Goal: Task Accomplishment & Management: Complete application form

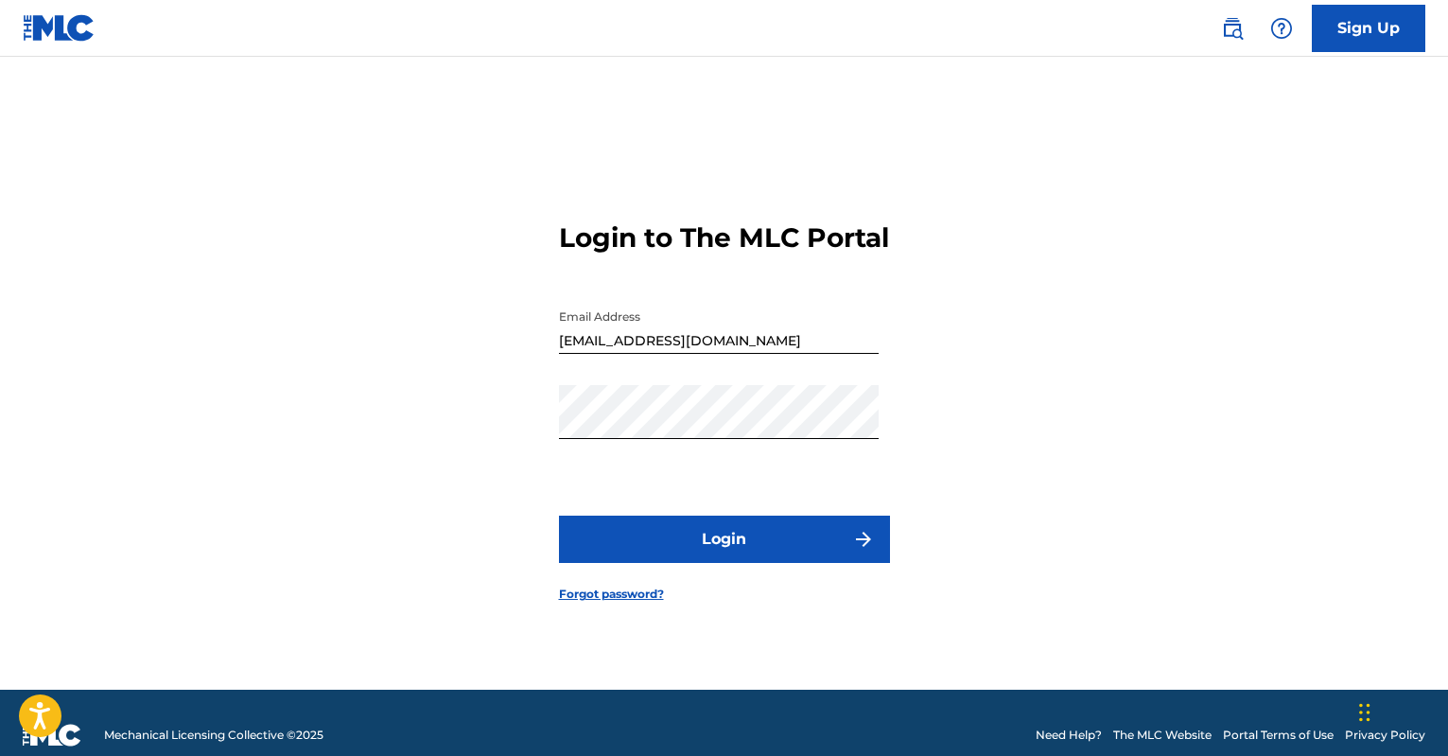
click at [831, 546] on button "Login" at bounding box center [724, 539] width 331 height 47
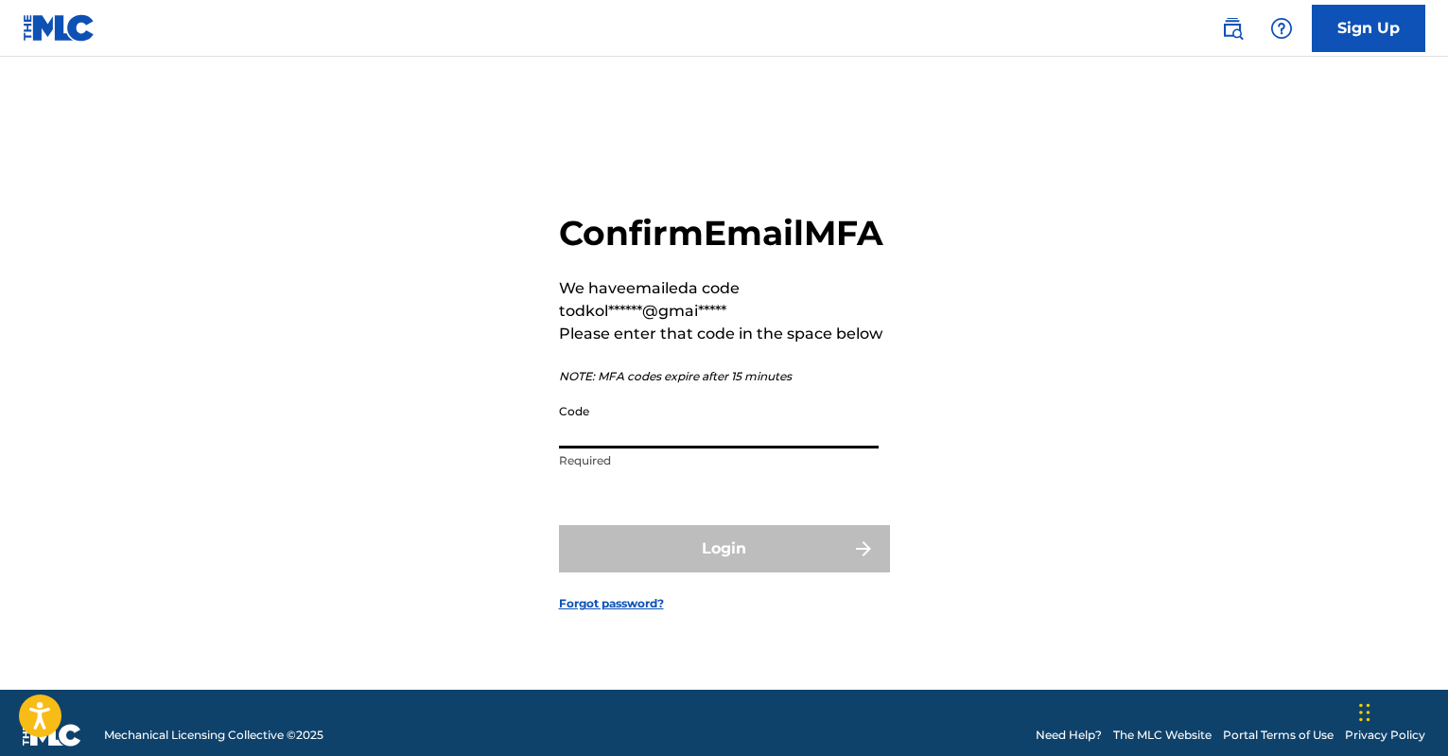
click at [690, 446] on input "Code" at bounding box center [719, 421] width 320 height 54
click at [685, 446] on input "Code" at bounding box center [719, 421] width 320 height 54
paste input "500145"
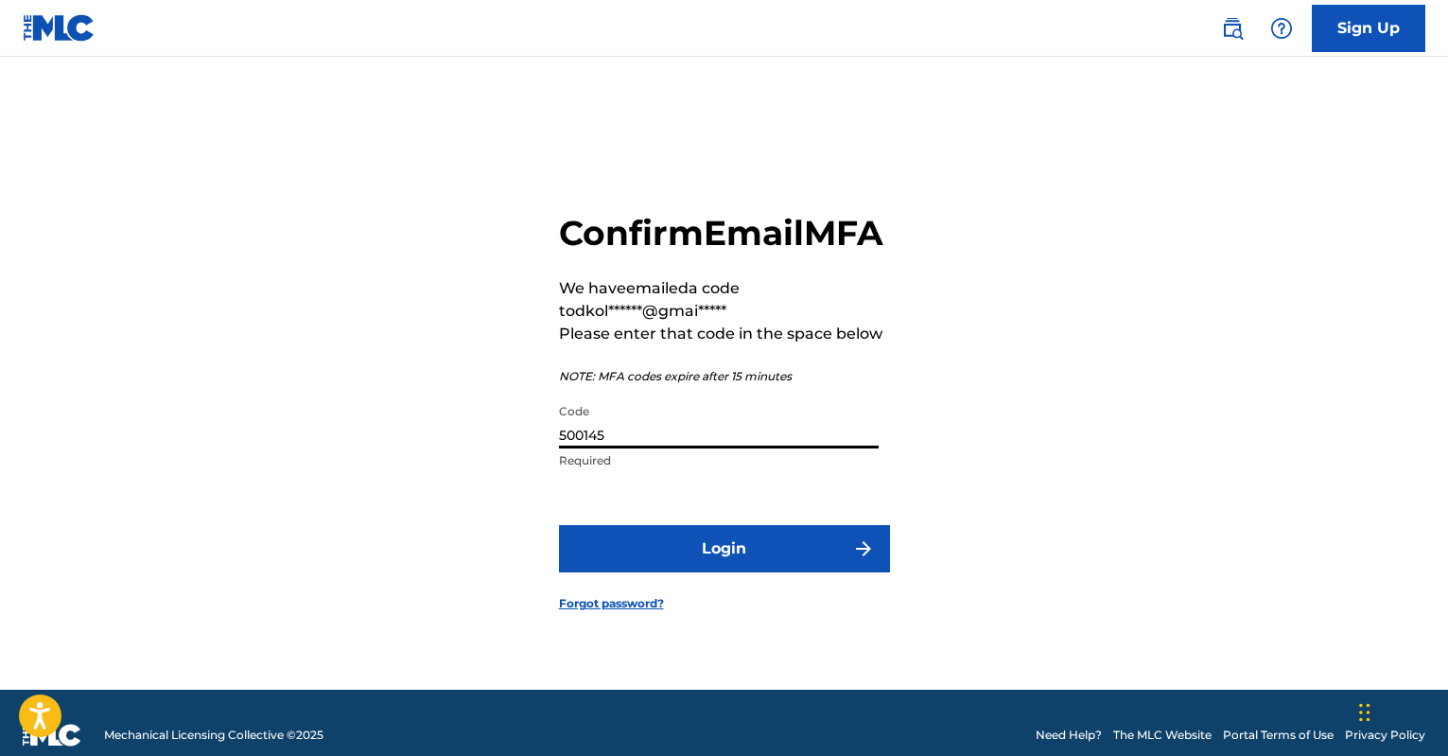
type input "500145"
click at [764, 568] on button "Login" at bounding box center [724, 548] width 331 height 47
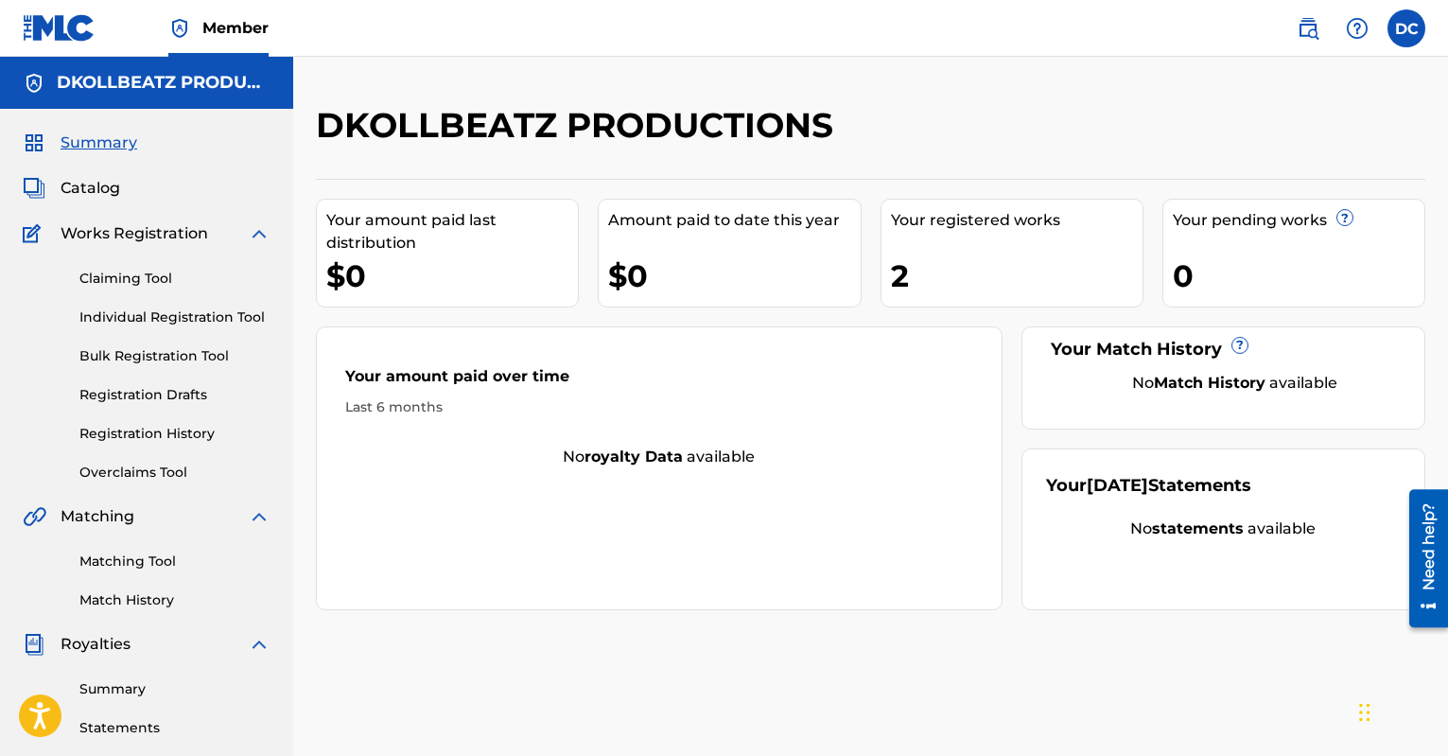
click at [67, 125] on div "Summary Catalog Works Registration Claiming Tool Individual Registration Tool B…" at bounding box center [146, 595] width 293 height 973
click at [74, 144] on span "Summary" at bounding box center [99, 142] width 77 height 23
click at [96, 186] on span "Catalog" at bounding box center [91, 188] width 60 height 23
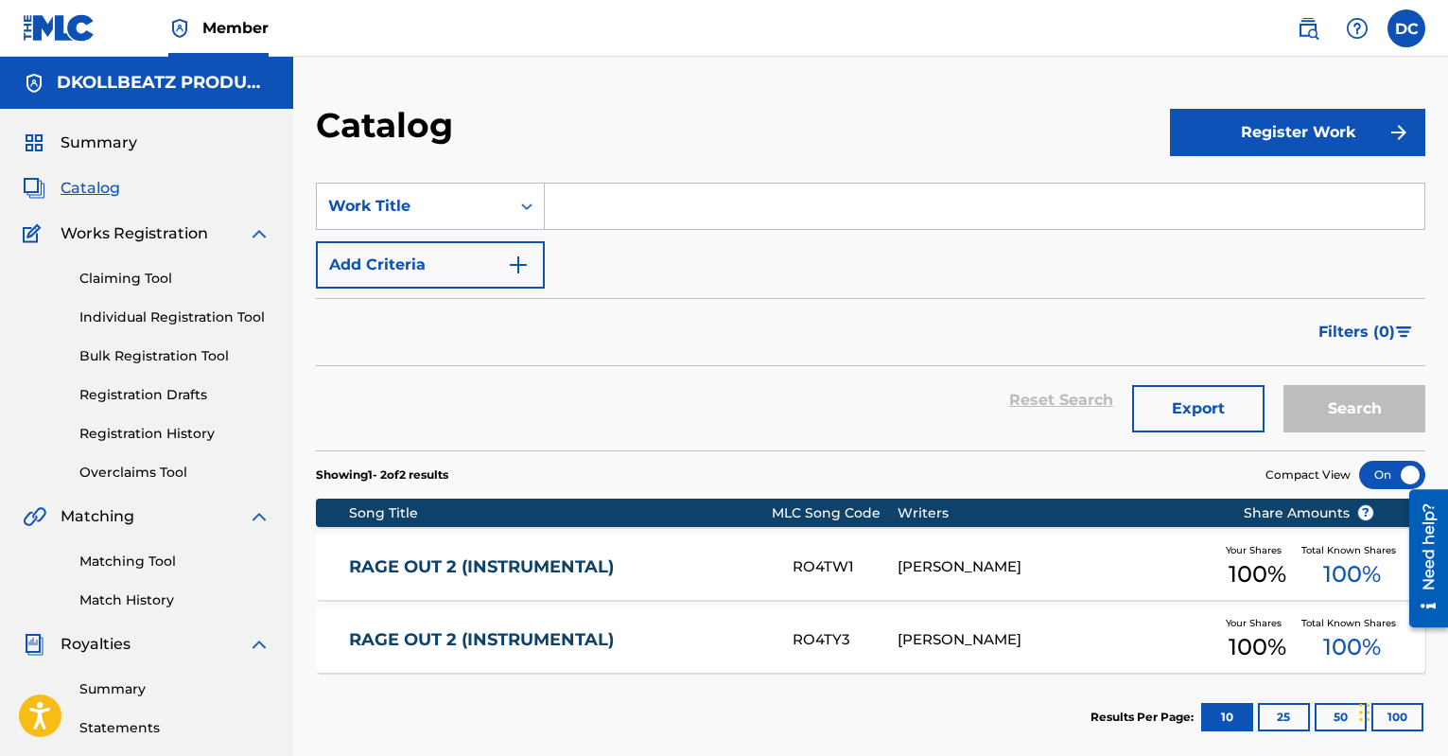
click at [1328, 143] on button "Register Work" at bounding box center [1297, 132] width 255 height 47
click at [1305, 189] on link "Individual" at bounding box center [1297, 193] width 255 height 45
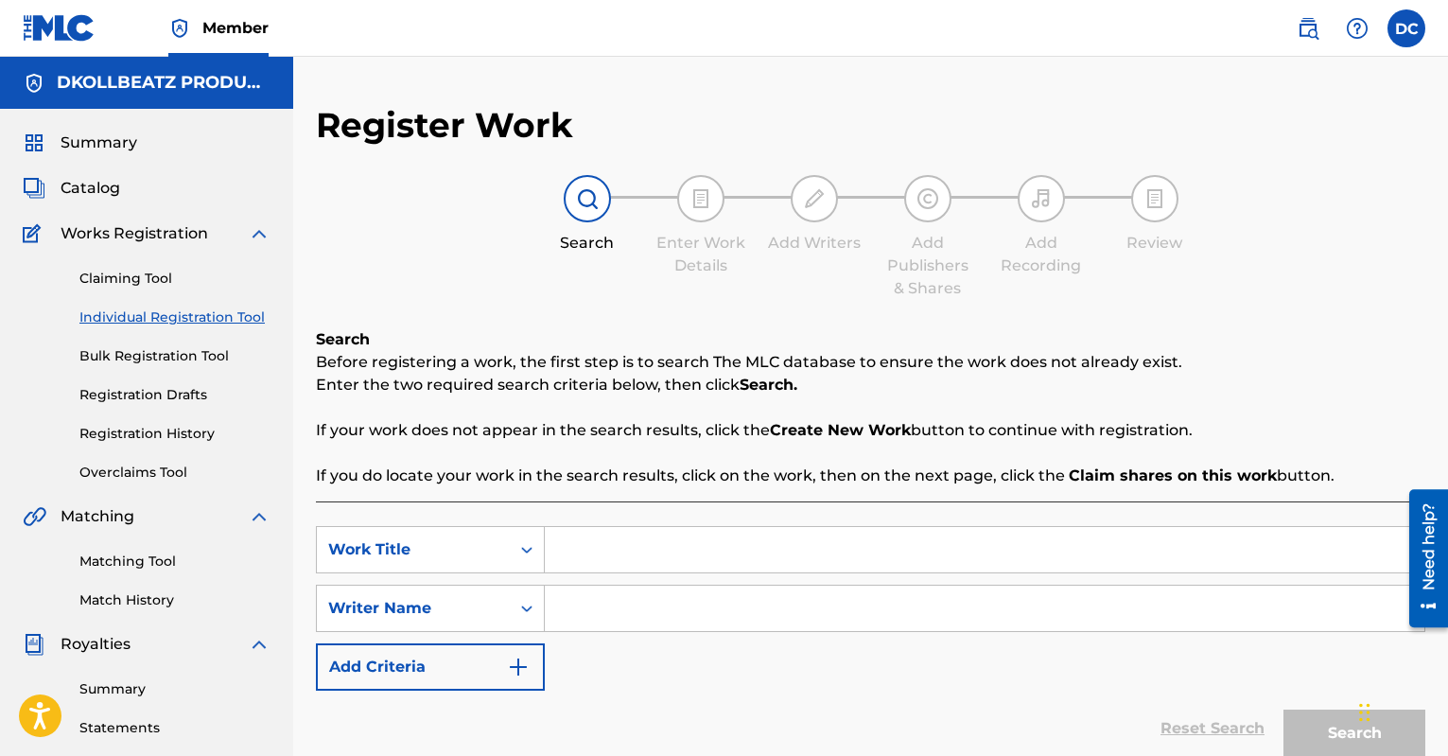
click at [626, 564] on input "Search Form" at bounding box center [985, 549] width 880 height 45
click at [517, 681] on button "Add Criteria" at bounding box center [430, 666] width 229 height 47
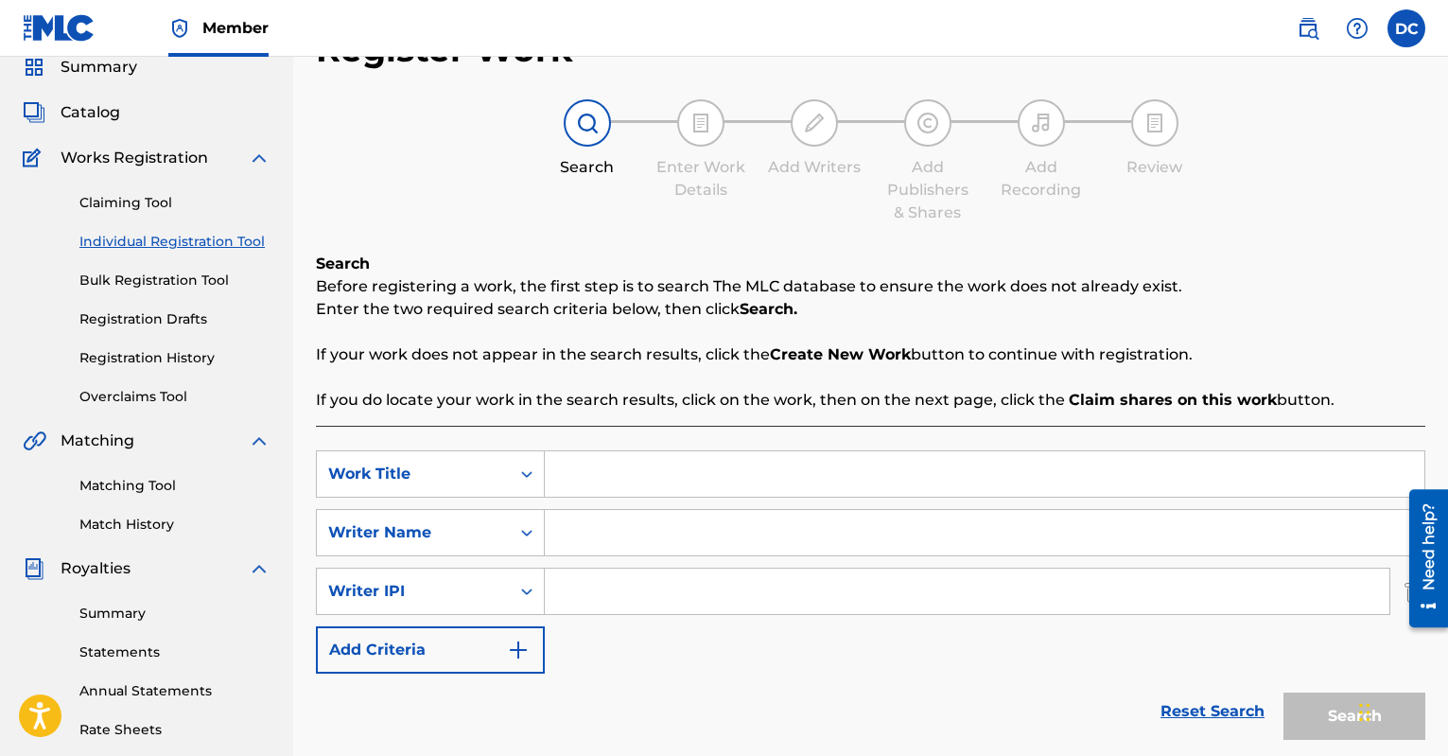
scroll to position [158, 0]
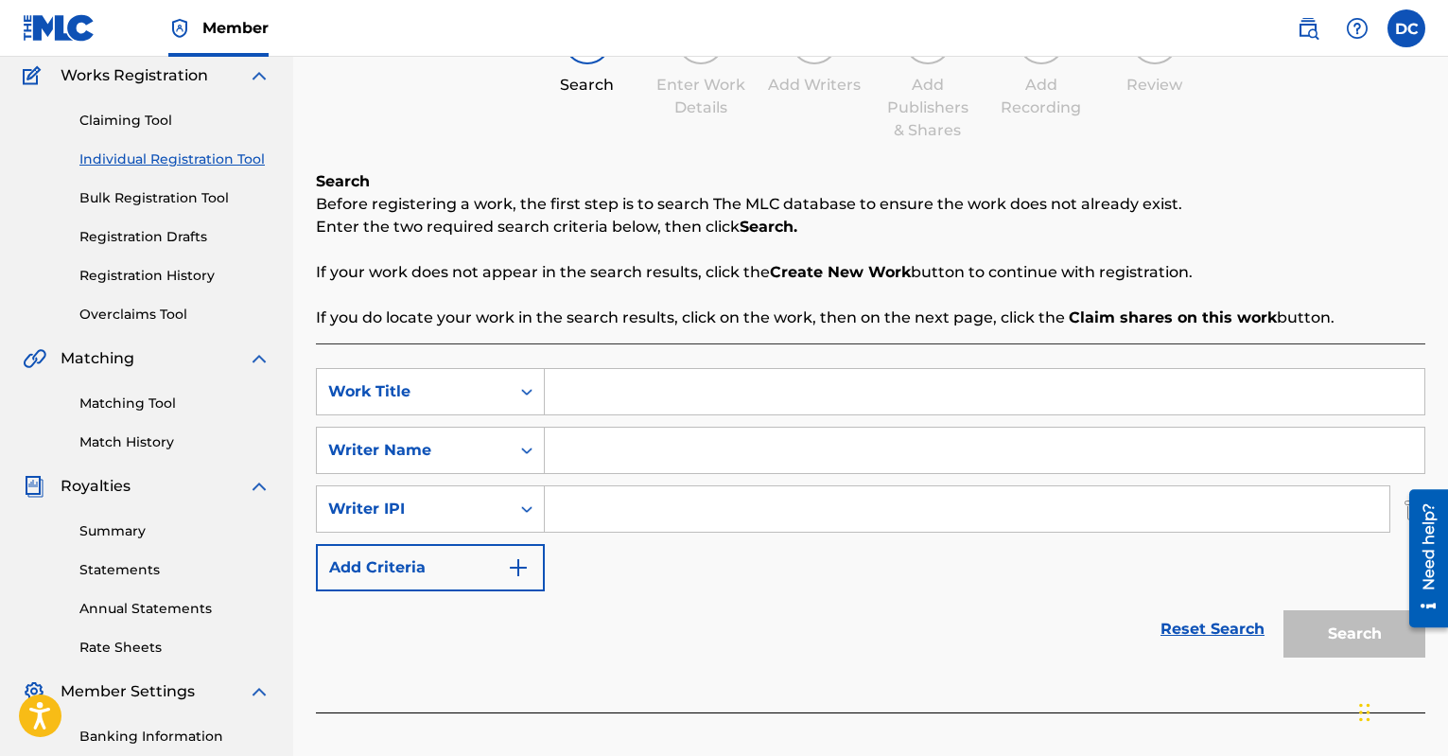
click at [524, 568] on img "Search Form" at bounding box center [518, 567] width 23 height 23
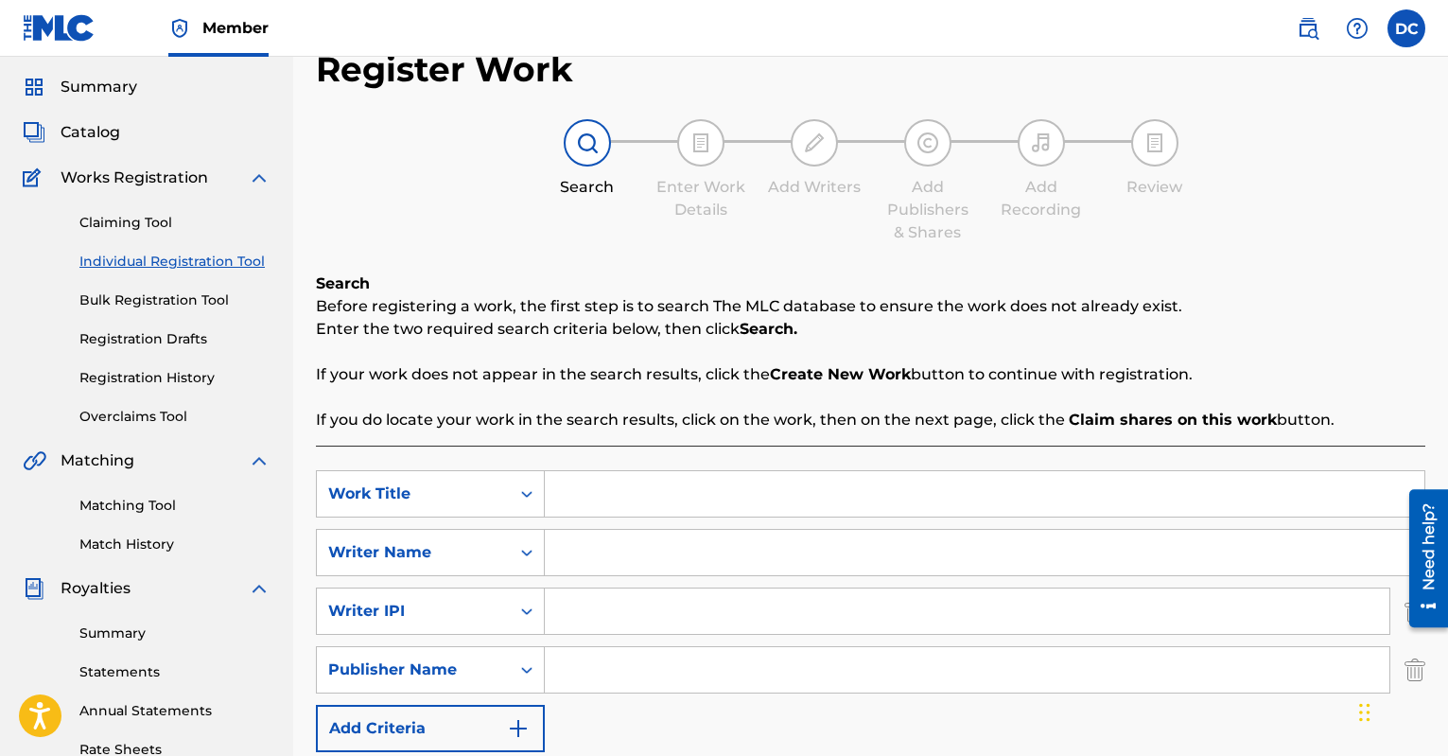
scroll to position [0, 0]
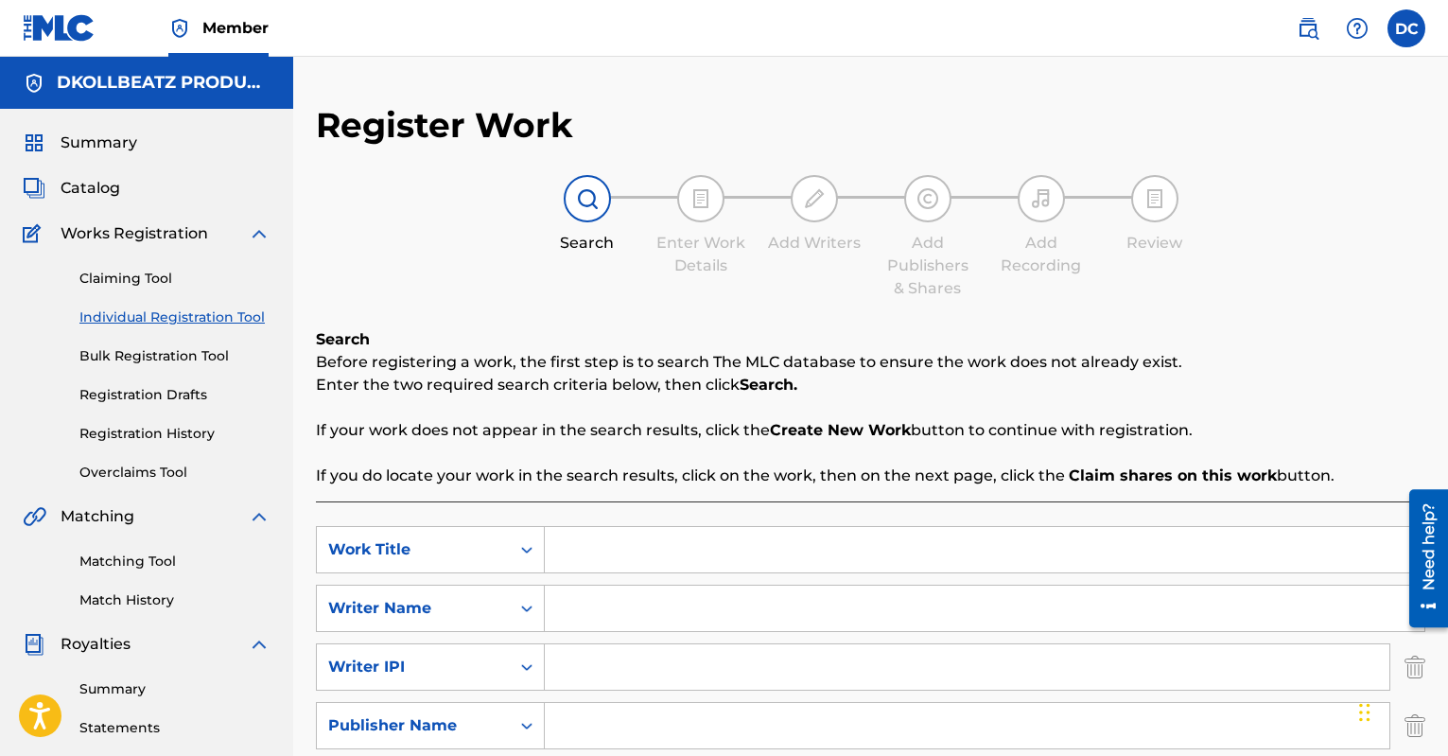
click at [131, 237] on span "Works Registration" at bounding box center [135, 233] width 148 height 23
click at [86, 162] on div "Summary Catalog Works Registration Claiming Tool Individual Registration Tool B…" at bounding box center [146, 595] width 293 height 973
click at [91, 176] on div "Summary Catalog Works Registration Claiming Tool Individual Registration Tool B…" at bounding box center [146, 595] width 293 height 973
click at [92, 183] on span "Catalog" at bounding box center [91, 188] width 60 height 23
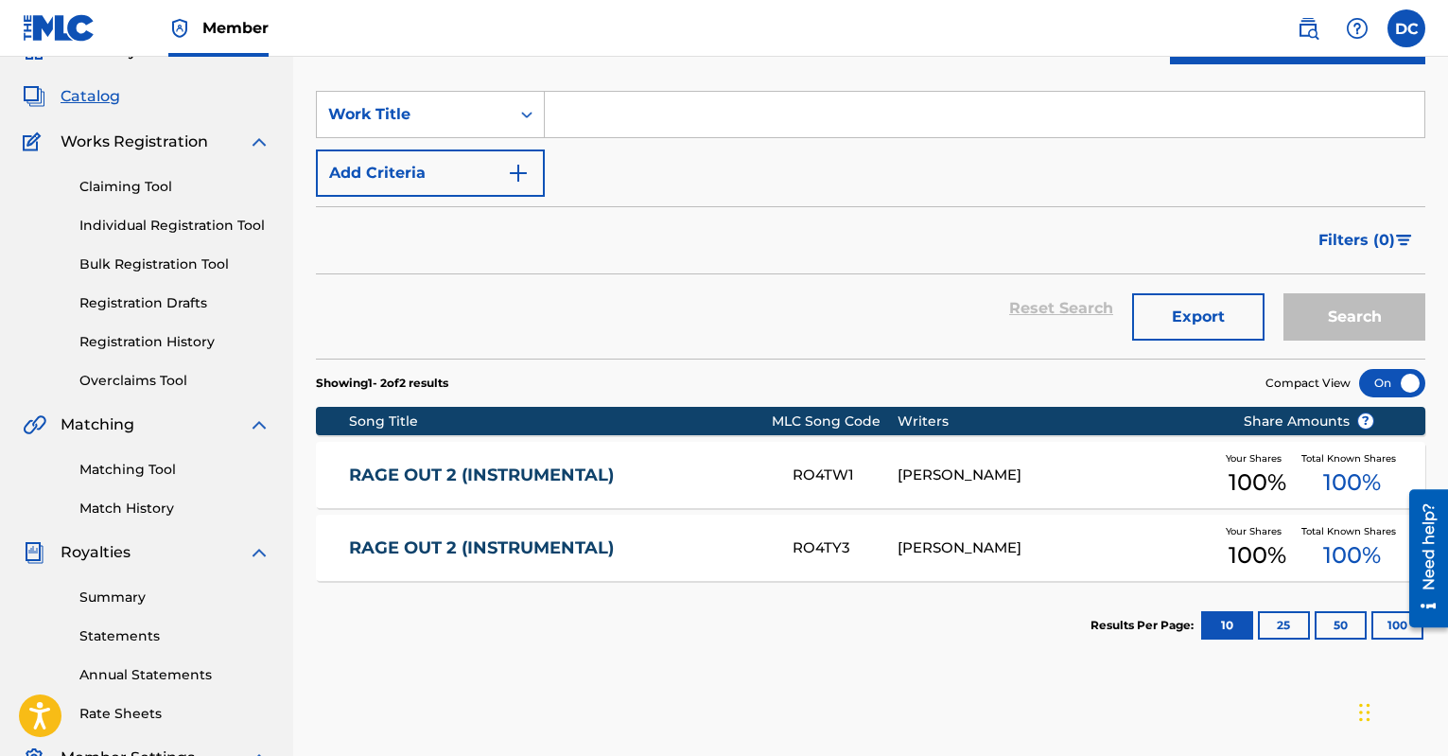
scroll to position [417, 0]
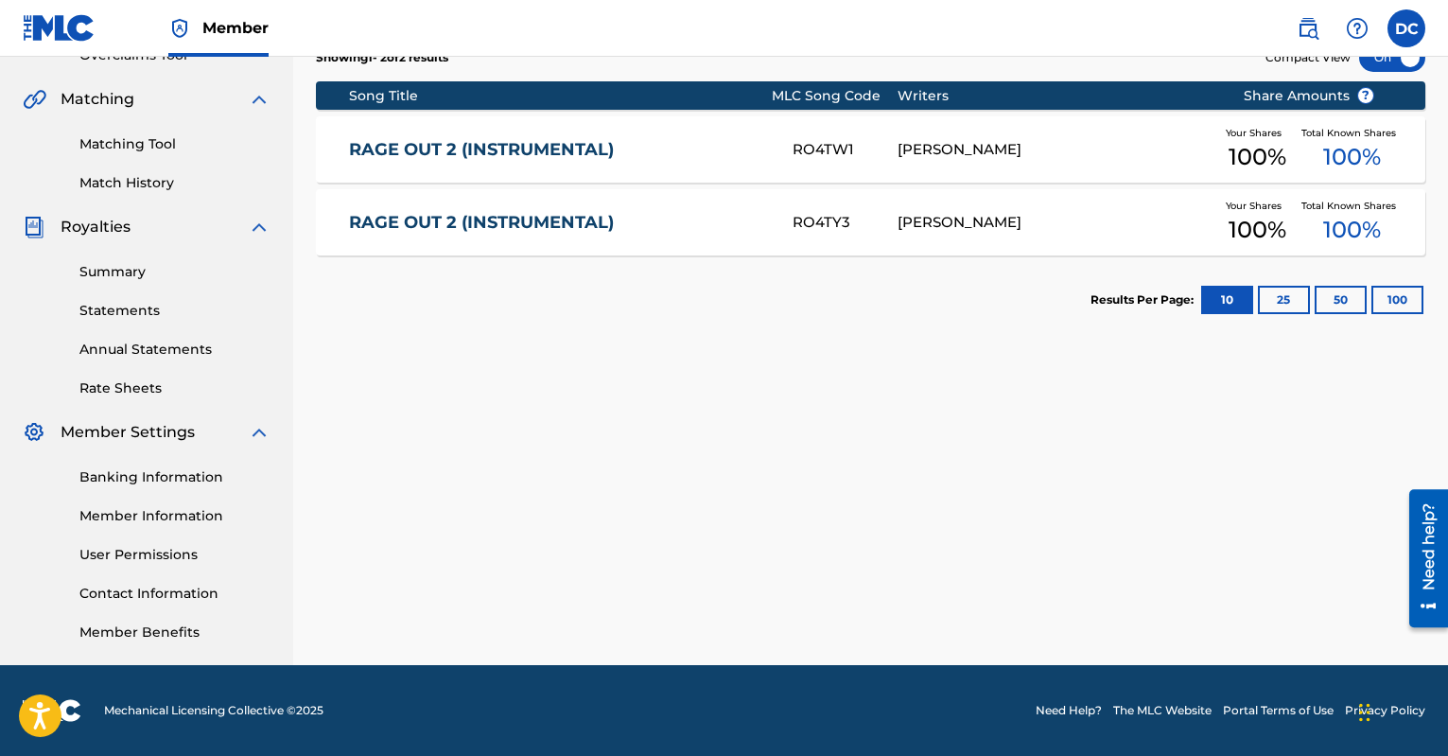
click at [190, 513] on link "Member Information" at bounding box center [174, 516] width 191 height 20
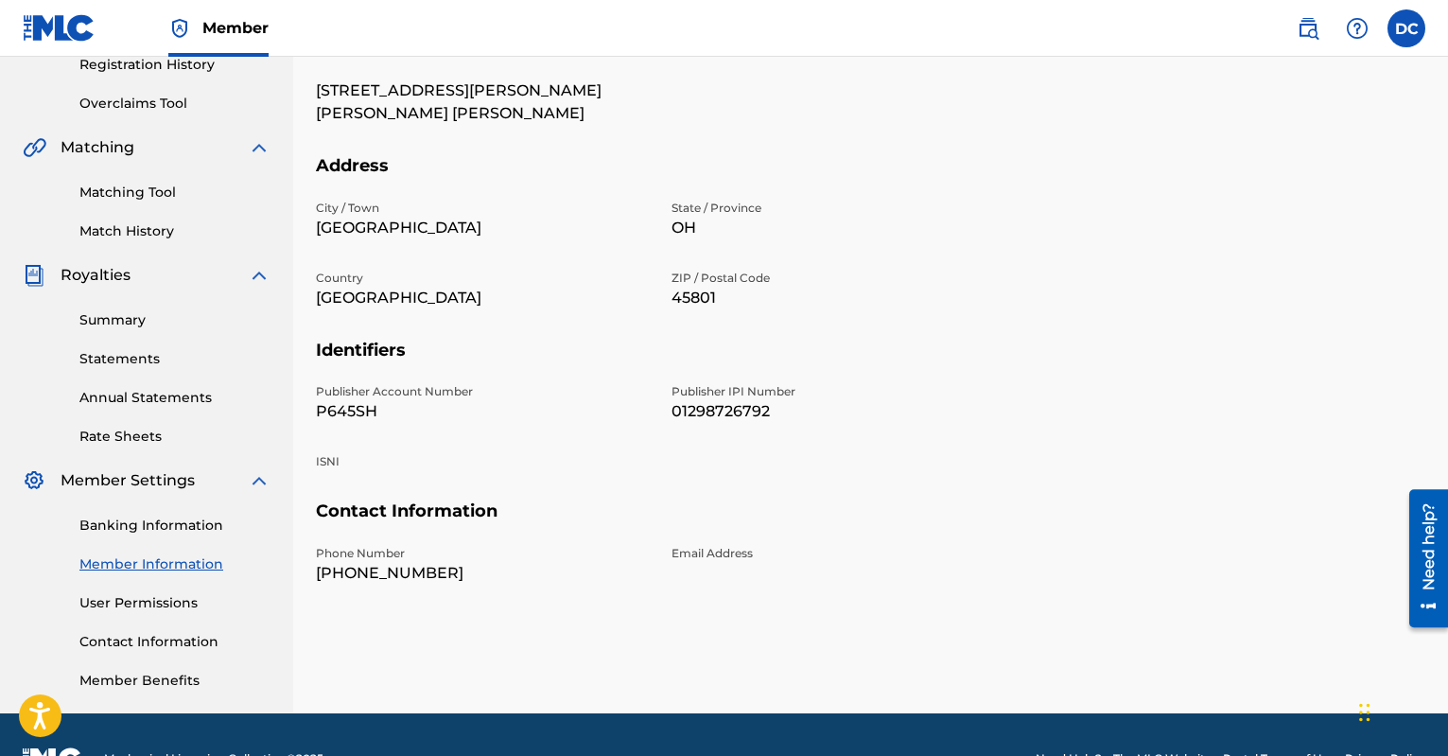
scroll to position [110, 0]
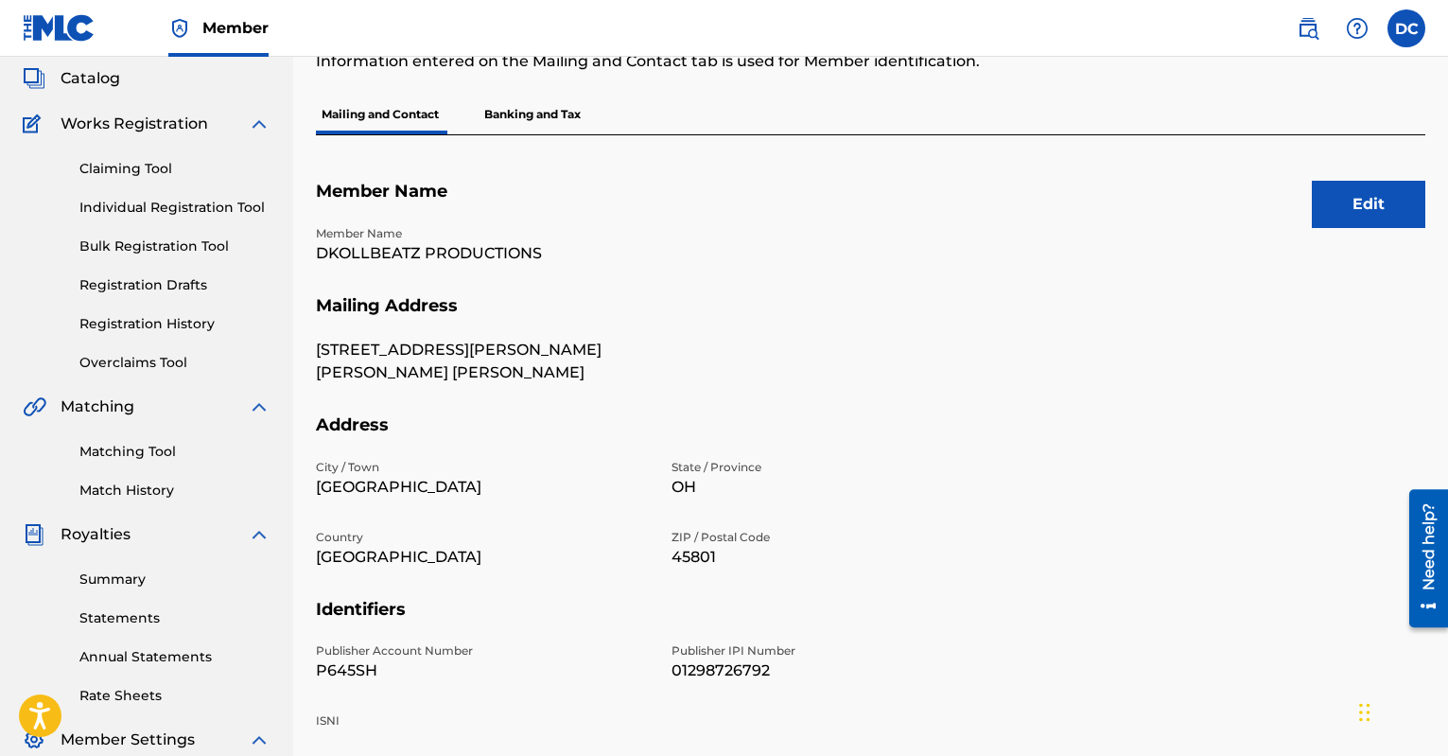
click at [133, 578] on link "Summary" at bounding box center [174, 579] width 191 height 20
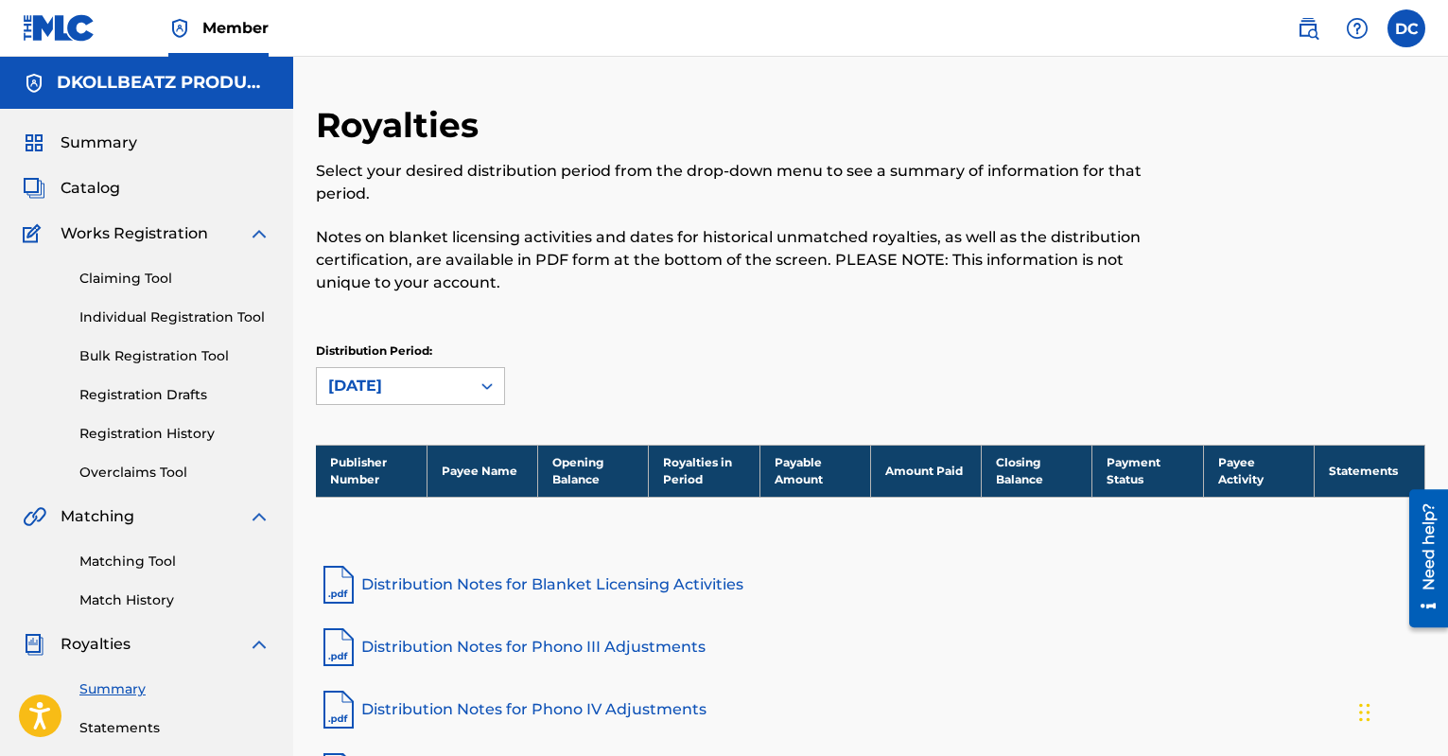
click at [122, 149] on span "Summary" at bounding box center [99, 142] width 77 height 23
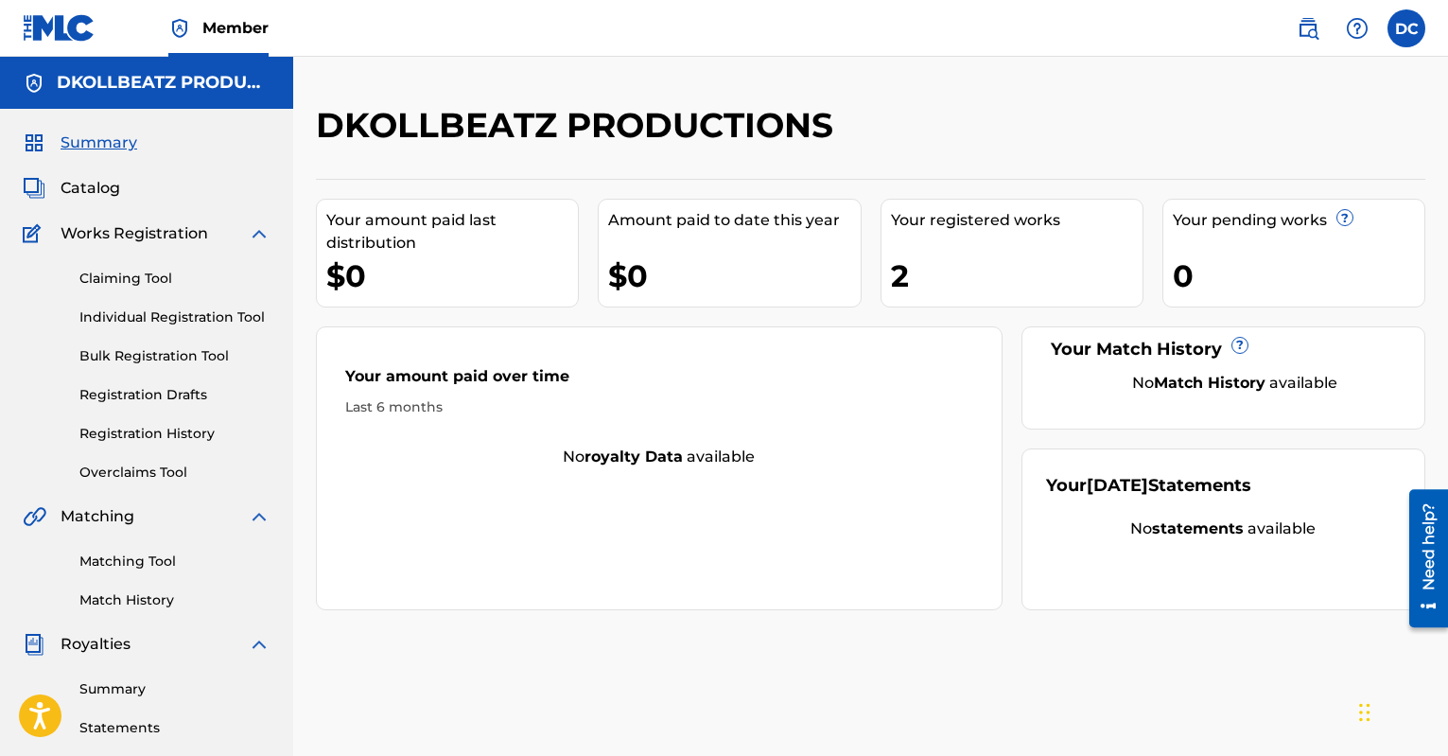
click at [117, 199] on span "Catalog" at bounding box center [91, 188] width 60 height 23
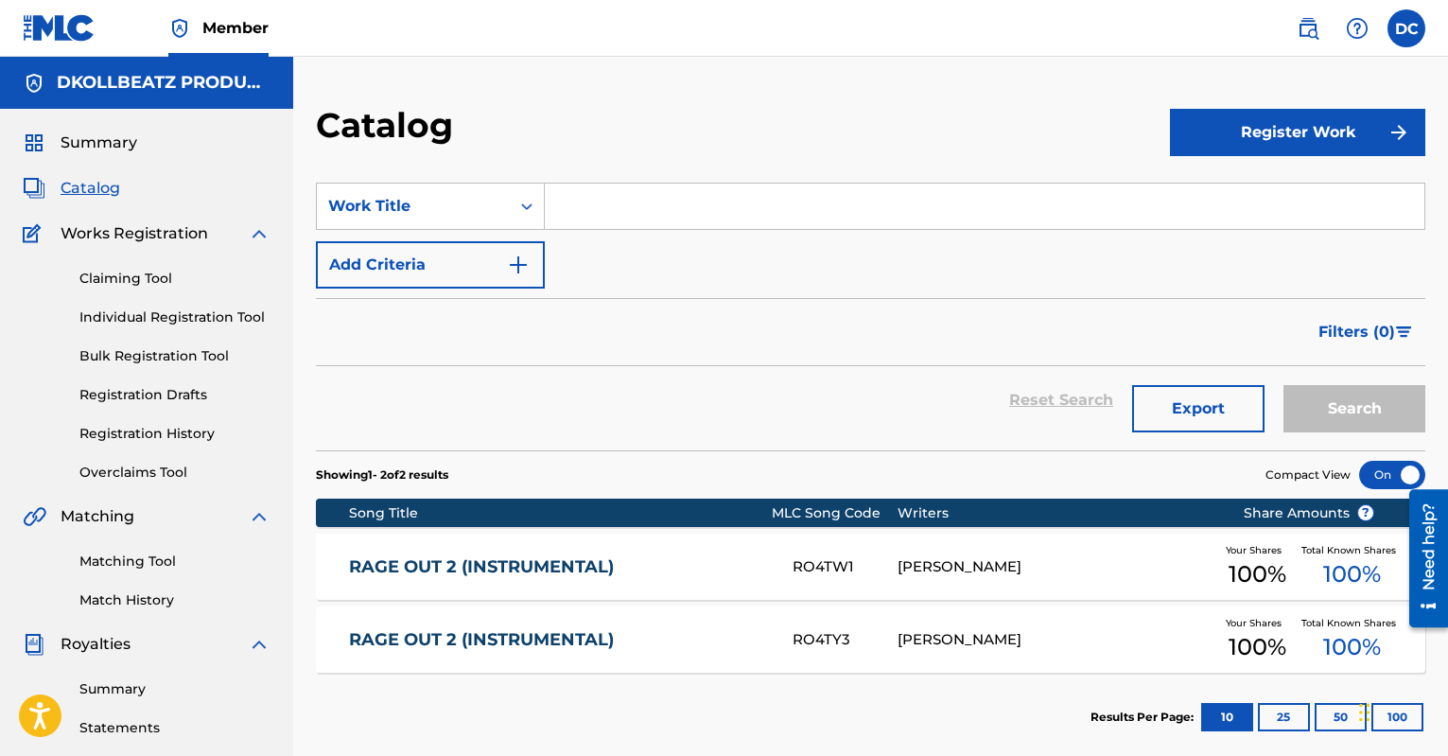
click at [157, 283] on link "Claiming Tool" at bounding box center [174, 279] width 191 height 20
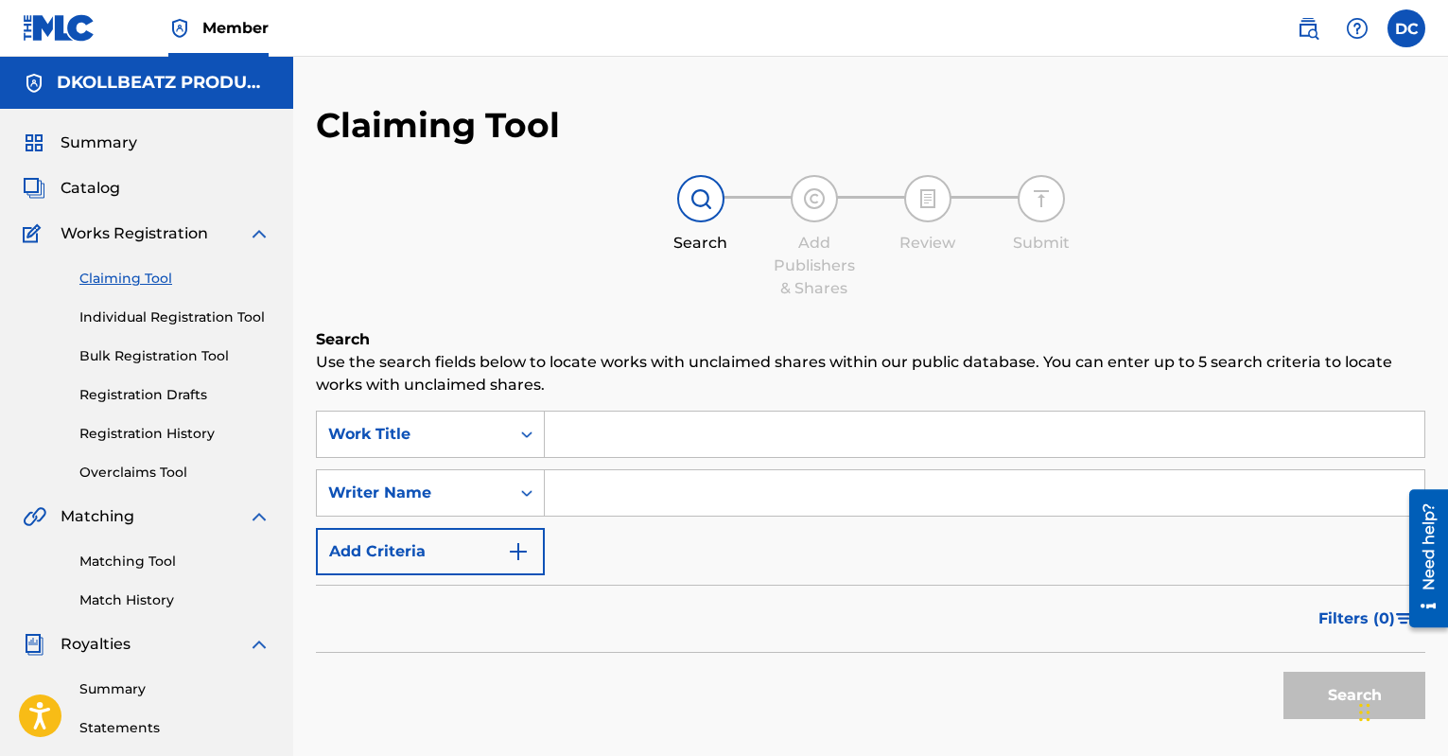
click at [156, 317] on link "Individual Registration Tool" at bounding box center [174, 317] width 191 height 20
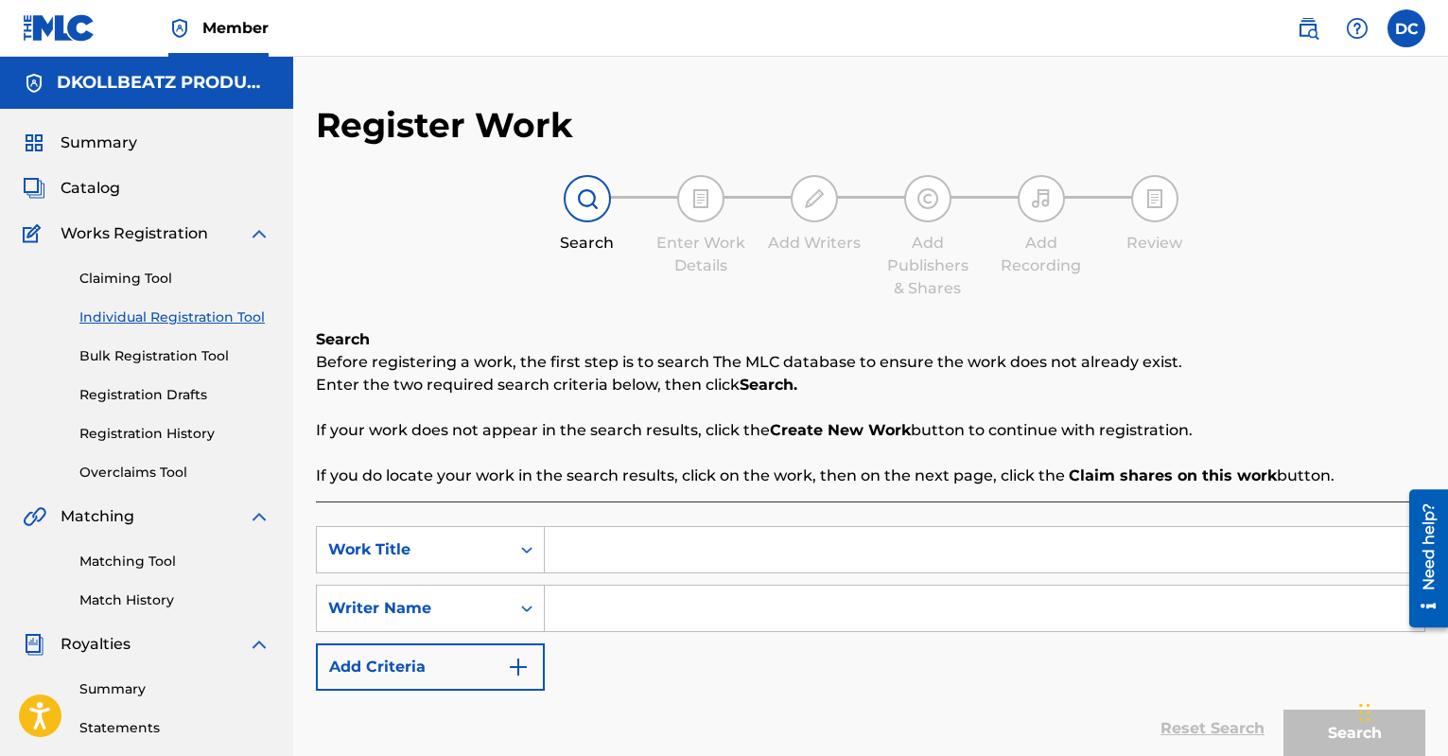
click at [143, 291] on div "Claiming Tool Individual Registration Tool Bulk Registration Tool Registration …" at bounding box center [147, 363] width 248 height 237
click at [143, 284] on link "Claiming Tool" at bounding box center [174, 279] width 191 height 20
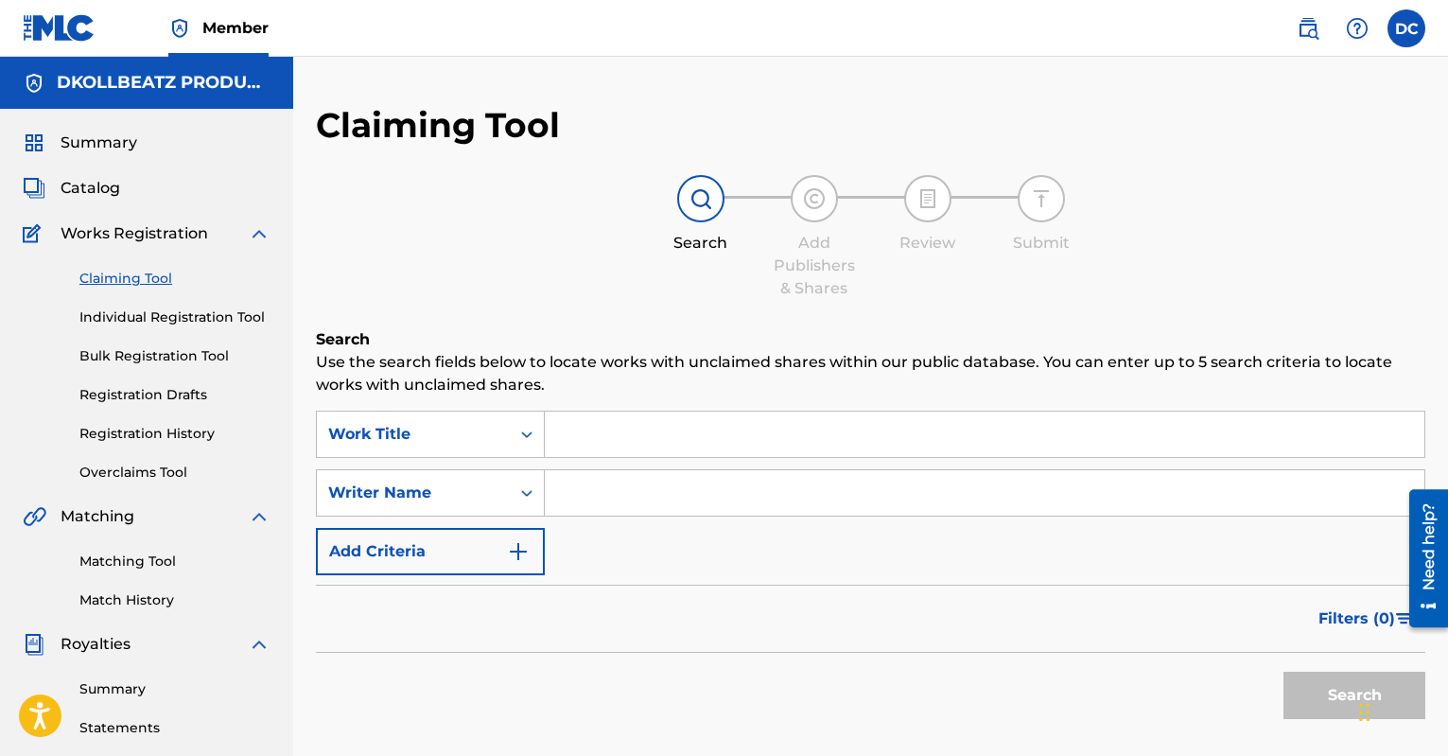
click at [151, 320] on link "Individual Registration Tool" at bounding box center [174, 317] width 191 height 20
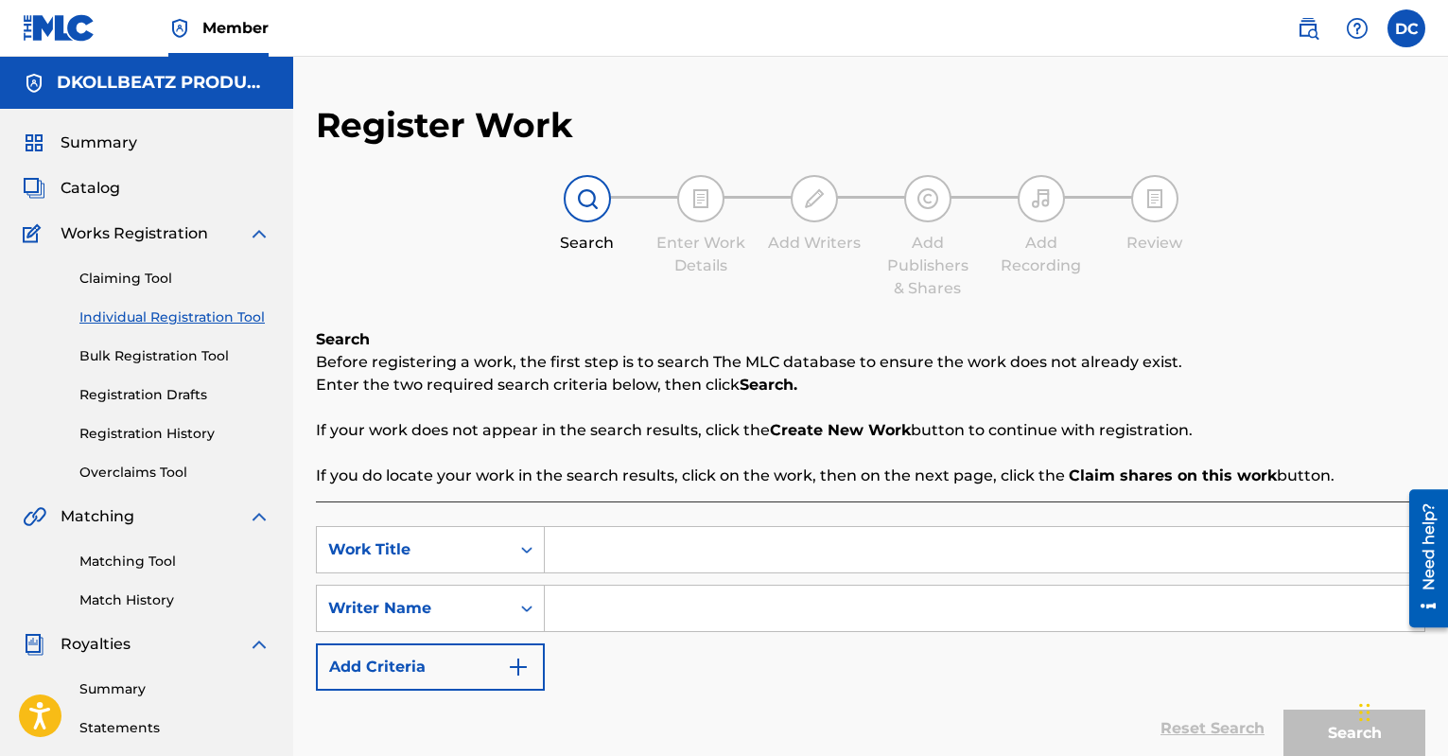
click at [604, 553] on input "Search Form" at bounding box center [985, 549] width 880 height 45
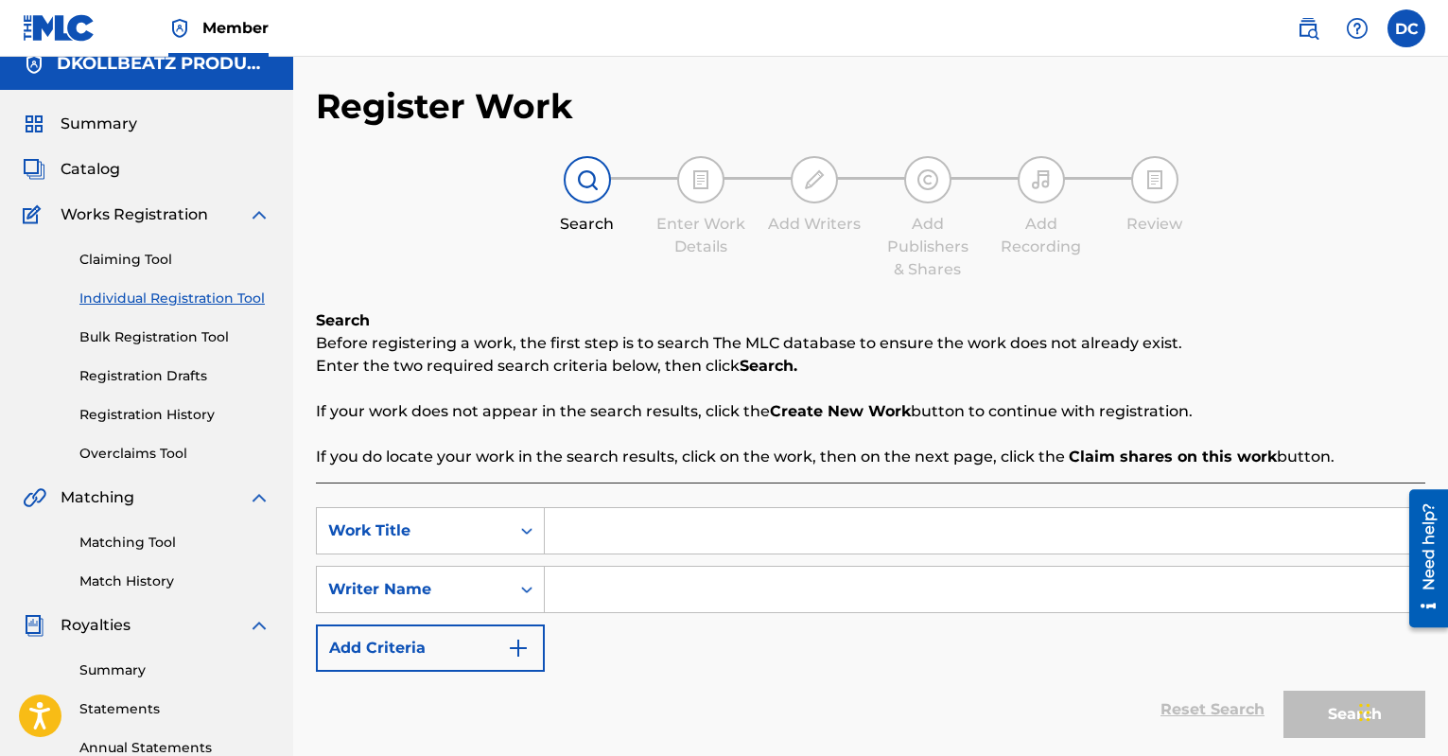
scroll to position [122, 0]
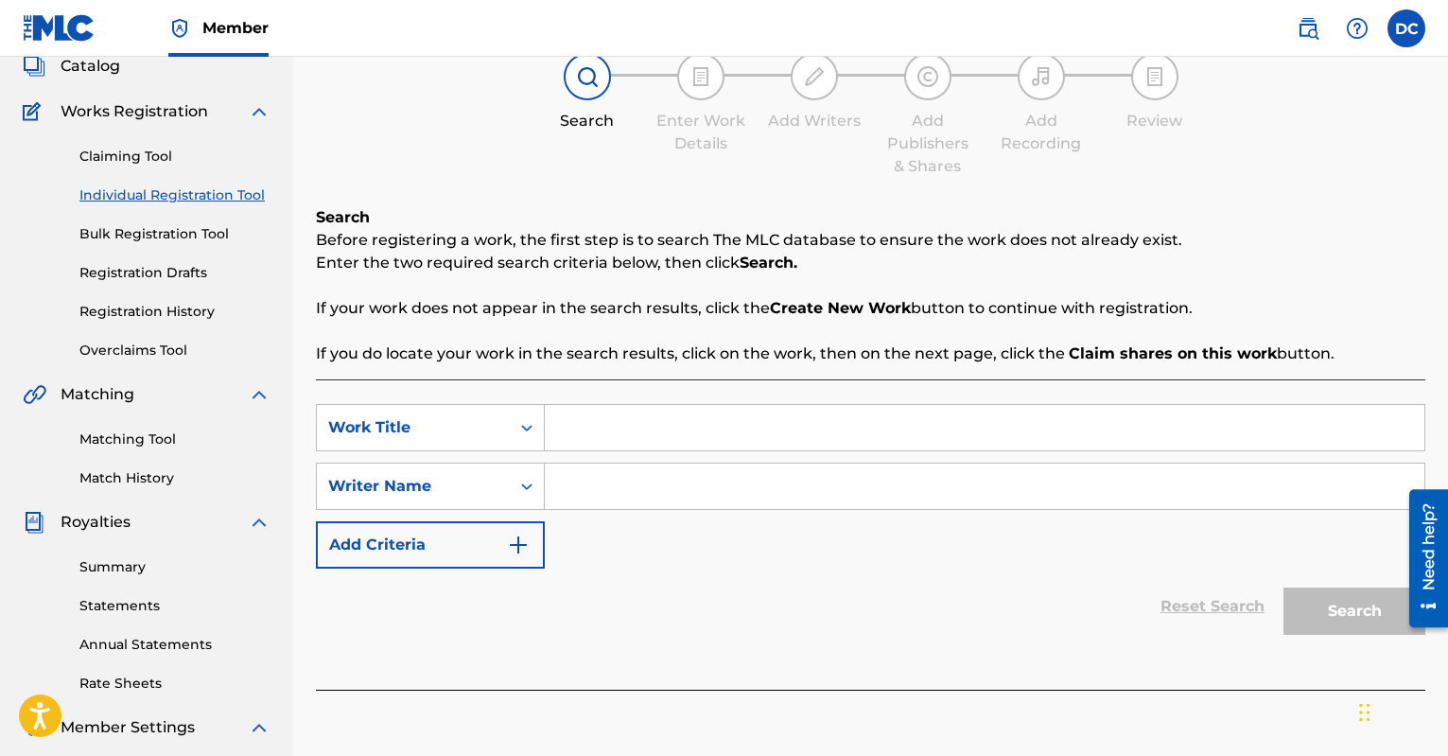
click at [526, 555] on img "Search Form" at bounding box center [518, 544] width 23 height 23
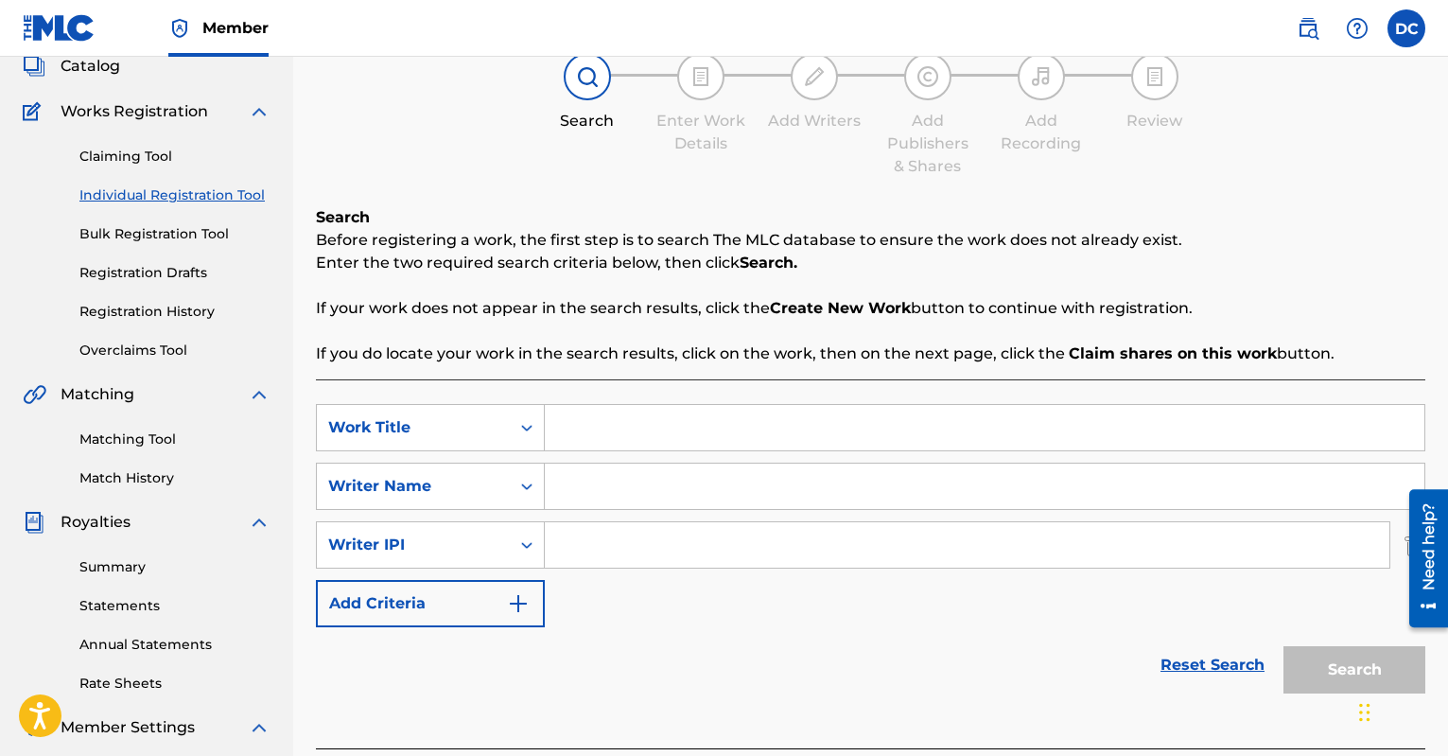
click at [542, 597] on button "Add Criteria" at bounding box center [430, 603] width 229 height 47
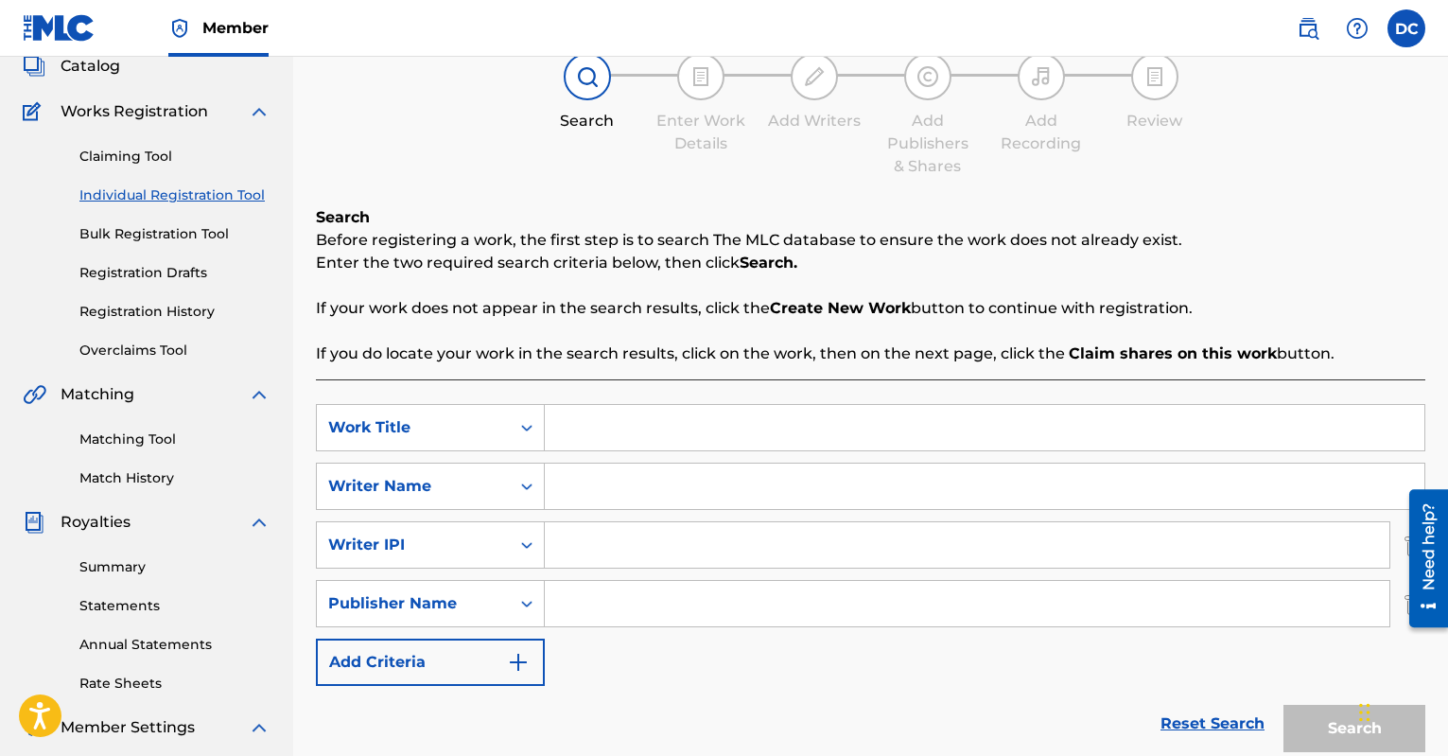
click at [535, 666] on button "Add Criteria" at bounding box center [430, 661] width 229 height 47
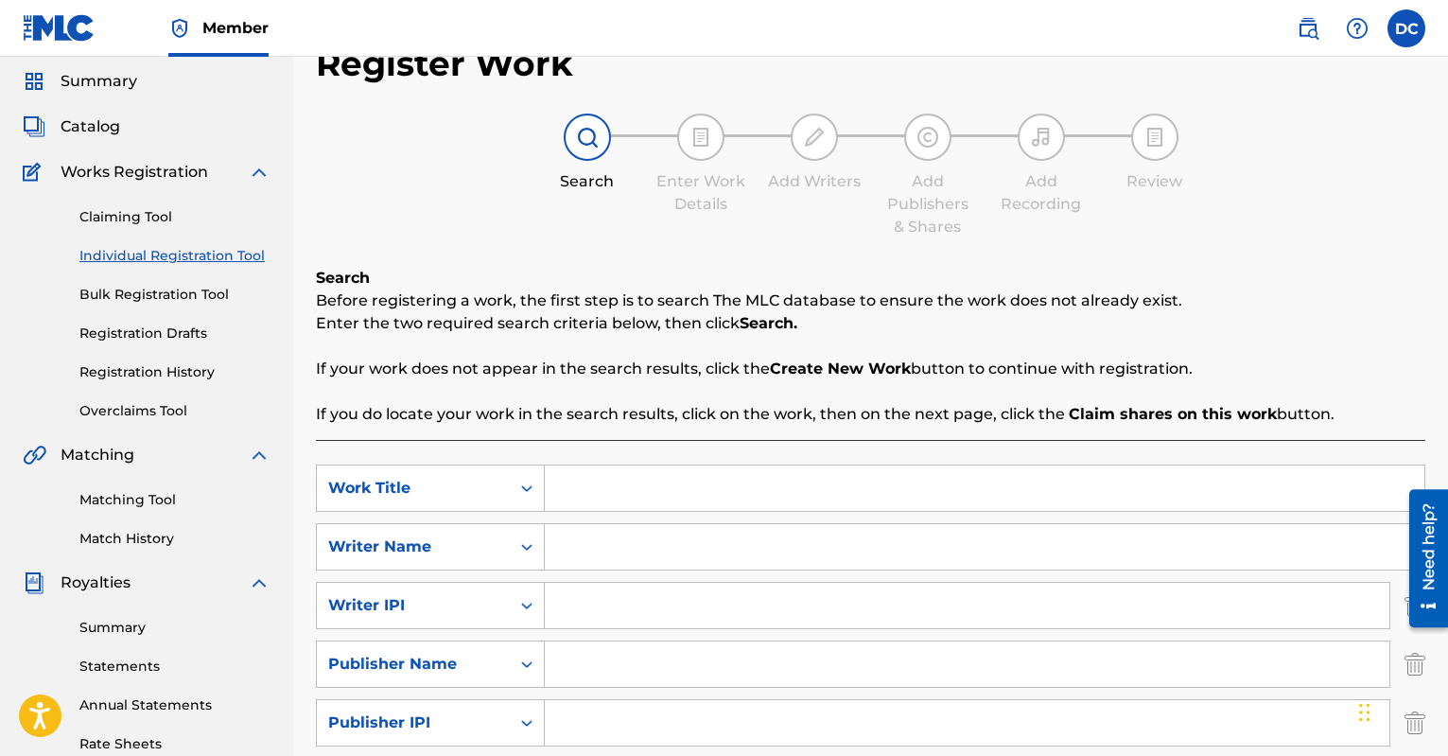
scroll to position [0, 0]
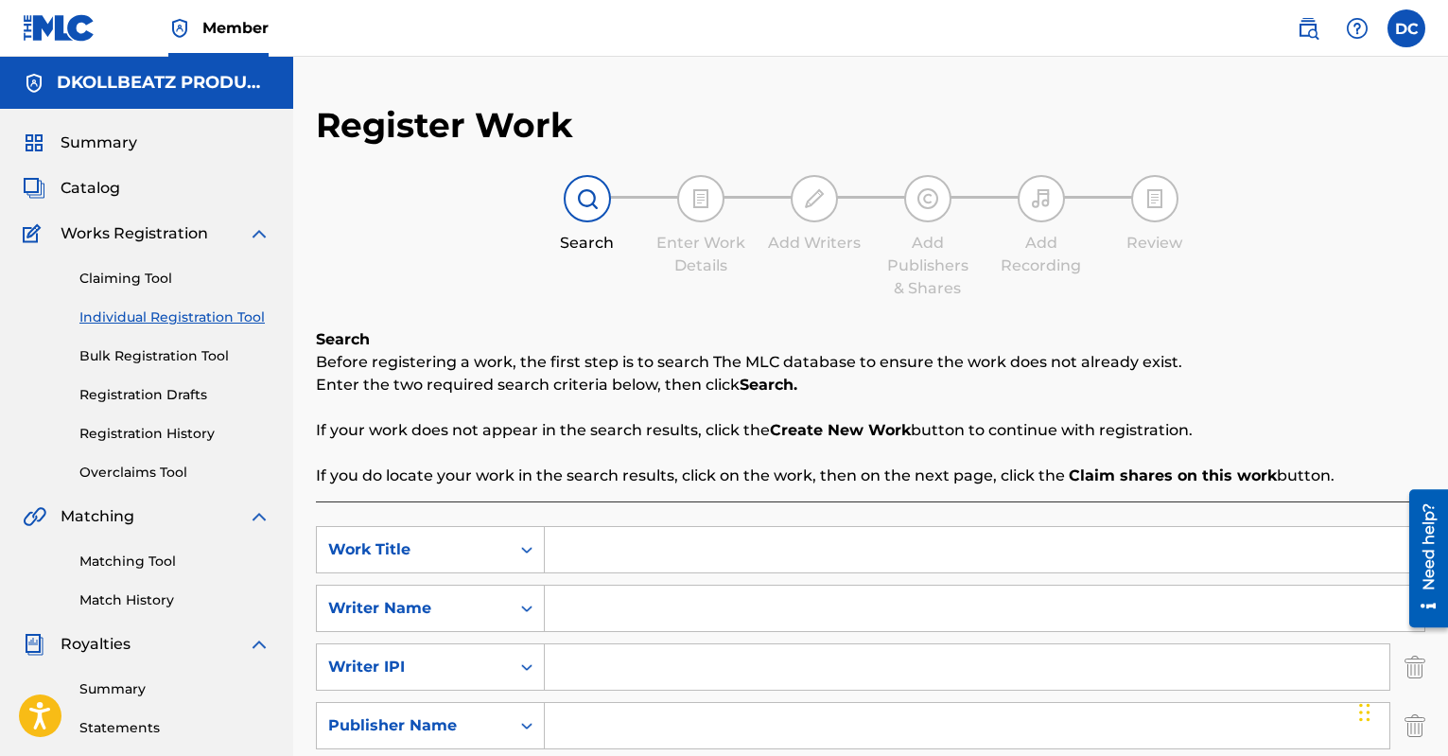
click at [580, 543] on input "Search Form" at bounding box center [985, 549] width 880 height 45
click at [728, 555] on input "Search Form" at bounding box center [985, 549] width 880 height 45
type input "Dark Side (Instrumental)"
click at [706, 600] on input "Search Form" at bounding box center [985, 608] width 880 height 45
type input "[PERSON_NAME]"
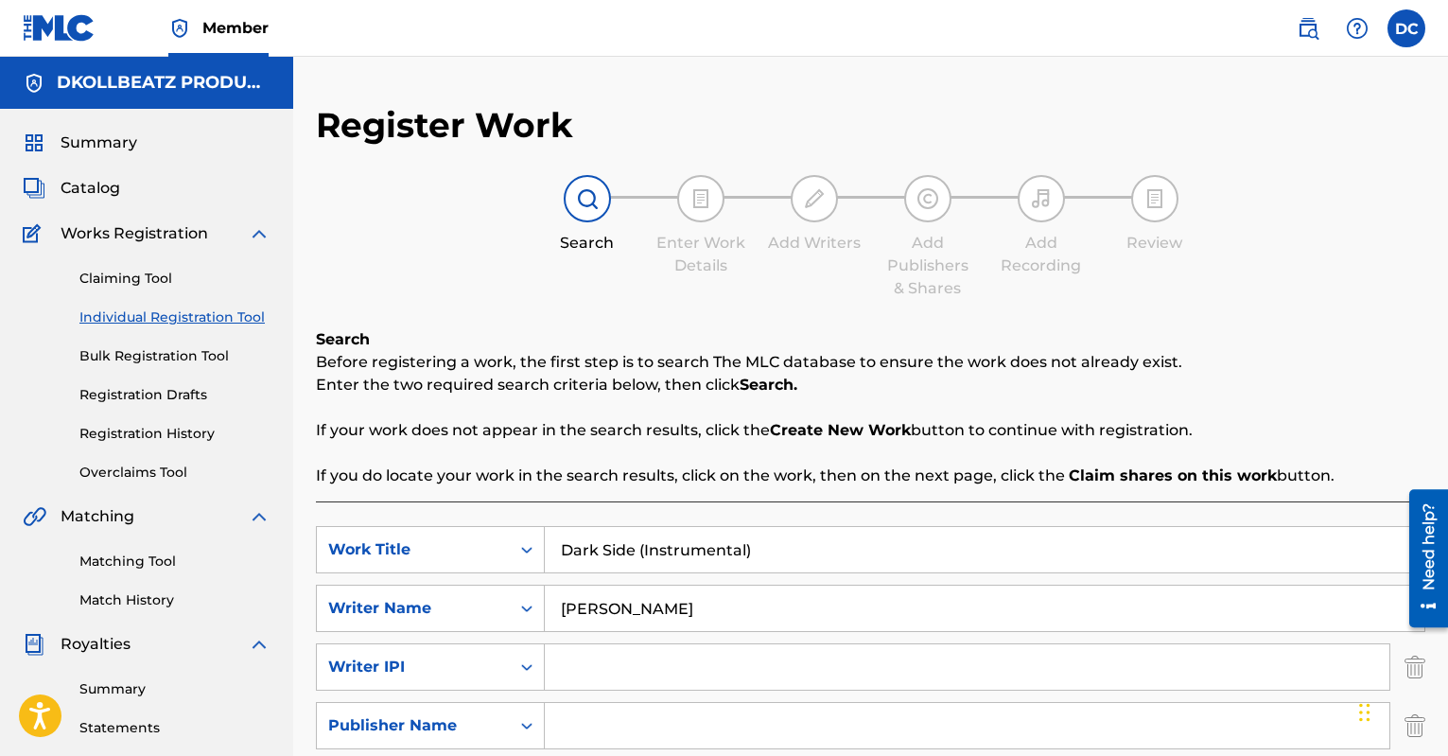
click at [779, 675] on input "Search Form" at bounding box center [967, 666] width 845 height 45
type input "dkollbeatz productions"
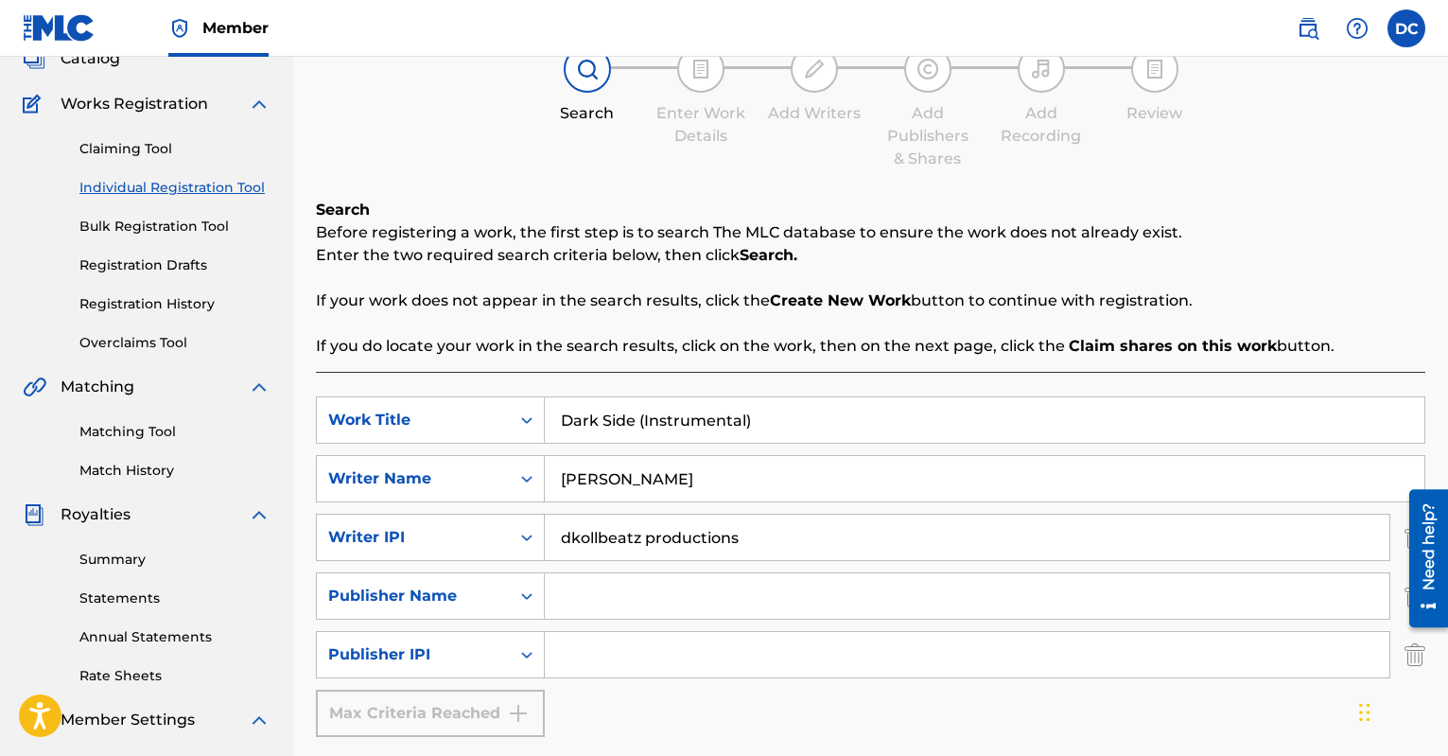
scroll to position [138, 0]
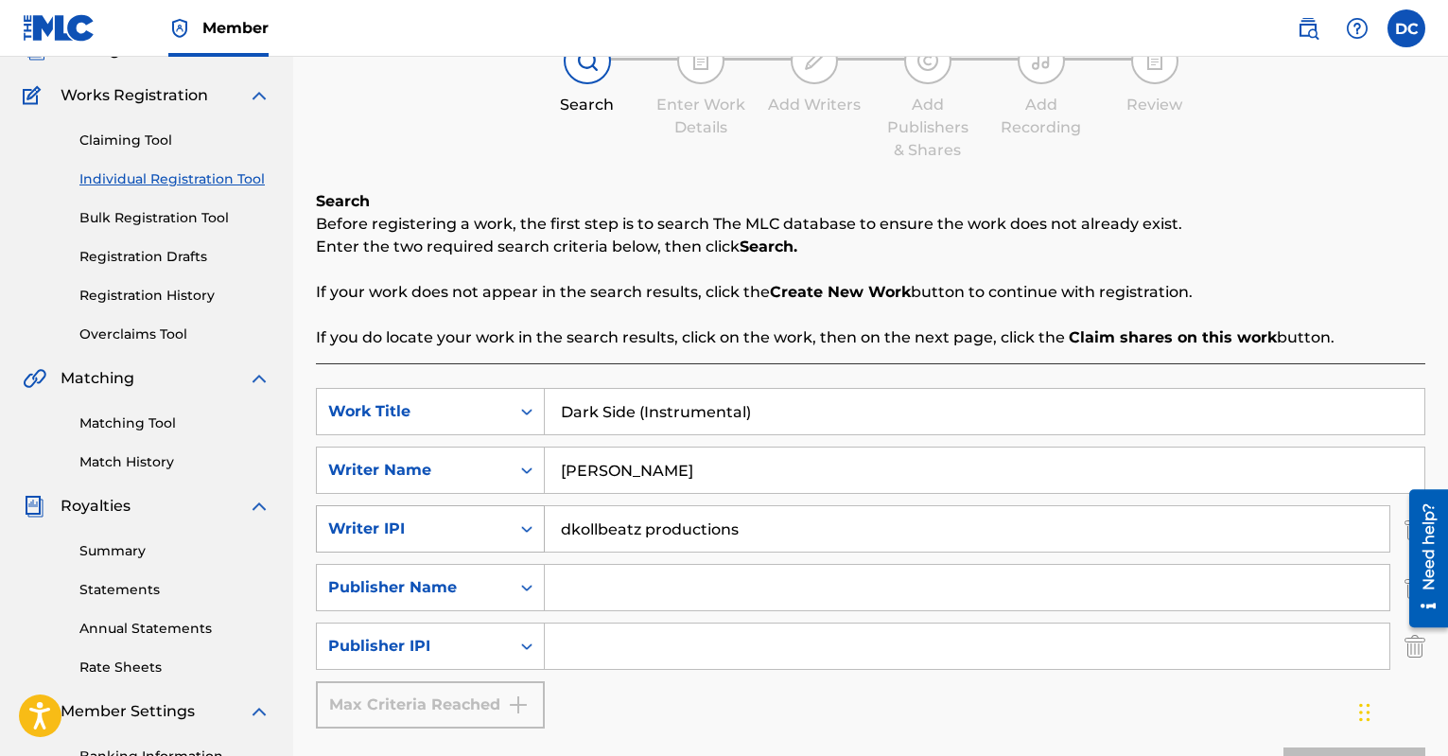
click at [441, 528] on div "Writer IPI" at bounding box center [413, 528] width 170 height 23
click at [440, 568] on div "MLC Publisher Number" at bounding box center [430, 575] width 227 height 47
click at [614, 540] on input "Search Form" at bounding box center [967, 528] width 845 height 45
click at [478, 528] on div "MLC Publisher Number" at bounding box center [413, 528] width 170 height 23
click at [631, 533] on input "Search Form" at bounding box center [967, 528] width 845 height 45
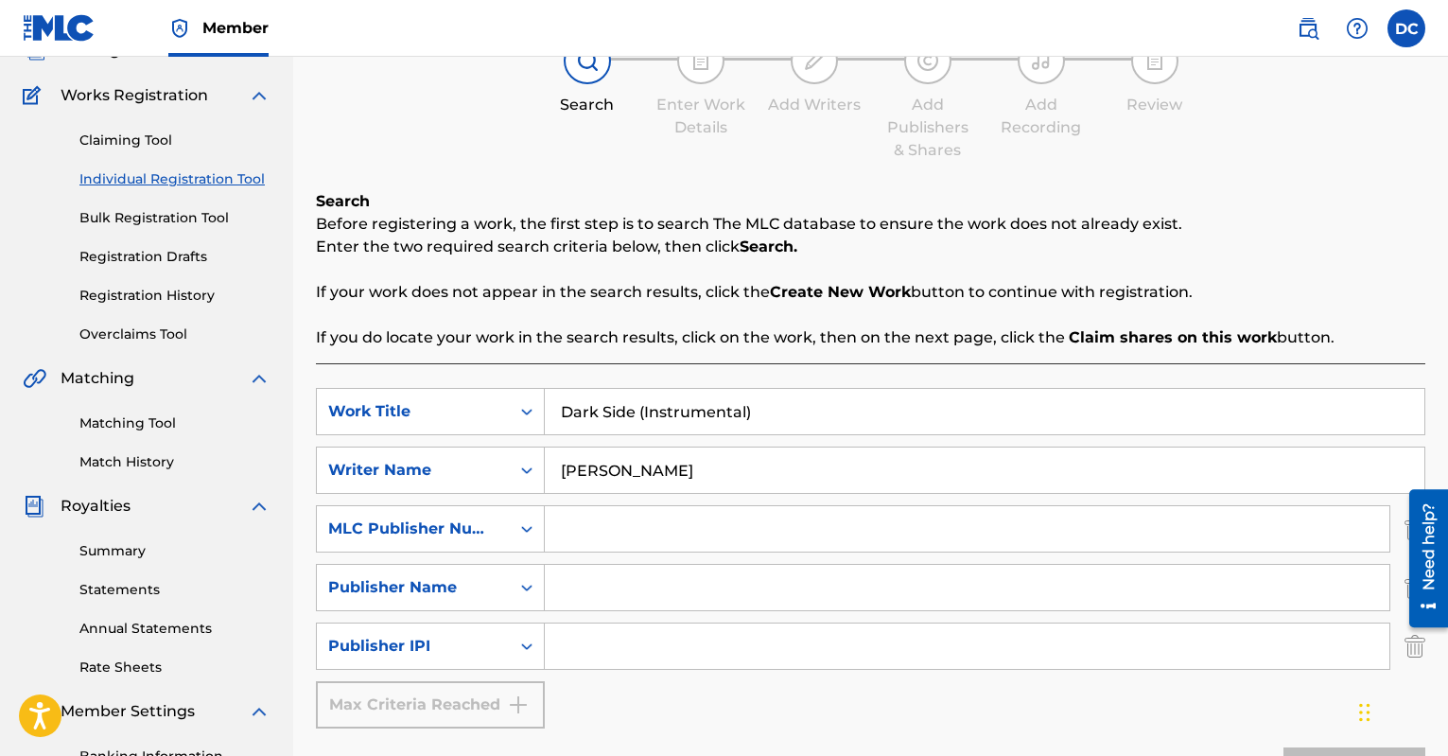
click at [592, 603] on input "Search Form" at bounding box center [967, 587] width 845 height 45
click at [498, 537] on div "MLC Publisher Number" at bounding box center [413, 528] width 170 height 23
click at [481, 622] on div "MLC Publisher Number" at bounding box center [430, 623] width 227 height 47
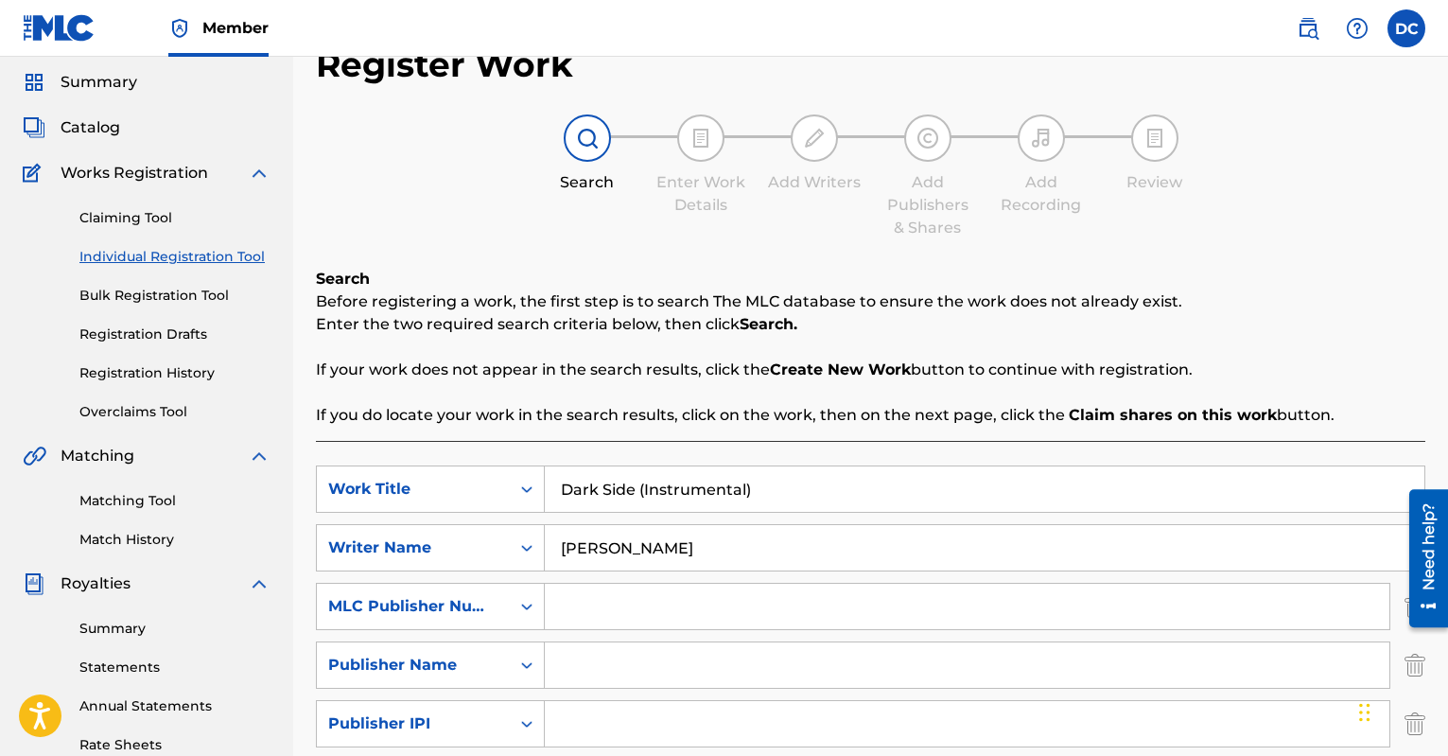
scroll to position [30, 0]
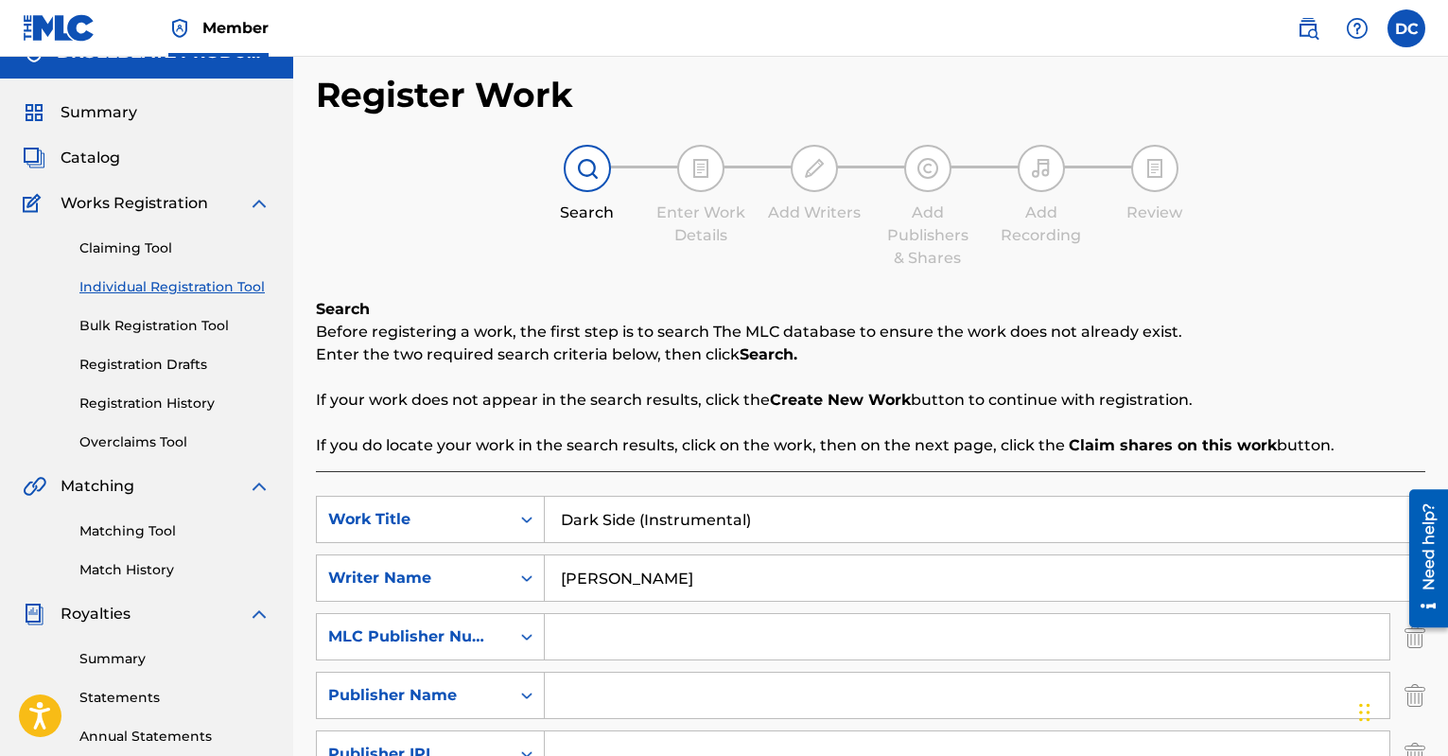
click at [647, 635] on input "Search Form" at bounding box center [967, 636] width 845 height 45
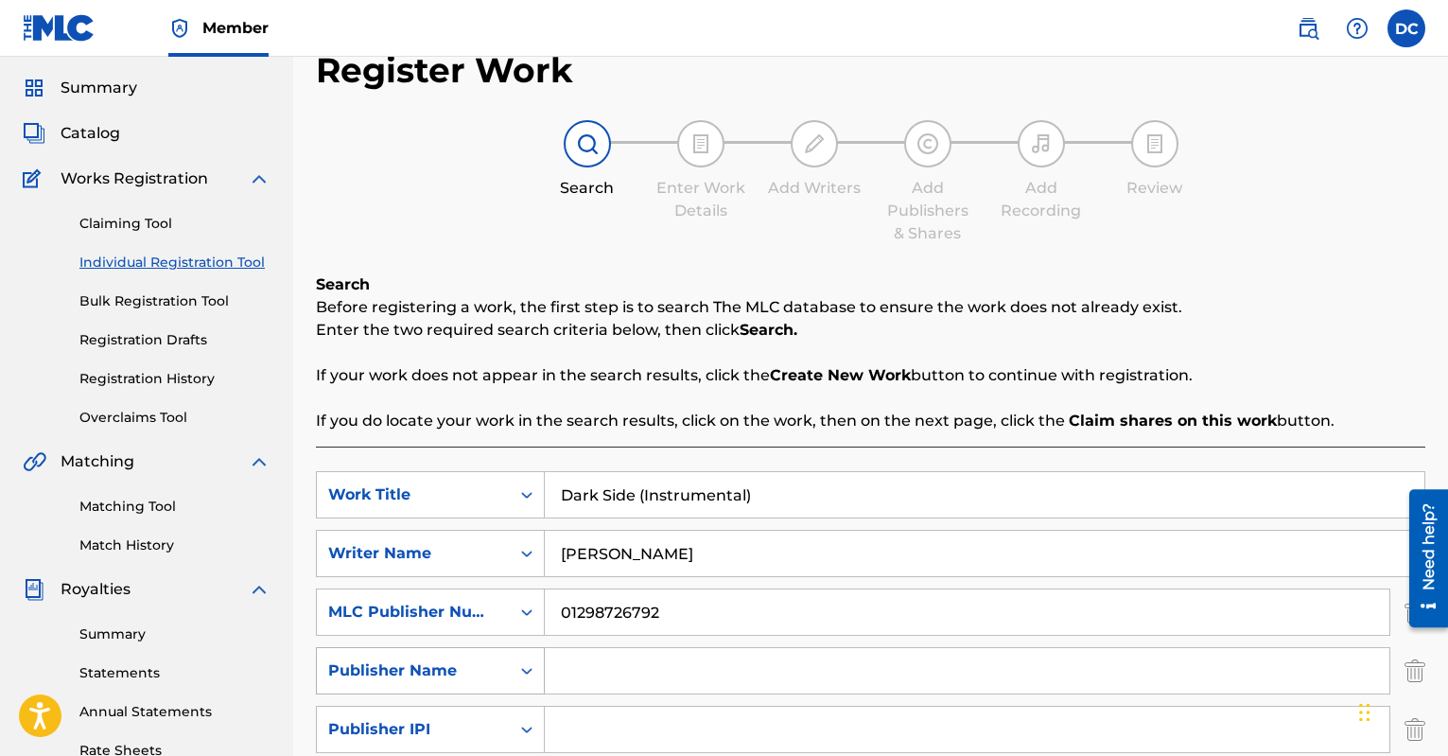
type input "01298726792"
click at [521, 672] on icon "Search Form" at bounding box center [526, 670] width 19 height 19
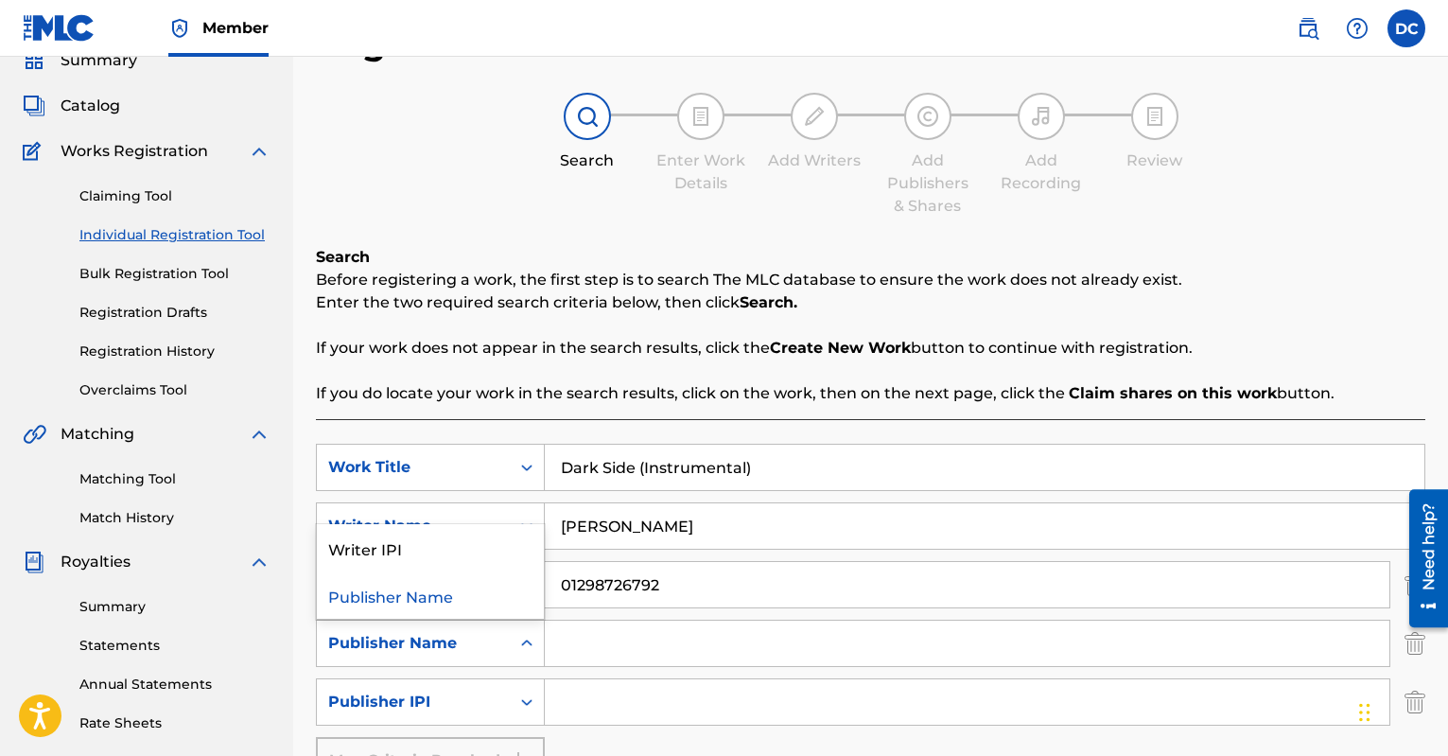
scroll to position [131, 0]
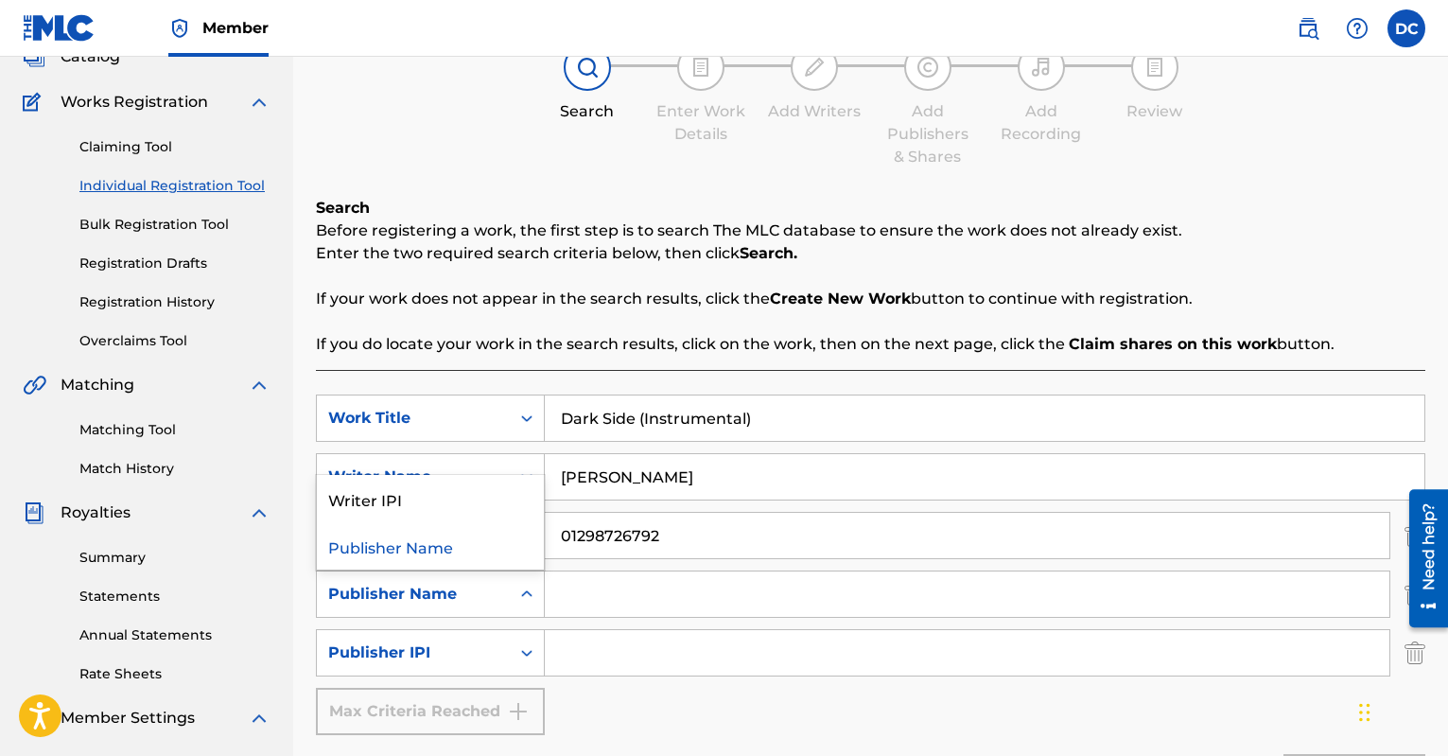
click at [568, 603] on input "Search Form" at bounding box center [967, 593] width 845 height 45
type input "Dkoll"
click at [520, 596] on icon "Search Form" at bounding box center [526, 594] width 19 height 19
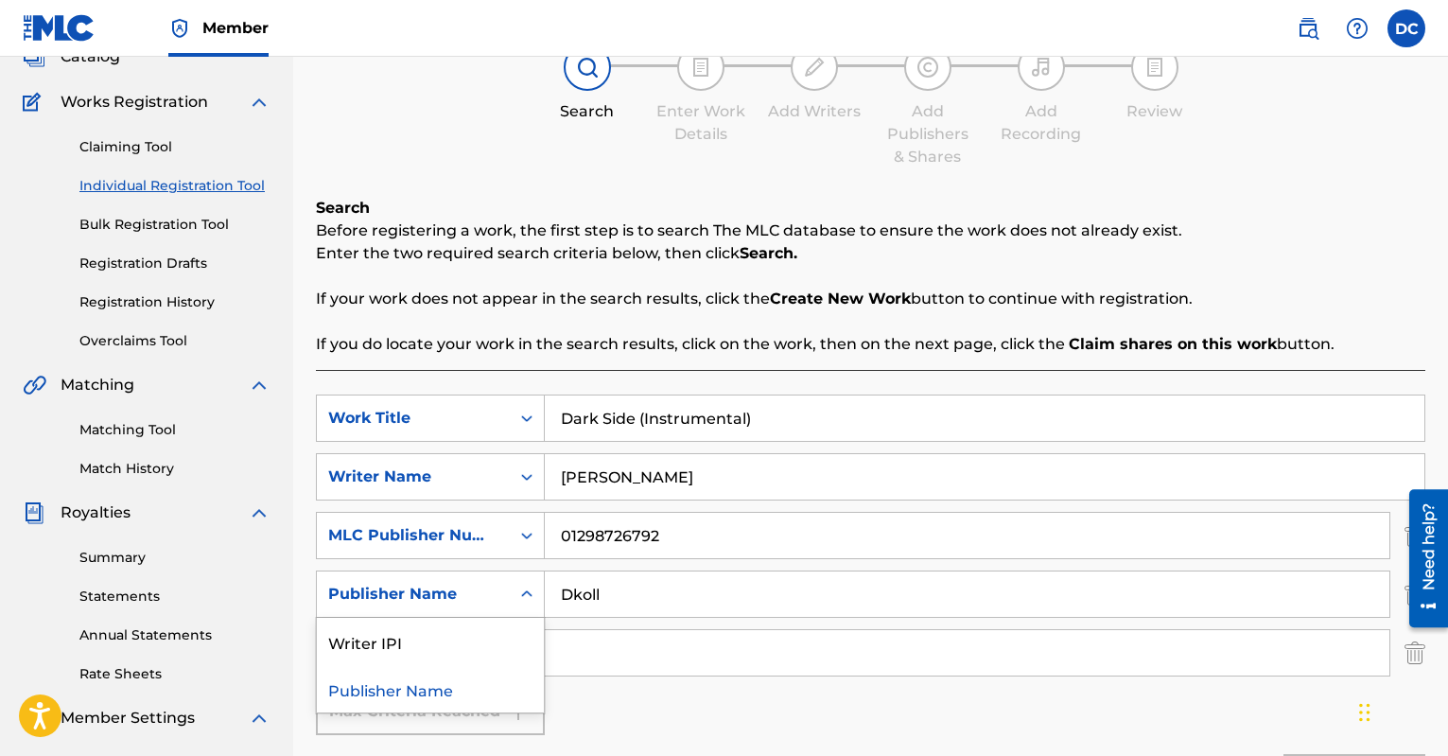
click at [520, 596] on icon "Search Form" at bounding box center [526, 594] width 19 height 19
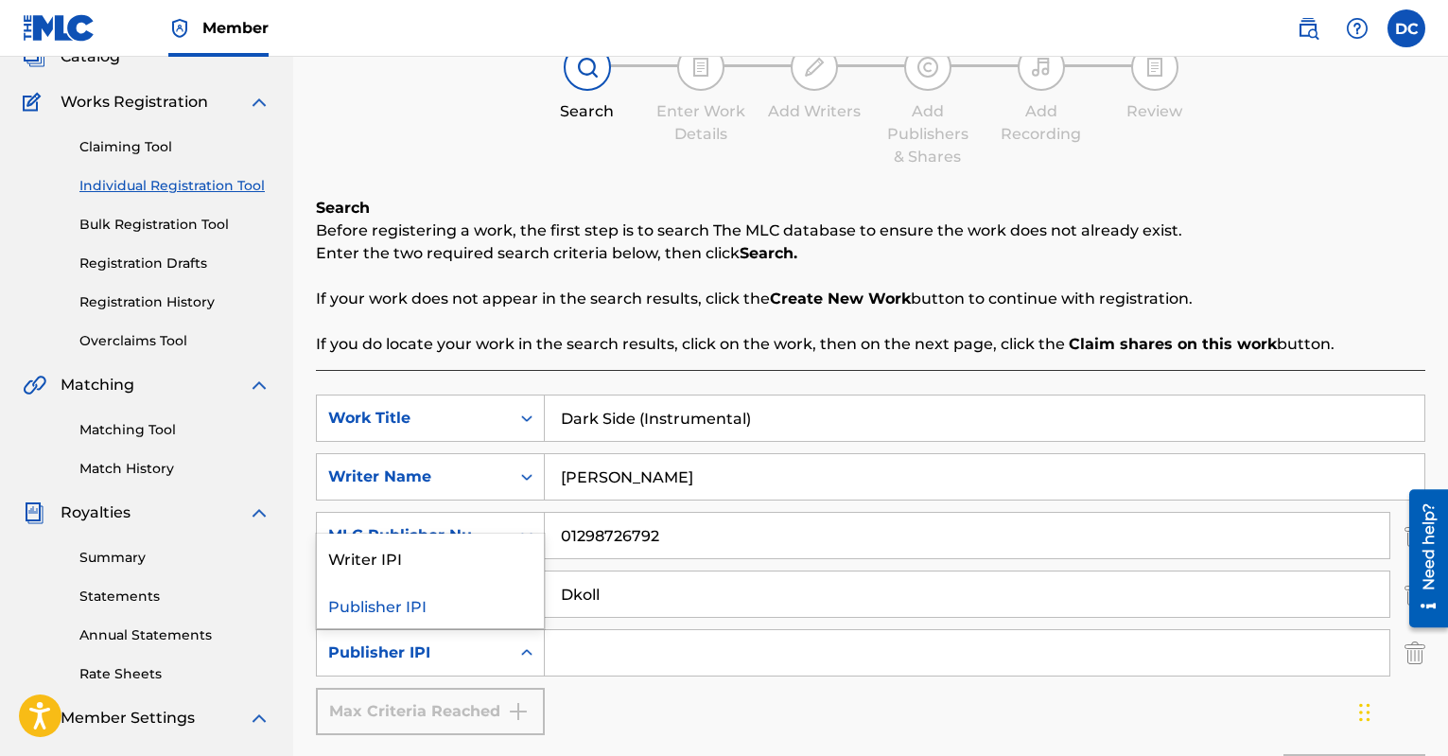
click at [534, 663] on div "Search Form" at bounding box center [527, 653] width 34 height 34
click at [526, 651] on icon "Search Form" at bounding box center [526, 652] width 19 height 19
click at [823, 474] on input "[PERSON_NAME]" at bounding box center [985, 476] width 880 height 45
click at [568, 656] on input "Search Form" at bounding box center [967, 652] width 845 height 45
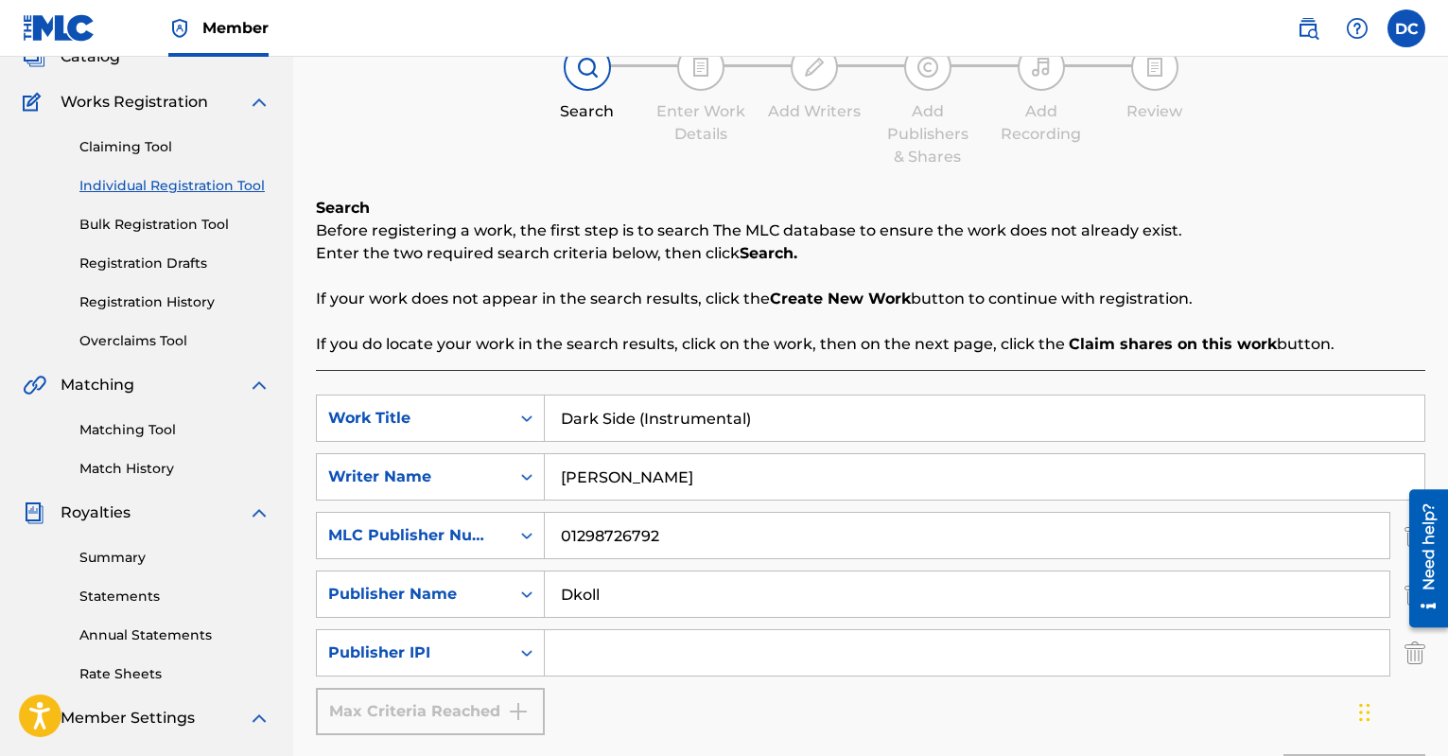
drag, startPoint x: 679, startPoint y: 527, endPoint x: 554, endPoint y: 527, distance: 124.9
click at [554, 527] on input "01298726792" at bounding box center [967, 535] width 845 height 45
click at [522, 545] on div "Search Form" at bounding box center [527, 535] width 34 height 34
click at [527, 593] on icon "Search Form" at bounding box center [526, 594] width 19 height 19
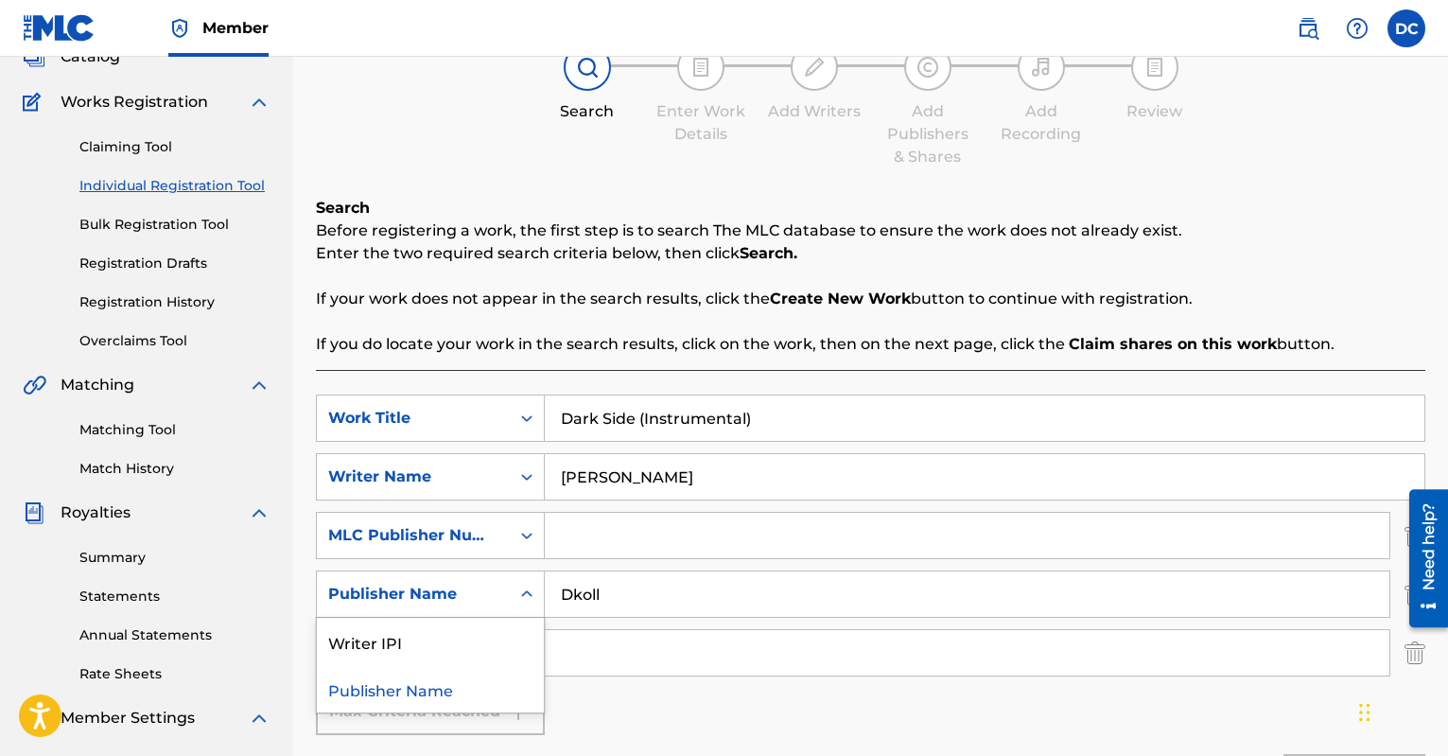
click at [527, 593] on icon "Search Form" at bounding box center [526, 594] width 19 height 19
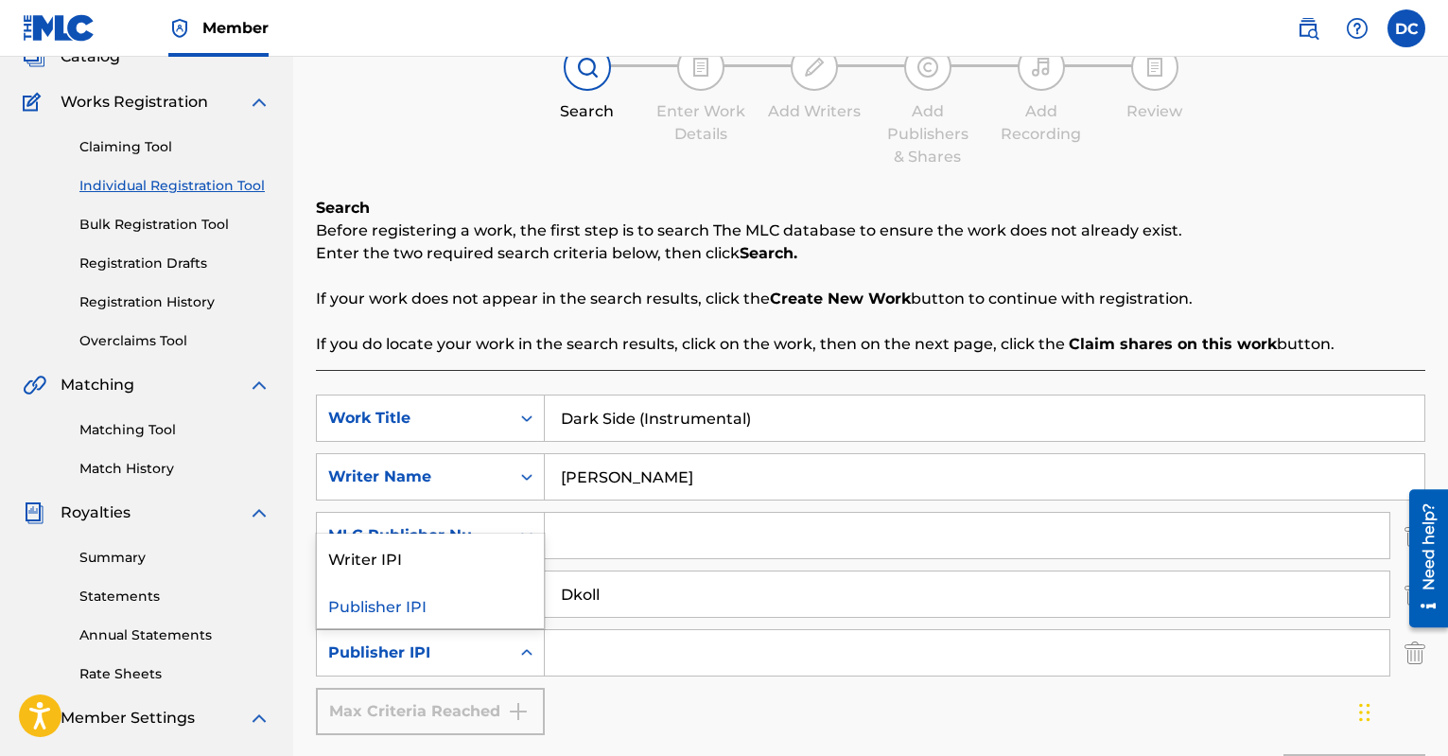
click at [528, 656] on icon "Search Form" at bounding box center [526, 652] width 19 height 19
click at [568, 536] on input "Search Form" at bounding box center [967, 535] width 845 height 45
click at [623, 597] on input "Dkoll" at bounding box center [967, 593] width 845 height 45
drag, startPoint x: 621, startPoint y: 592, endPoint x: 569, endPoint y: 591, distance: 52.0
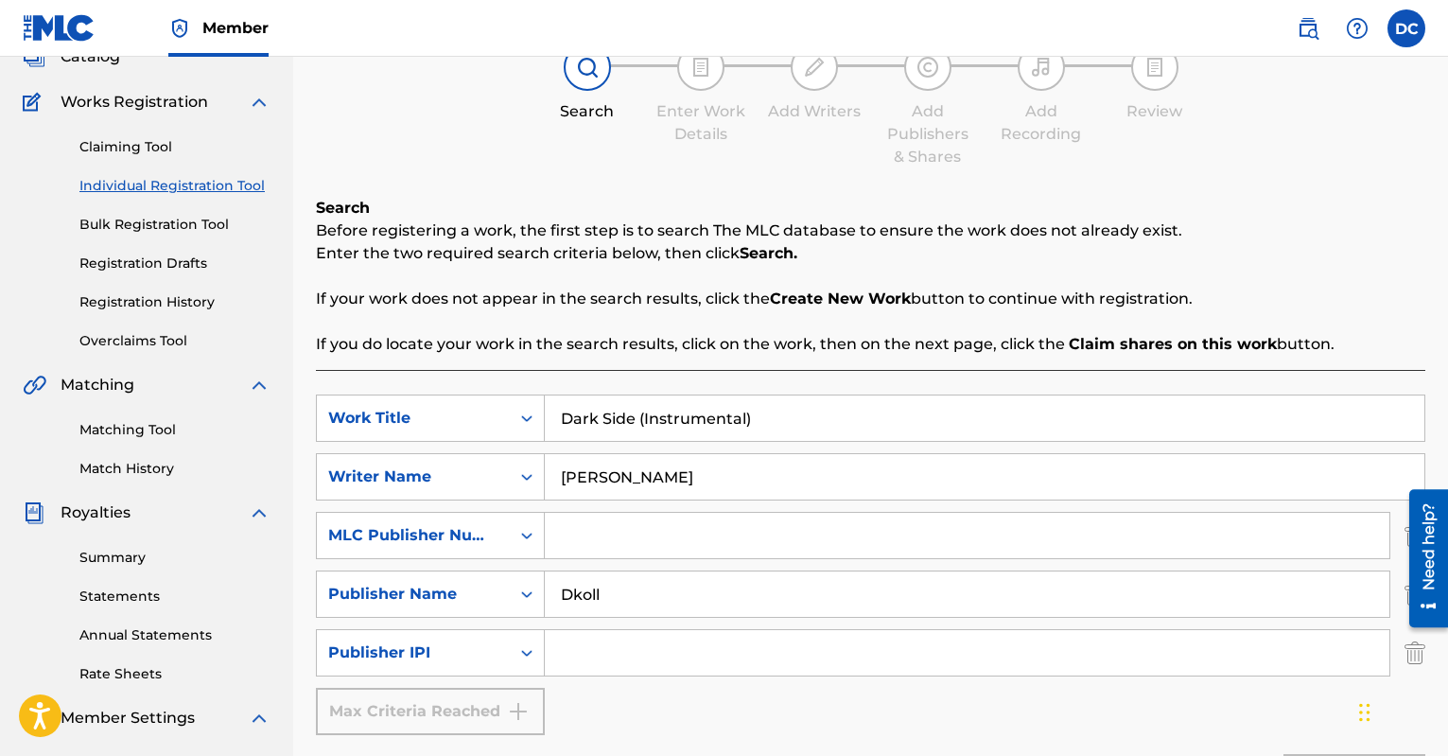
click at [569, 591] on input "Dkoll" at bounding box center [967, 593] width 845 height 45
click at [583, 525] on input "Search Form" at bounding box center [967, 535] width 845 height 45
drag, startPoint x: 601, startPoint y: 582, endPoint x: 675, endPoint y: 599, distance: 76.6
click at [675, 599] on input "Dkoll" at bounding box center [967, 593] width 845 height 45
click at [603, 580] on input "Search Form" at bounding box center [967, 593] width 845 height 45
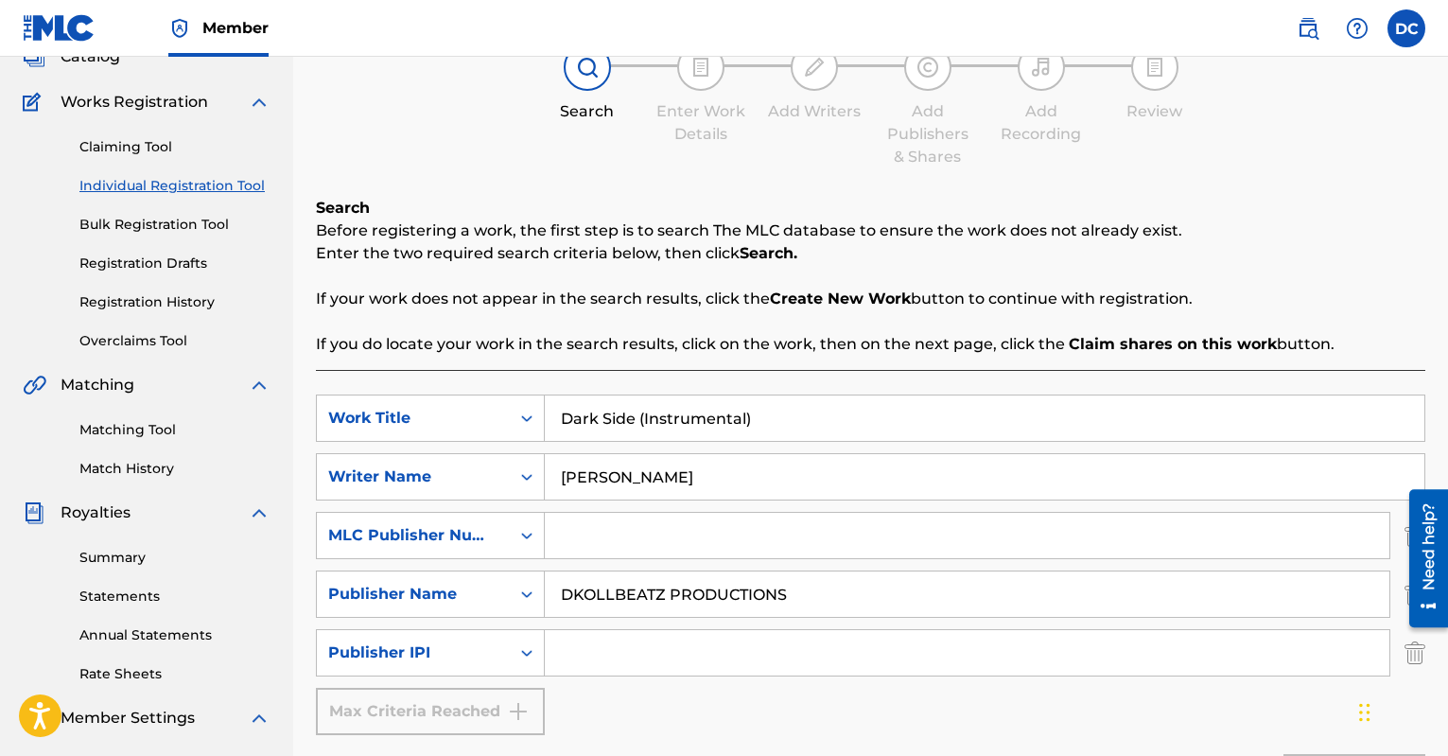
click at [653, 589] on input "DKOLLBEATZ PRODUCTIONS" at bounding box center [967, 593] width 845 height 45
type input "DKOLLBEATZ PRODUCTIONS"
click at [612, 531] on input "Search Form" at bounding box center [967, 535] width 845 height 45
click at [516, 546] on div "Search Form" at bounding box center [527, 535] width 34 height 34
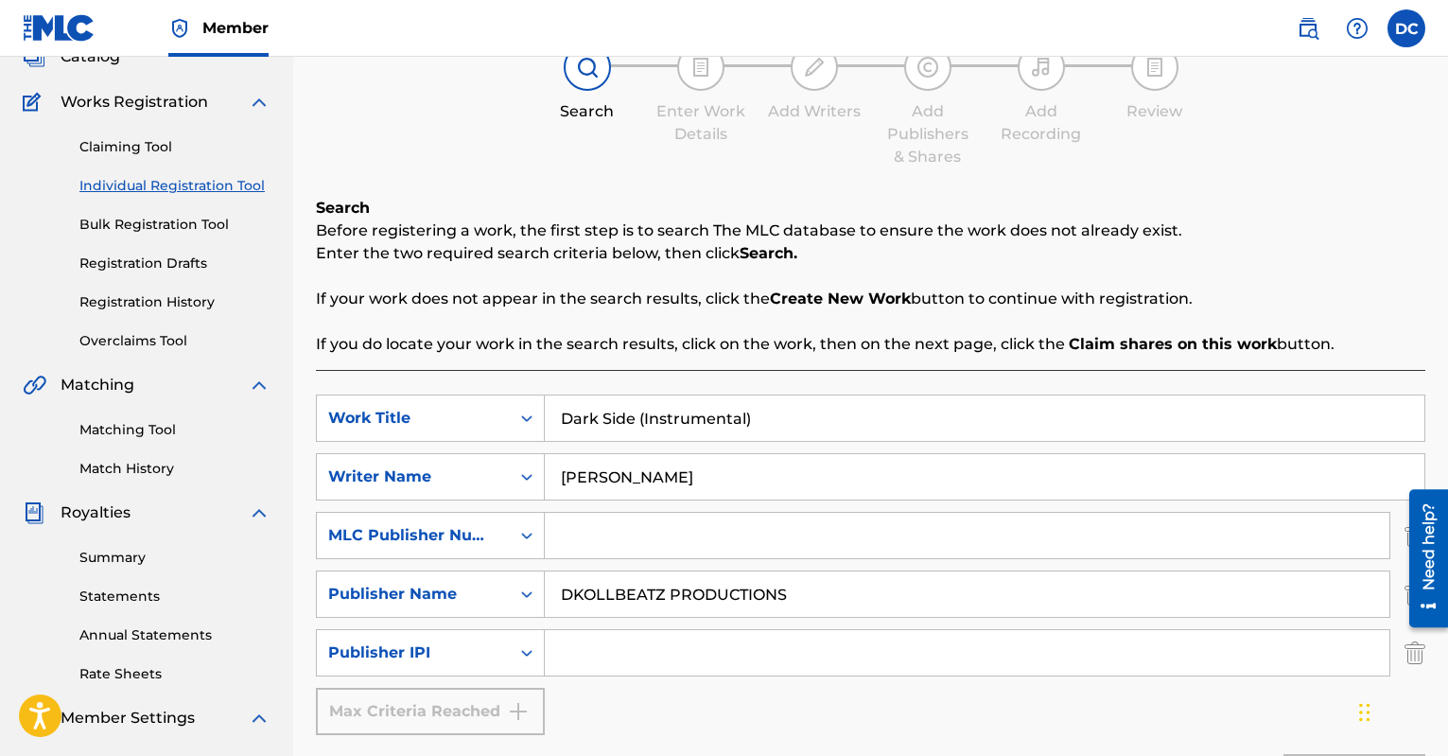
click at [568, 539] on input "Search Form" at bounding box center [967, 535] width 845 height 45
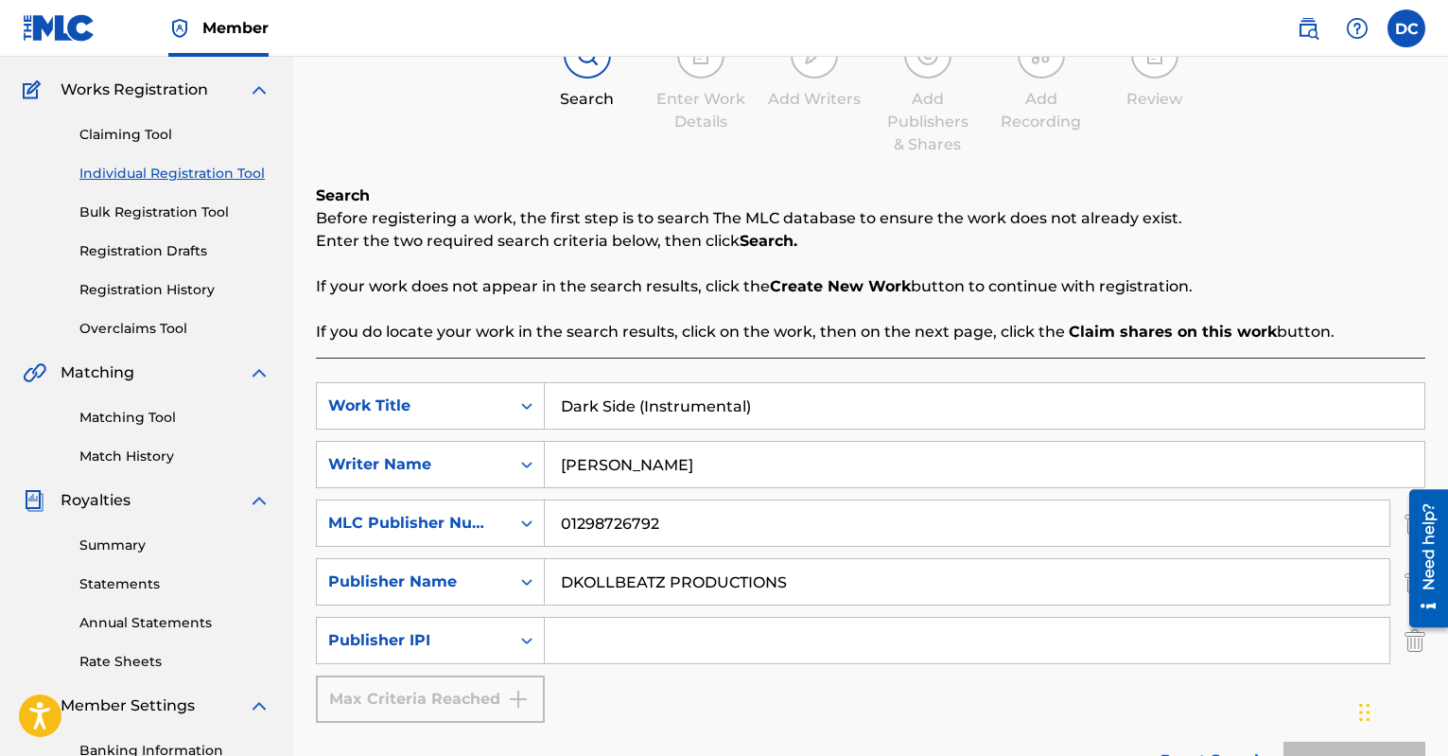
scroll to position [146, 0]
type input "01298726792"
click at [631, 637] on input "Search Form" at bounding box center [967, 638] width 845 height 45
drag, startPoint x: 662, startPoint y: 517, endPoint x: 560, endPoint y: 510, distance: 102.4
click at [560, 511] on input "01298726792" at bounding box center [967, 520] width 845 height 45
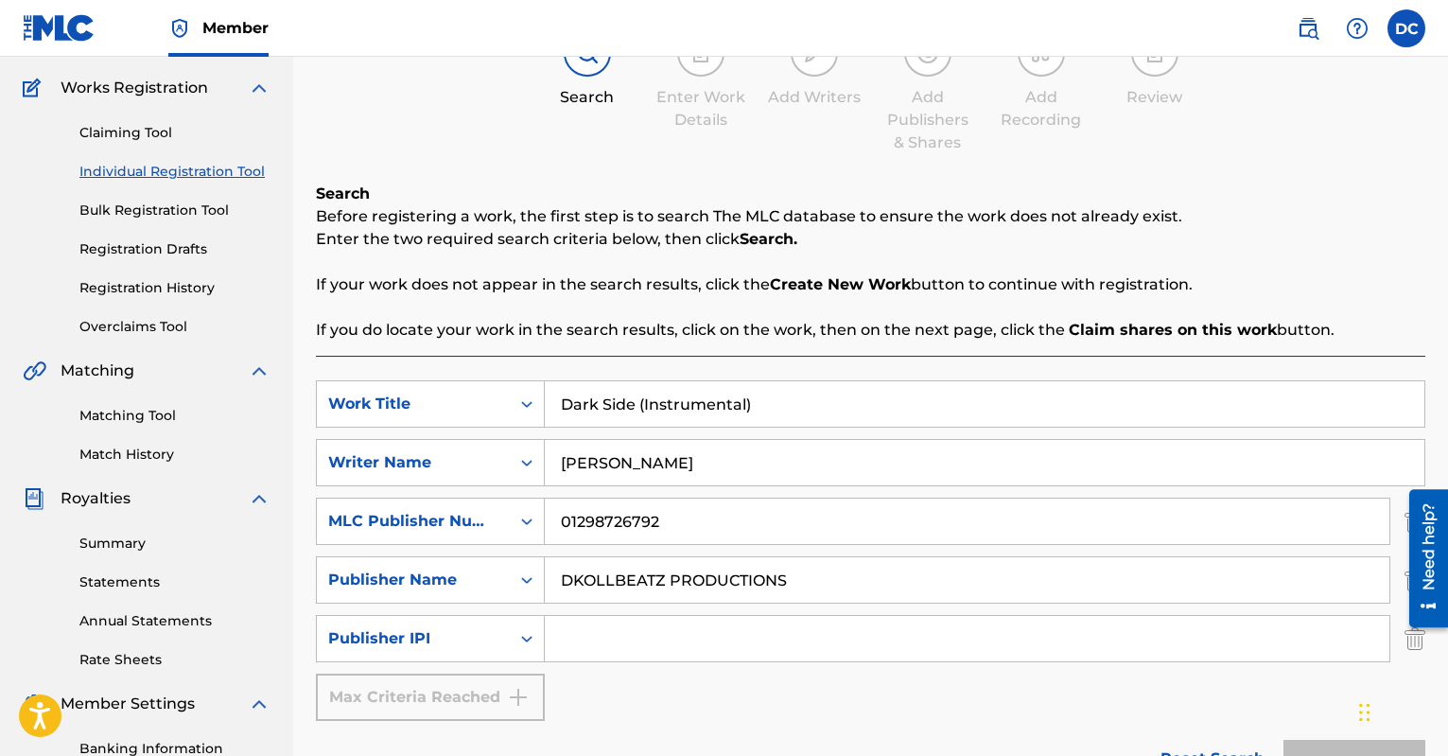
click at [641, 637] on input "Search Form" at bounding box center [967, 638] width 845 height 45
paste input "01298726792"
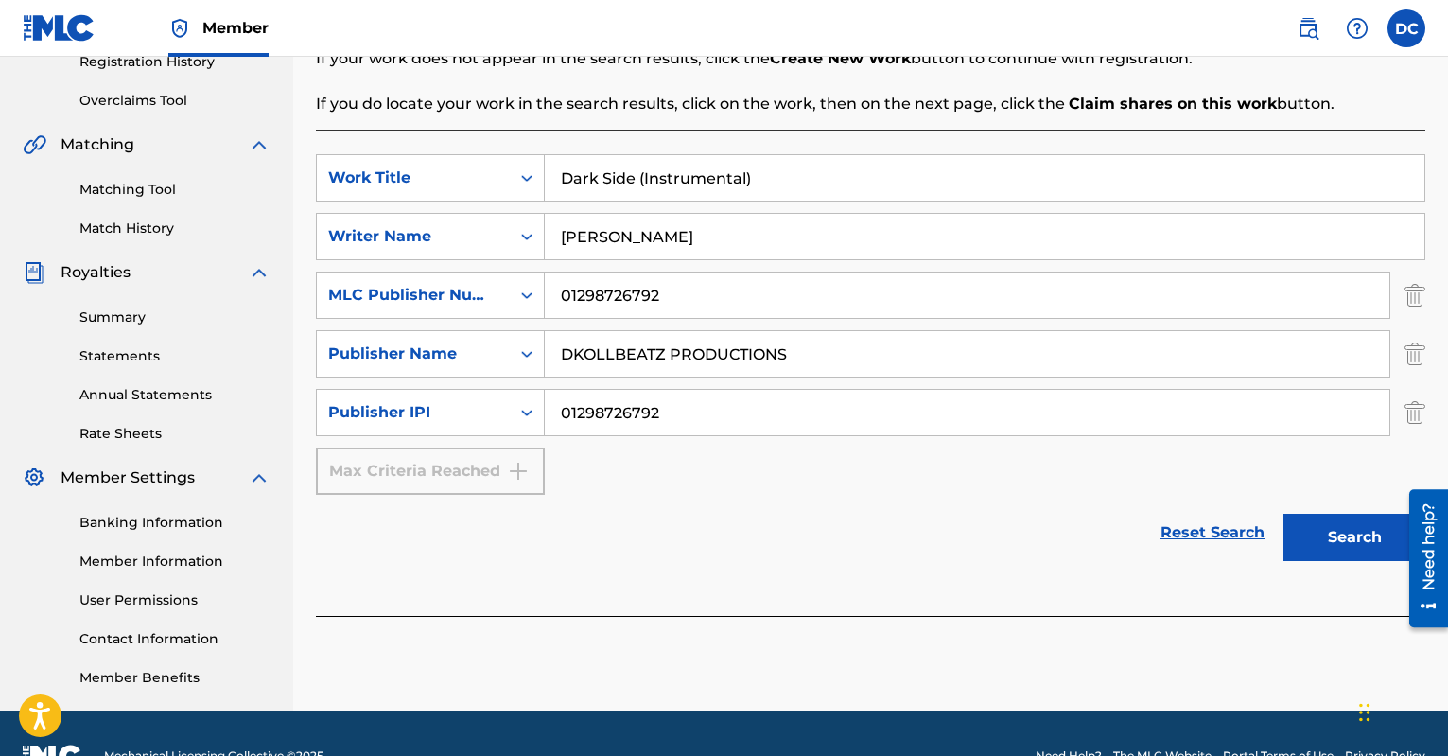
scroll to position [417, 0]
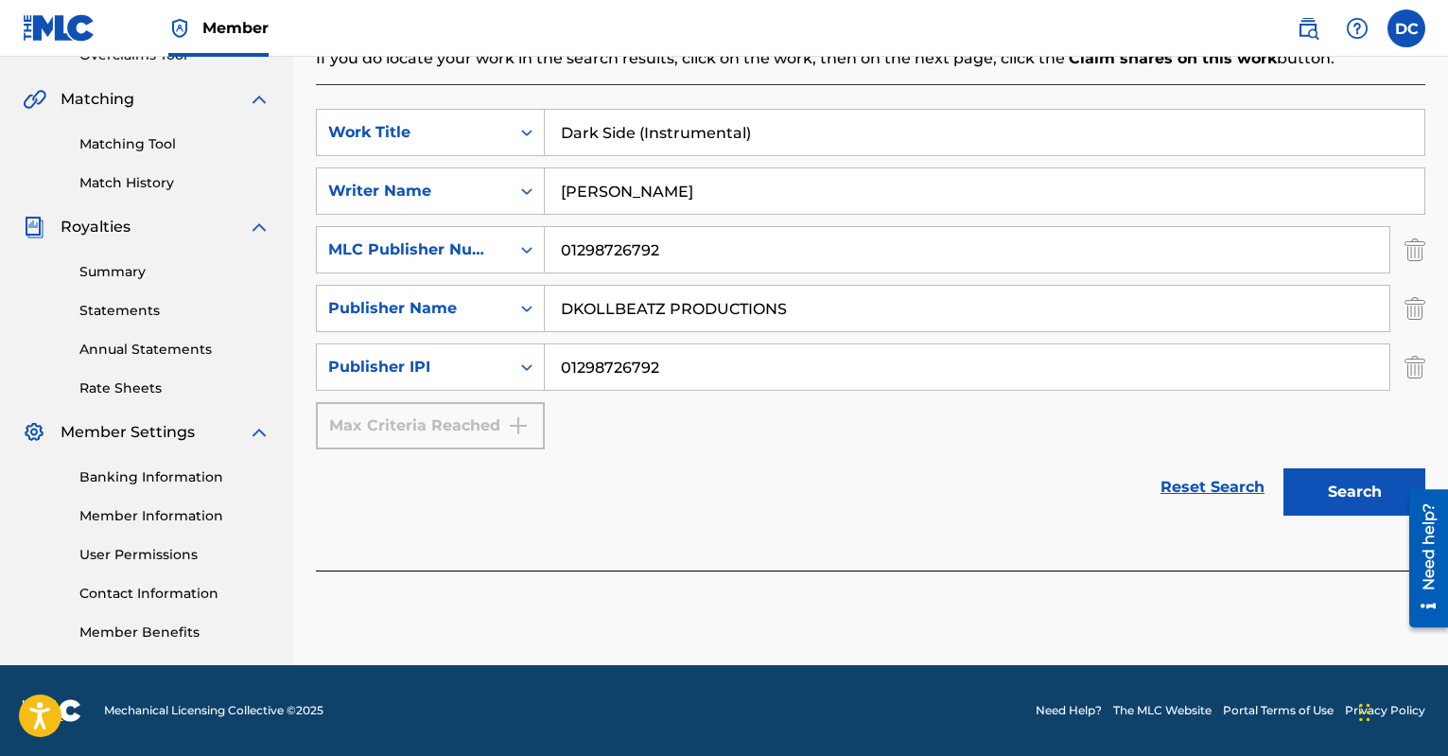
type input "01298726792"
click at [1311, 498] on button "Search" at bounding box center [1355, 491] width 142 height 47
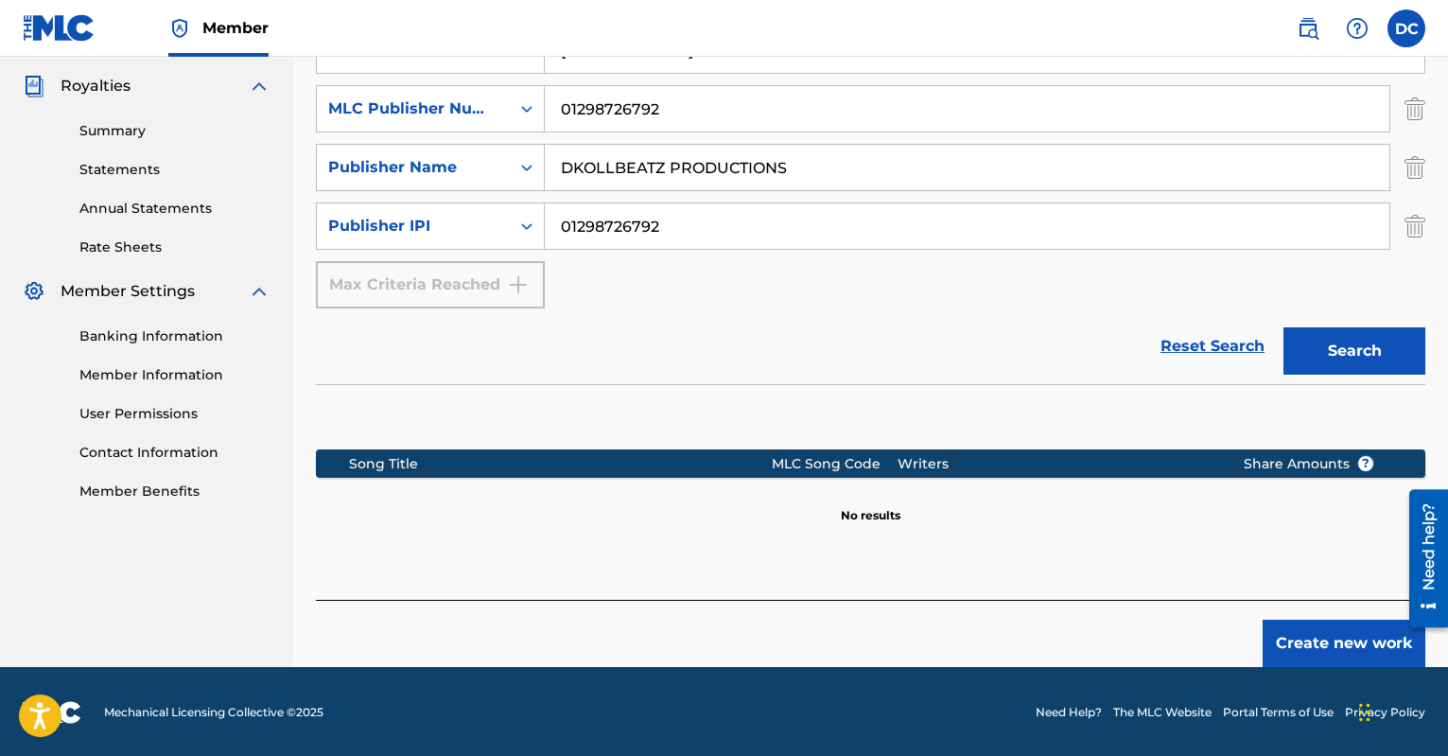
scroll to position [560, 0]
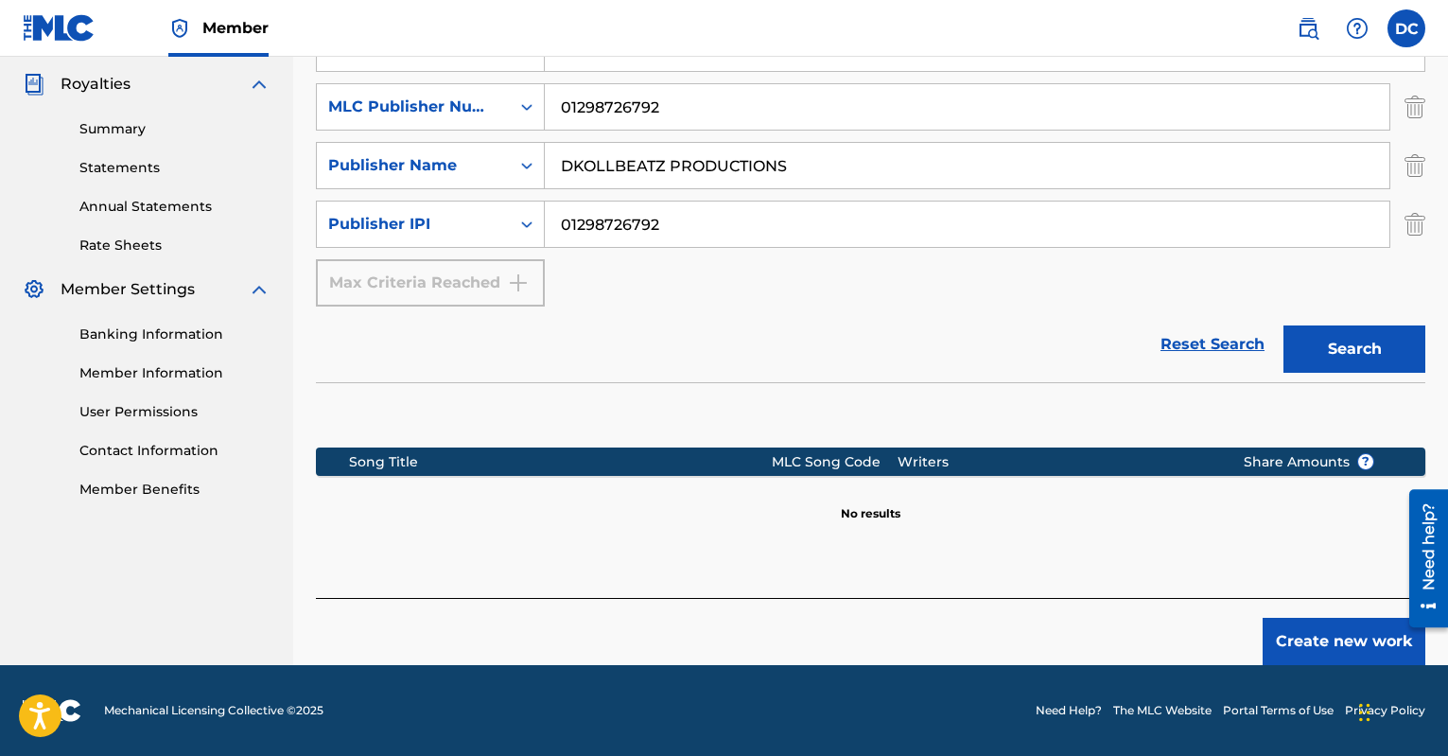
click at [1286, 635] on button "Create new work" at bounding box center [1344, 641] width 163 height 47
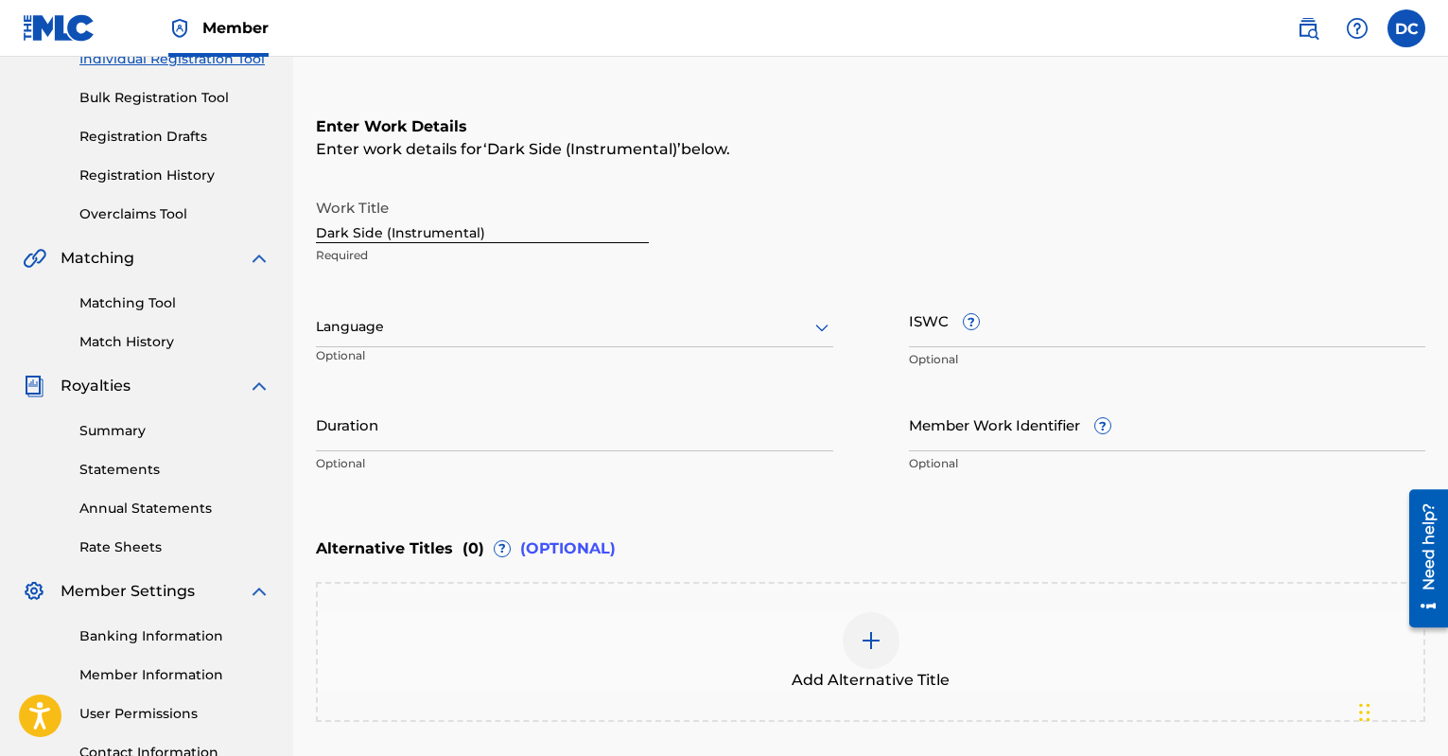
scroll to position [248, 0]
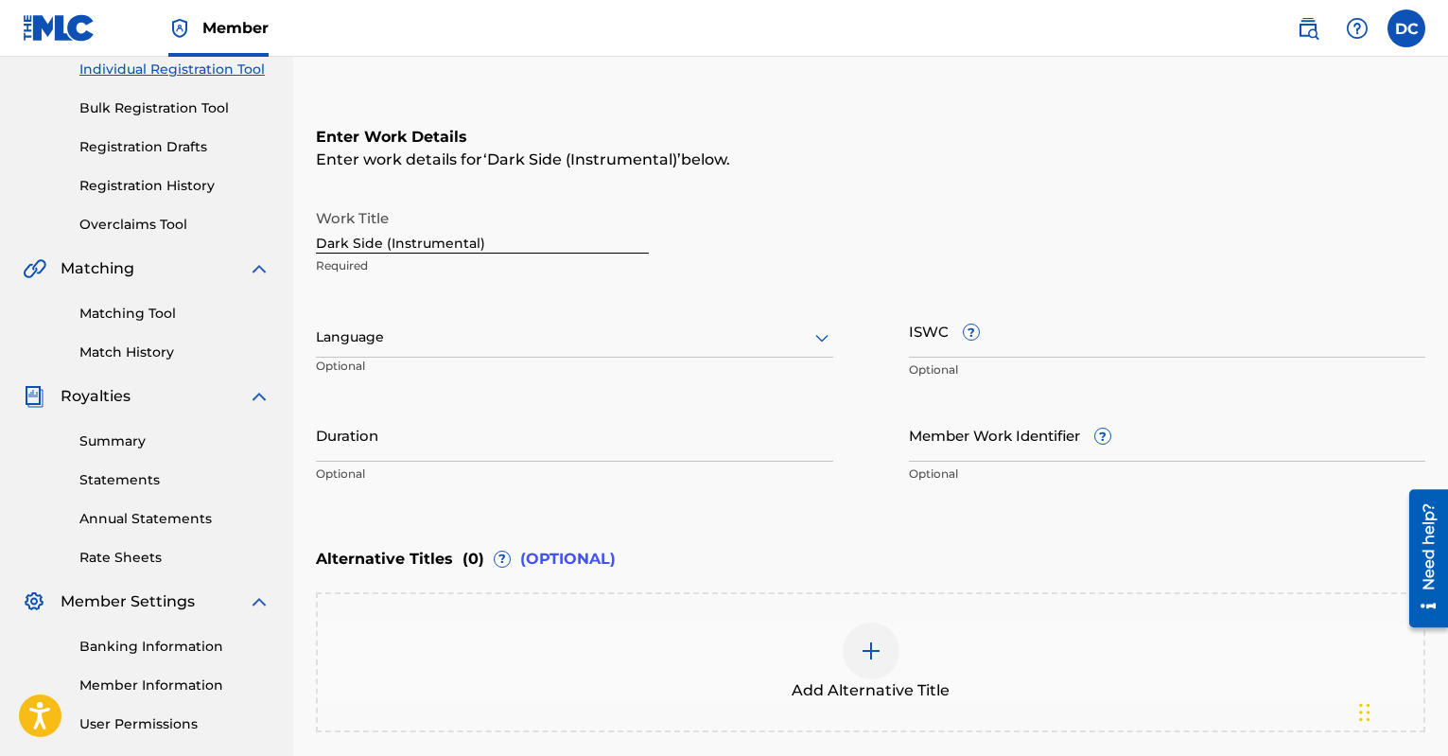
click at [481, 346] on div at bounding box center [574, 337] width 517 height 24
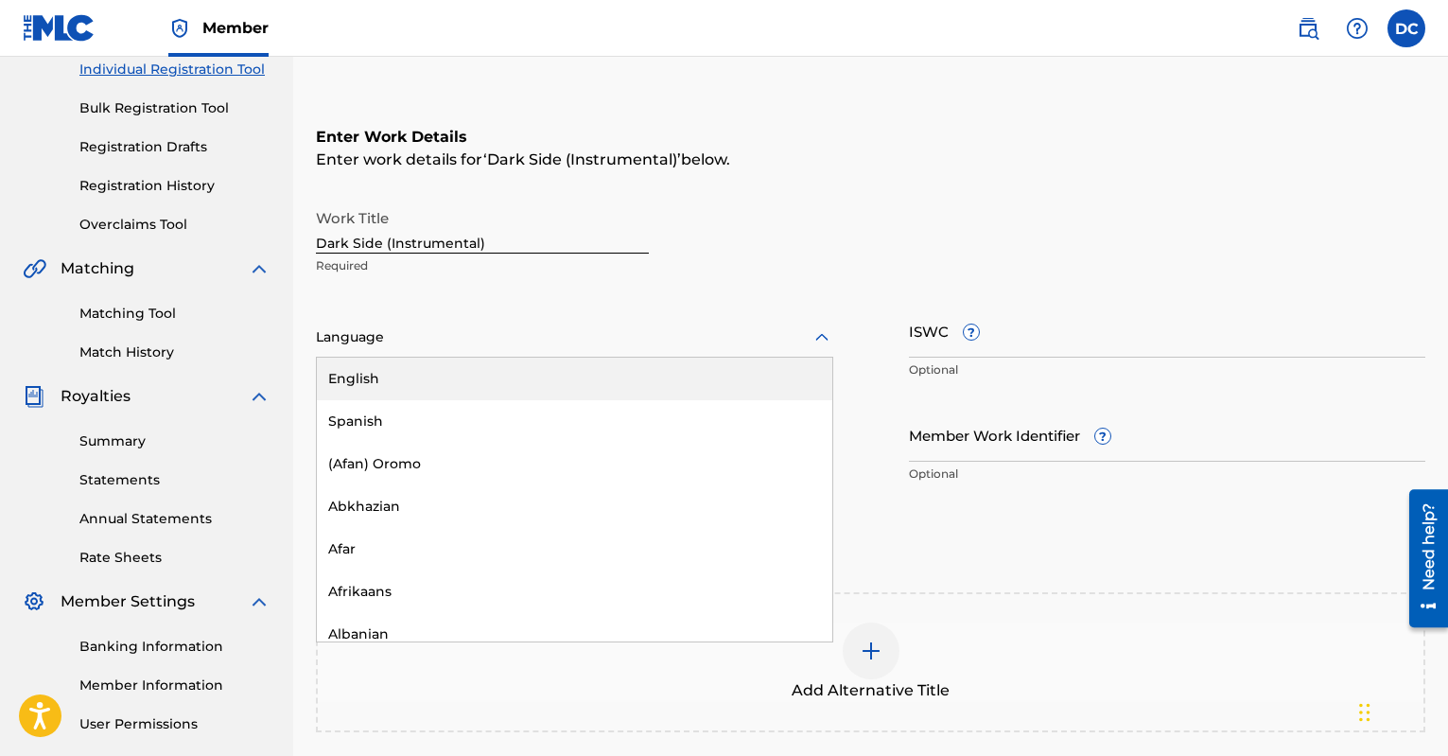
click at [636, 292] on div "Work Title Dark Side (Instrumental) Required English, 1 of 153. 153 results ava…" at bounding box center [871, 346] width 1110 height 293
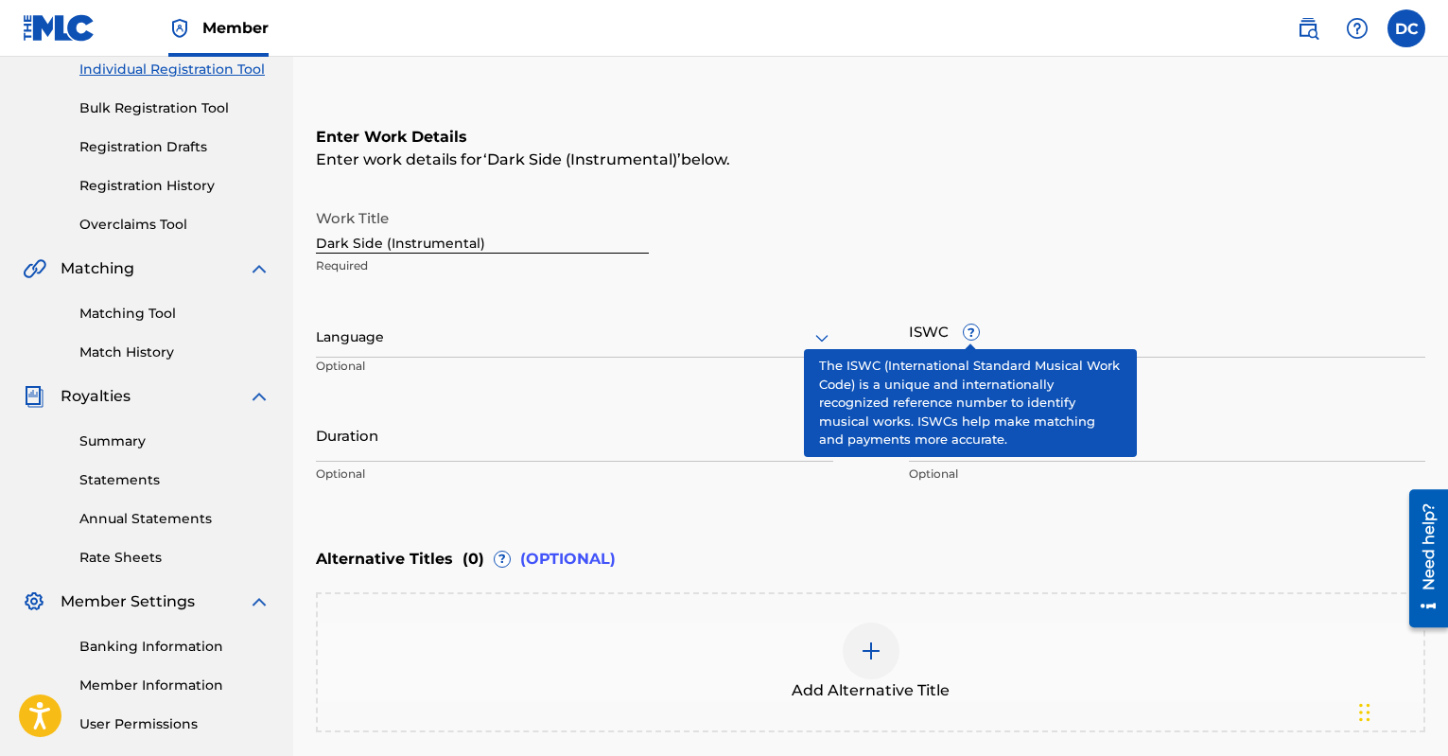
click at [972, 333] on span "?" at bounding box center [971, 331] width 15 height 15
click at [972, 333] on input "ISWC ?" at bounding box center [1167, 331] width 517 height 54
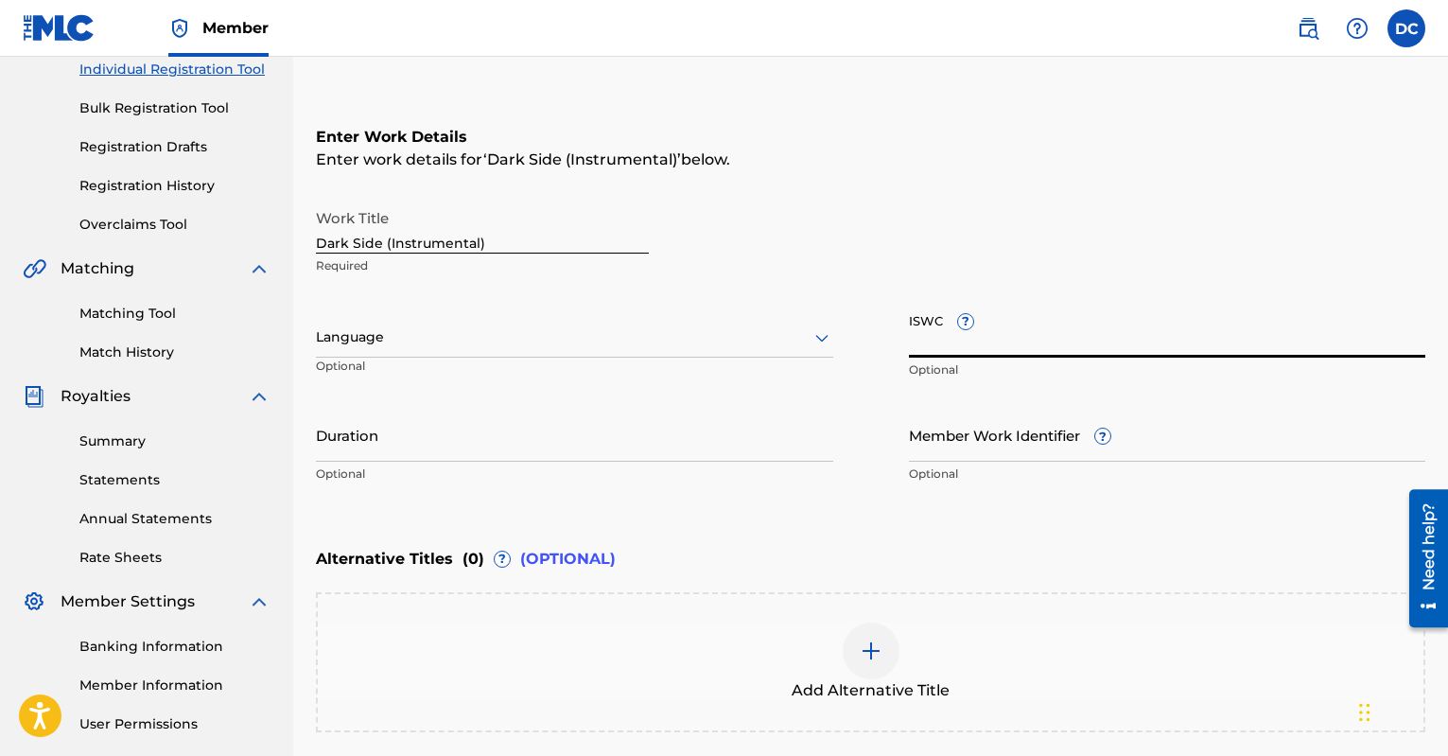
click at [626, 427] on input "Duration" at bounding box center [574, 435] width 517 height 54
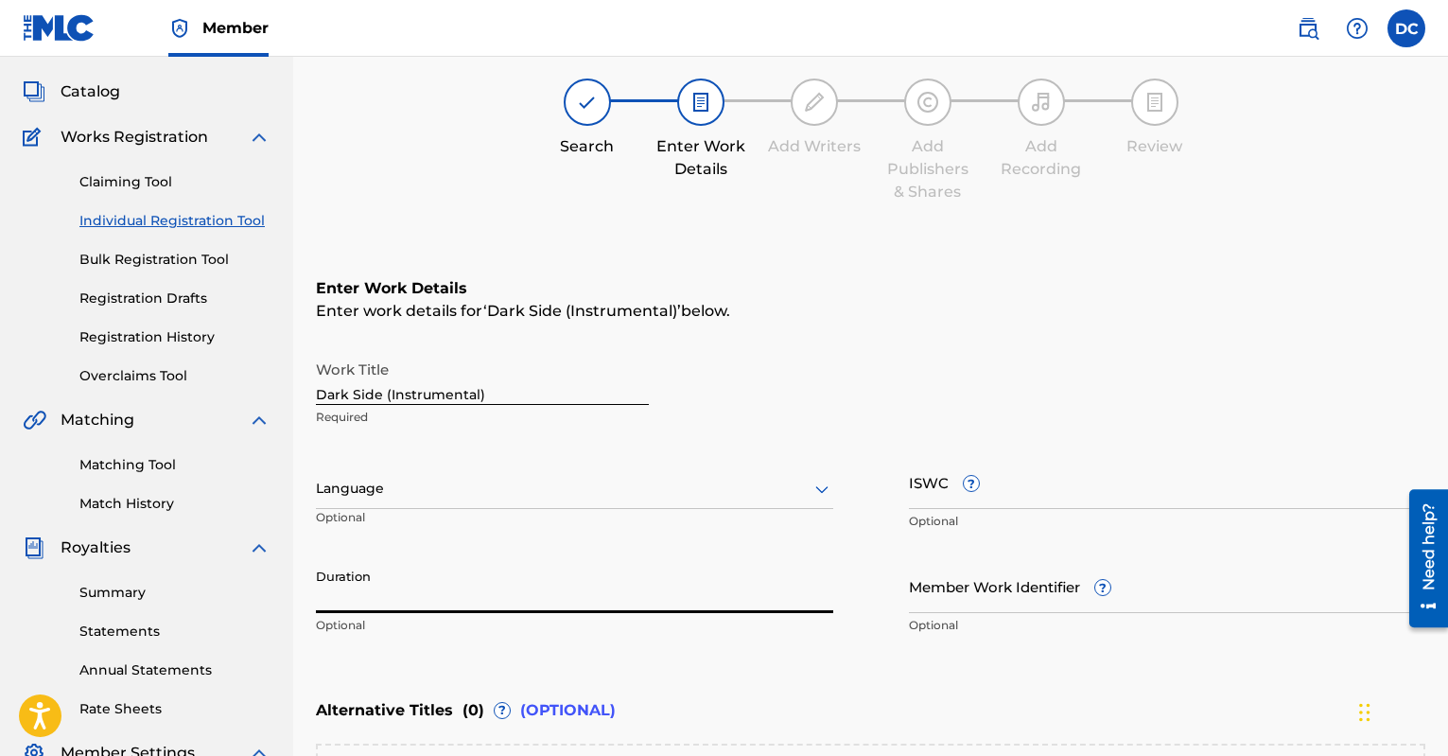
scroll to position [93, 0]
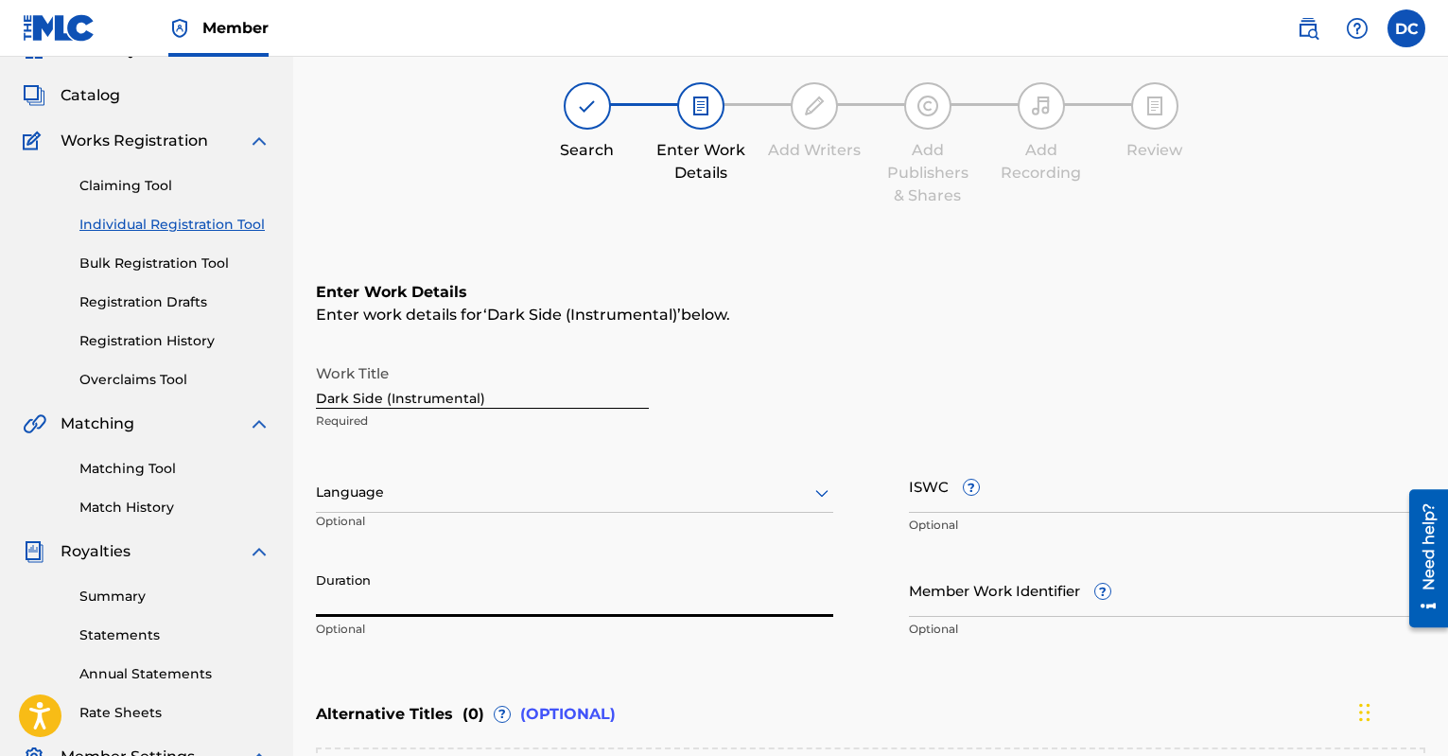
click at [706, 120] on div at bounding box center [700, 105] width 47 height 47
click at [704, 120] on div at bounding box center [700, 105] width 47 height 47
click at [576, 91] on div at bounding box center [587, 105] width 47 height 47
click at [690, 121] on div at bounding box center [700, 105] width 47 height 47
click at [532, 467] on div "Language Optional" at bounding box center [574, 501] width 517 height 85
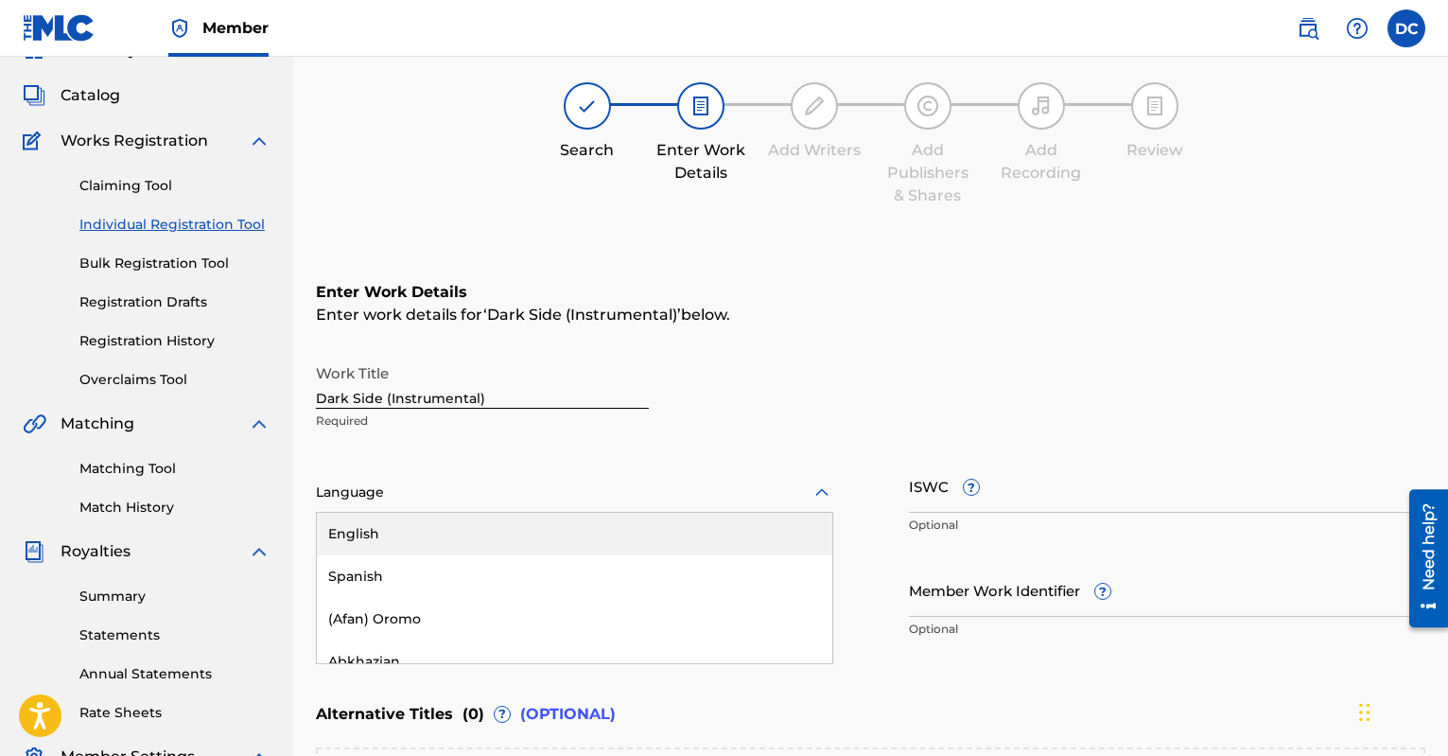
click at [471, 492] on div "English, 1 of 153. 153 results available. Use Up and Down to choose options, pr…" at bounding box center [574, 493] width 517 height 40
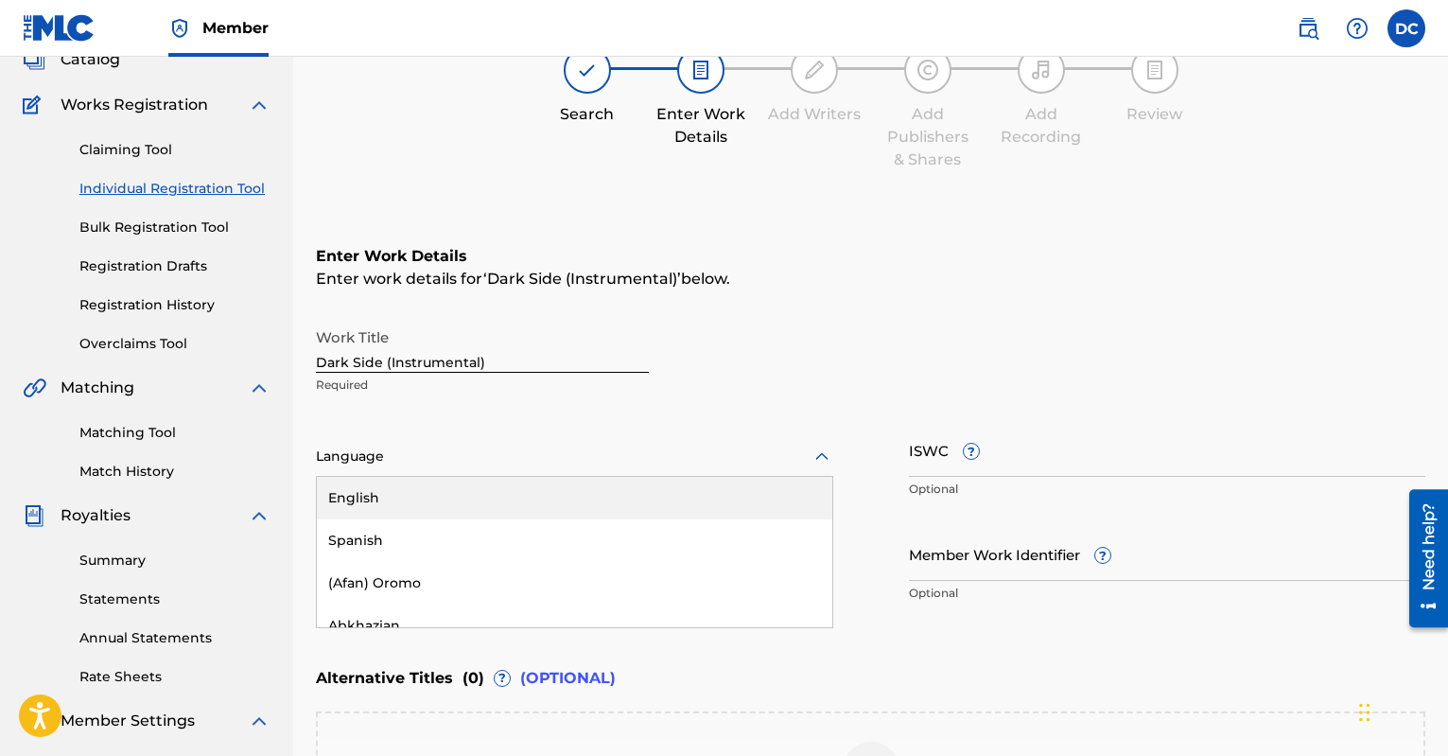
scroll to position [134, 0]
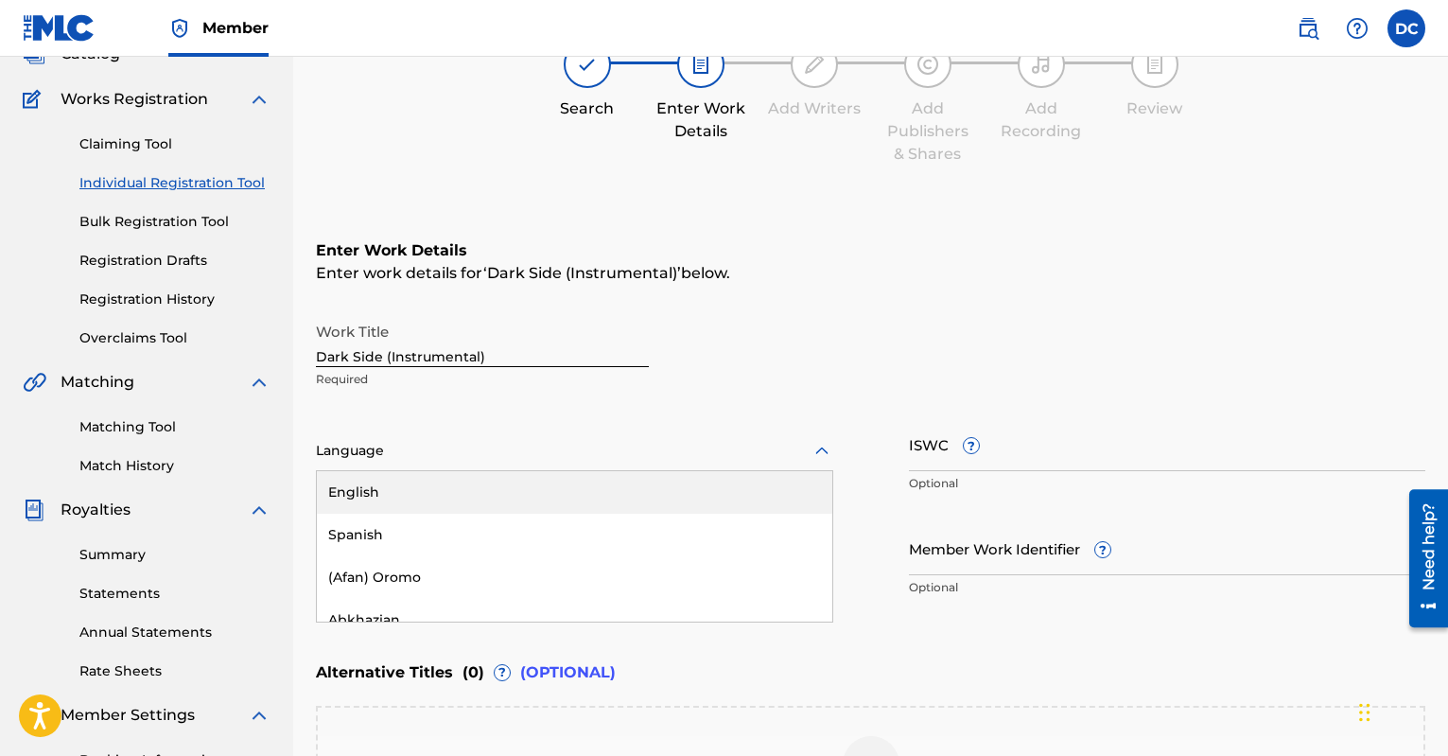
click at [473, 492] on div "English" at bounding box center [575, 492] width 516 height 43
click at [1023, 453] on input "ISWC ?" at bounding box center [1167, 444] width 517 height 54
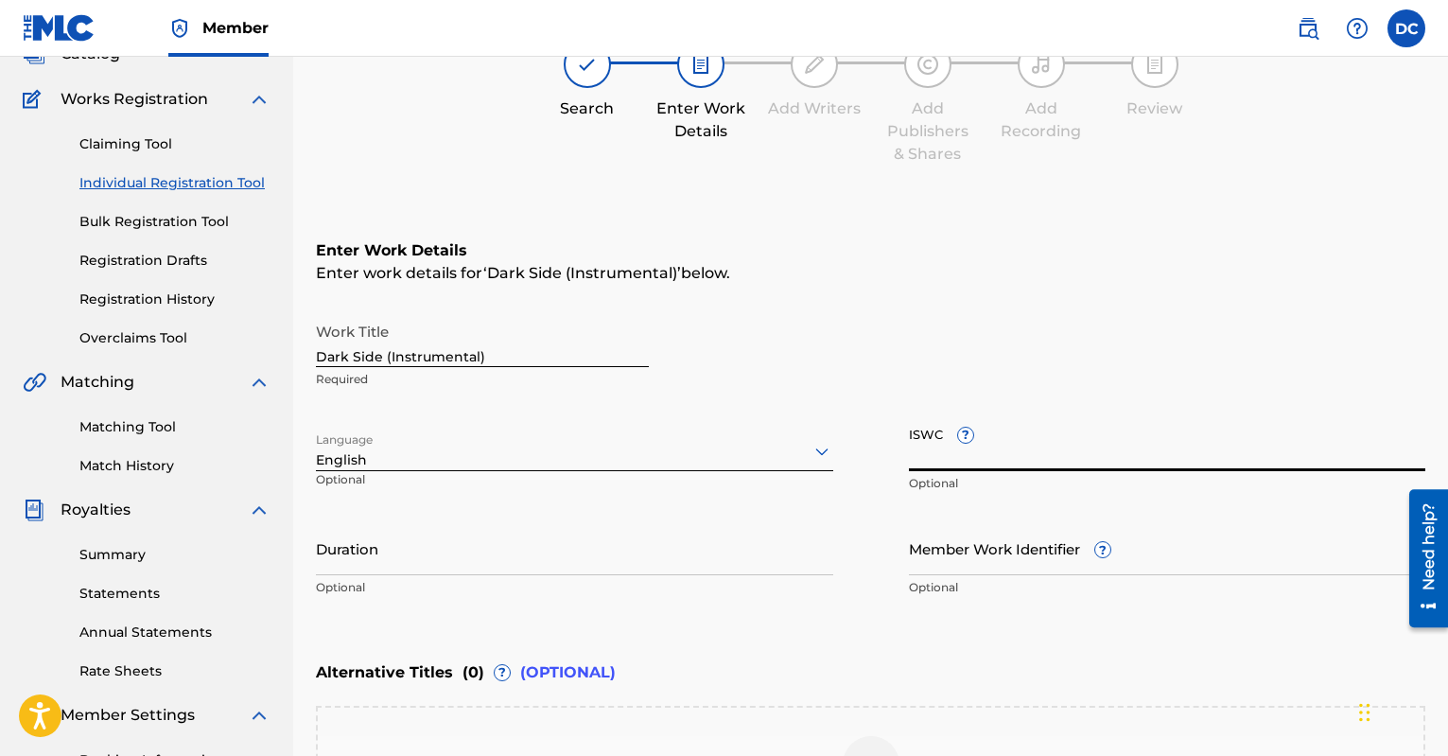
click at [1037, 558] on input "Member Work Identifier ?" at bounding box center [1167, 548] width 517 height 54
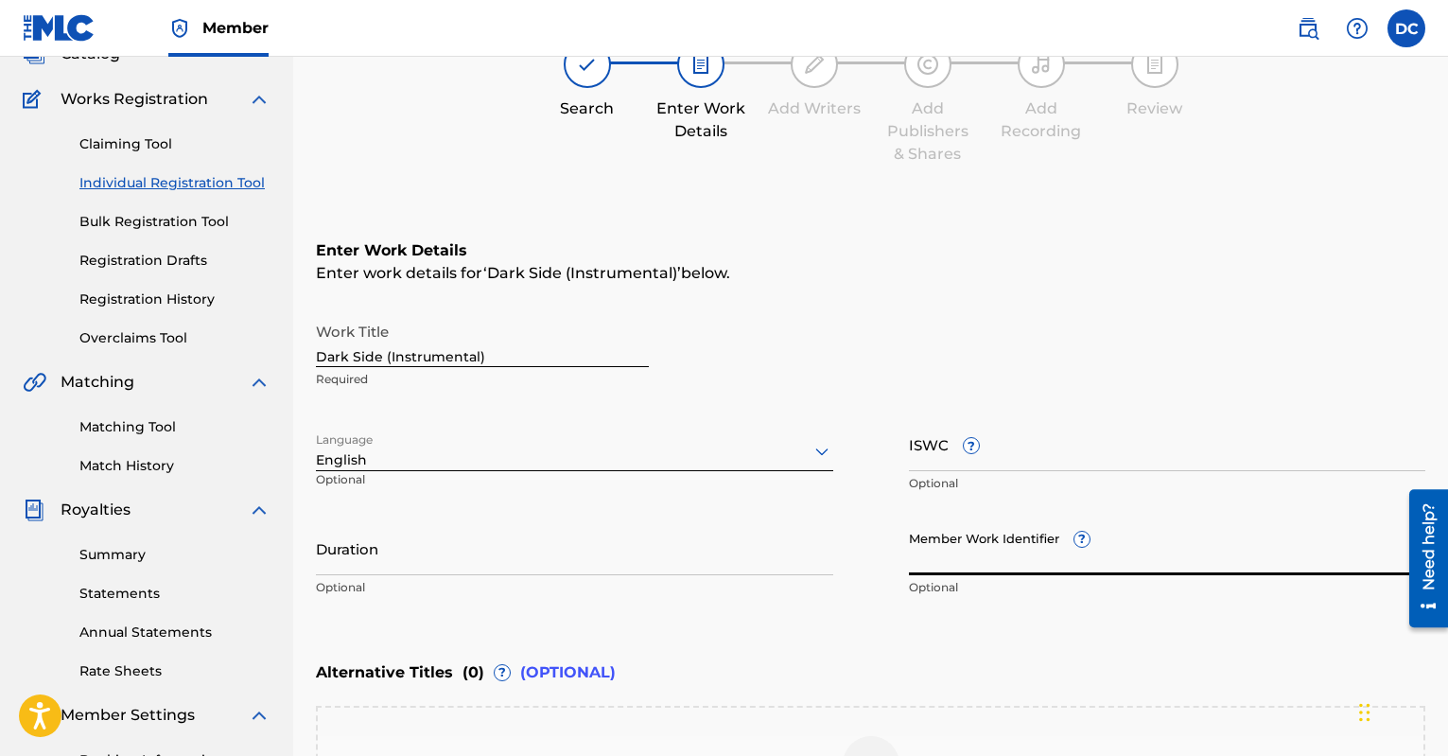
click at [761, 538] on input "Duration" at bounding box center [574, 548] width 517 height 54
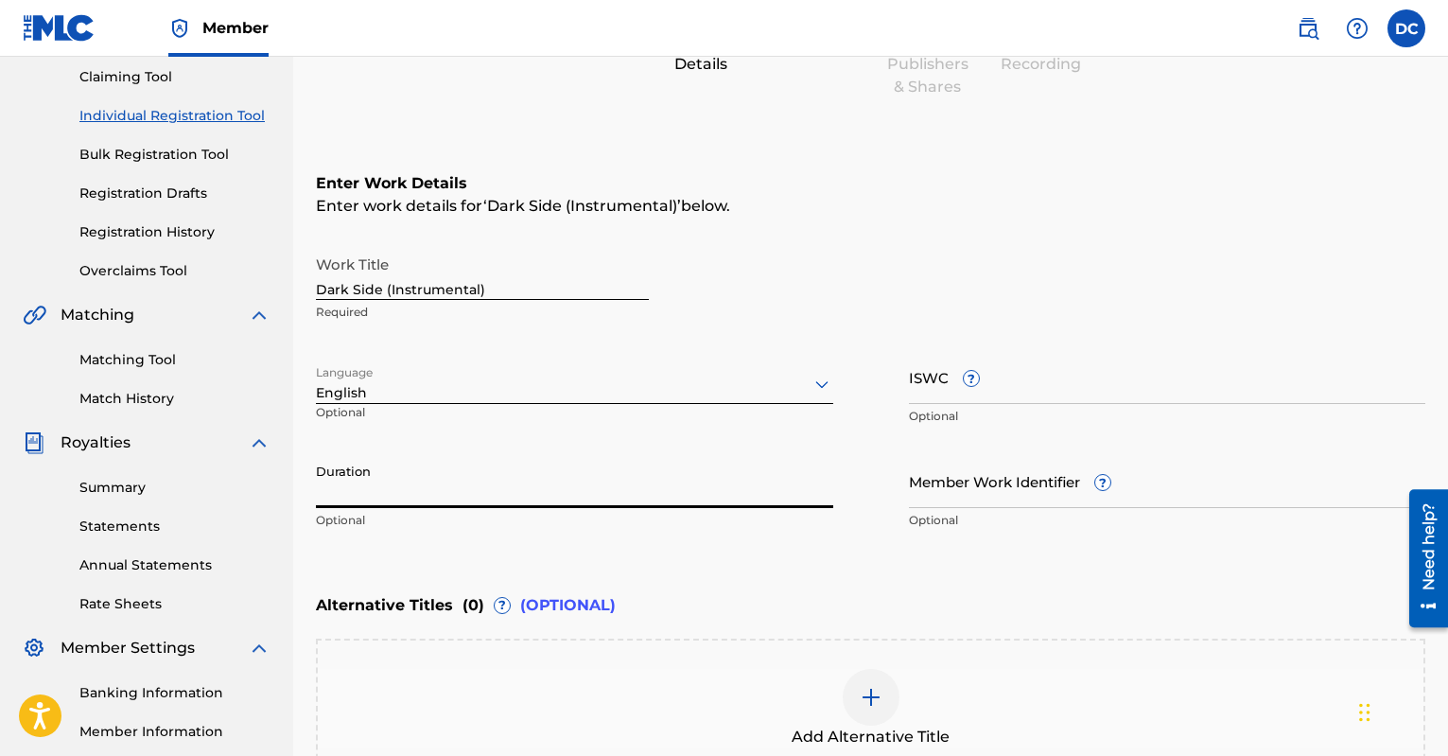
scroll to position [201, 0]
click at [316, 487] on input "2:45" at bounding box center [574, 481] width 517 height 54
type input "02:45"
click at [1003, 382] on input "ISWC ?" at bounding box center [1167, 377] width 517 height 54
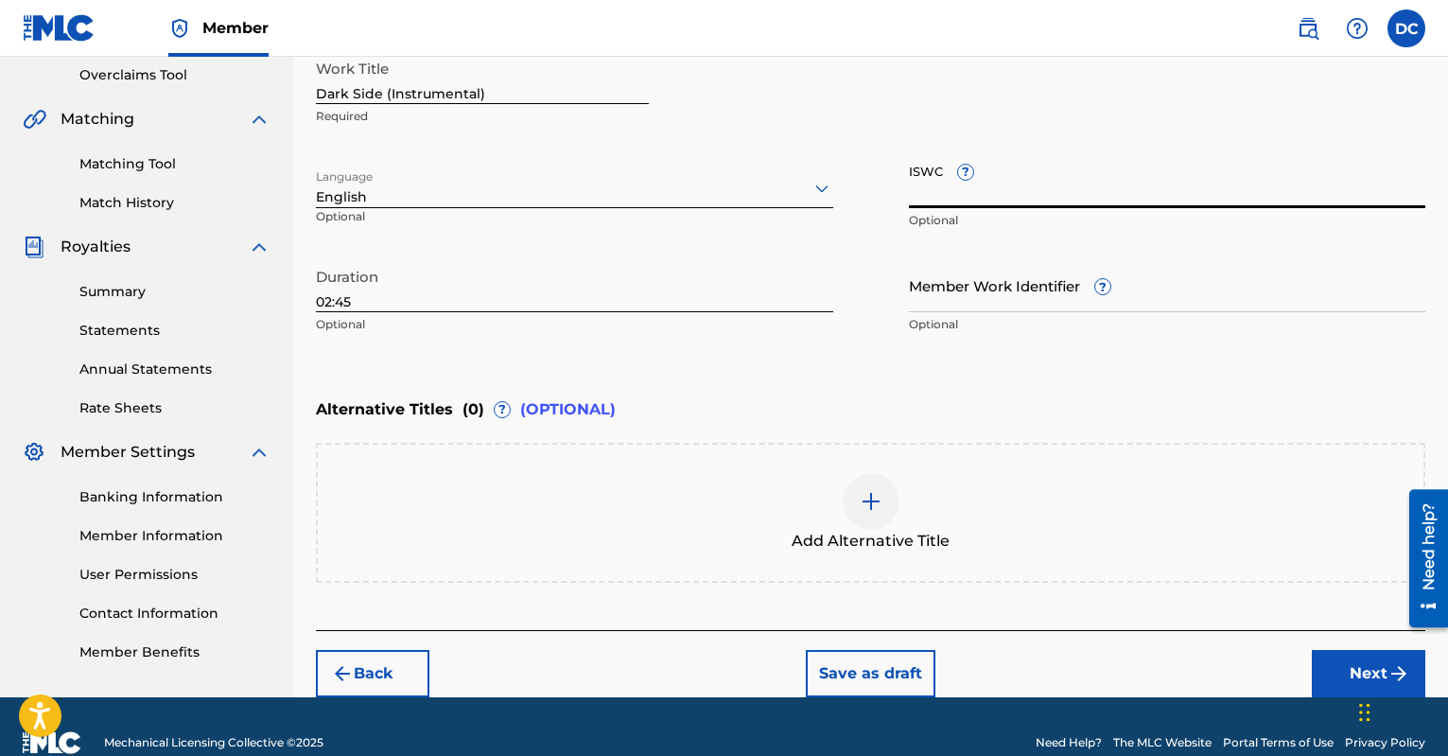
scroll to position [428, 0]
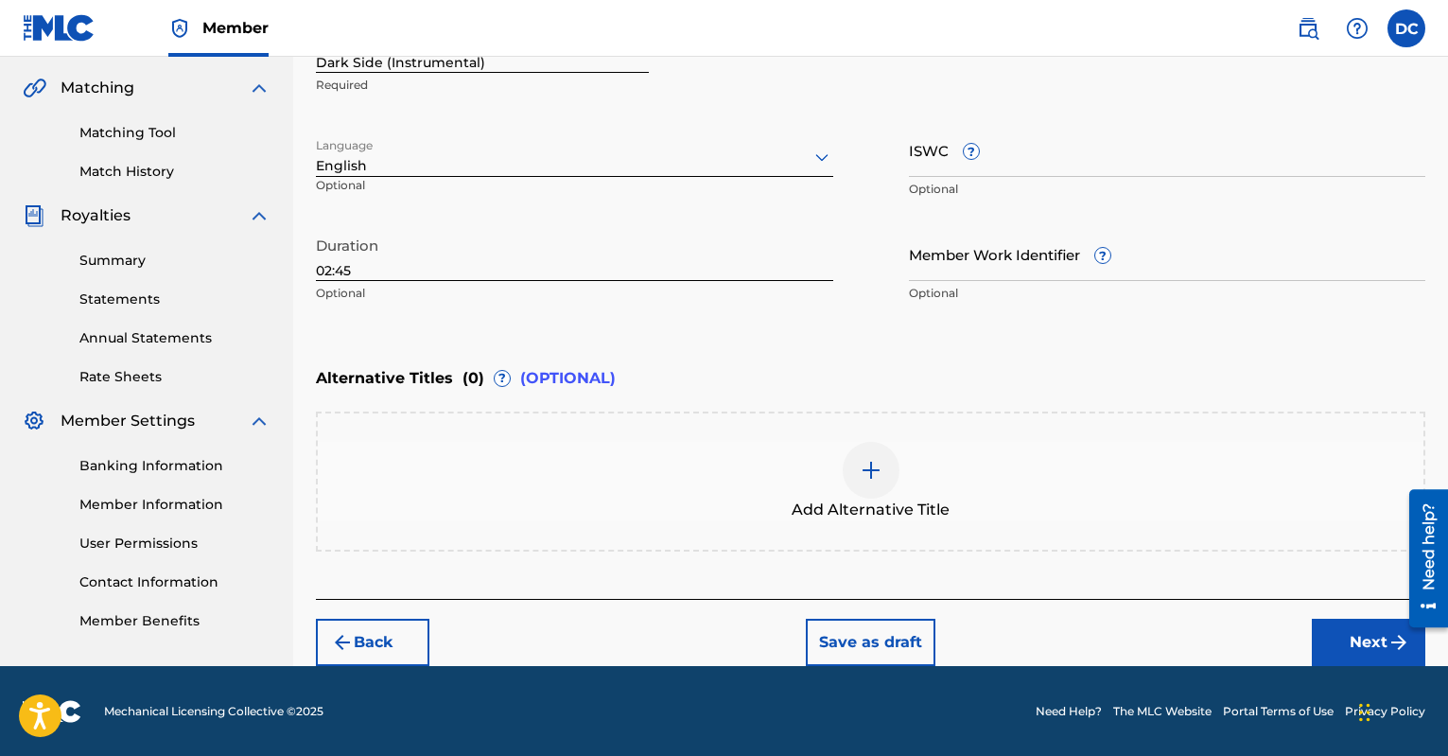
click at [854, 468] on div at bounding box center [871, 470] width 57 height 57
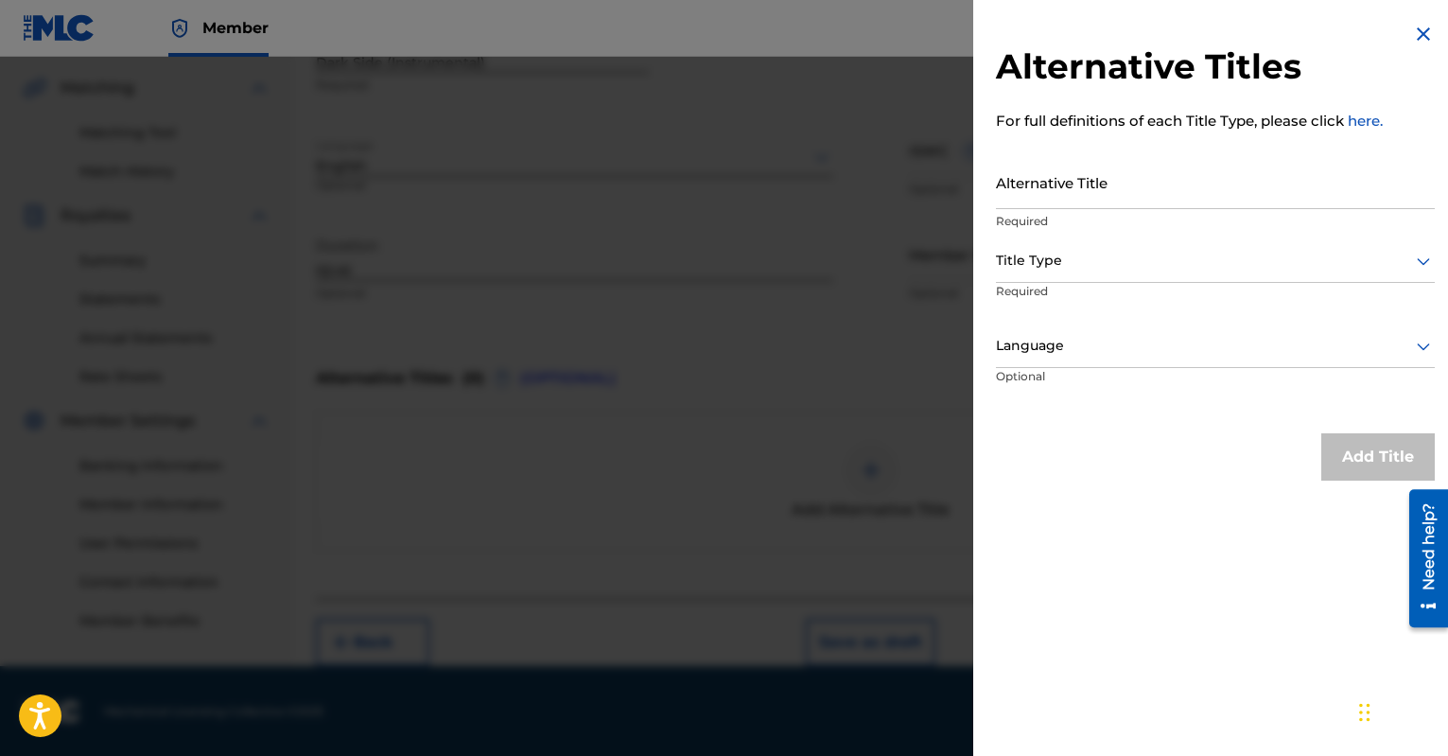
click at [1425, 38] on img at bounding box center [1423, 34] width 23 height 23
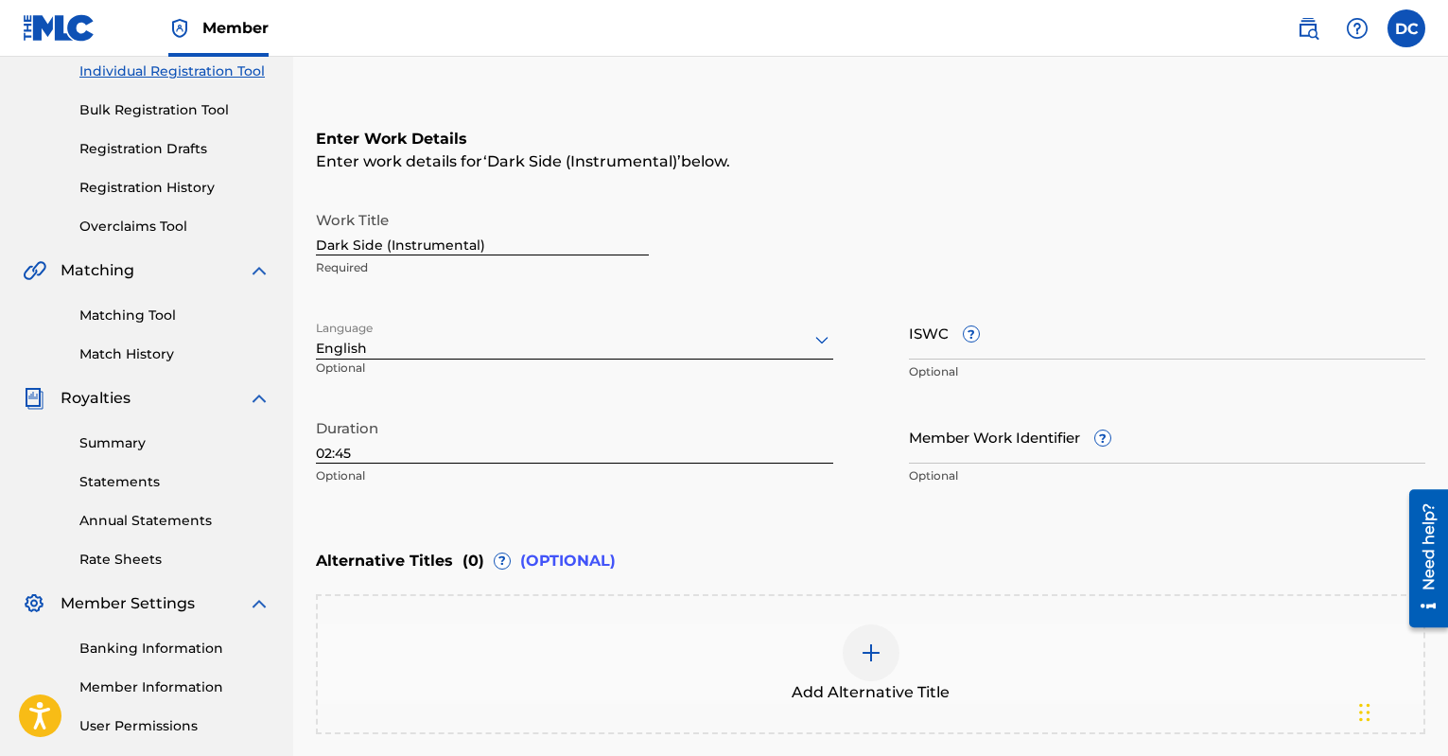
scroll to position [231, 0]
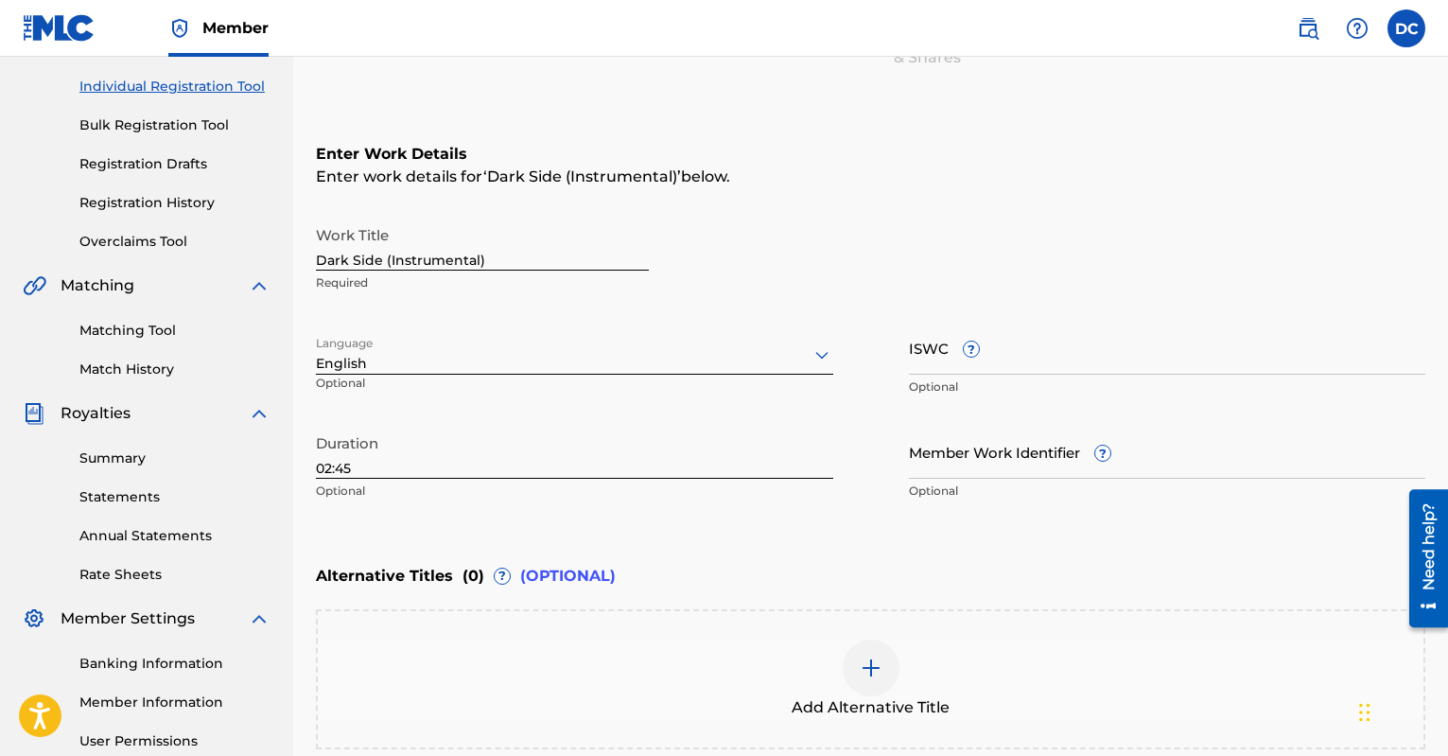
click at [1065, 350] on input "ISWC ?" at bounding box center [1167, 348] width 517 height 54
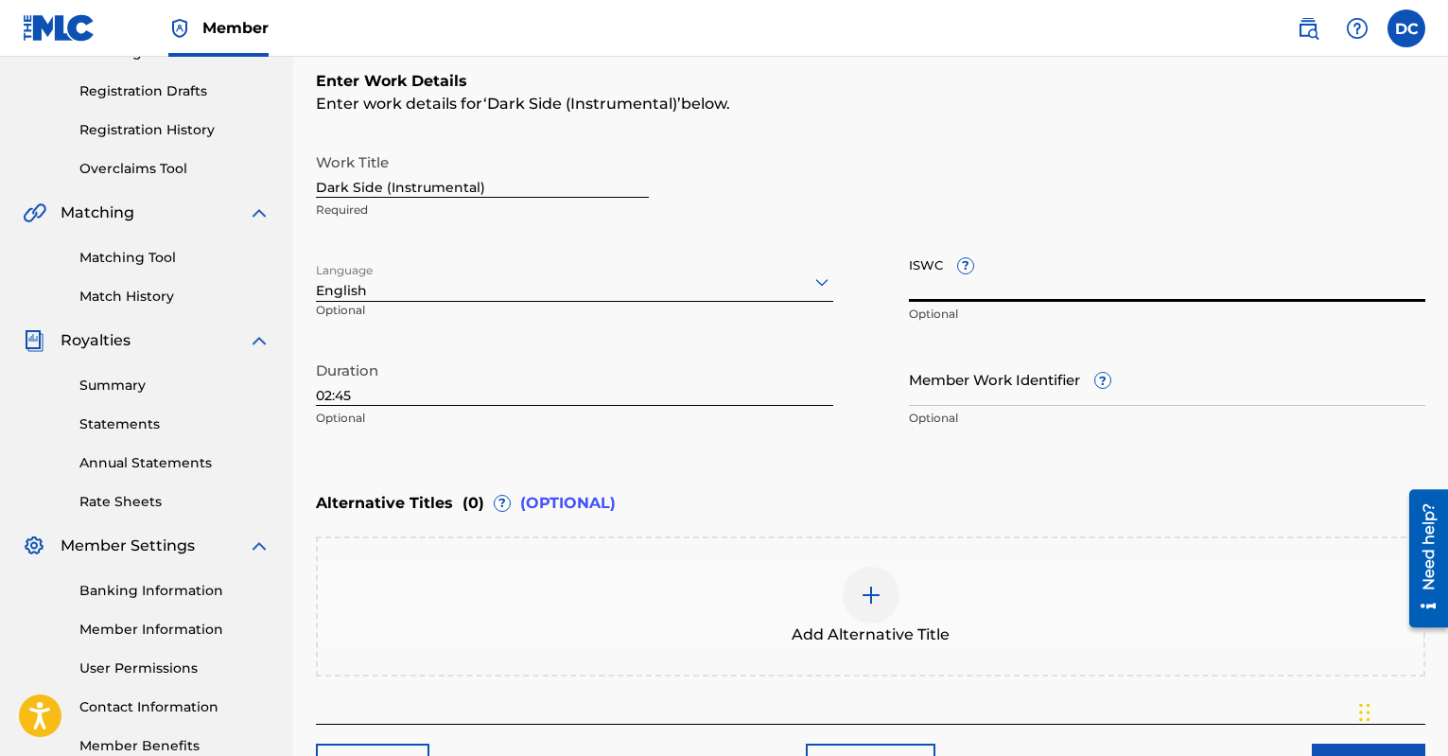
scroll to position [428, 0]
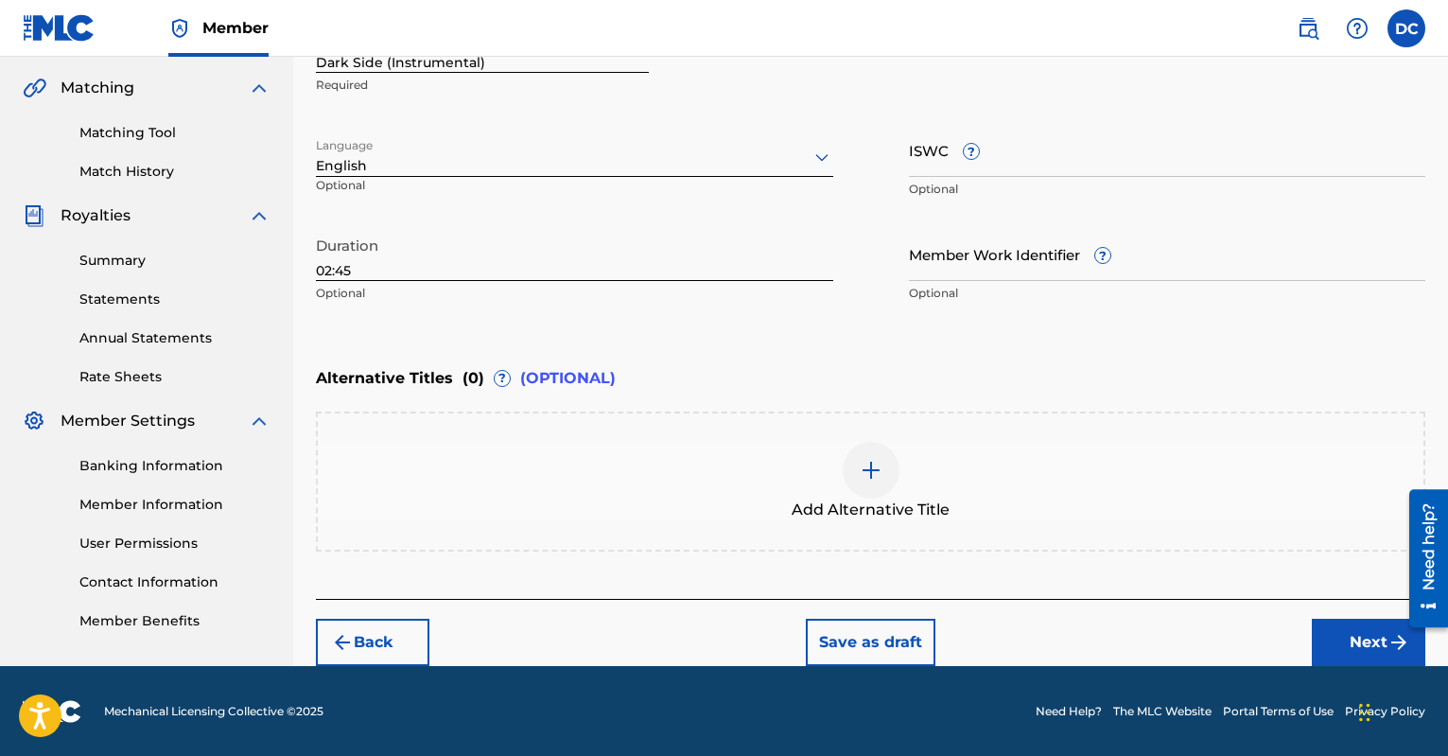
click at [1361, 640] on button "Next" at bounding box center [1369, 642] width 114 height 47
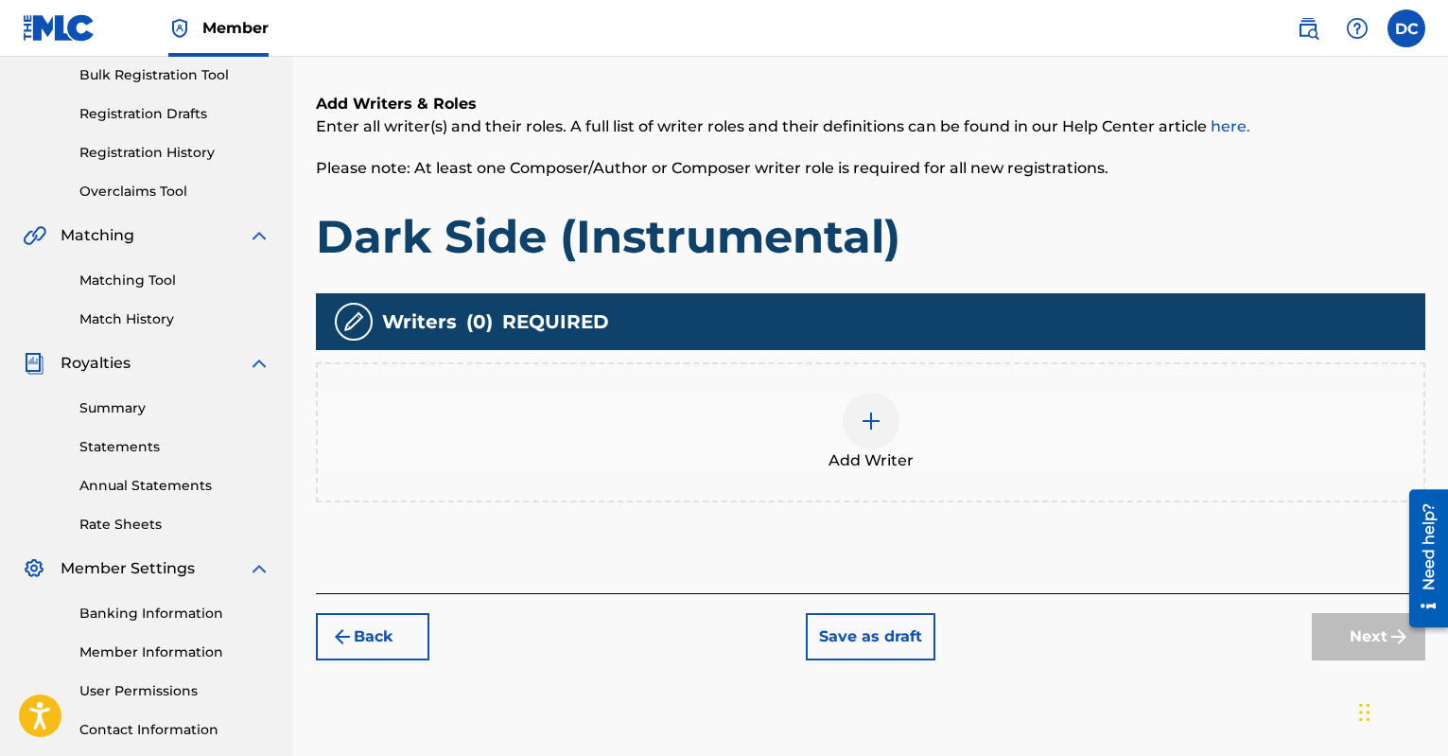
scroll to position [352, 0]
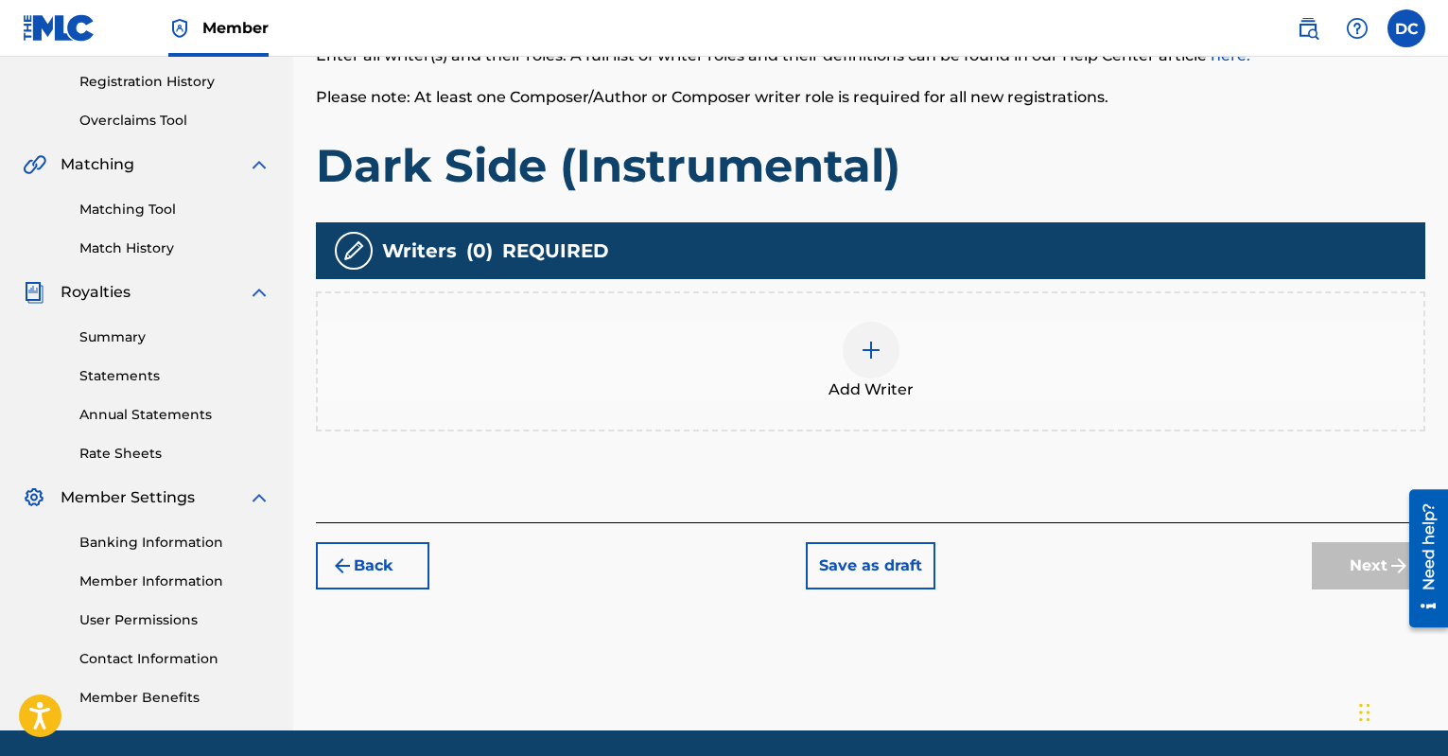
click at [852, 346] on div at bounding box center [871, 350] width 57 height 57
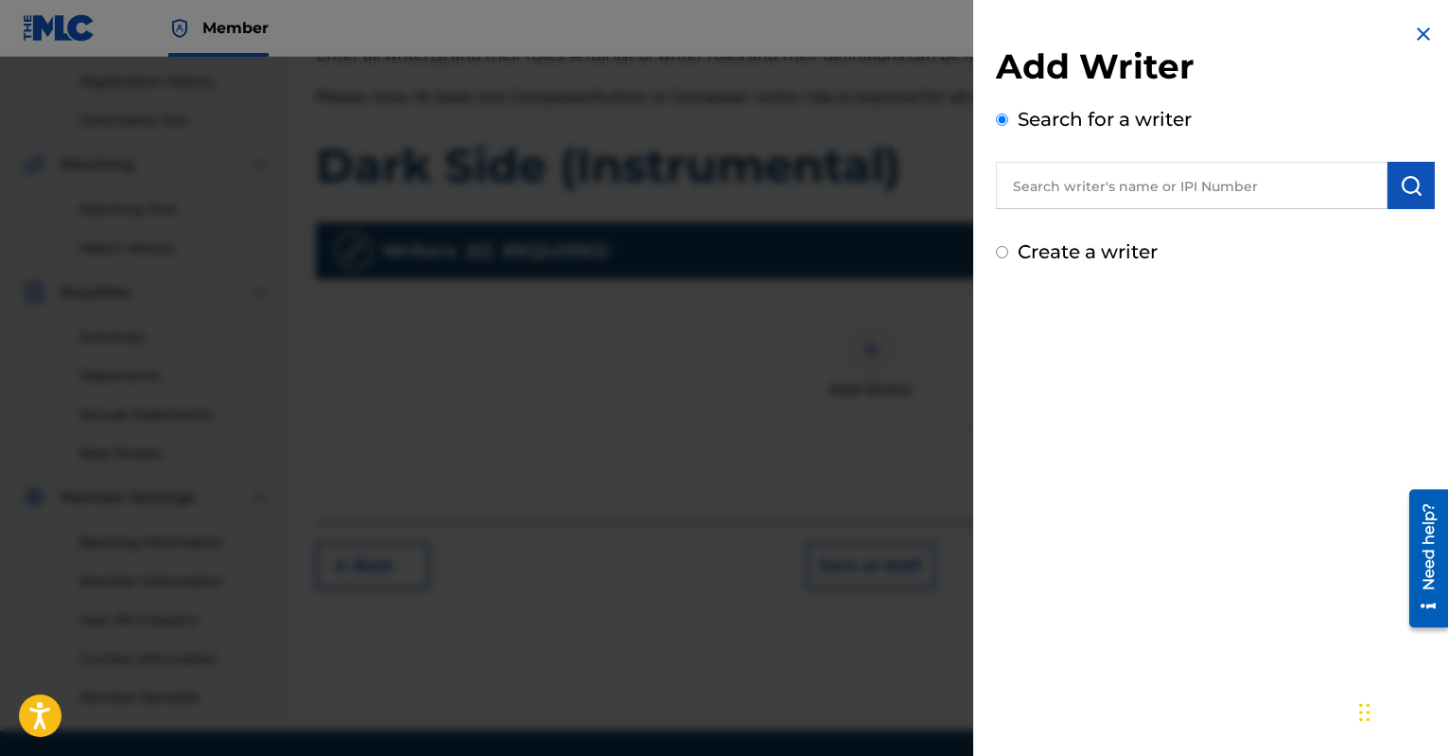
click at [1092, 188] on input "text" at bounding box center [1192, 185] width 392 height 47
click at [1058, 284] on div "Add Writer Search for a writer Create a writer" at bounding box center [1215, 144] width 484 height 289
click at [1069, 198] on input "text" at bounding box center [1192, 185] width 392 height 47
type input "[PERSON_NAME] [PERSON_NAME]"
click at [1418, 184] on button "submit" at bounding box center [1411, 185] width 47 height 47
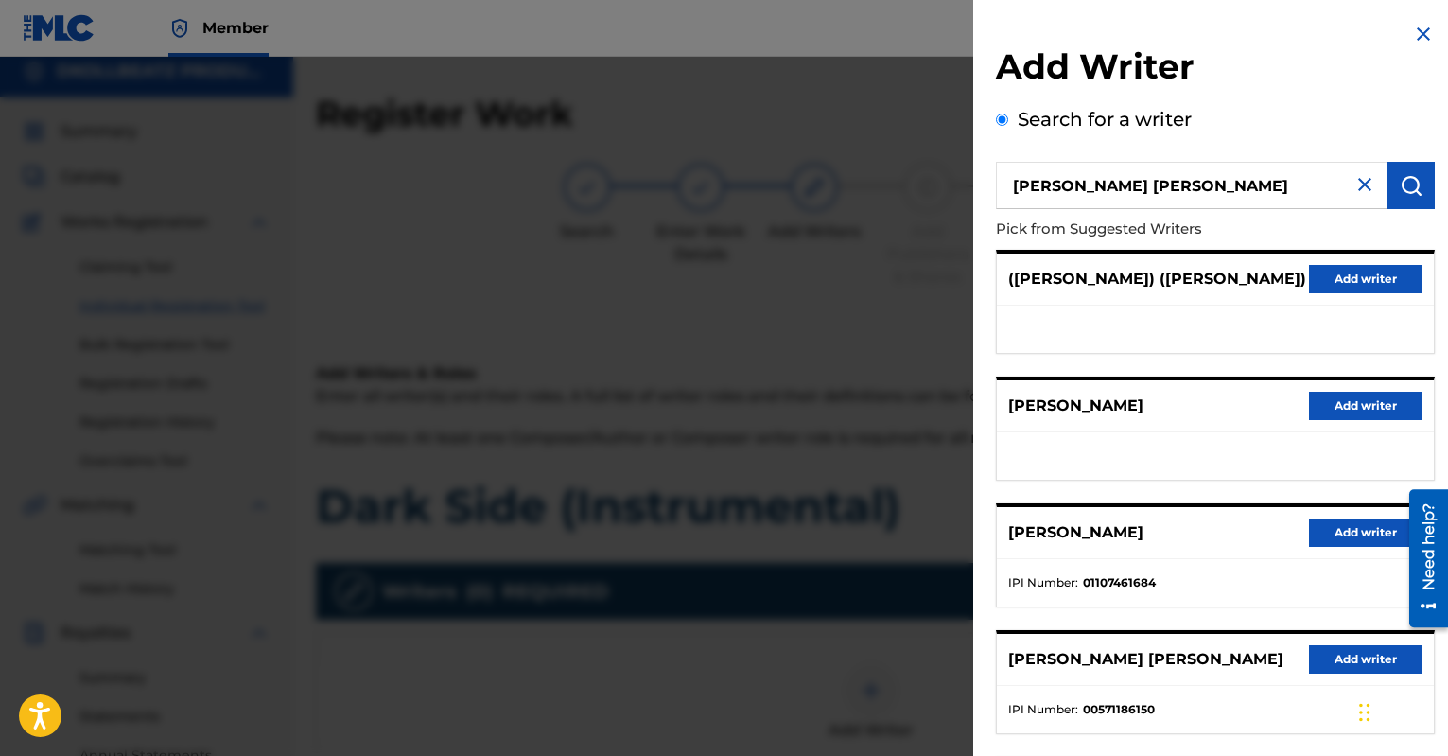
scroll to position [0, 0]
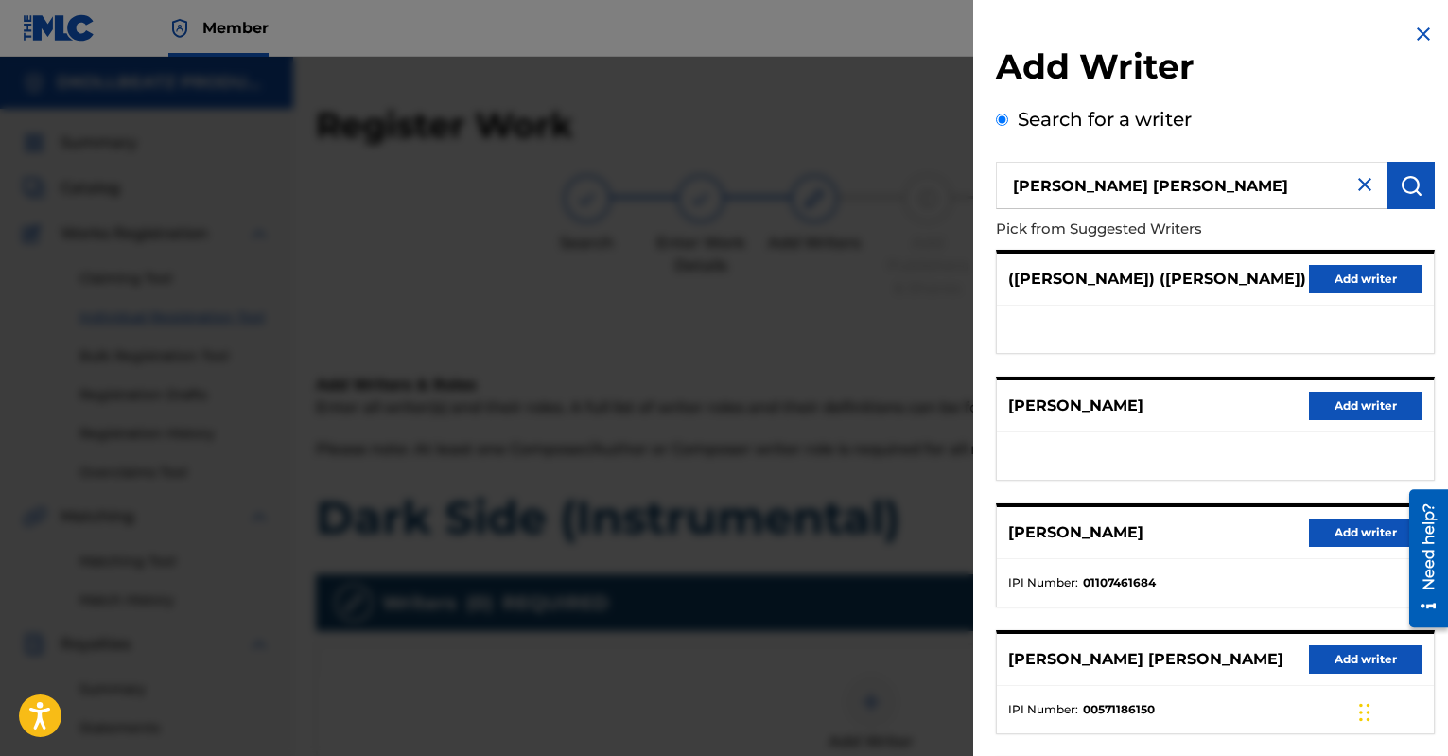
click at [1363, 181] on img at bounding box center [1365, 184] width 23 height 23
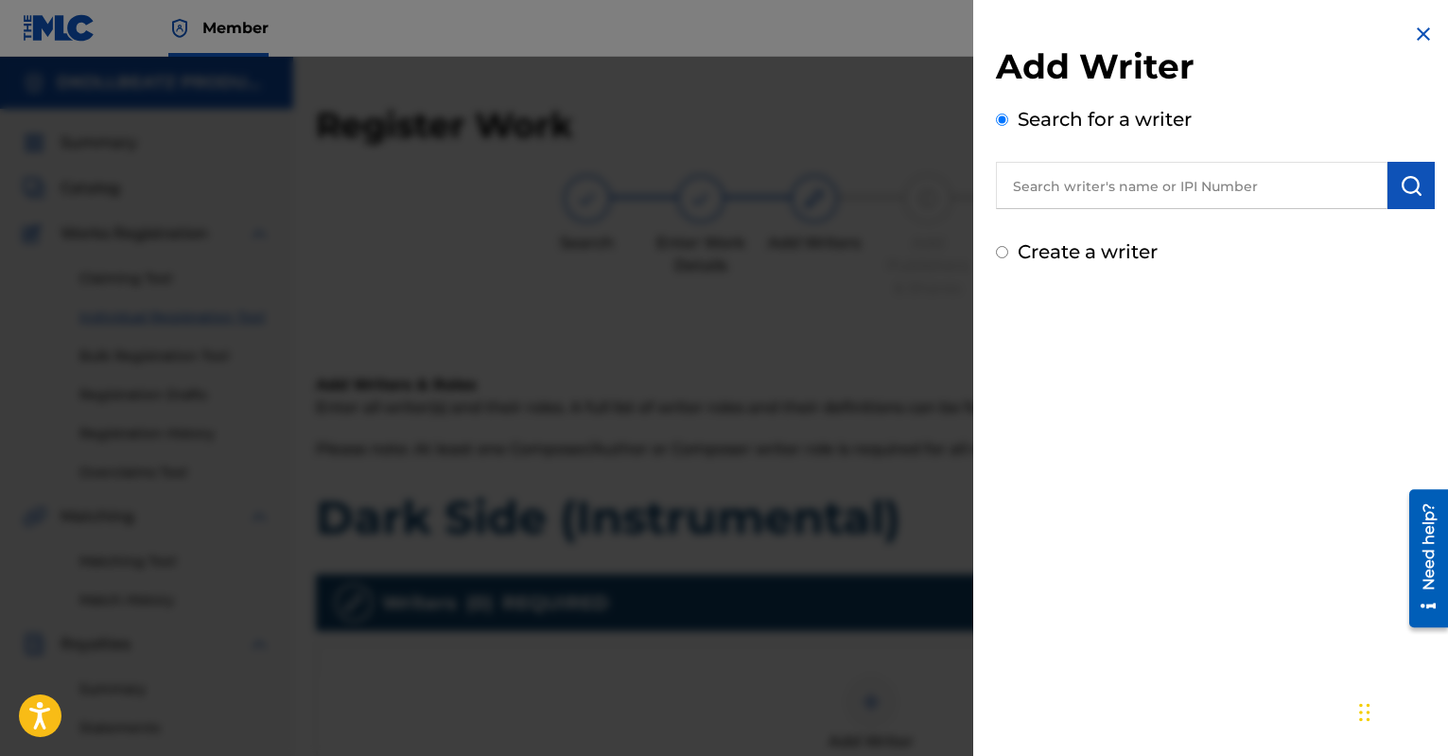
click at [1418, 32] on img at bounding box center [1423, 34] width 23 height 23
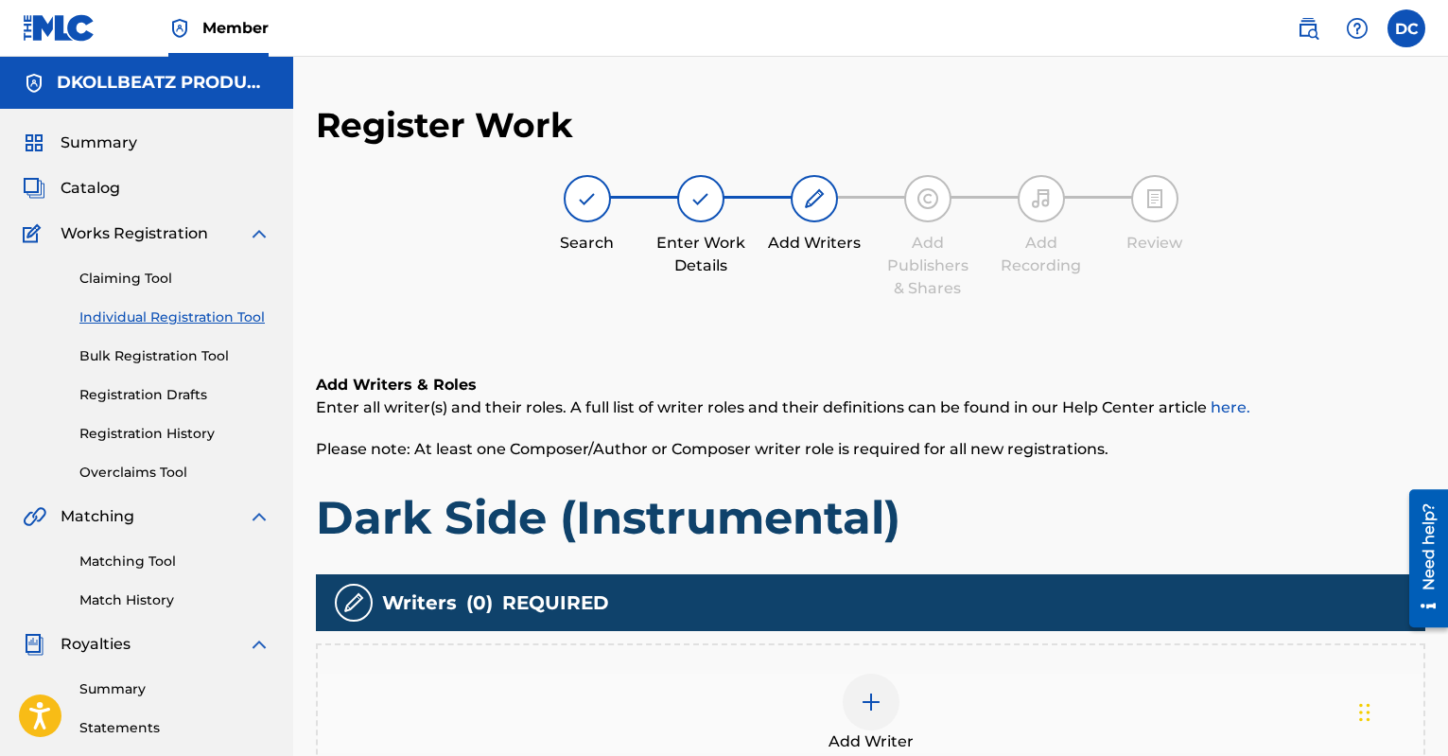
click at [586, 203] on img at bounding box center [587, 198] width 23 height 23
drag, startPoint x: 670, startPoint y: 204, endPoint x: 694, endPoint y: 201, distance: 24.8
click at [677, 203] on div "Enter Work Details" at bounding box center [701, 226] width 95 height 102
click at [697, 201] on img at bounding box center [701, 198] width 23 height 23
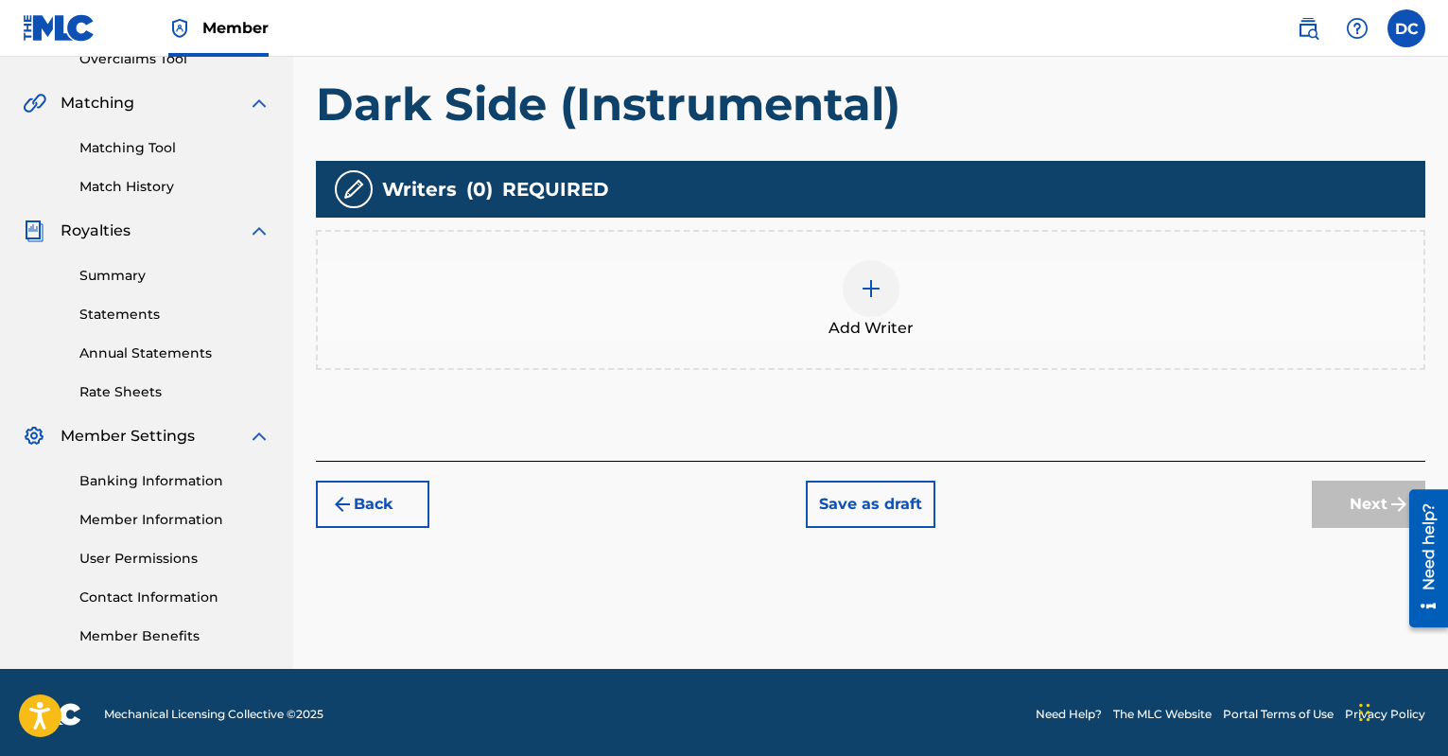
scroll to position [417, 0]
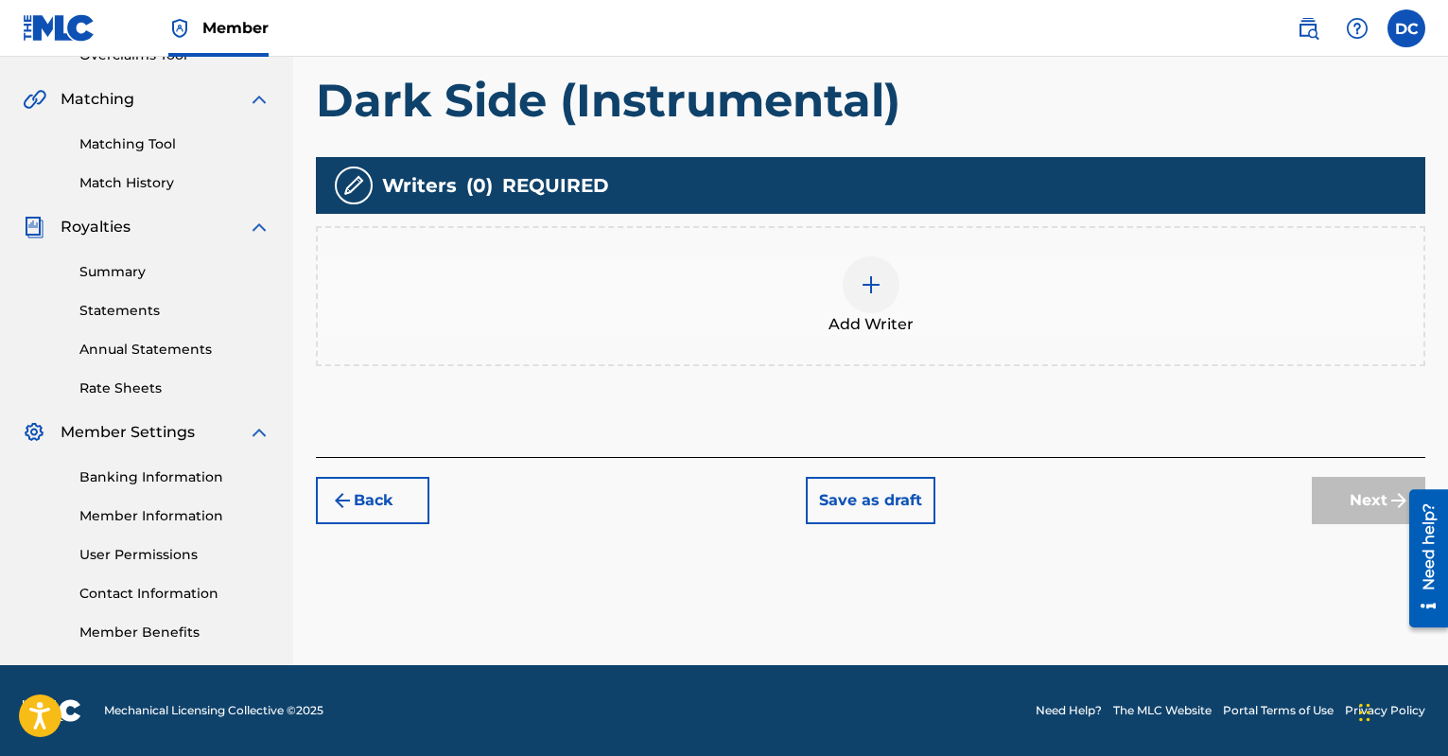
click at [382, 498] on button "Back" at bounding box center [373, 500] width 114 height 47
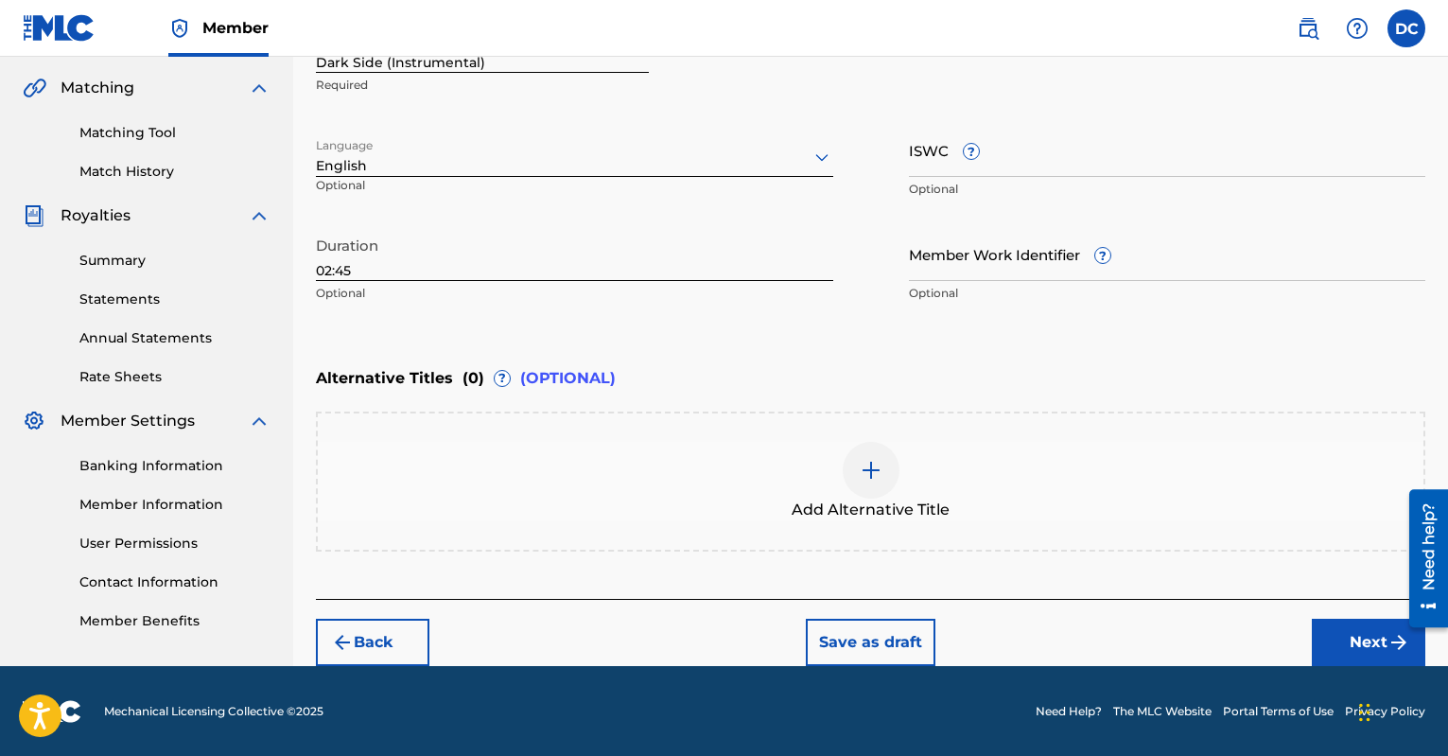
click at [400, 625] on button "Back" at bounding box center [373, 642] width 114 height 47
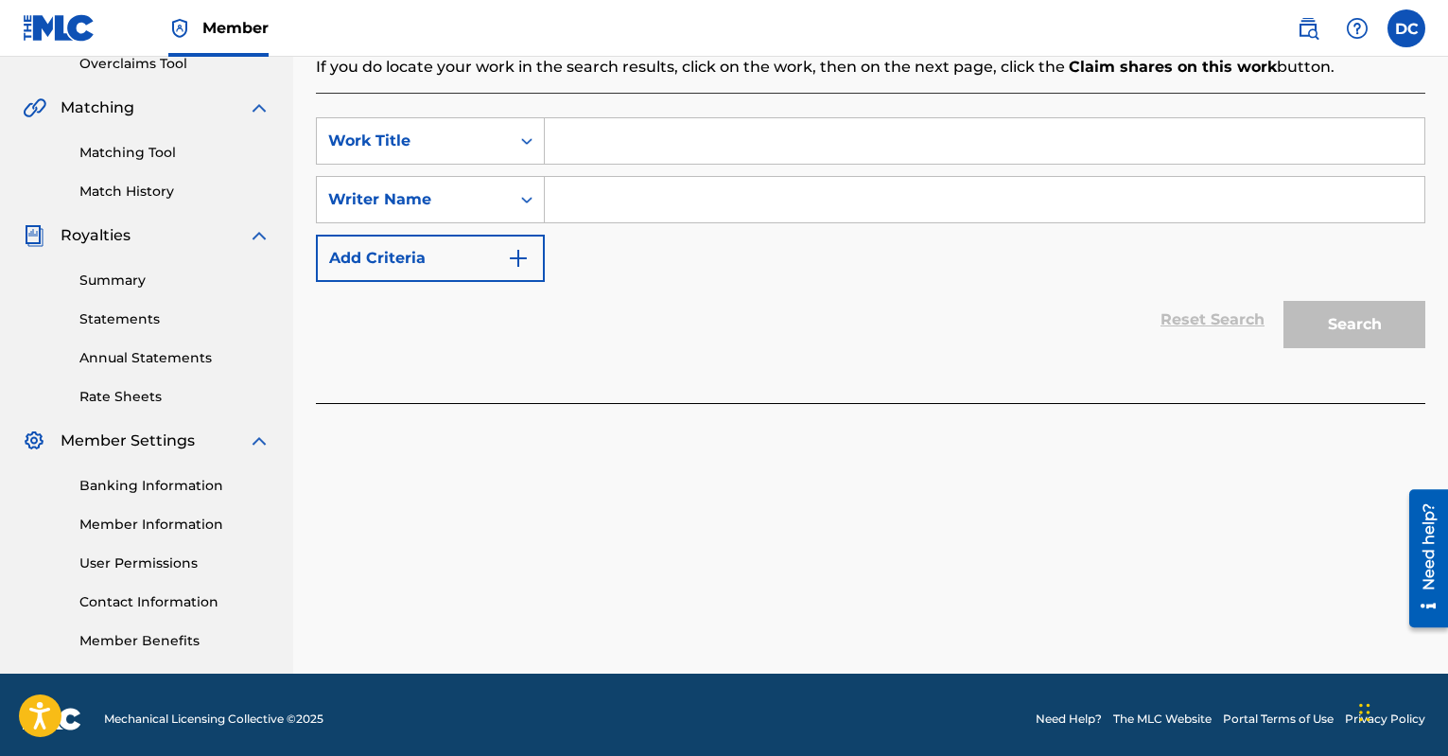
scroll to position [93, 0]
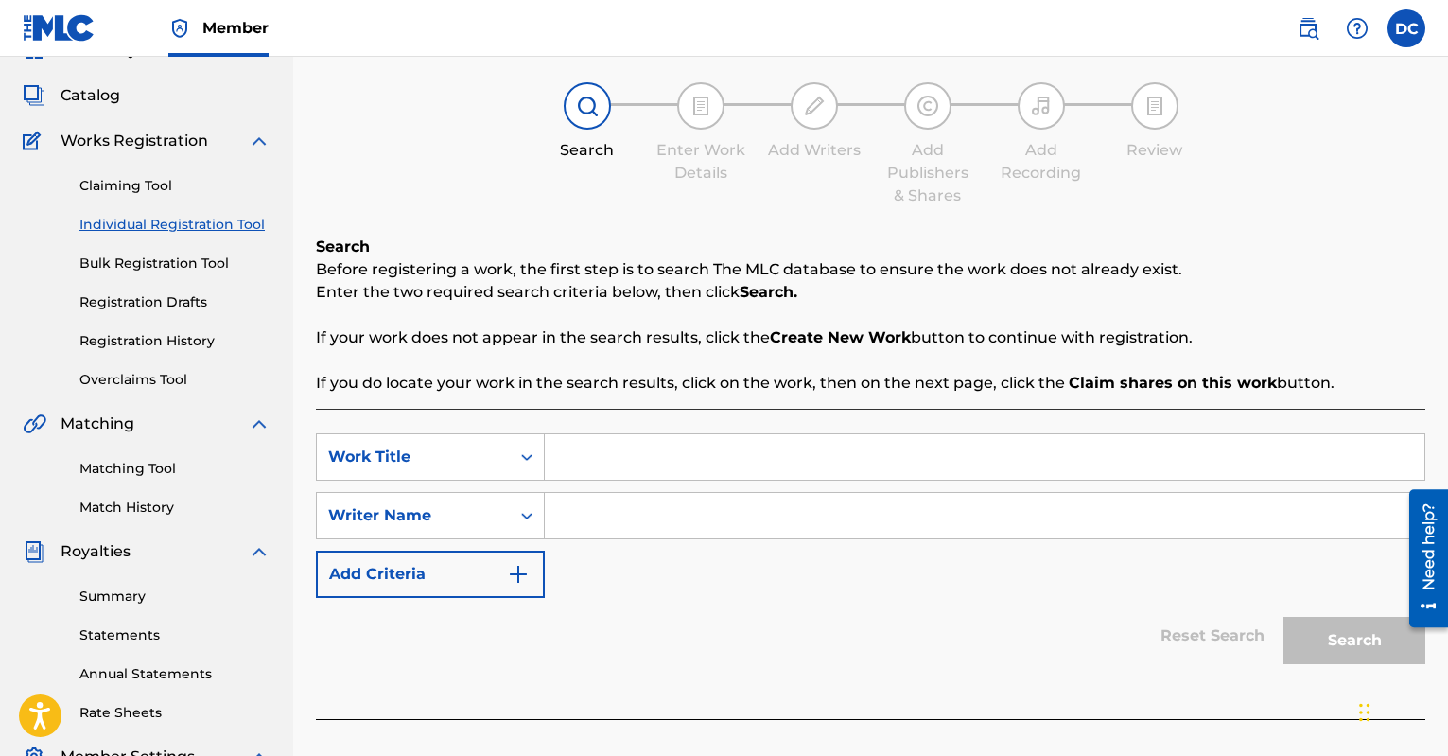
click at [488, 573] on button "Add Criteria" at bounding box center [430, 574] width 229 height 47
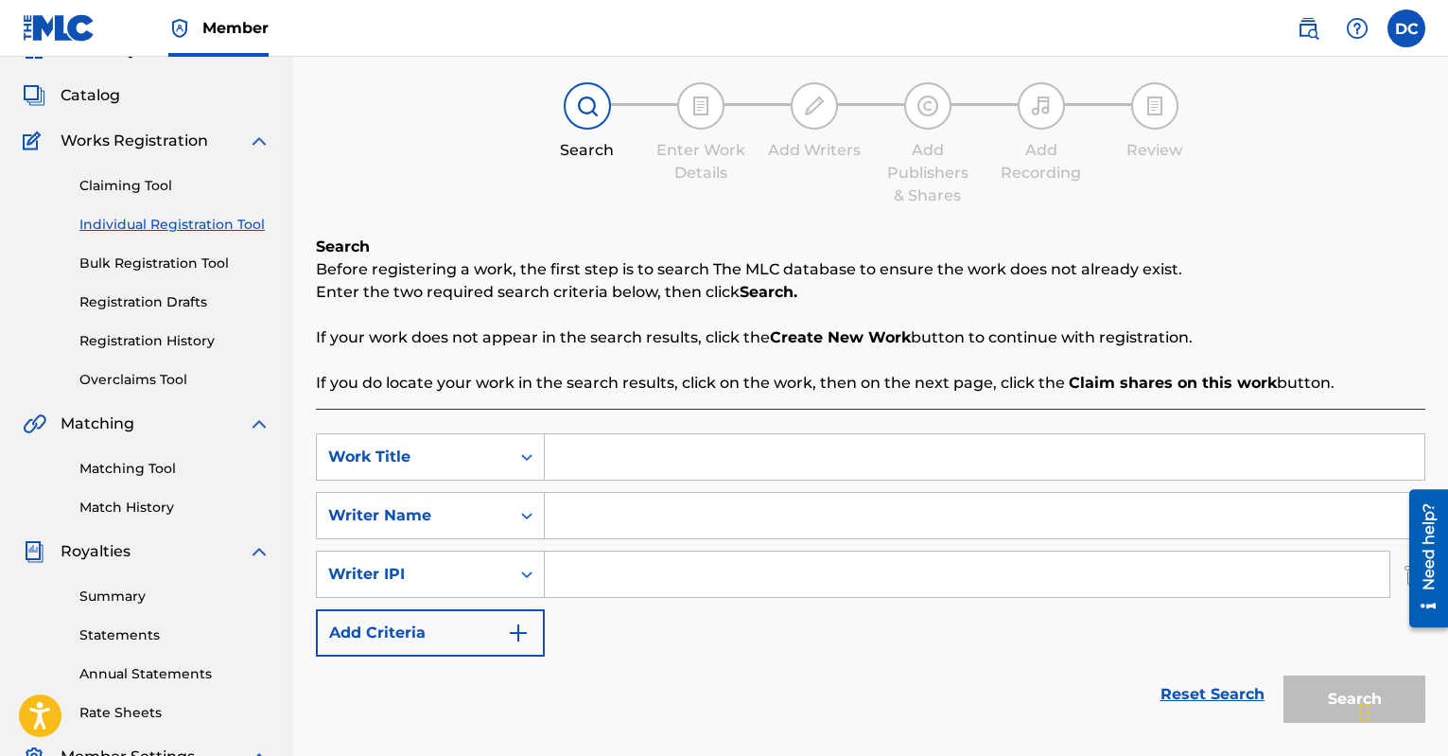
click at [484, 616] on button "Add Criteria" at bounding box center [430, 632] width 229 height 47
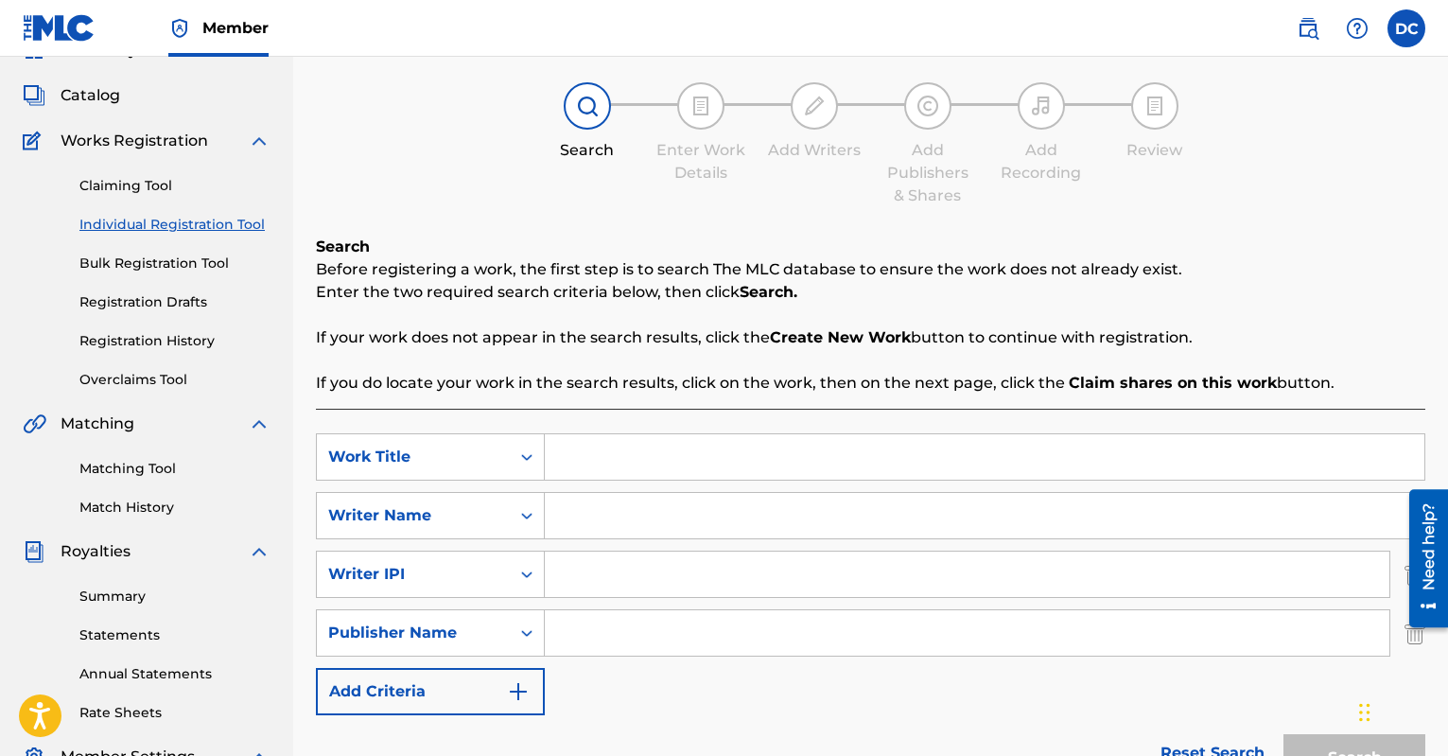
click at [479, 680] on button "Add Criteria" at bounding box center [430, 691] width 229 height 47
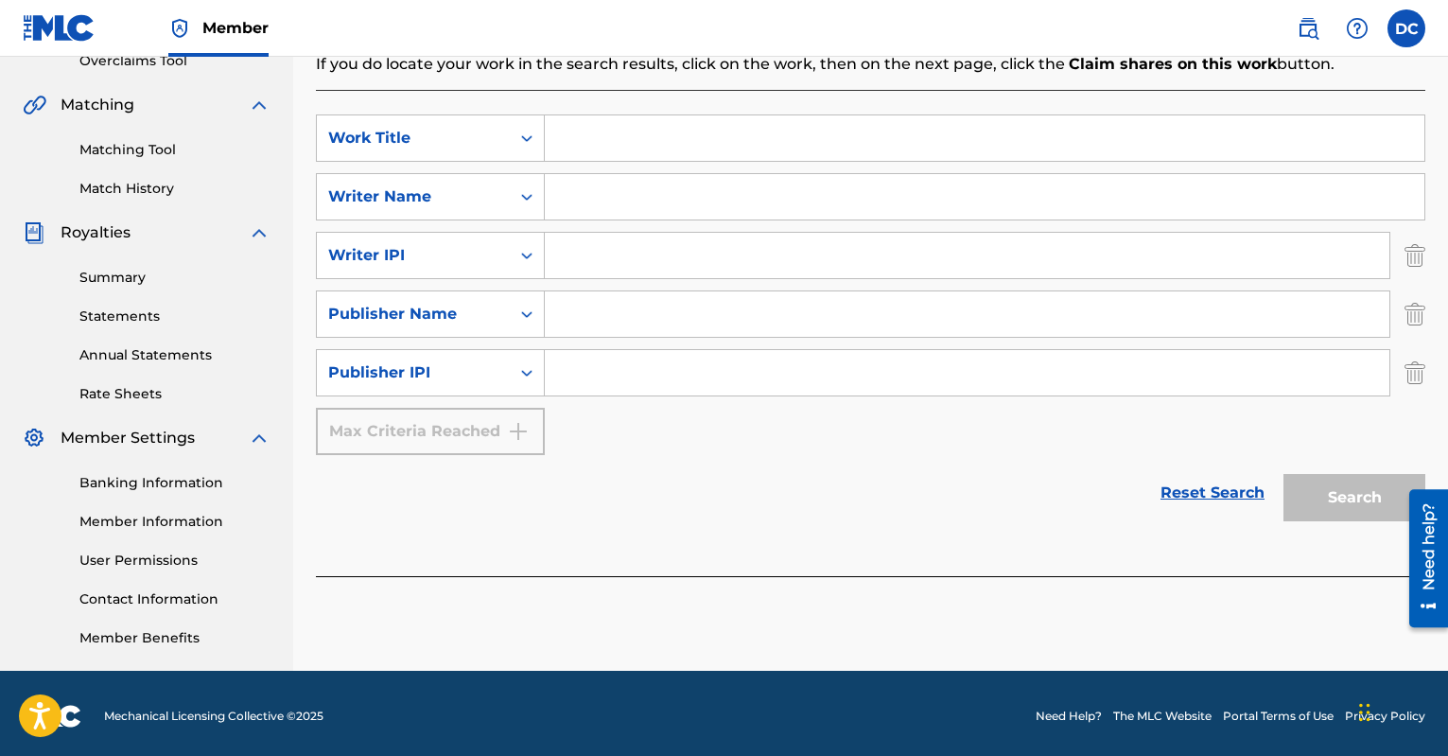
scroll to position [417, 0]
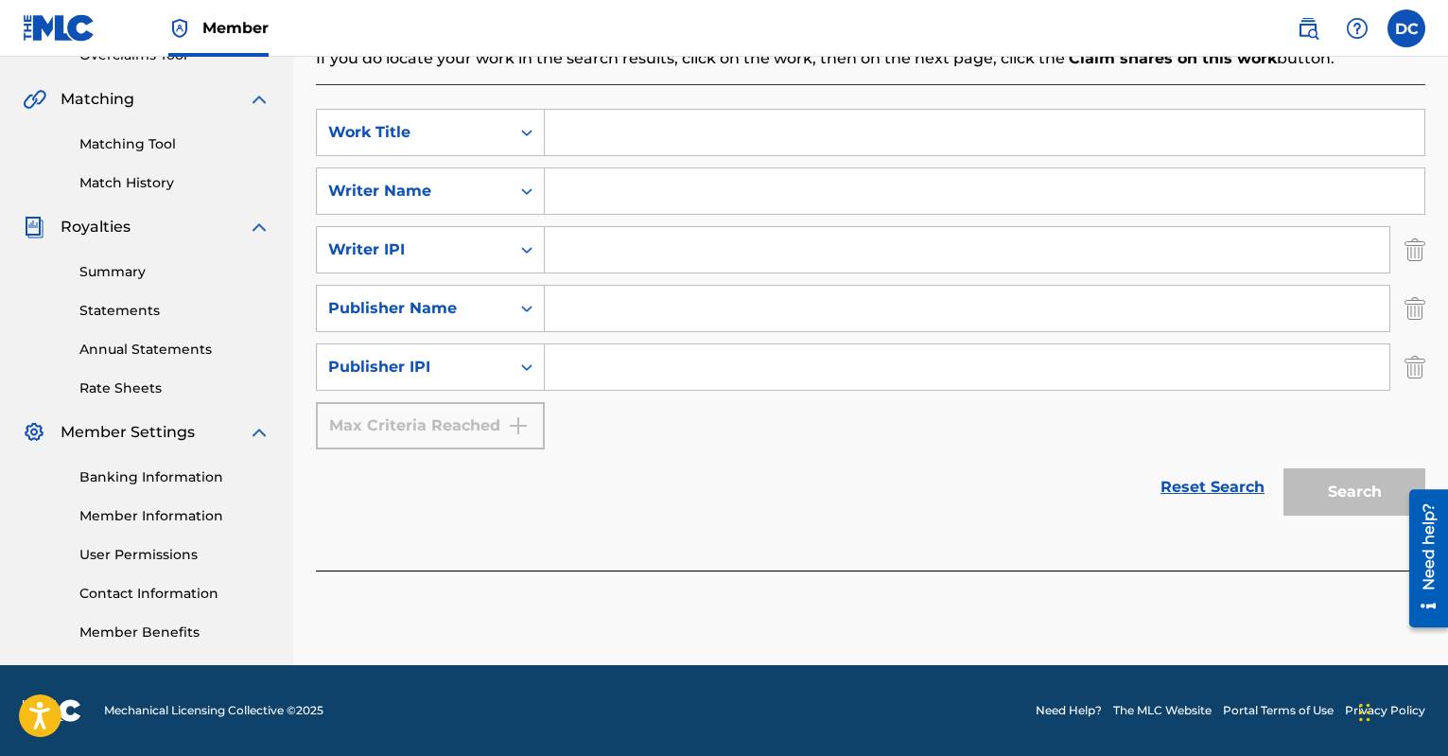
click at [580, 249] on input "Search Form" at bounding box center [967, 249] width 845 height 45
type input "01298726792"
click at [586, 299] on input "Search Form" at bounding box center [967, 308] width 845 height 45
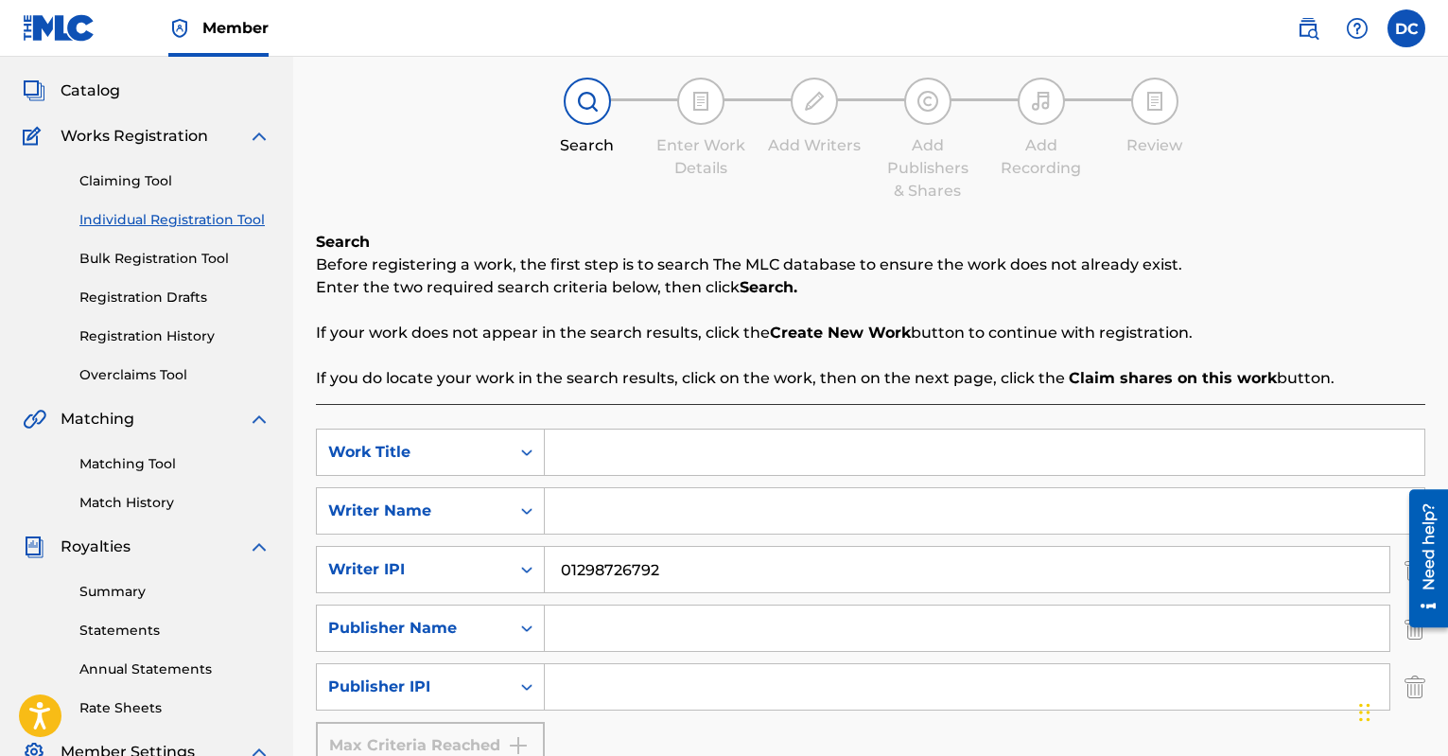
scroll to position [98, 0]
click at [517, 629] on icon "Search Form" at bounding box center [526, 627] width 19 height 19
click at [518, 624] on icon "Search Form" at bounding box center [526, 627] width 19 height 19
click at [533, 684] on icon "Search Form" at bounding box center [526, 685] width 19 height 19
click at [500, 593] on div "MLC Publisher Number" at bounding box center [430, 590] width 227 height 47
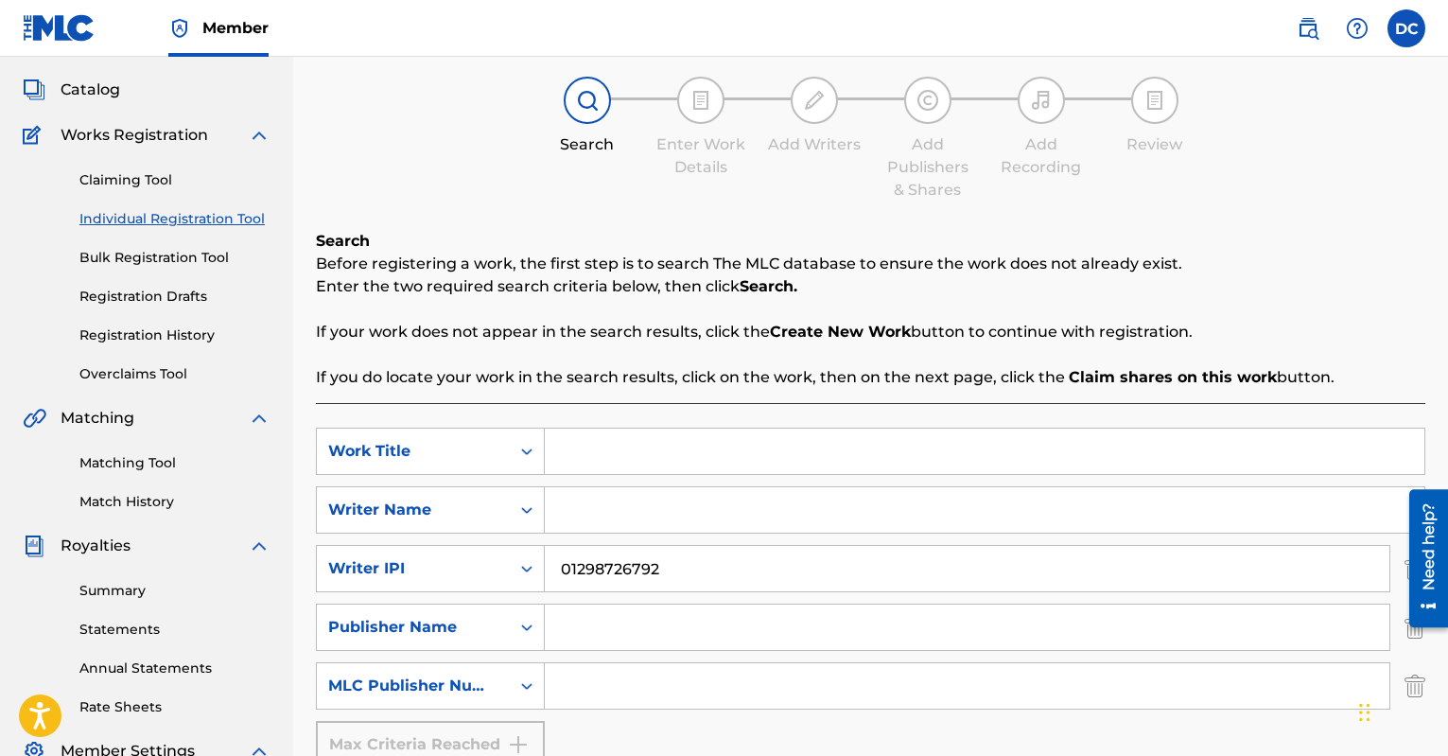
click at [584, 690] on input "Search Form" at bounding box center [967, 685] width 845 height 45
paste input "P645SH"
type input "P645SH"
click at [588, 446] on input "Search Form" at bounding box center [985, 450] width 880 height 45
type input "Dark Side (Instrumental)"
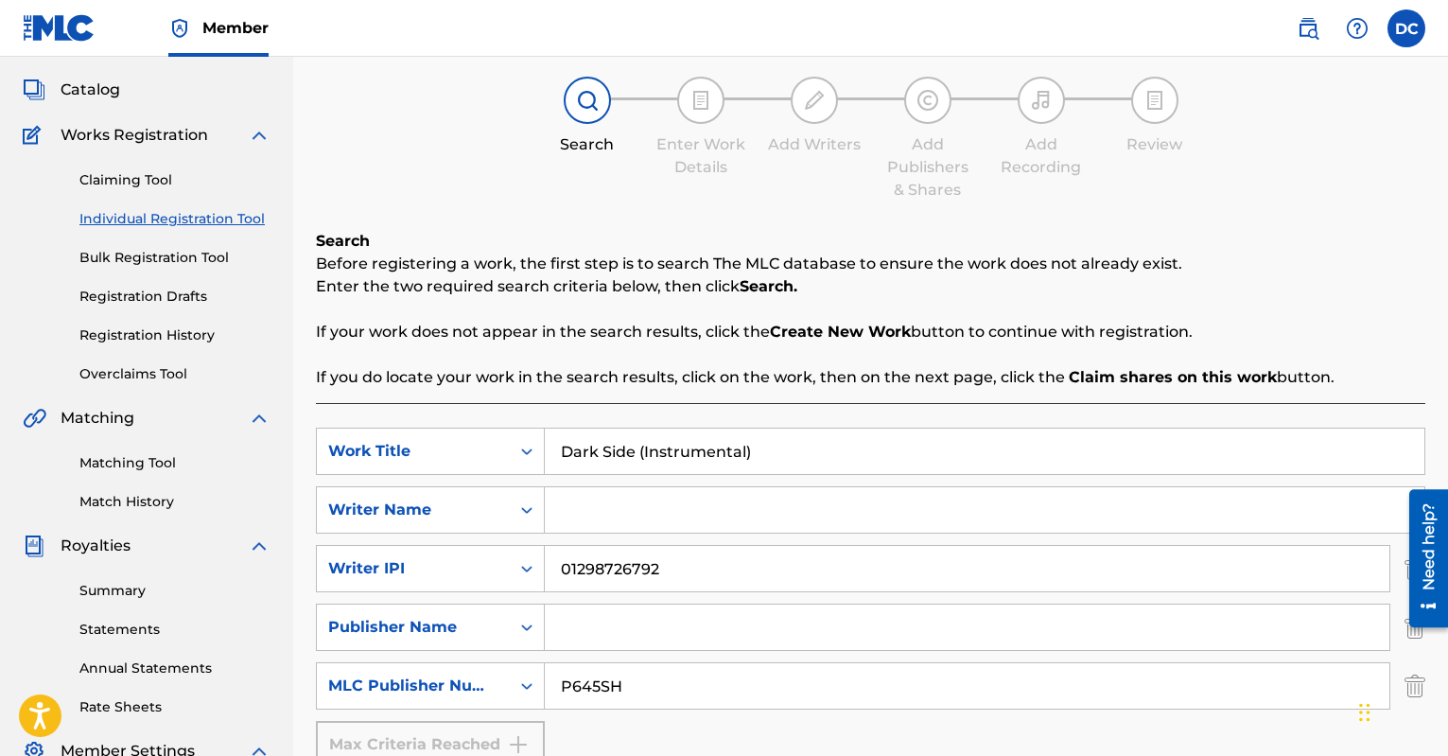
click at [587, 522] on input "Search Form" at bounding box center [985, 509] width 880 height 45
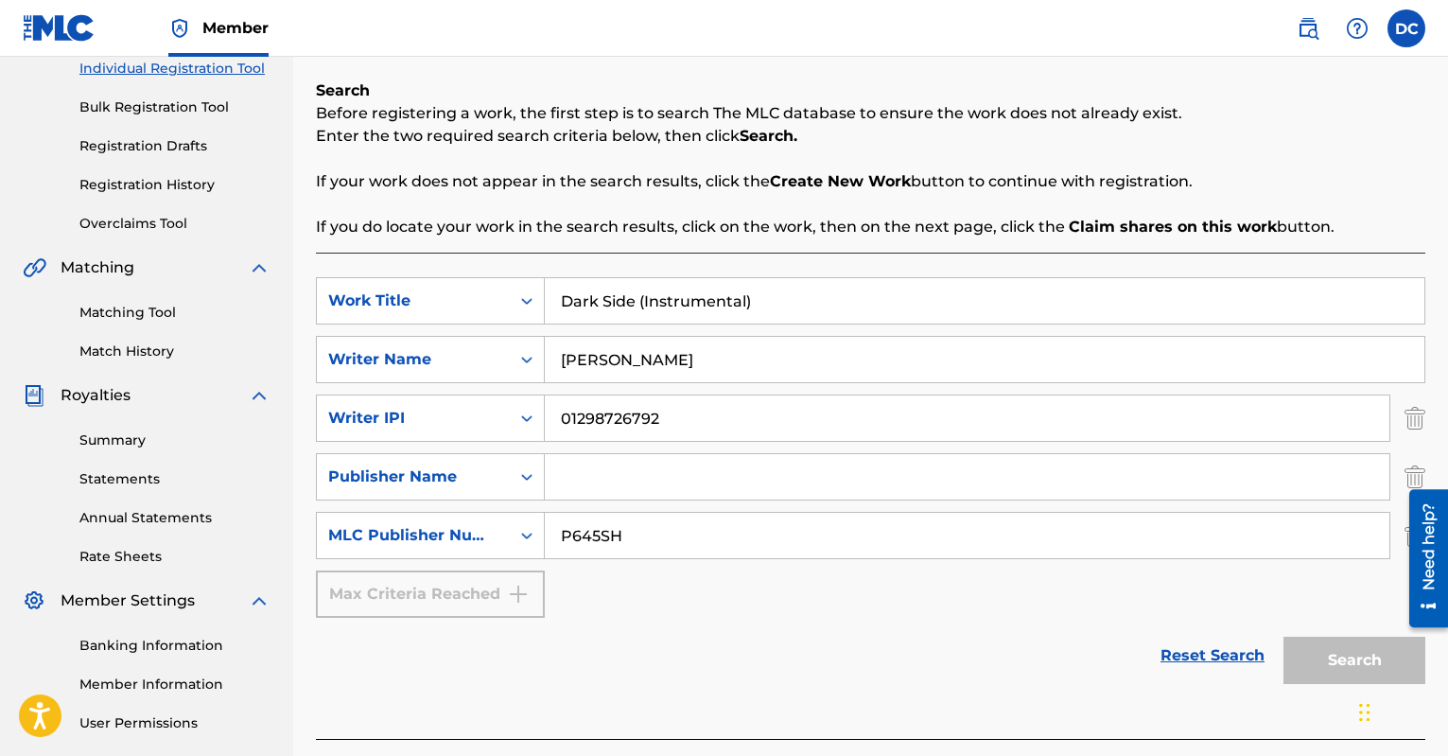
scroll to position [263, 0]
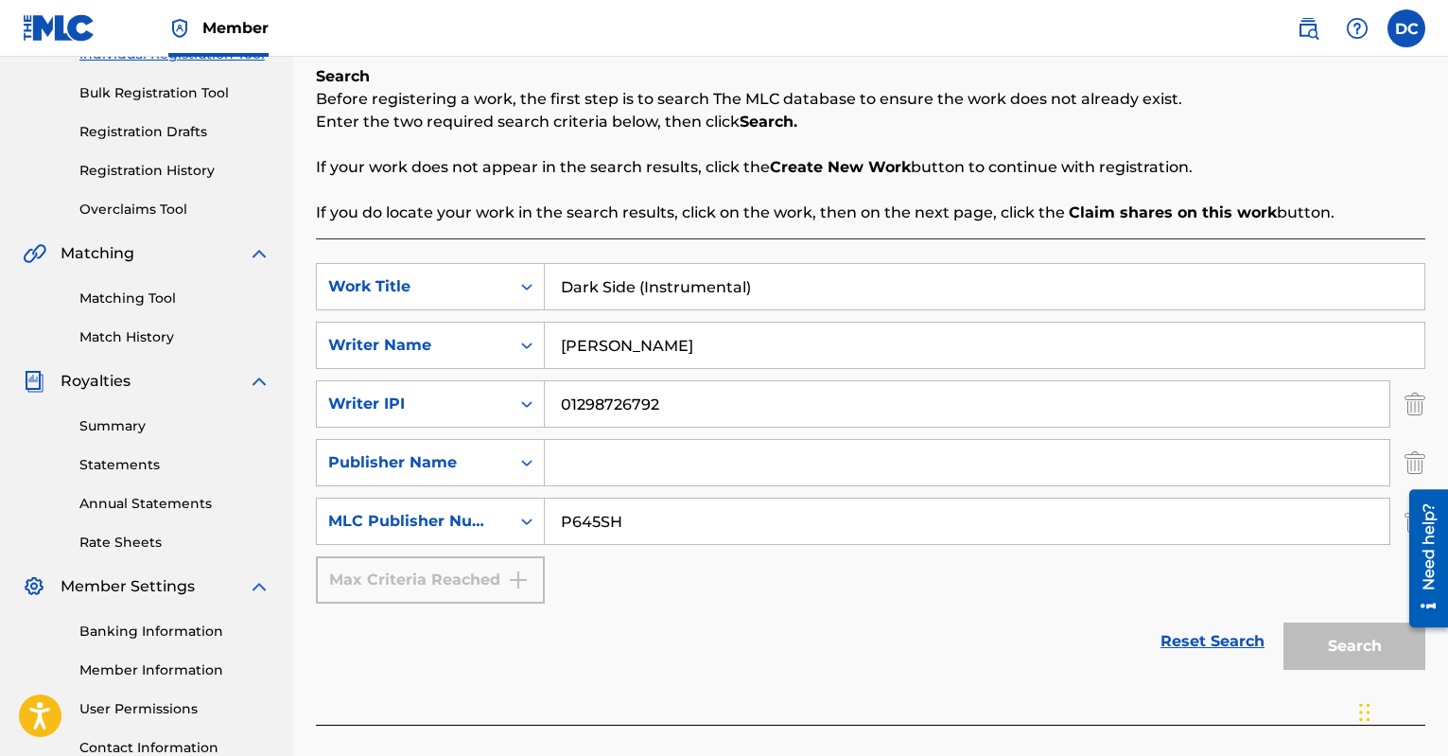
type input "[PERSON_NAME]"
click at [586, 475] on input "Search Form" at bounding box center [967, 462] width 845 height 45
click at [700, 485] on div "SearchWithCriteria57b96e9b-6c91-4d3f-8c52-edd1ede32757 Work Title Dark Side (In…" at bounding box center [871, 433] width 1110 height 341
click at [701, 456] on input "Search Form" at bounding box center [967, 462] width 845 height 45
click at [703, 459] on input "Search Form" at bounding box center [967, 462] width 845 height 45
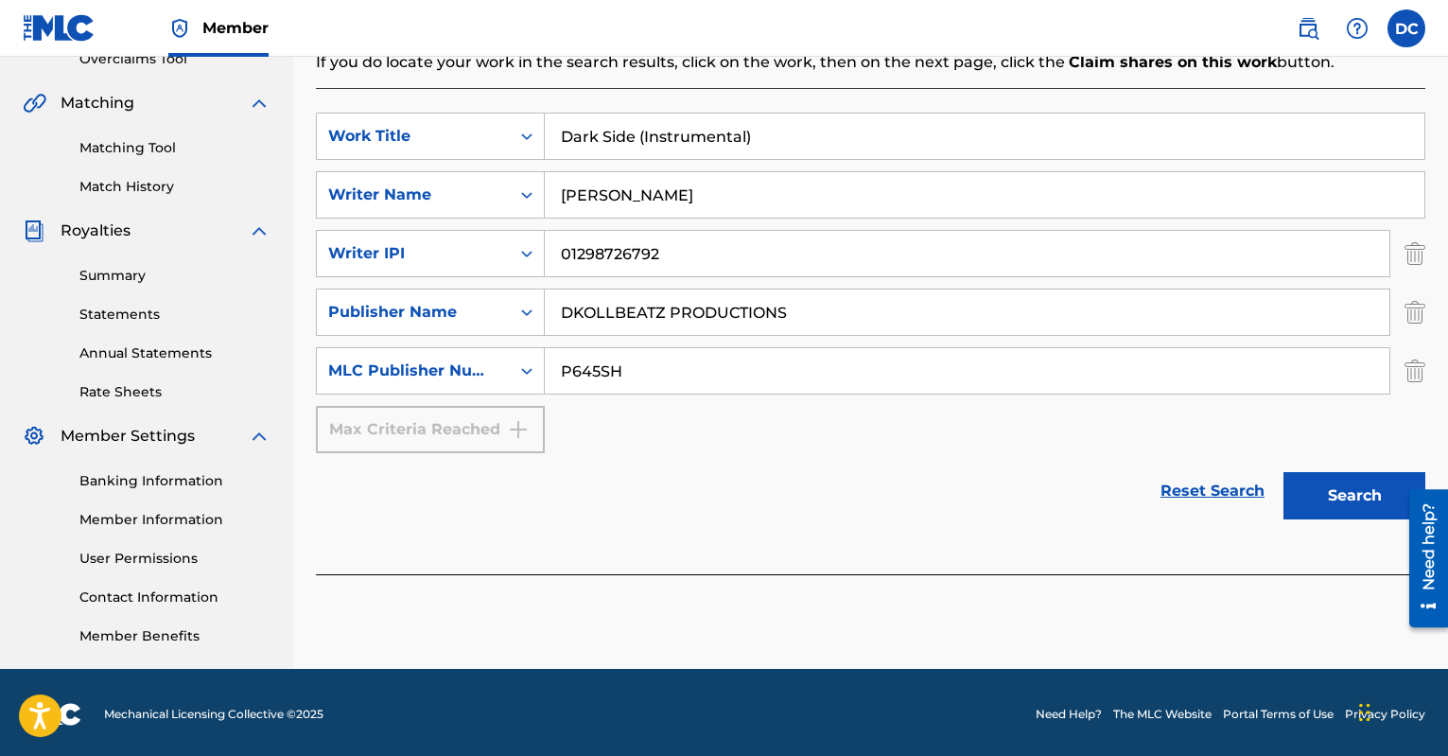
scroll to position [415, 0]
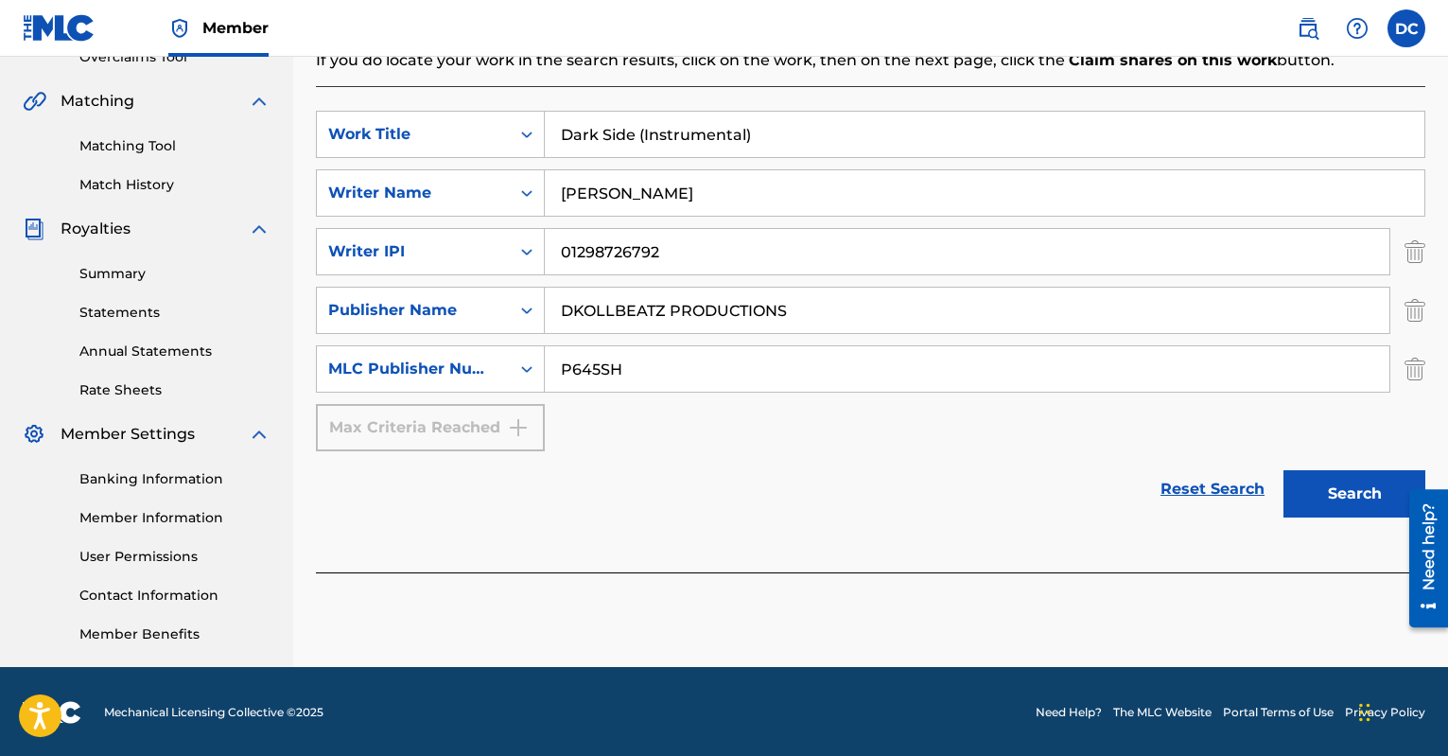
type input "DKOLLBEATZ PRODUCTIONS"
click at [1372, 506] on button "Search" at bounding box center [1355, 493] width 142 height 47
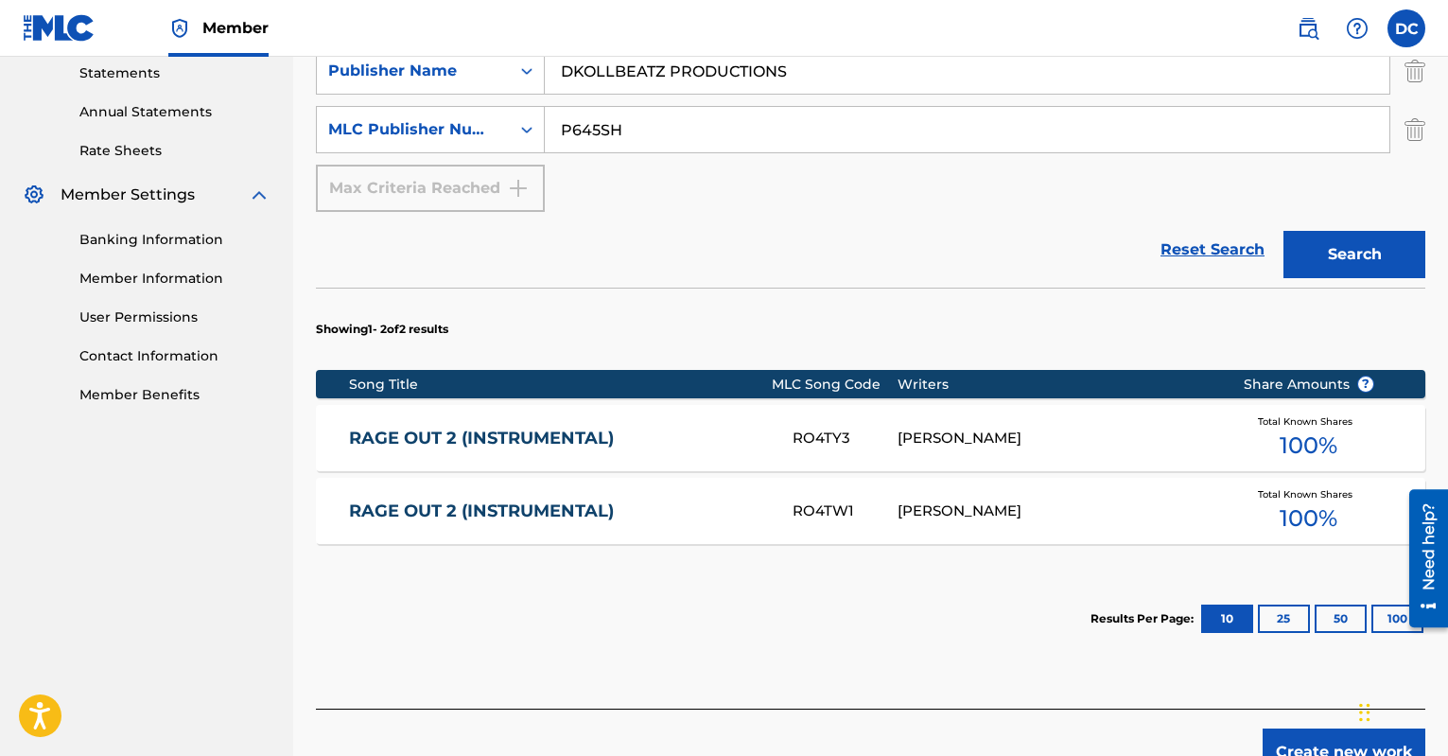
scroll to position [765, 0]
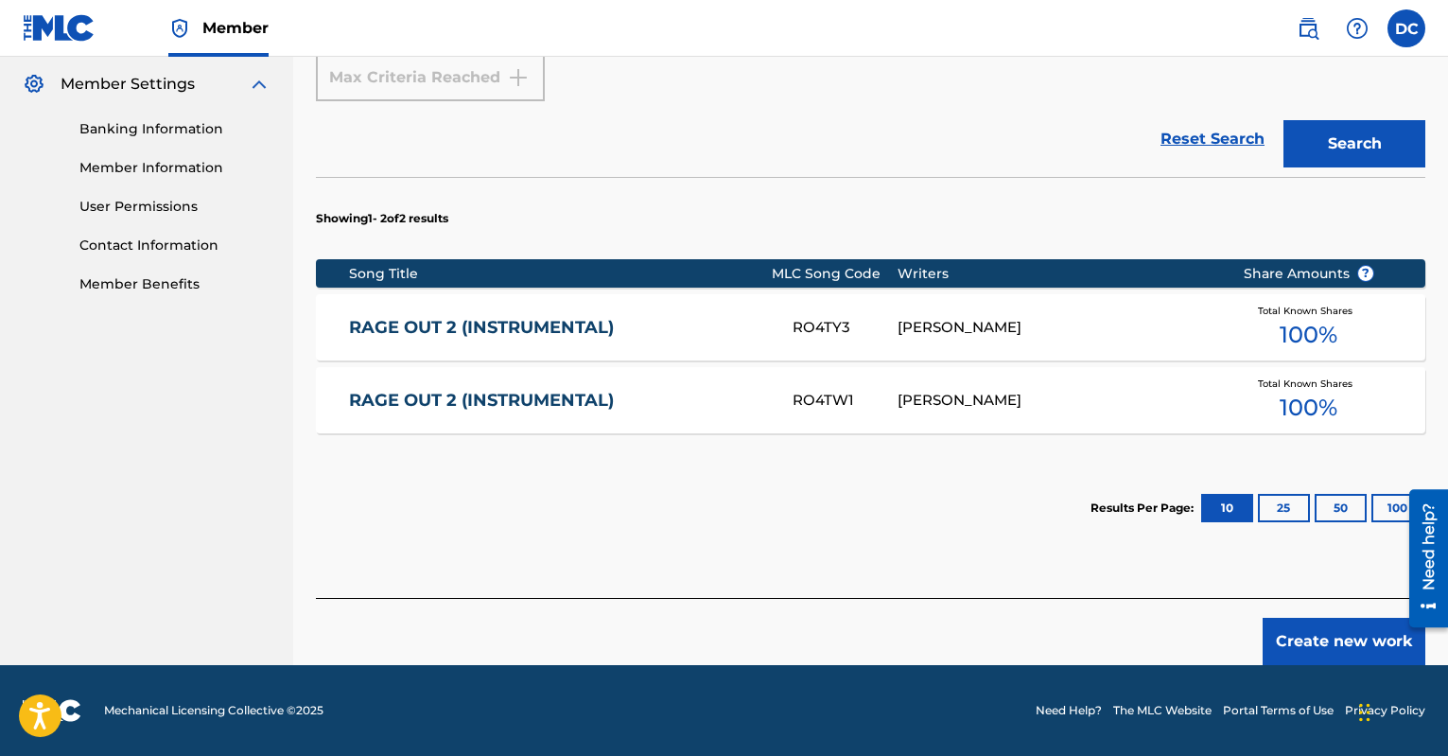
click at [1312, 633] on button "Create new work" at bounding box center [1344, 641] width 163 height 47
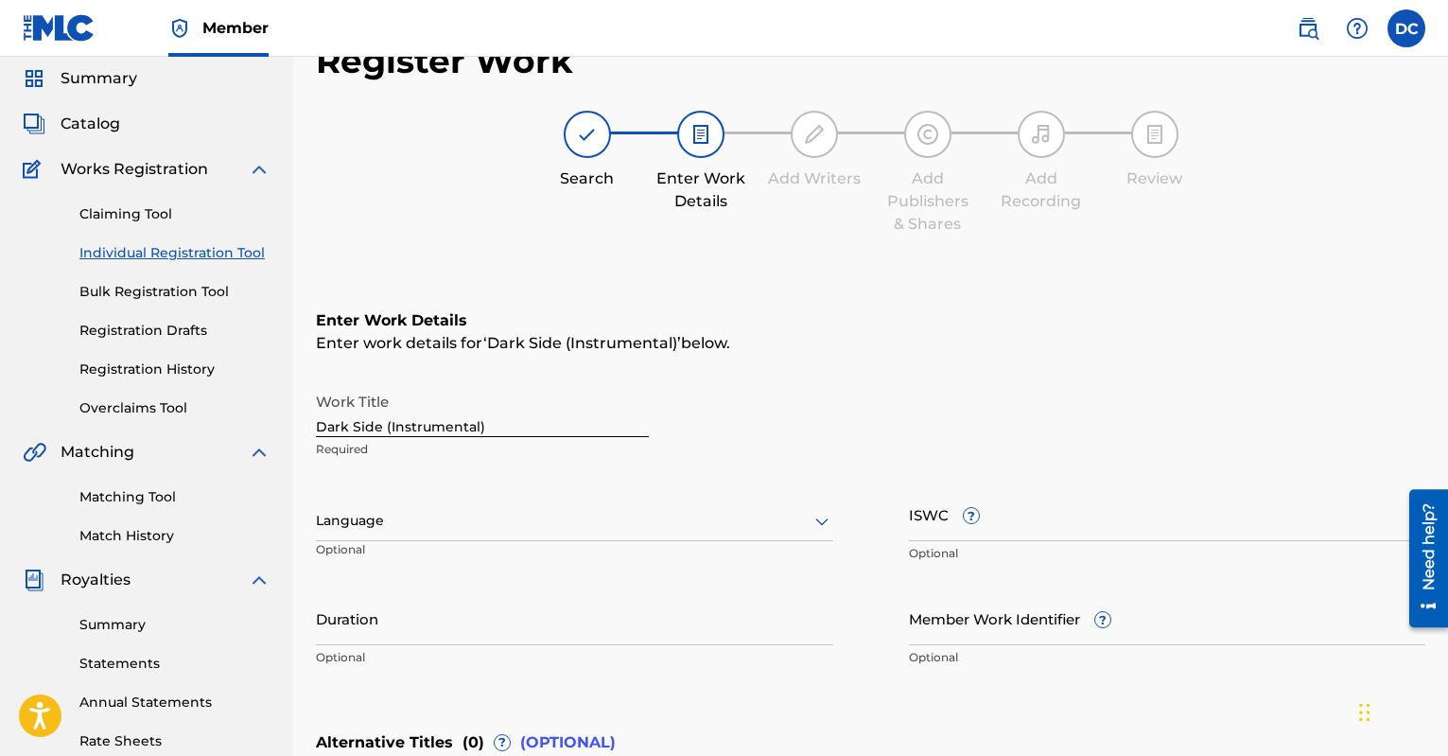
scroll to position [299, 0]
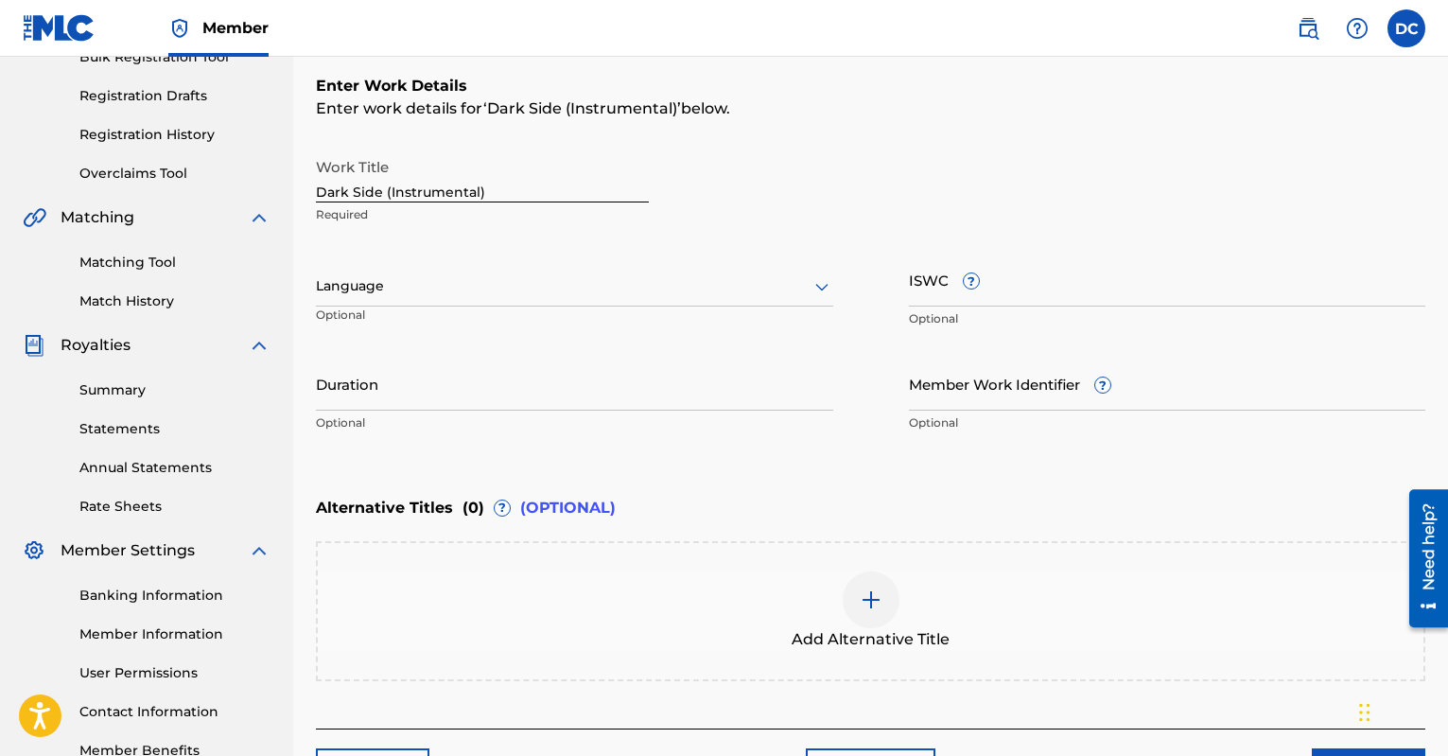
click at [635, 372] on input "Duration" at bounding box center [574, 384] width 517 height 54
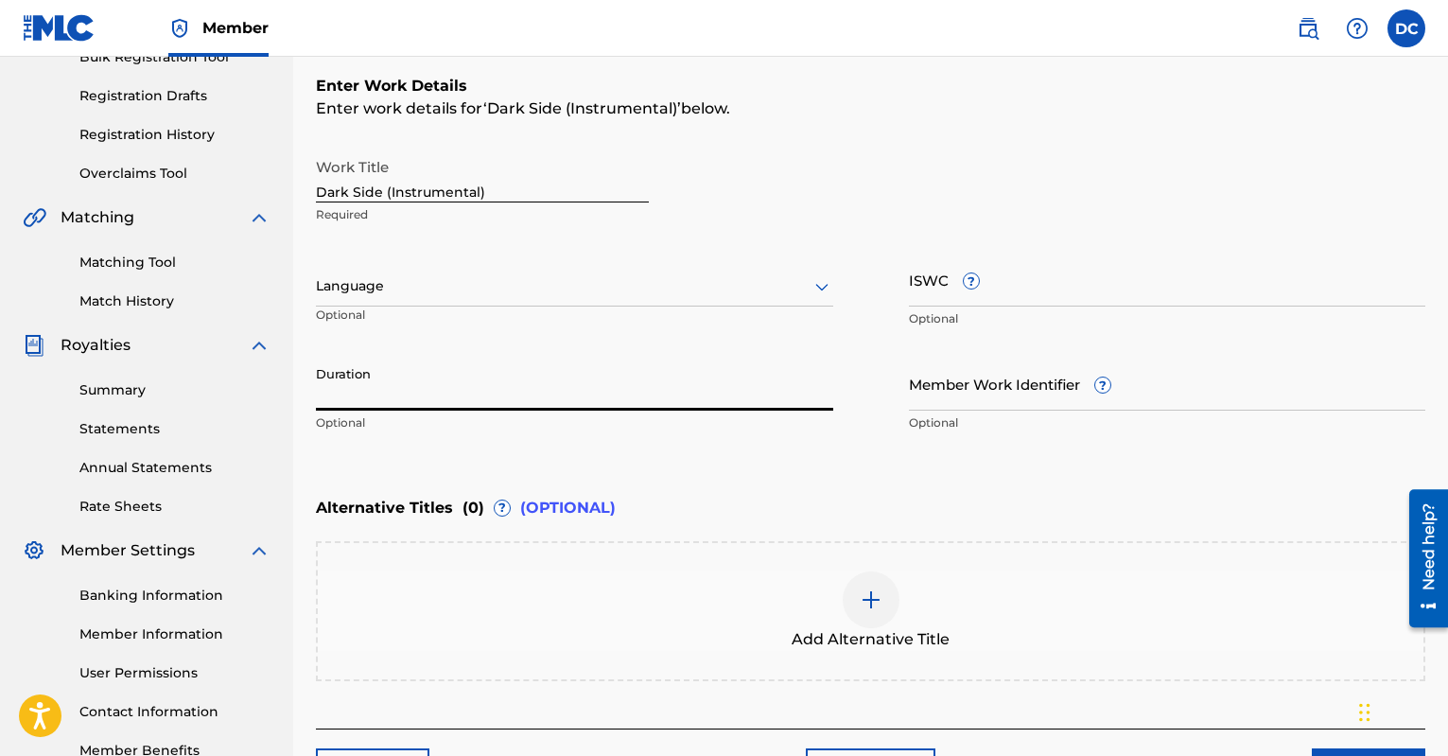
type input "2"
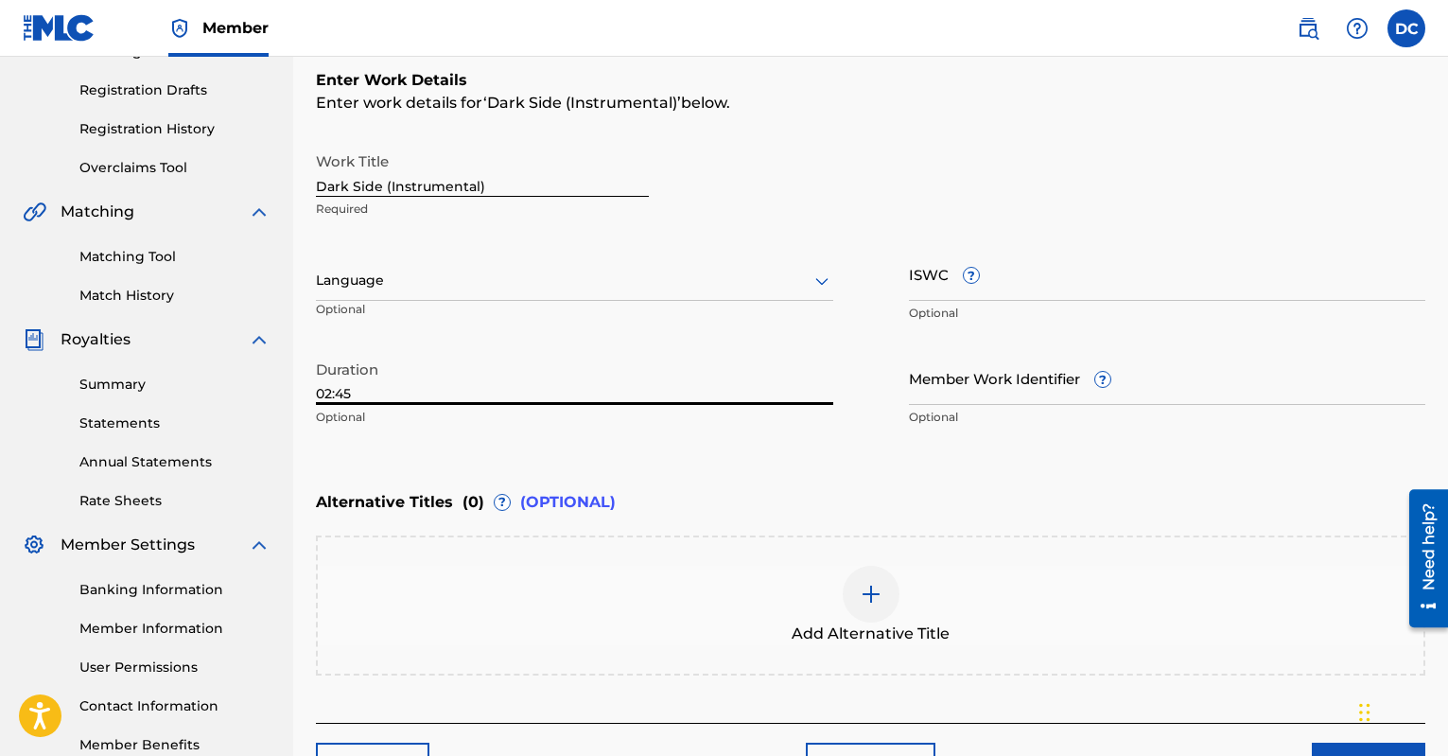
scroll to position [312, 0]
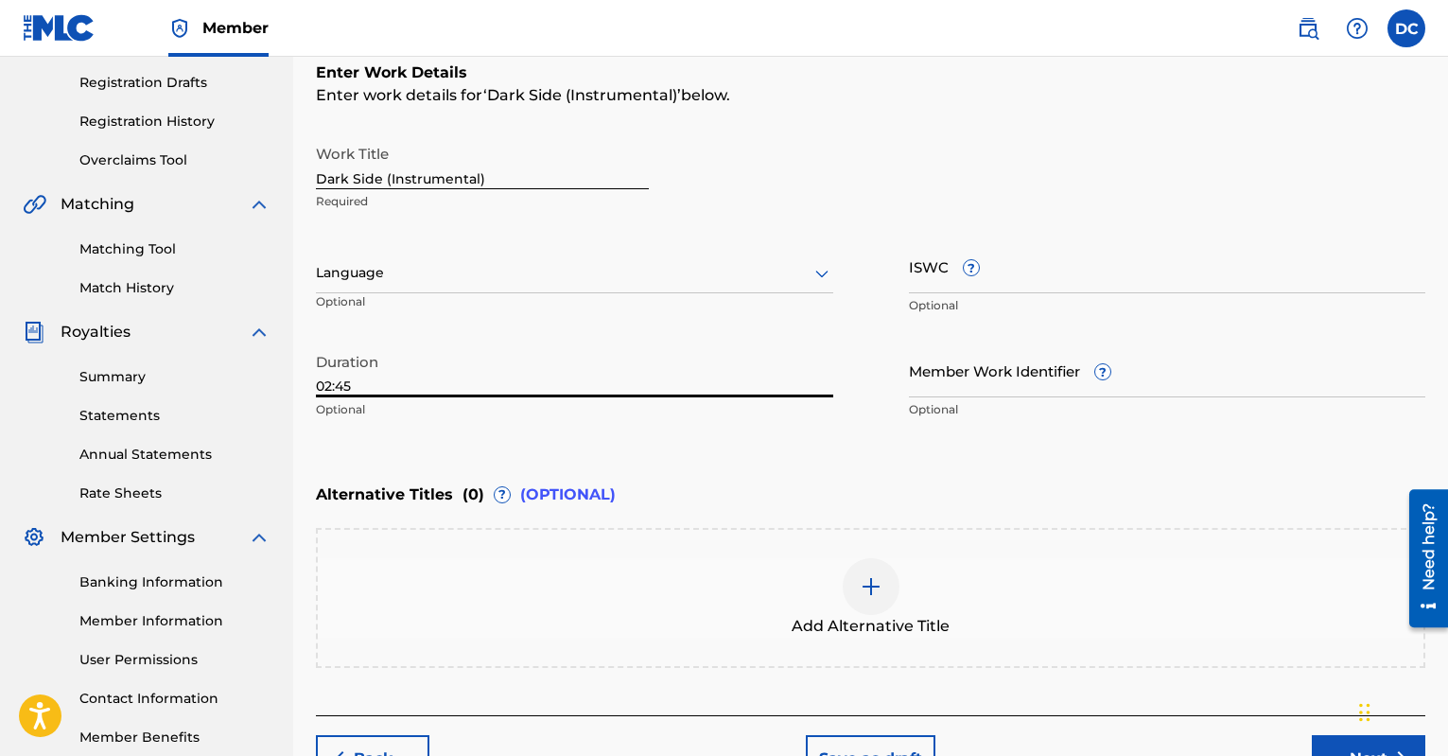
type input "02:45"
click at [766, 268] on div at bounding box center [574, 273] width 517 height 24
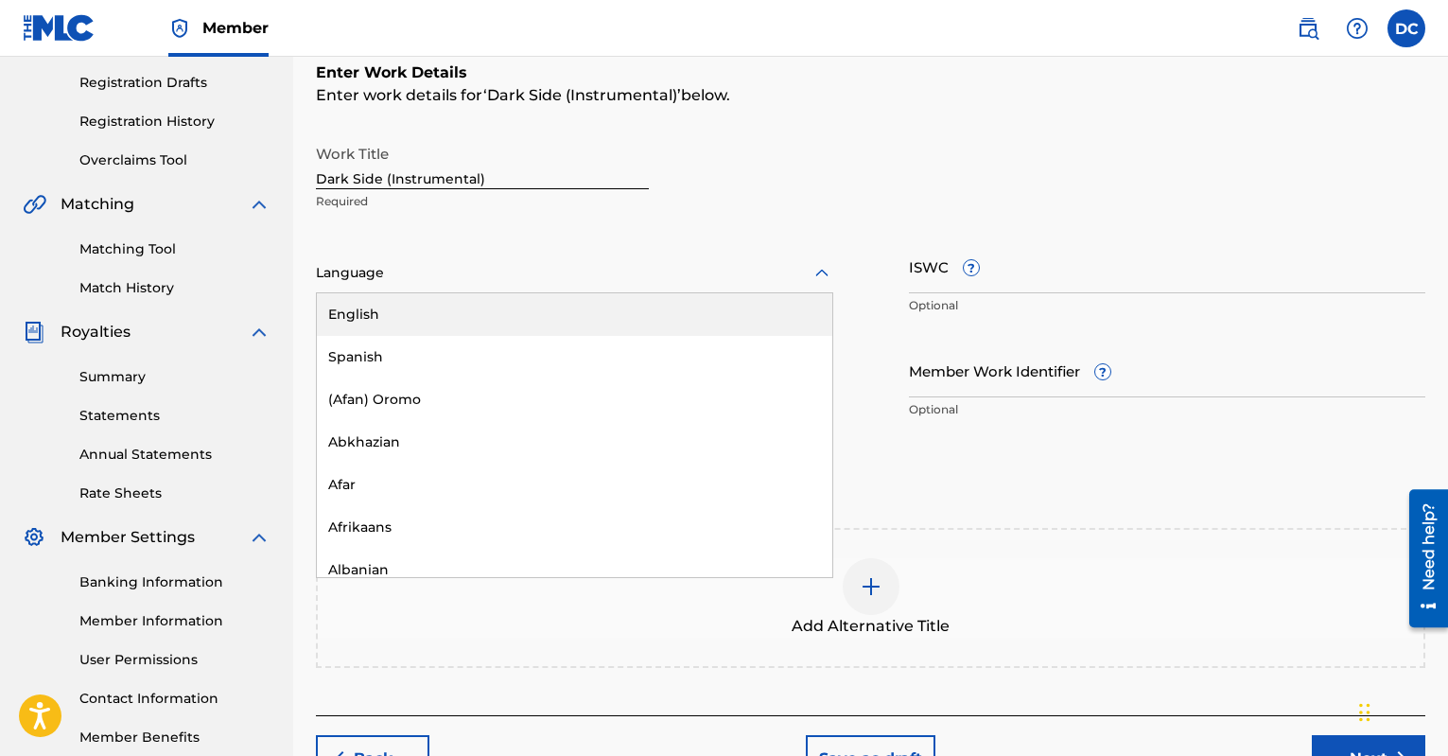
click at [456, 328] on div "English" at bounding box center [575, 314] width 516 height 43
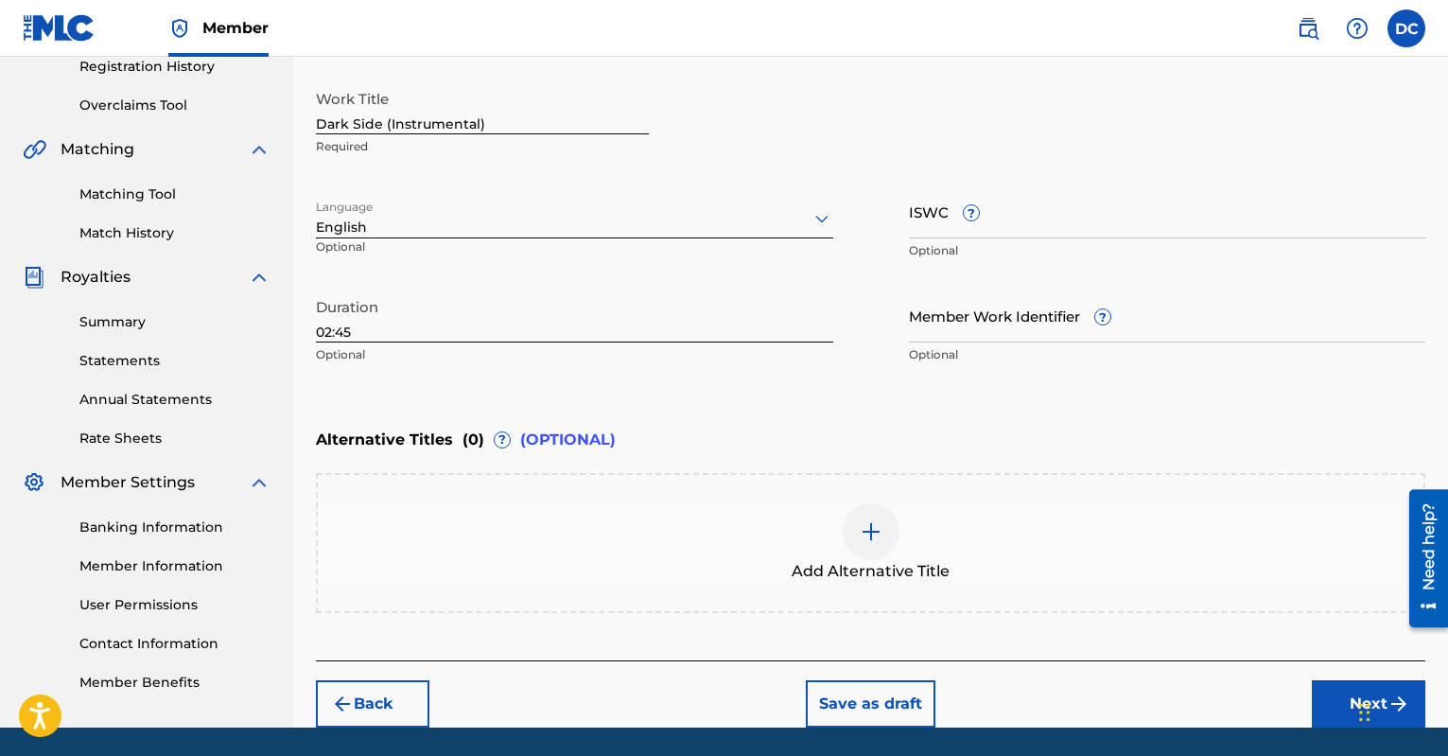
scroll to position [428, 0]
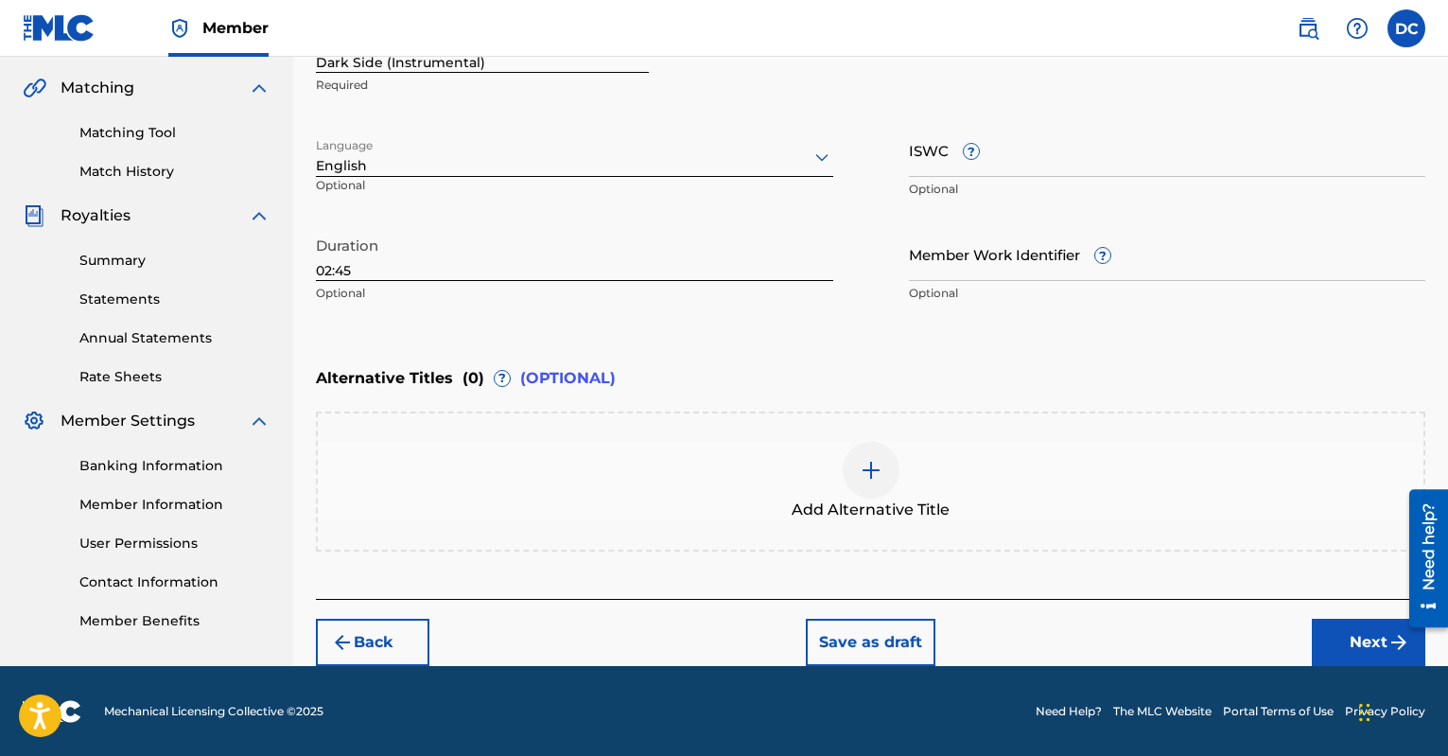
click at [1355, 630] on button "Next" at bounding box center [1369, 642] width 114 height 47
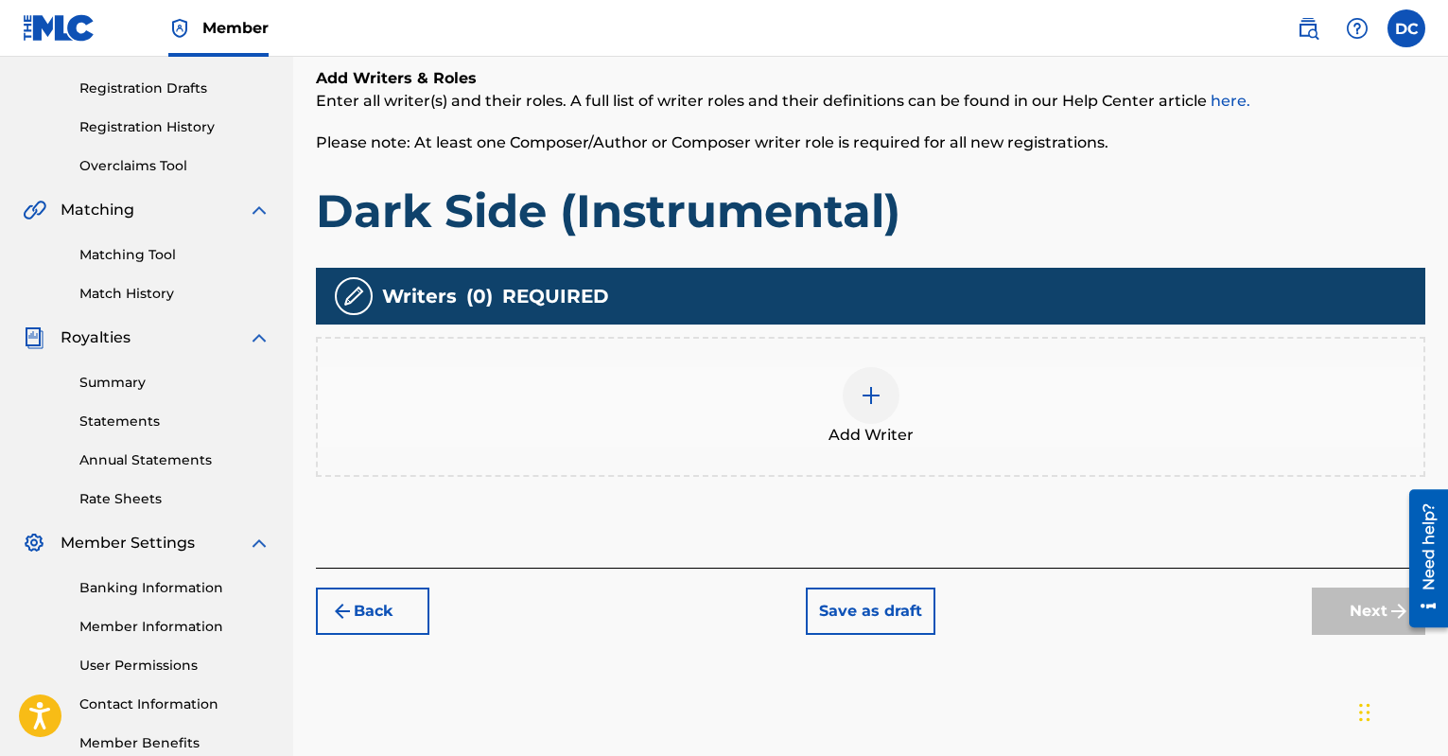
scroll to position [323, 0]
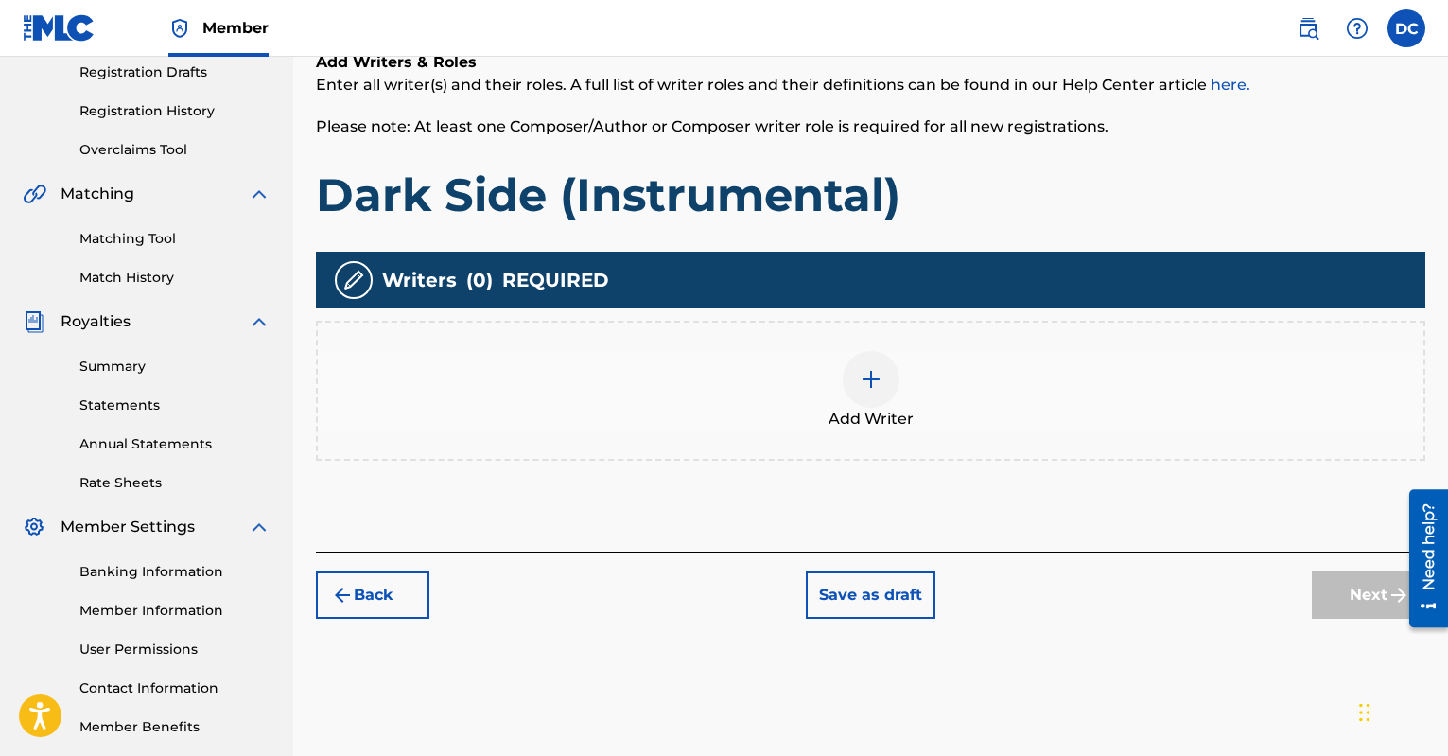
click at [855, 406] on div "Add Writer" at bounding box center [871, 390] width 1106 height 79
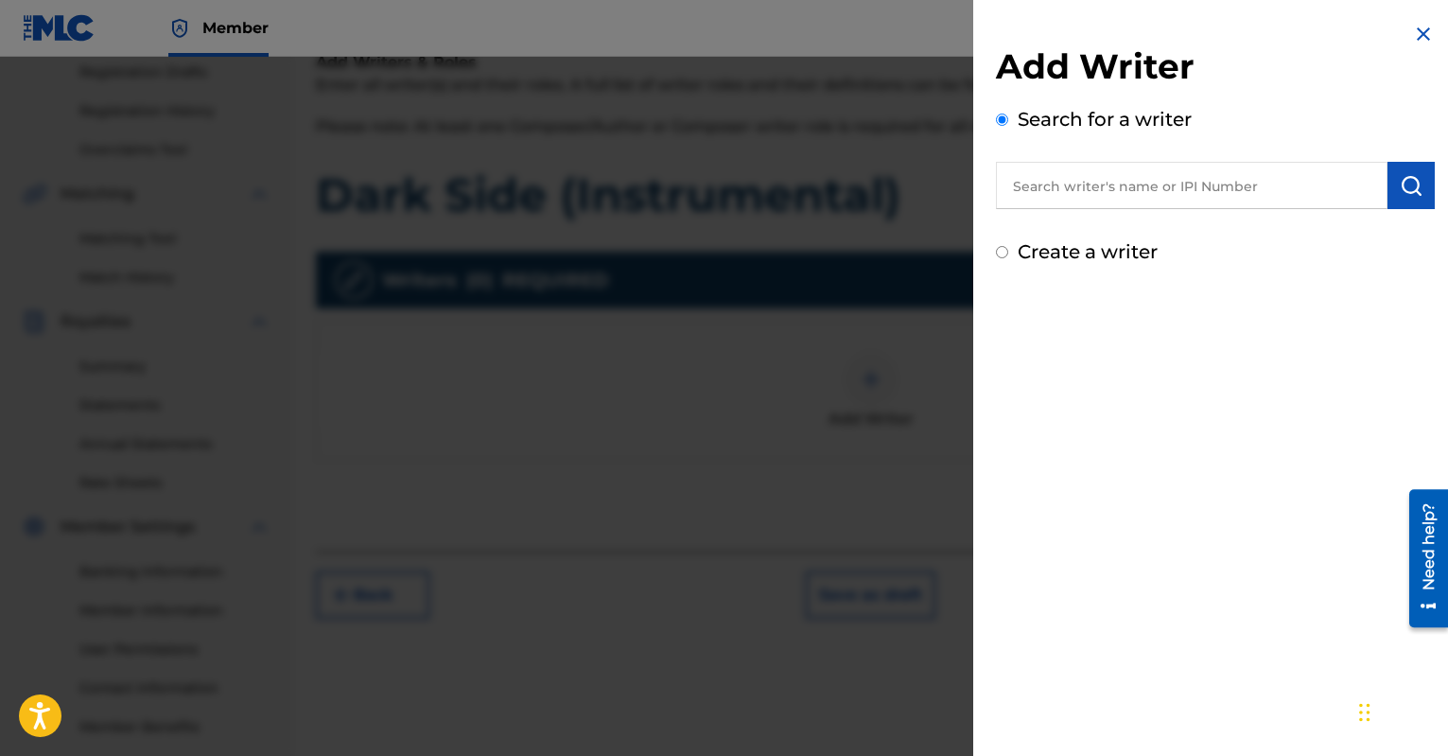
click at [1087, 191] on input "text" at bounding box center [1192, 185] width 392 height 47
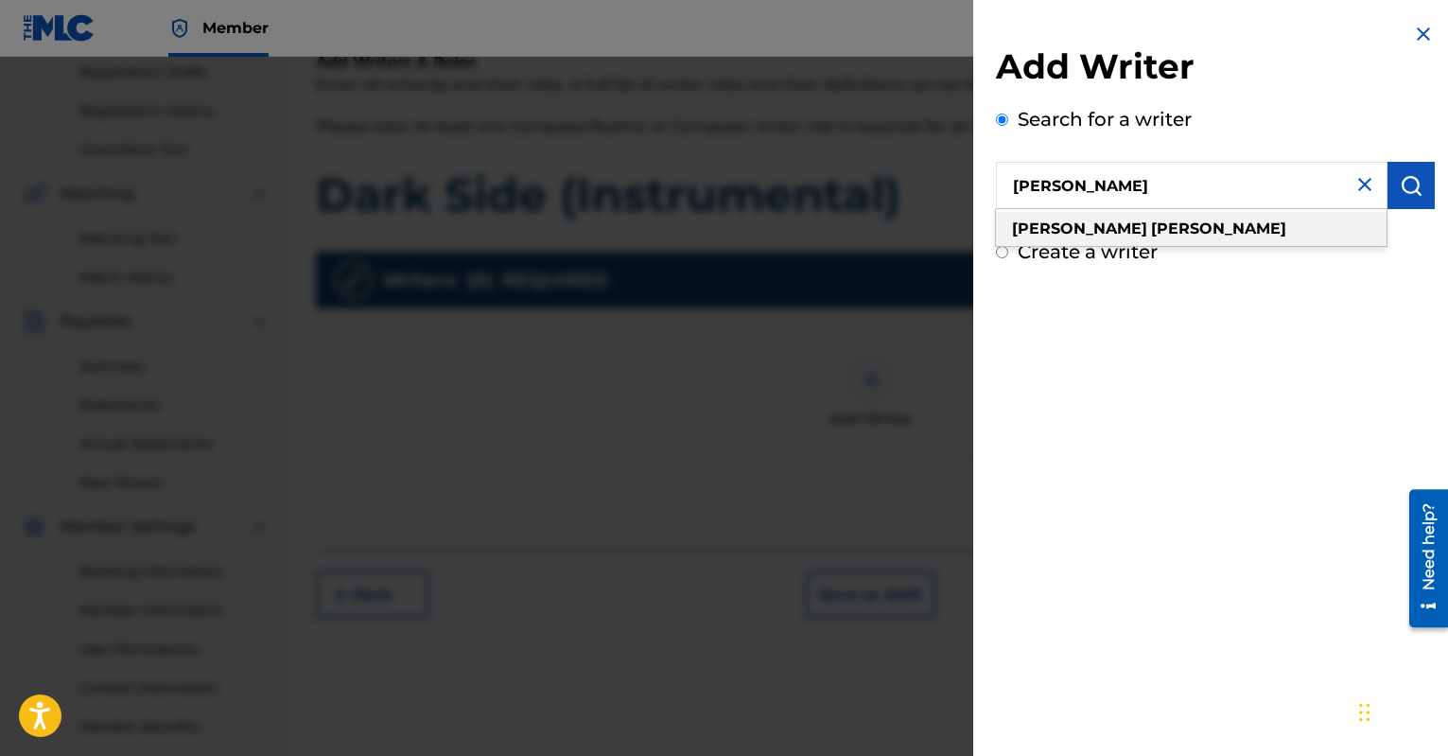
click at [1151, 235] on strong "[PERSON_NAME]" at bounding box center [1218, 228] width 135 height 18
type input "[PERSON_NAME]"
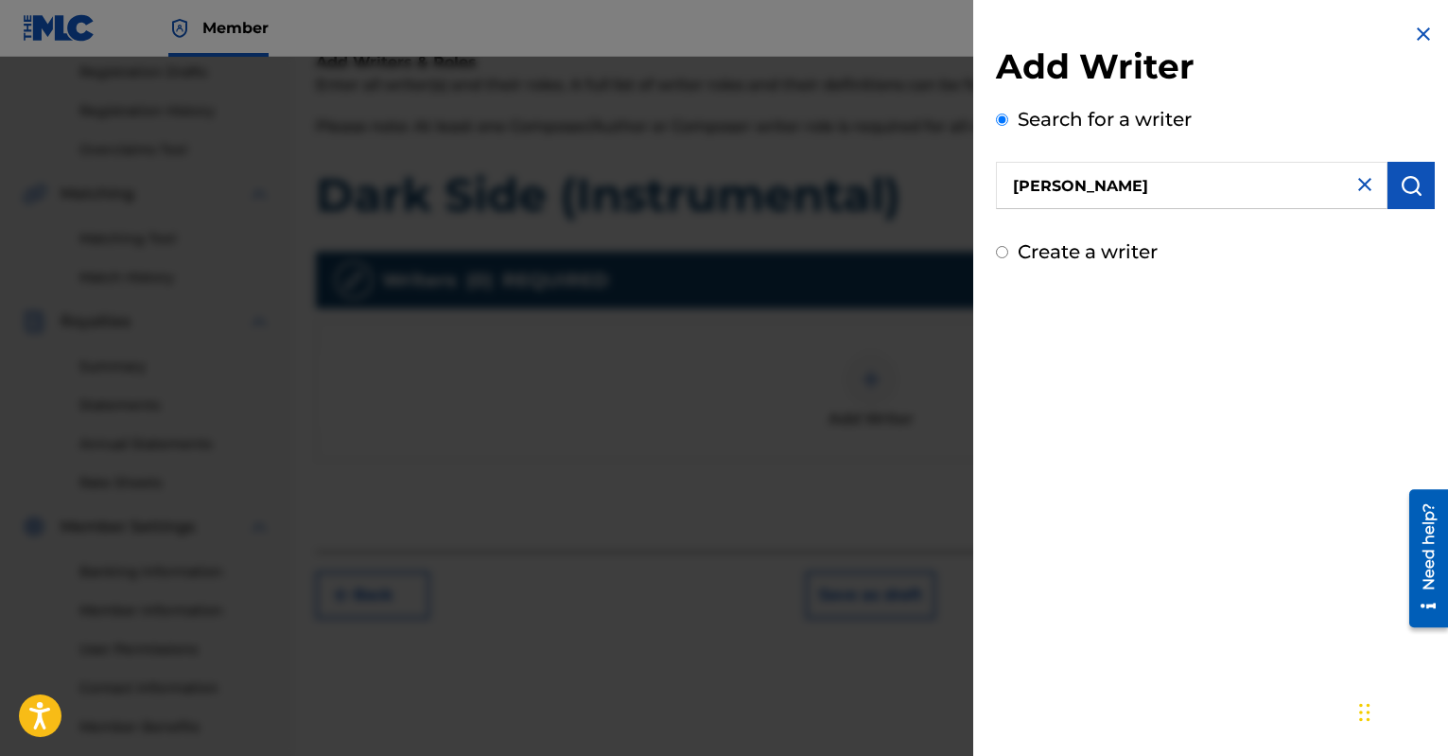
click at [1397, 201] on button "submit" at bounding box center [1411, 185] width 47 height 47
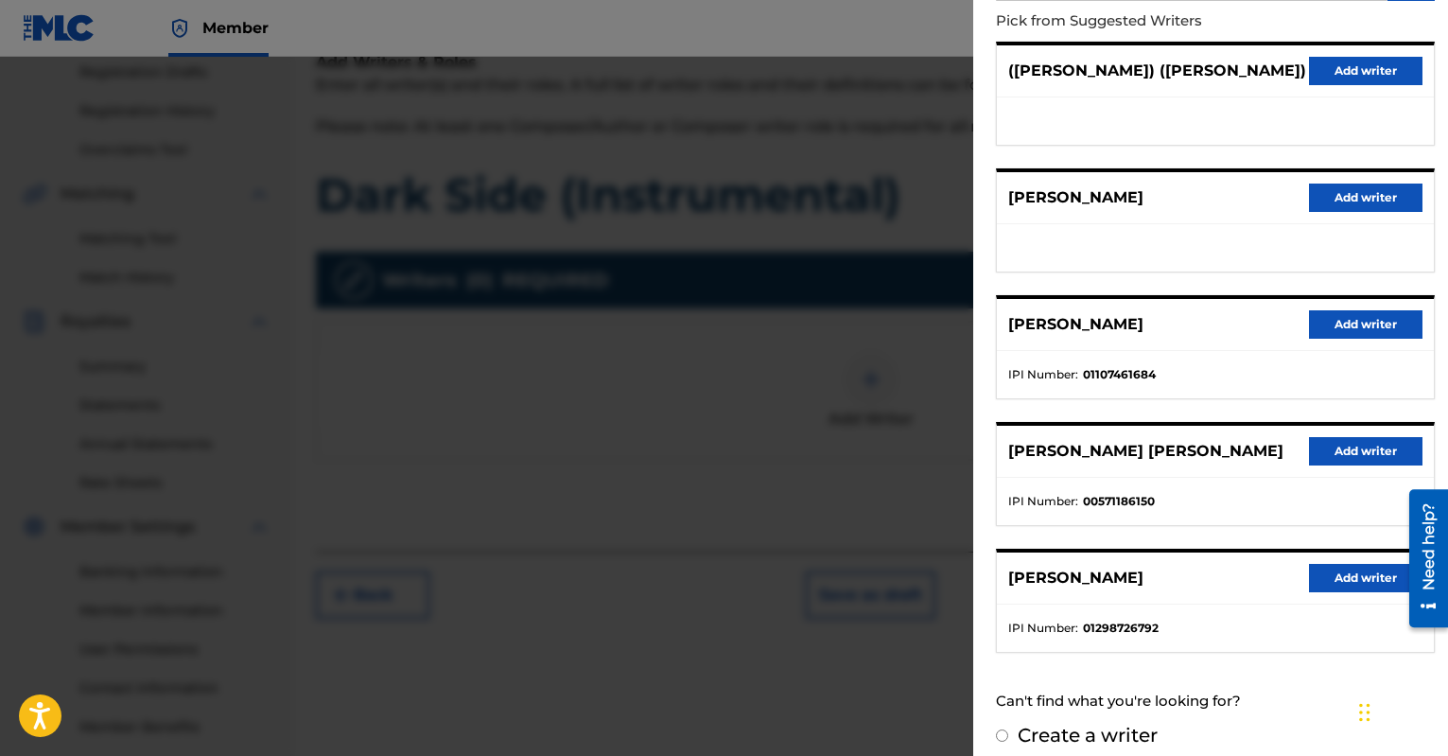
scroll to position [224, 0]
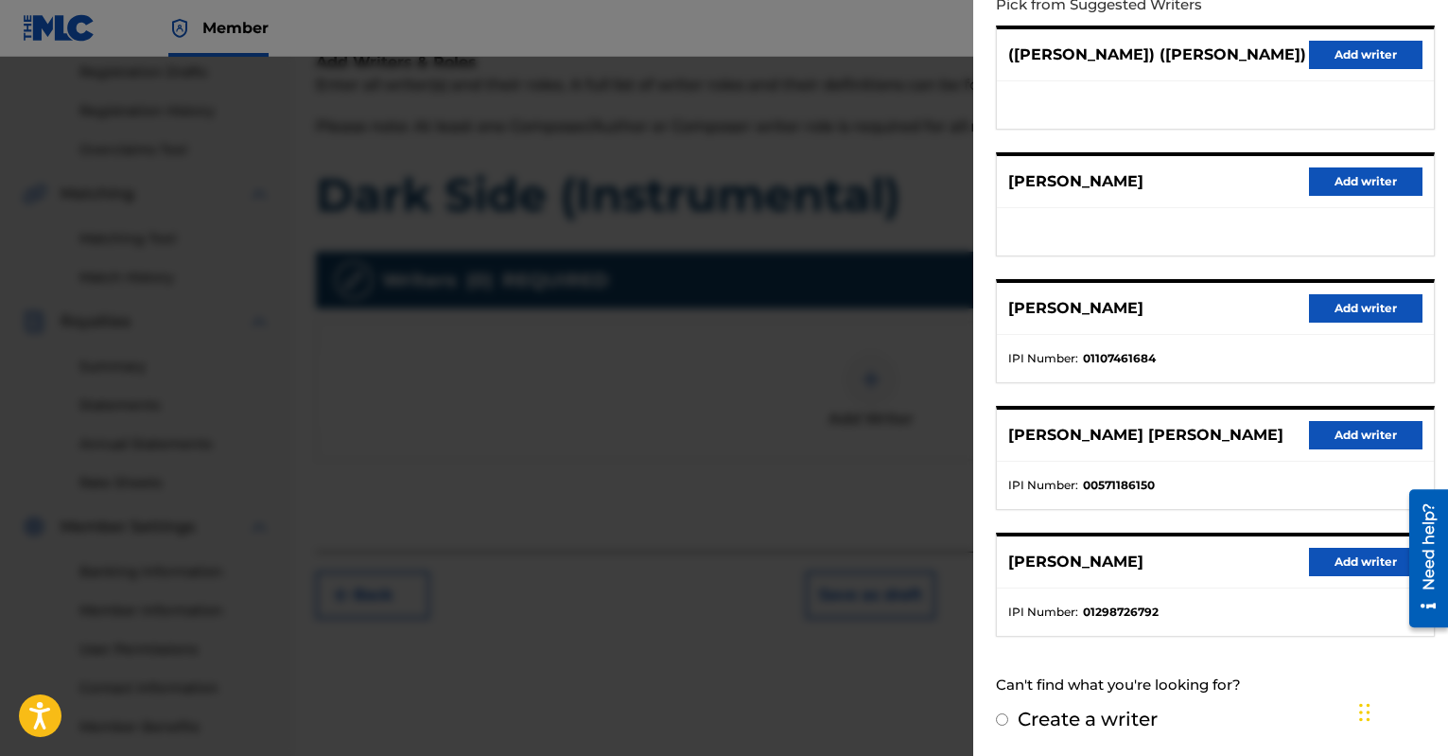
click at [1360, 559] on button "Add writer" at bounding box center [1366, 562] width 114 height 28
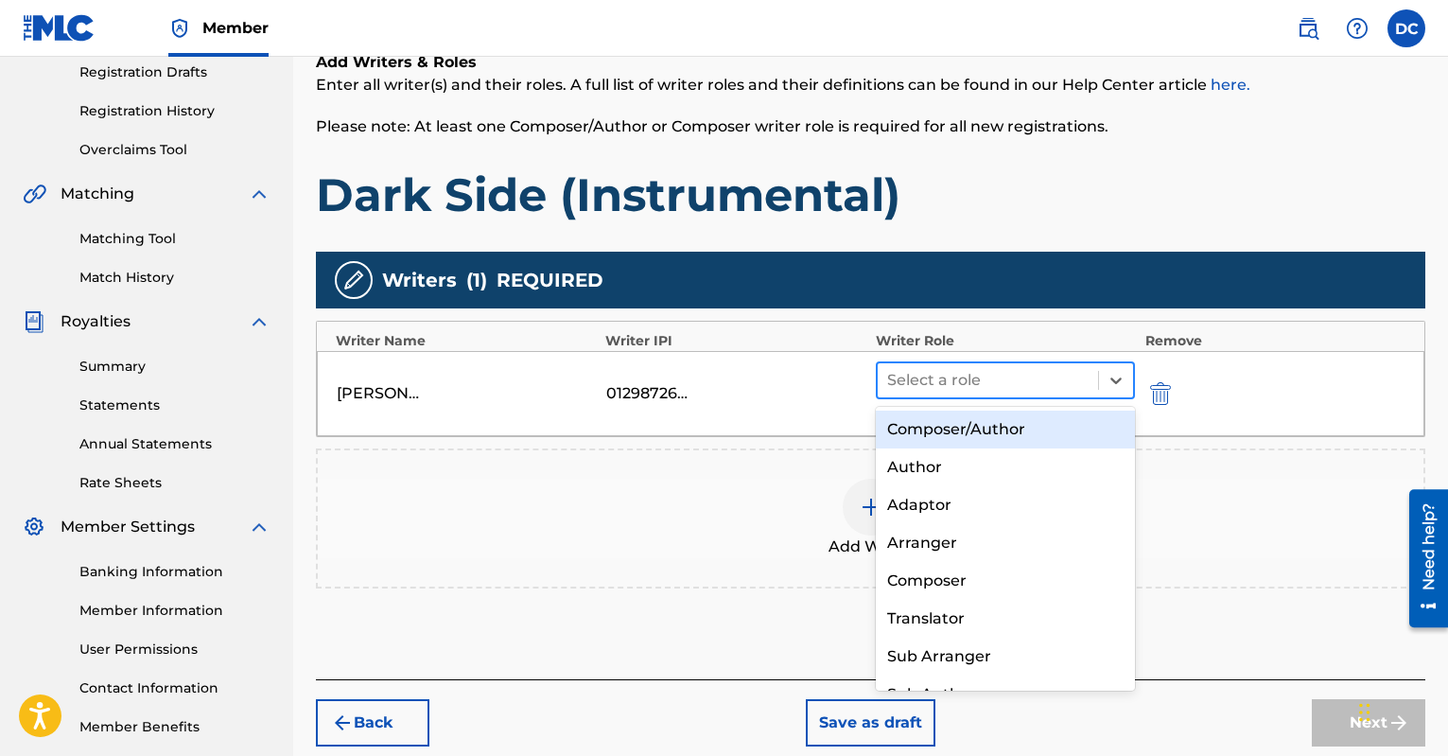
click at [1079, 381] on div at bounding box center [988, 380] width 202 height 26
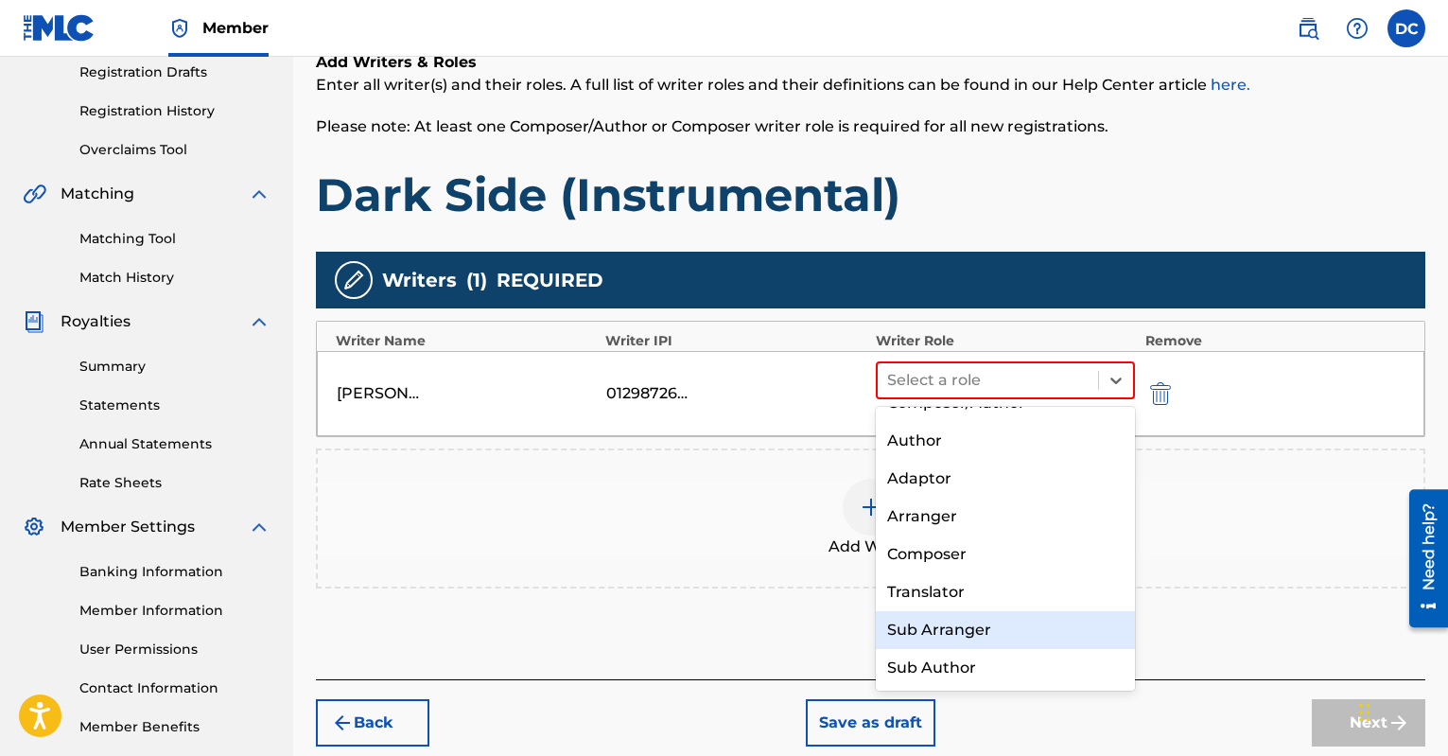
scroll to position [0, 0]
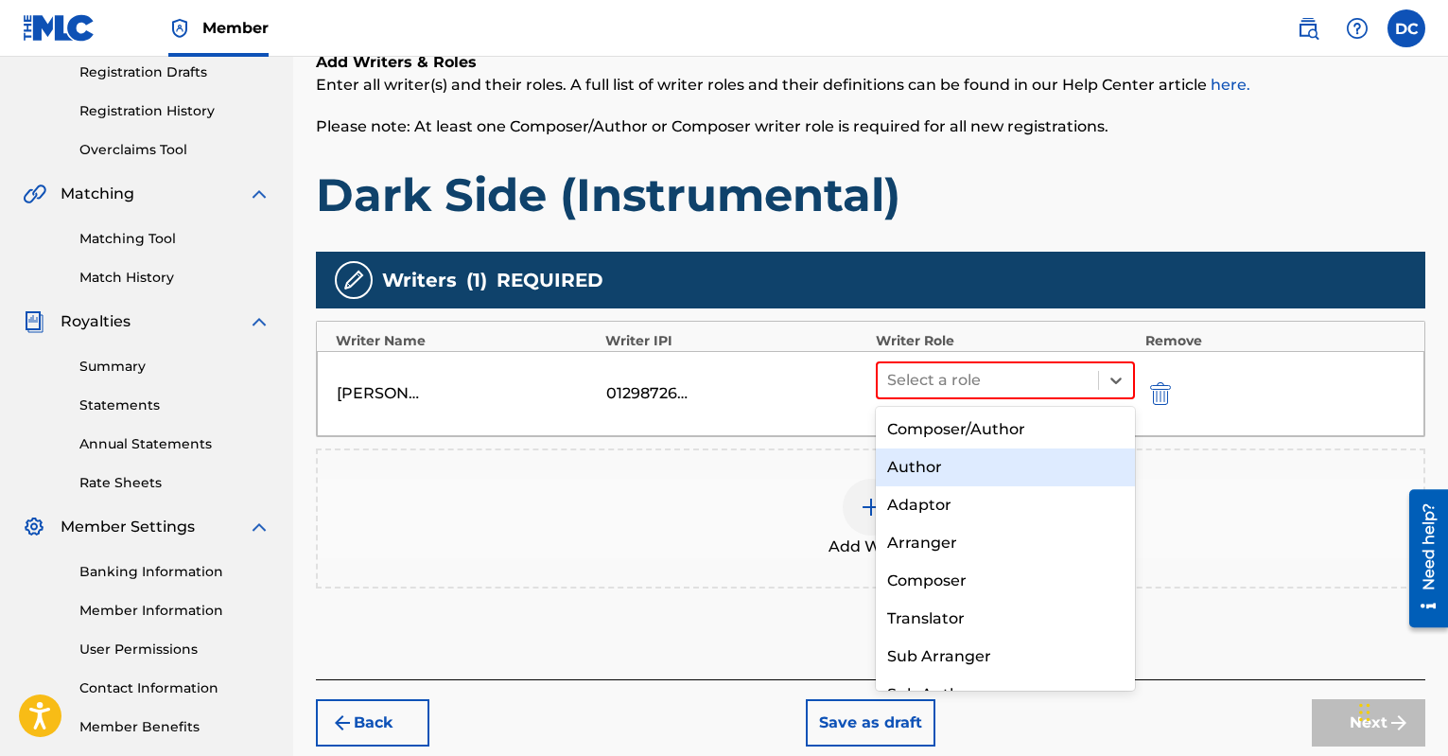
click at [767, 405] on div "[PERSON_NAME] 01298726792 Author, 2 of 8. 8 results available. Use Up and Down …" at bounding box center [871, 393] width 1108 height 85
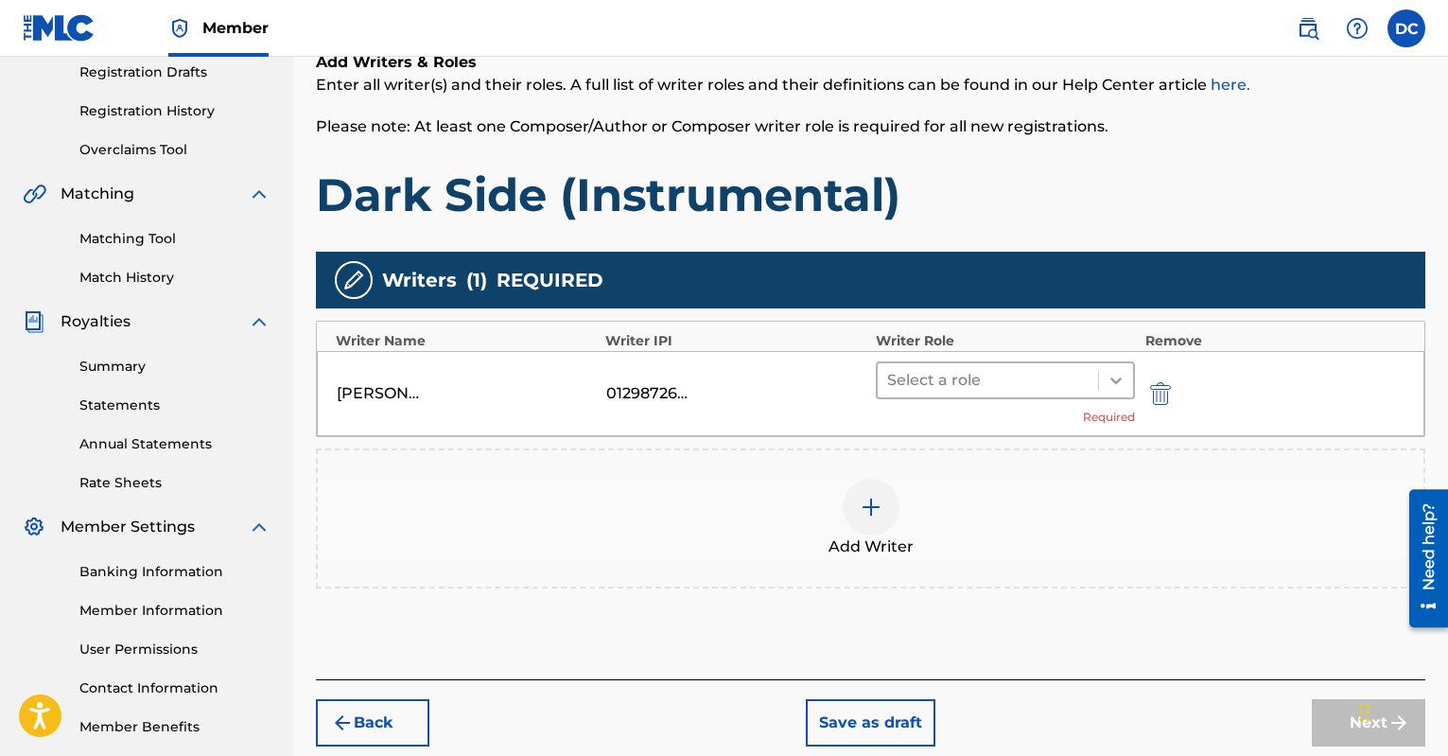
click at [1110, 384] on icon at bounding box center [1116, 380] width 19 height 19
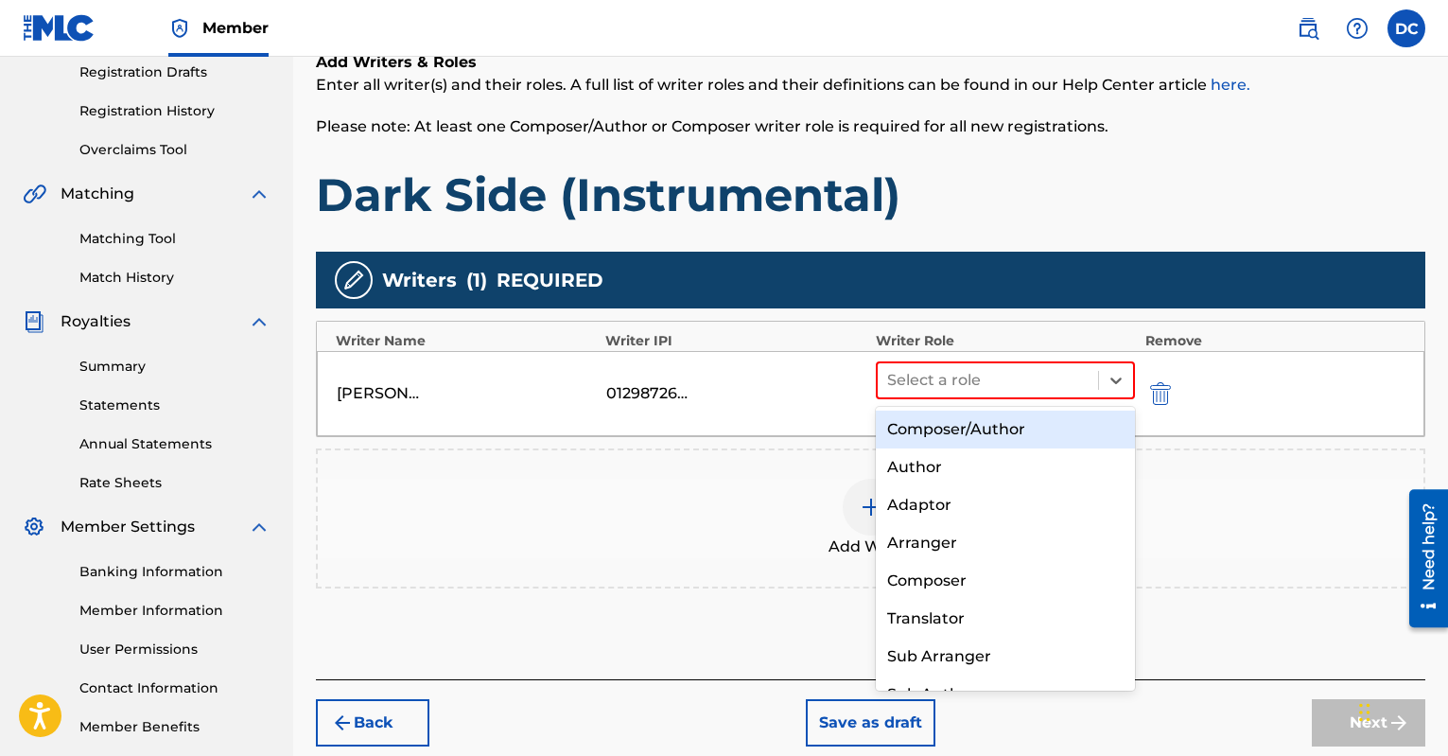
click at [977, 429] on div "Composer/Author" at bounding box center [1006, 430] width 260 height 38
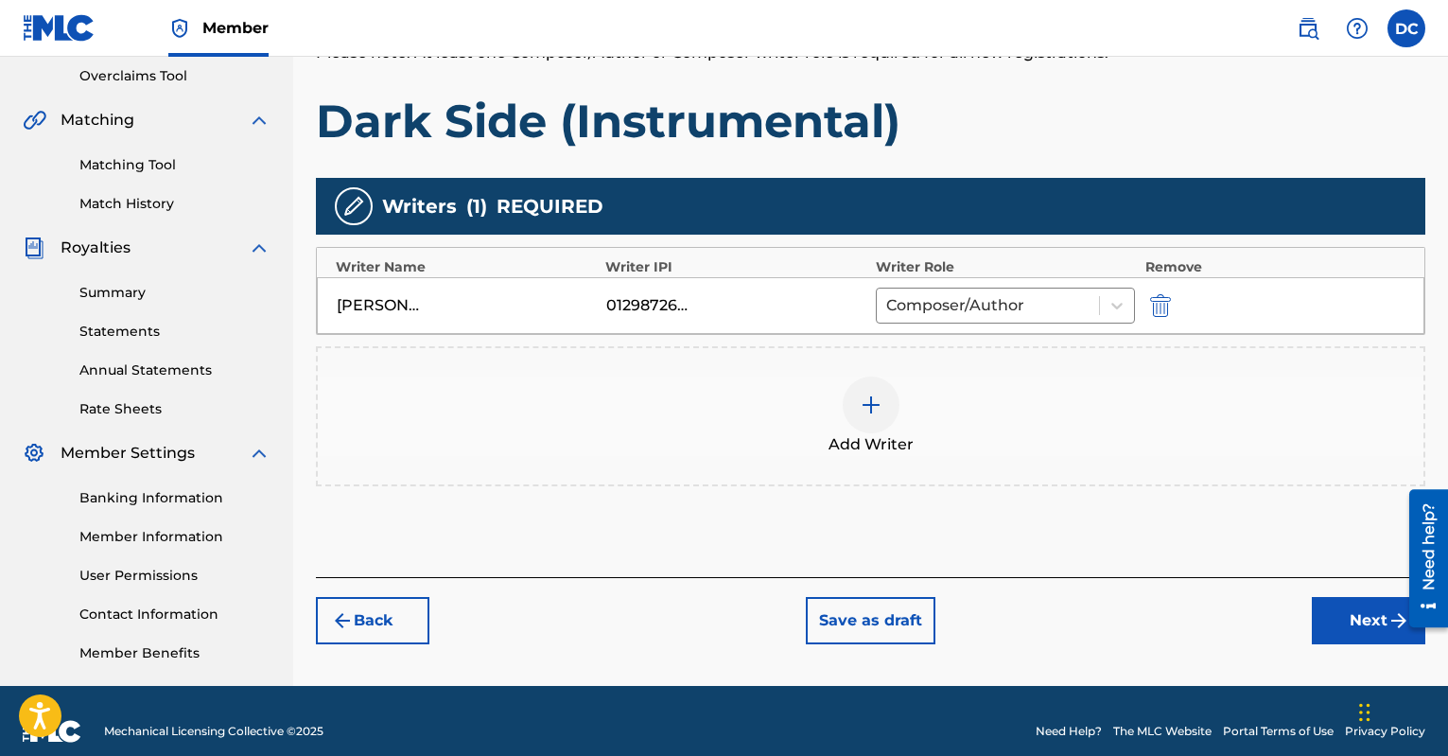
scroll to position [417, 0]
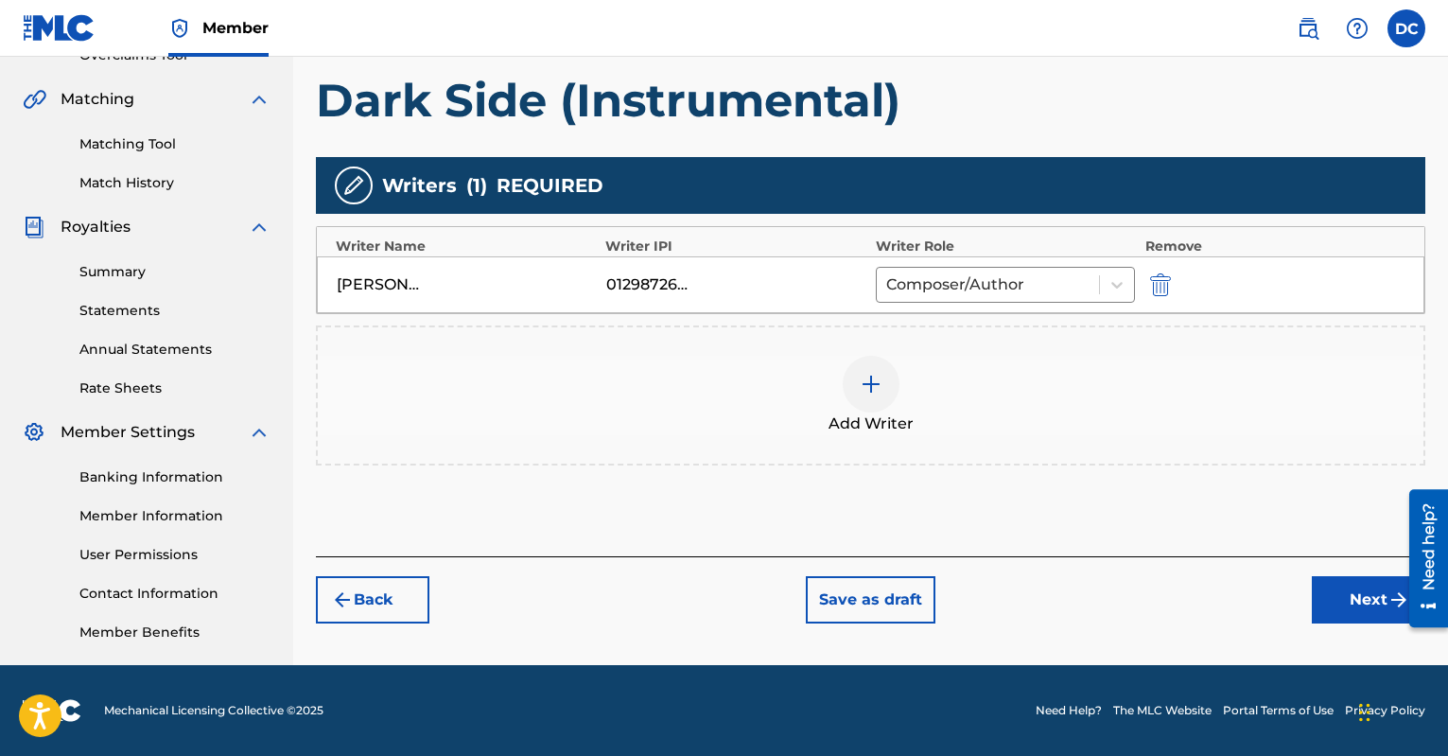
click at [1338, 604] on button "Next" at bounding box center [1369, 599] width 114 height 47
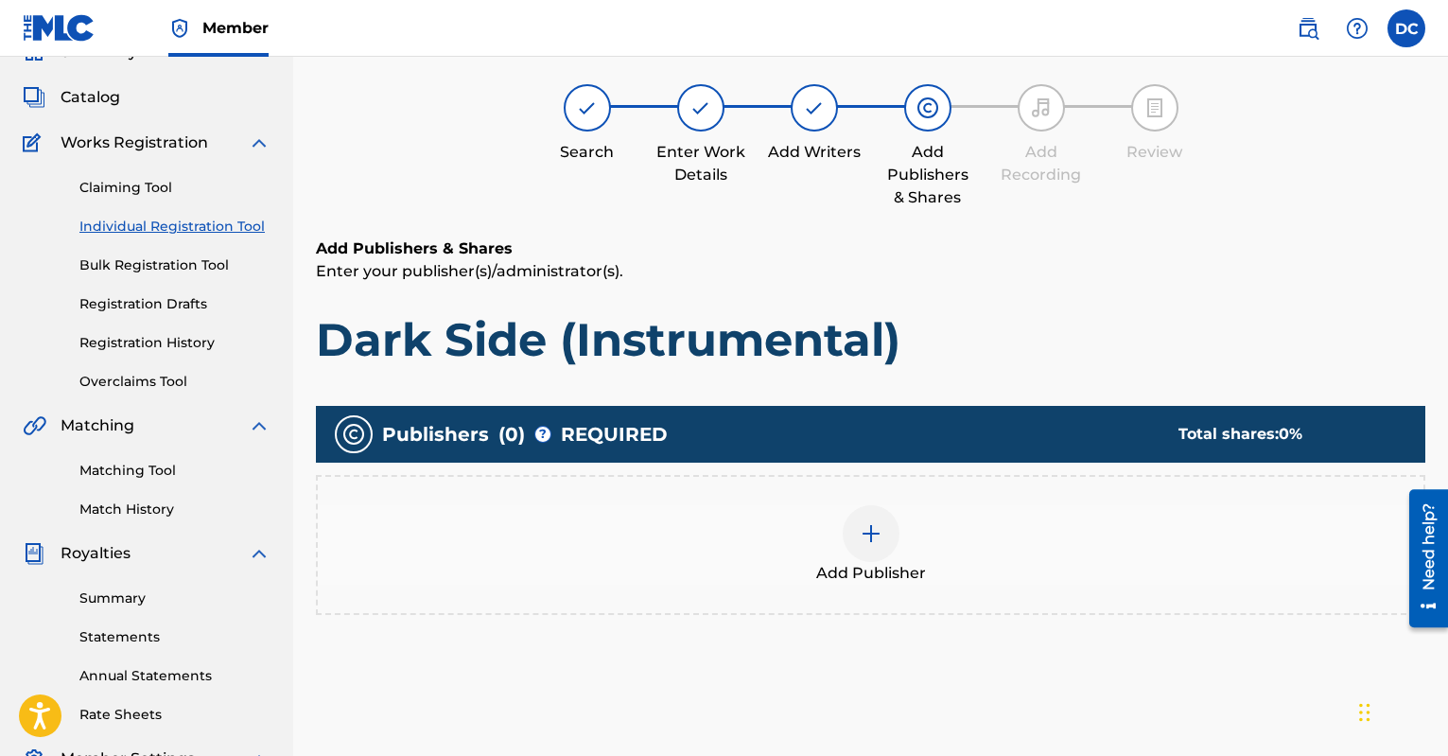
scroll to position [85, 0]
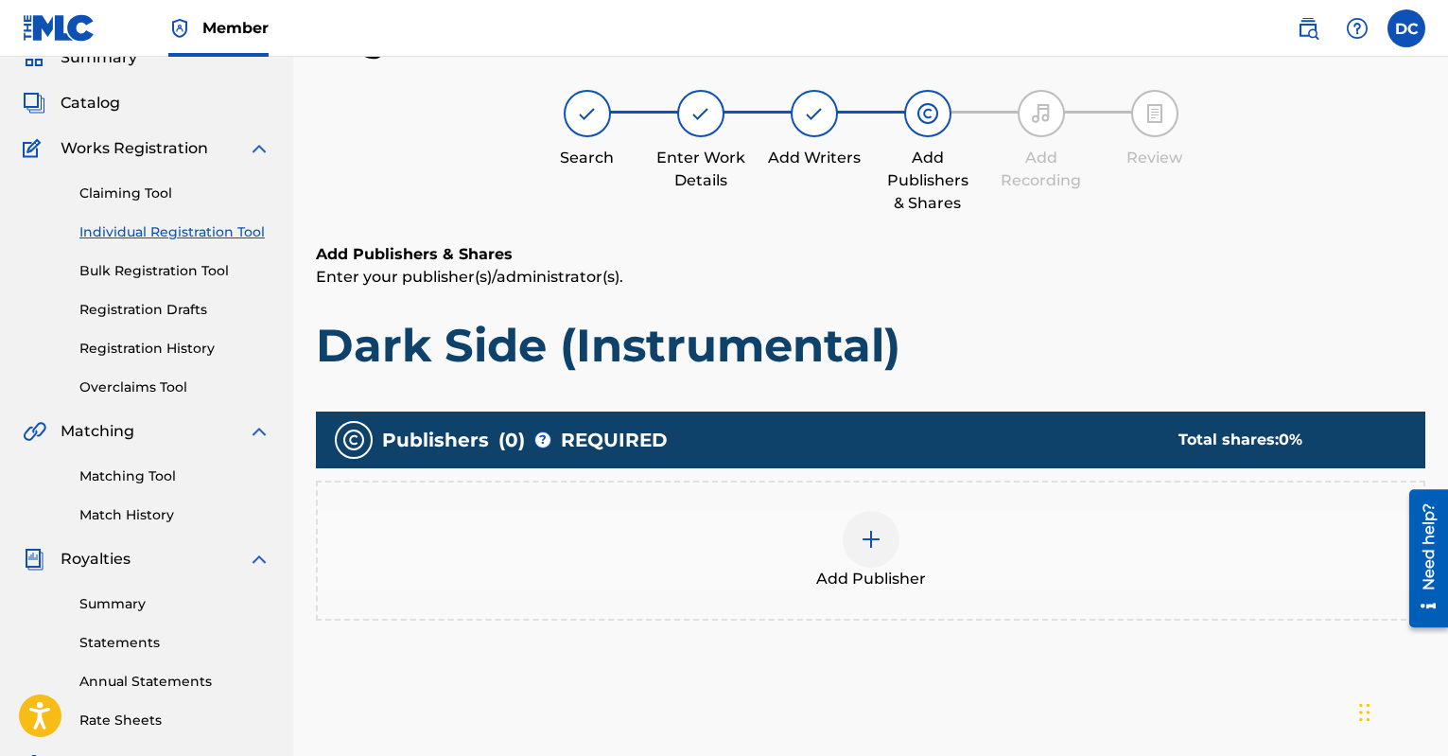
click at [868, 551] on div at bounding box center [871, 539] width 57 height 57
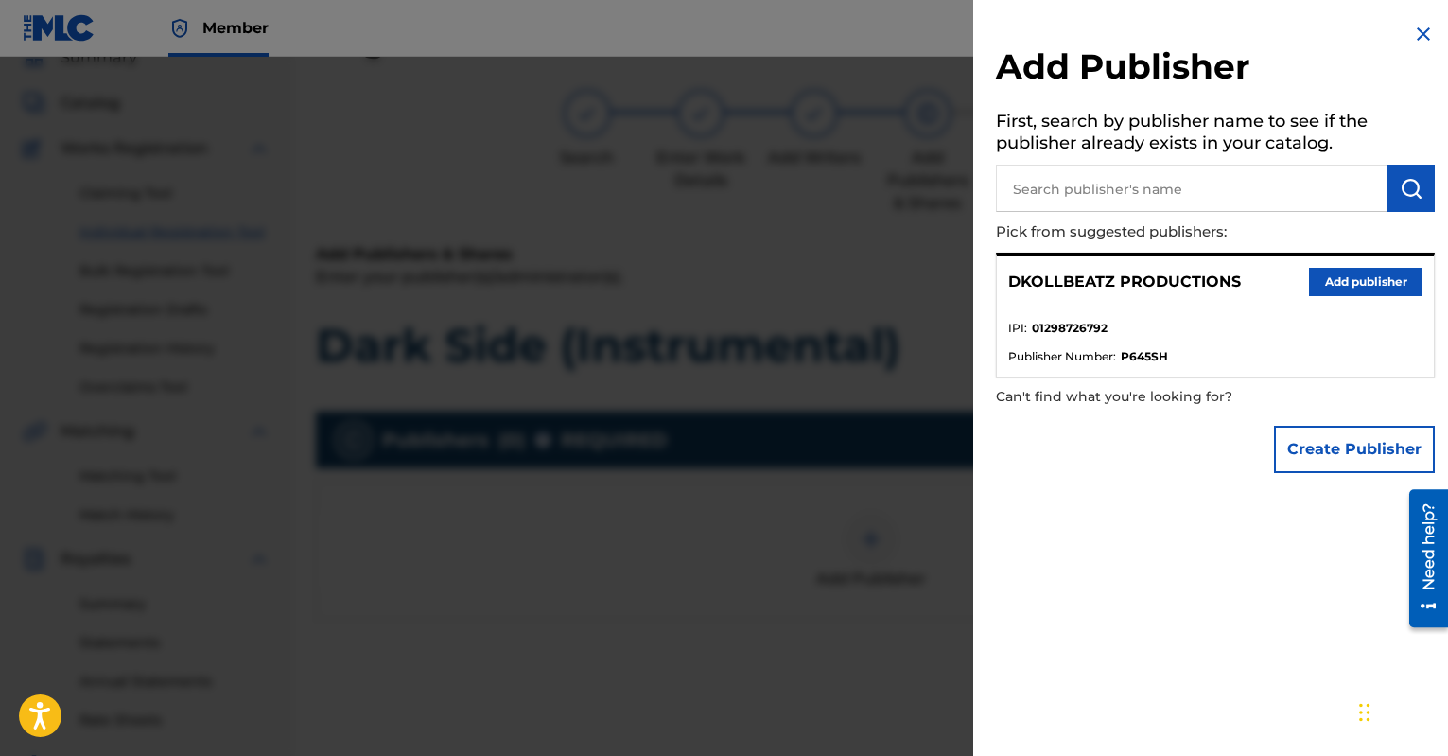
click at [1313, 280] on button "Add publisher" at bounding box center [1366, 282] width 114 height 28
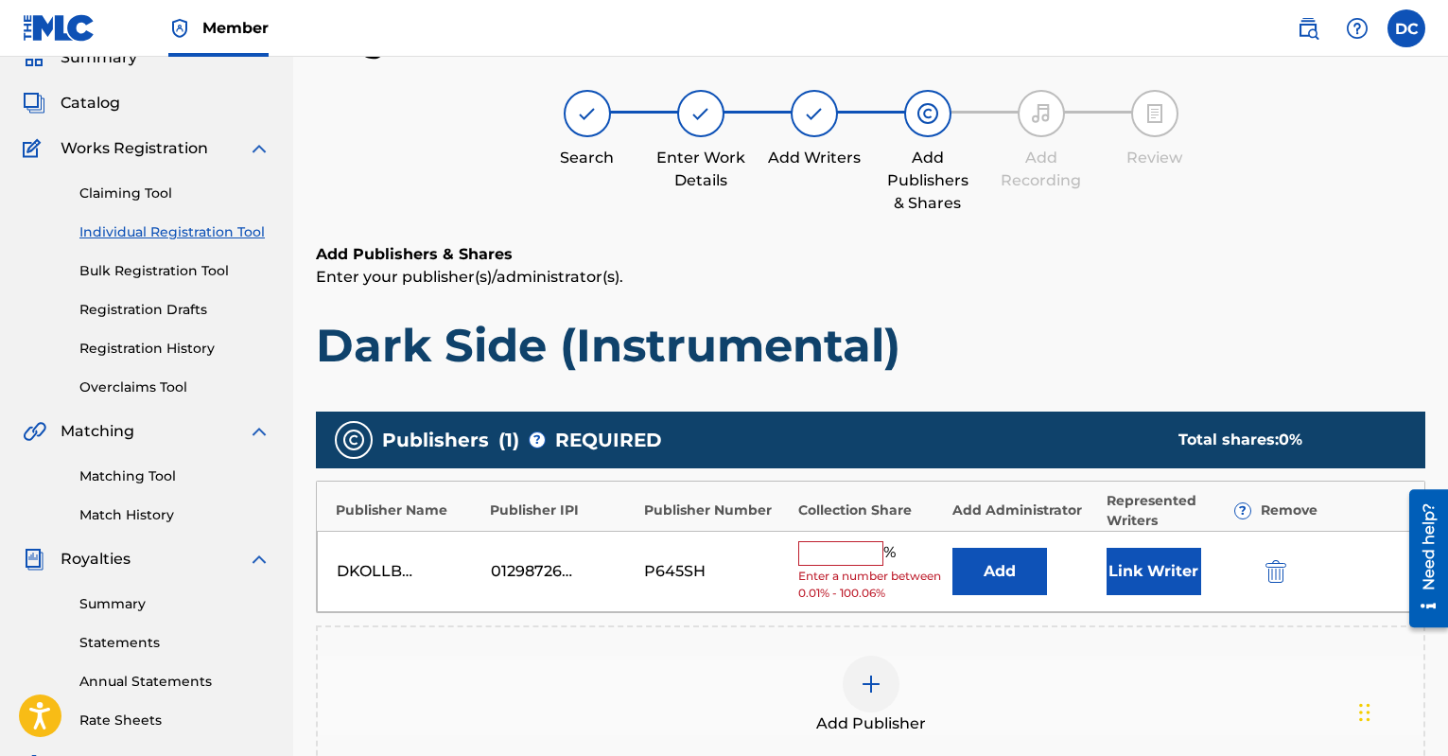
click at [842, 545] on input "text" at bounding box center [840, 553] width 85 height 25
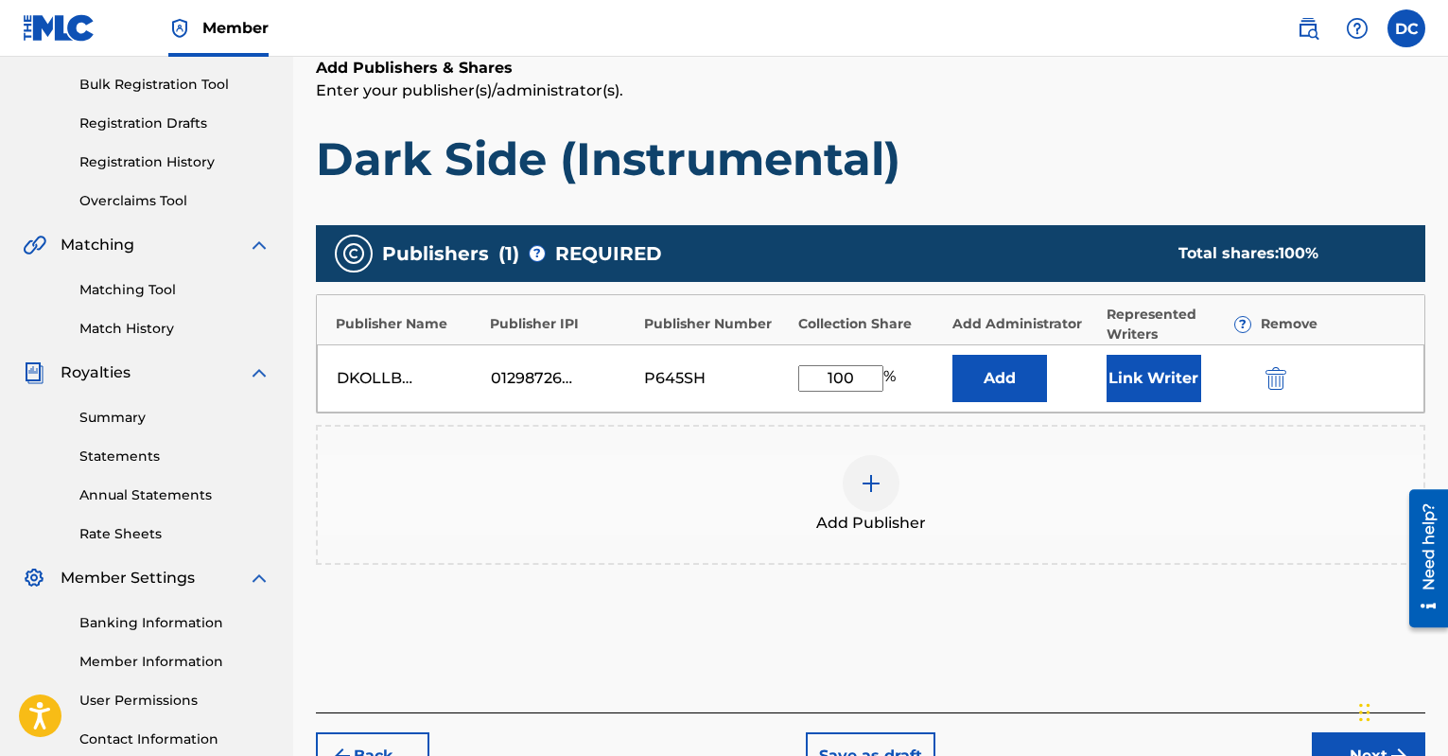
scroll to position [299, 0]
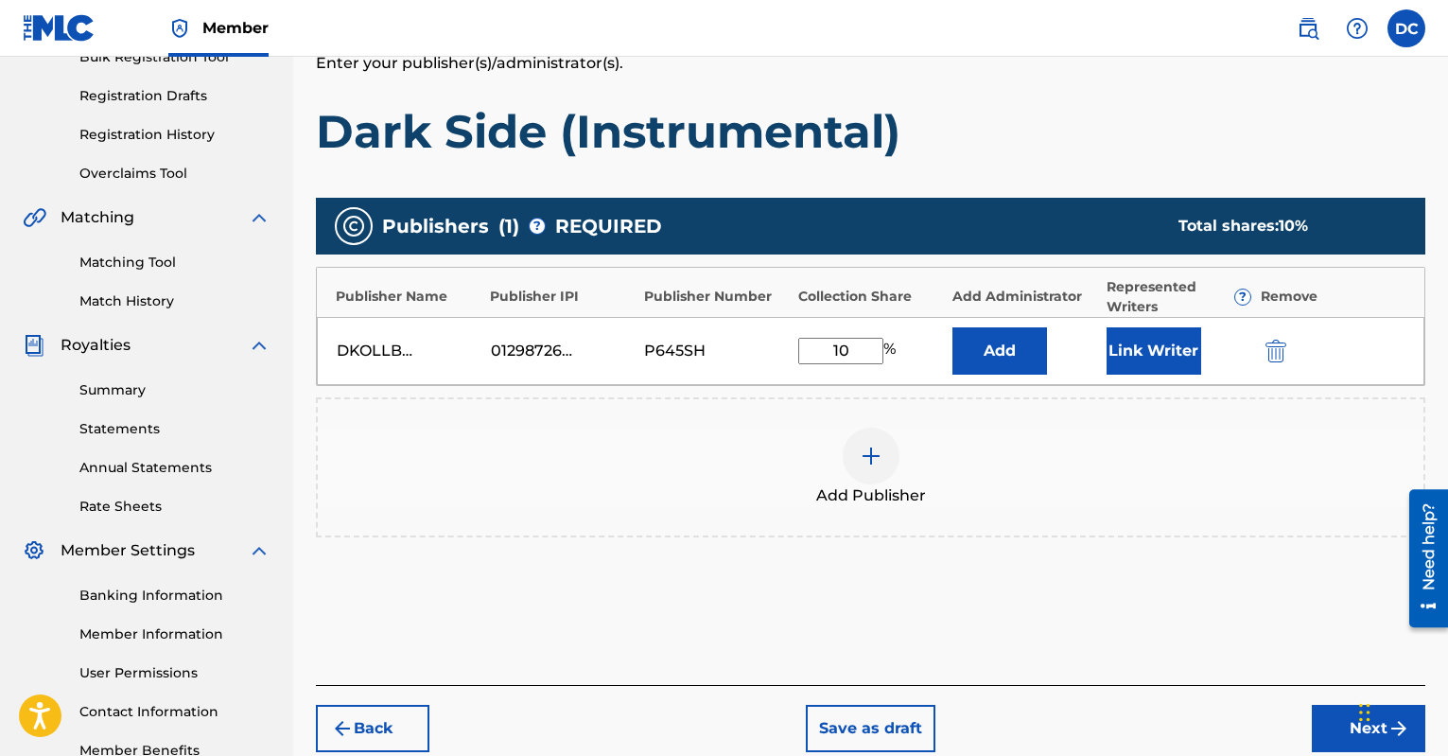
type input "1"
type input "2"
type input "100"
click at [1131, 512] on div "Add Publisher" at bounding box center [871, 467] width 1110 height 140
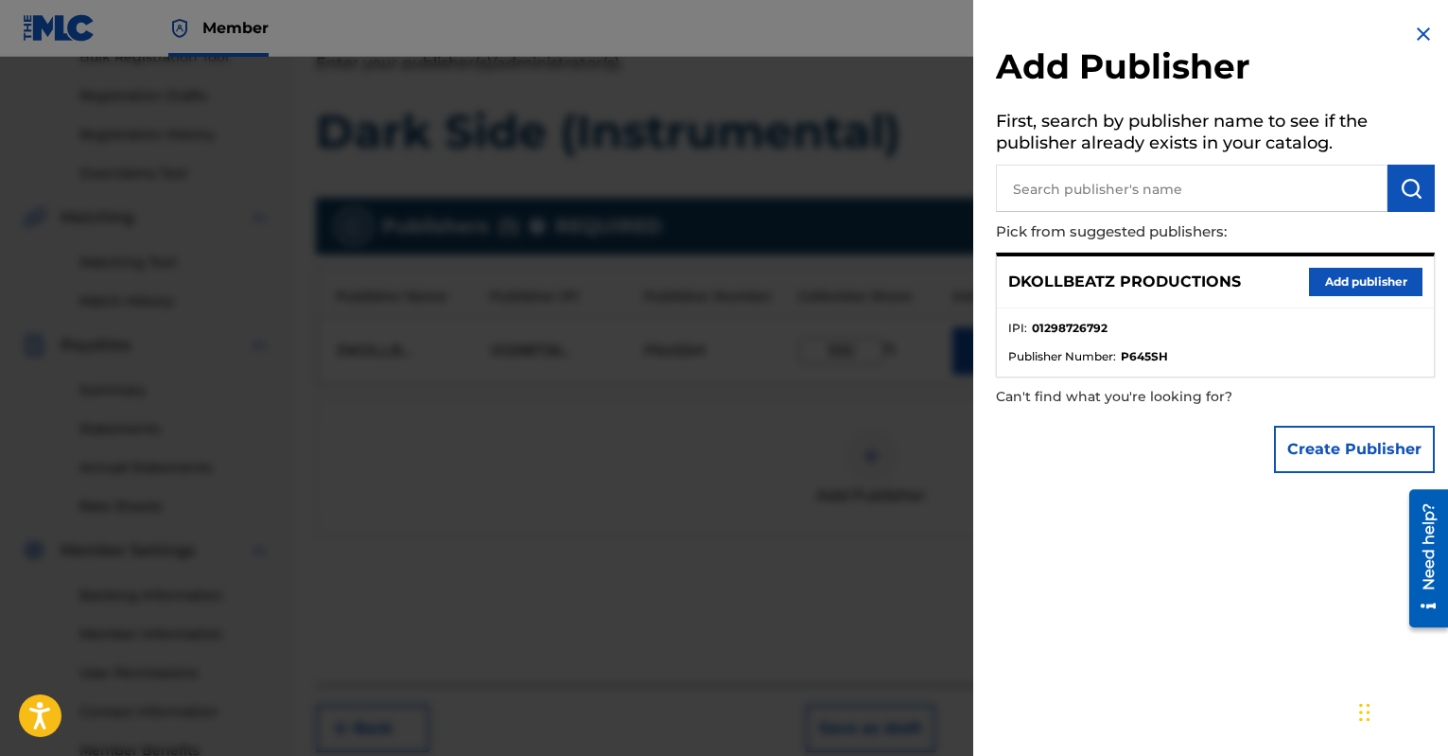
click at [1348, 284] on button "Add publisher" at bounding box center [1366, 282] width 114 height 28
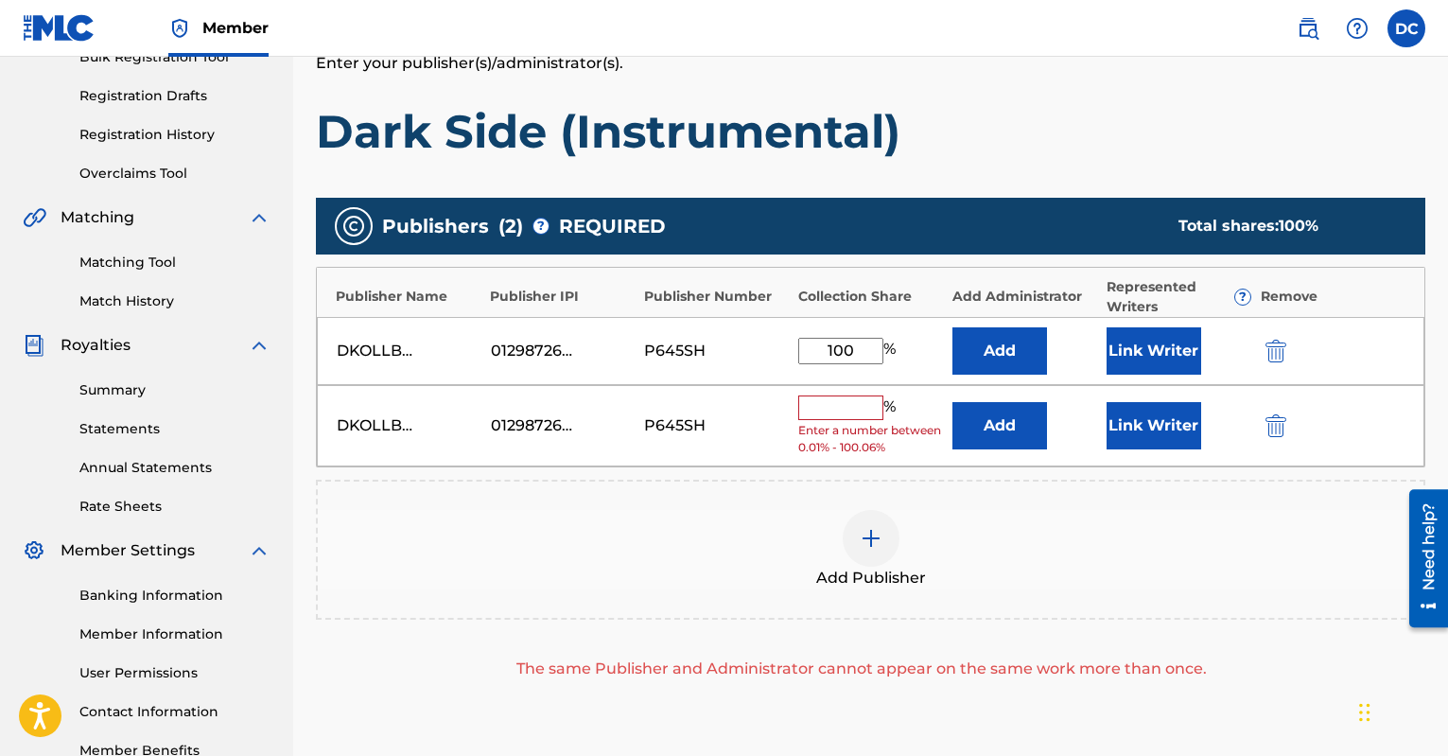
click at [1276, 414] on img "submit" at bounding box center [1276, 425] width 21 height 23
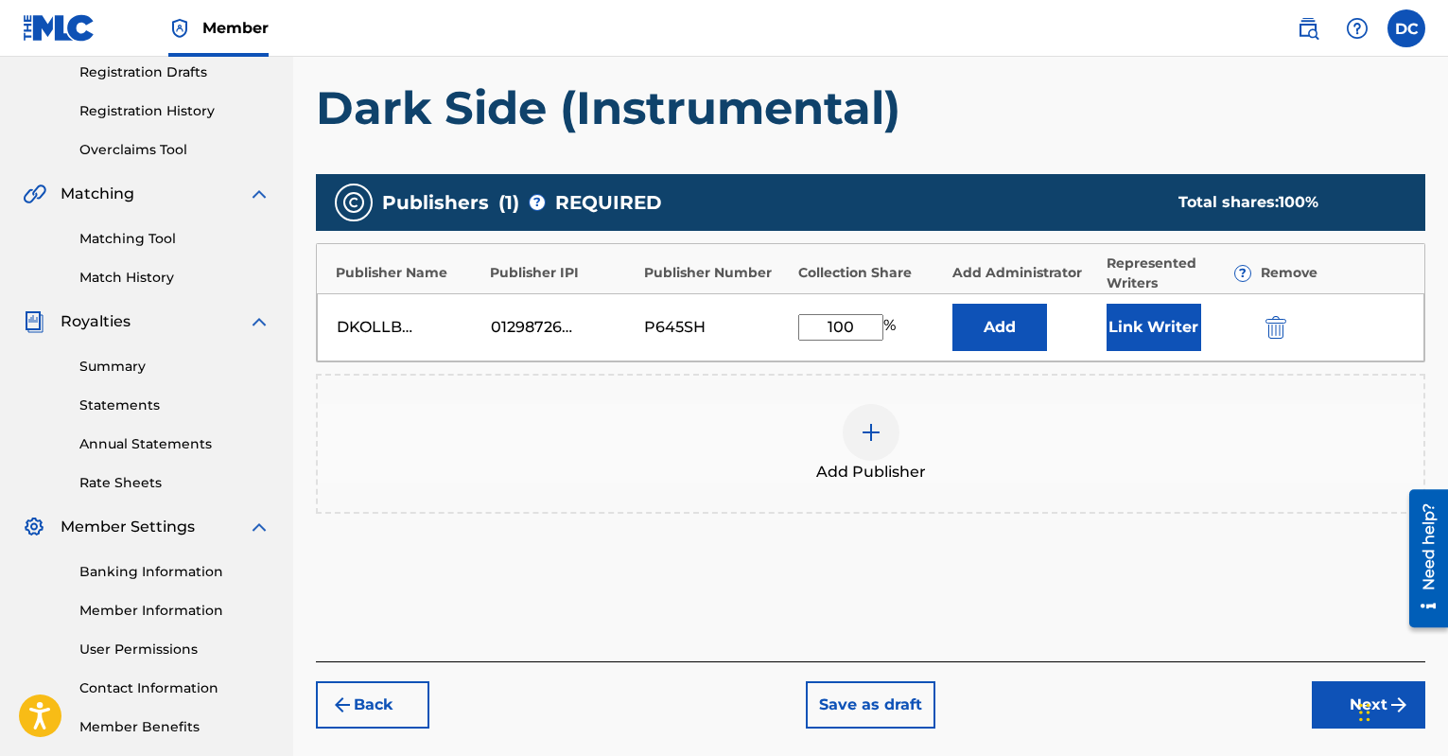
scroll to position [417, 0]
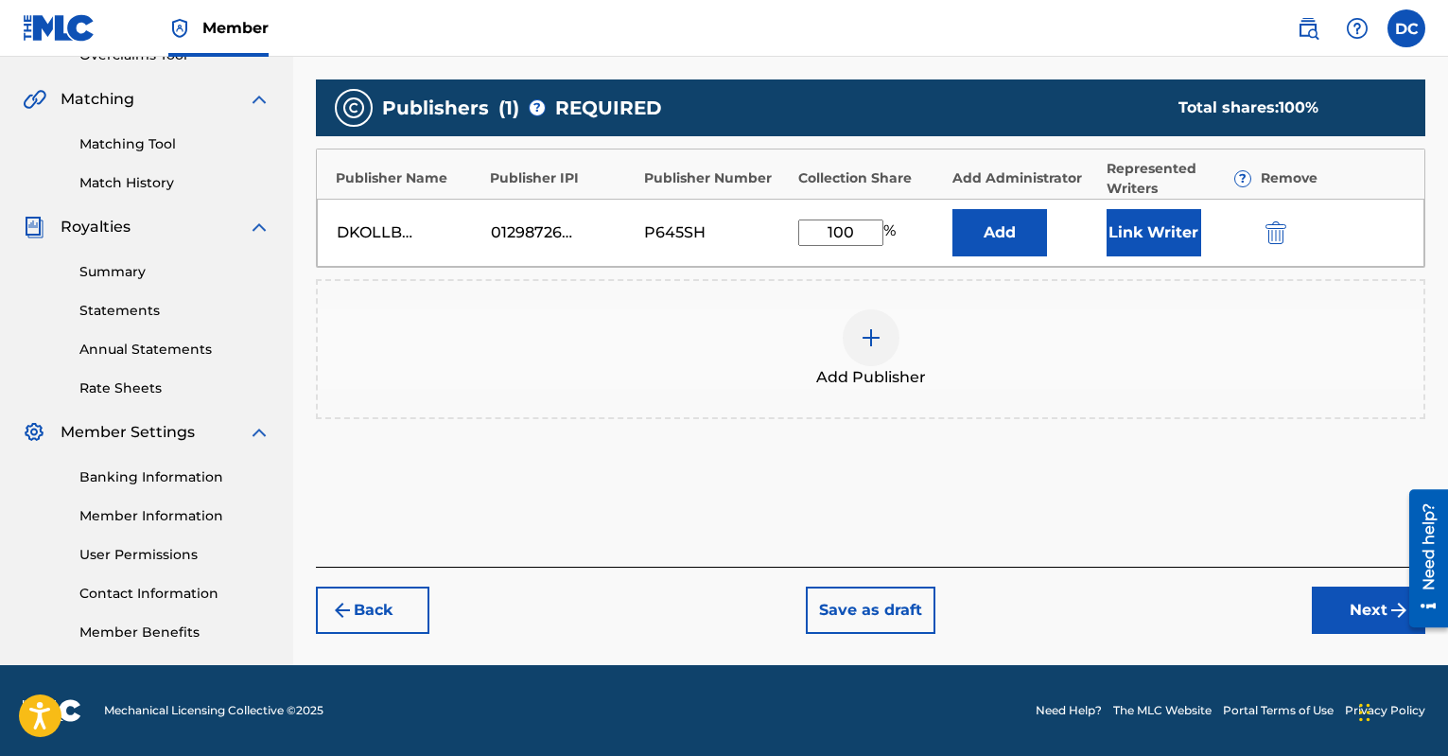
click at [1346, 607] on button "Next" at bounding box center [1369, 609] width 114 height 47
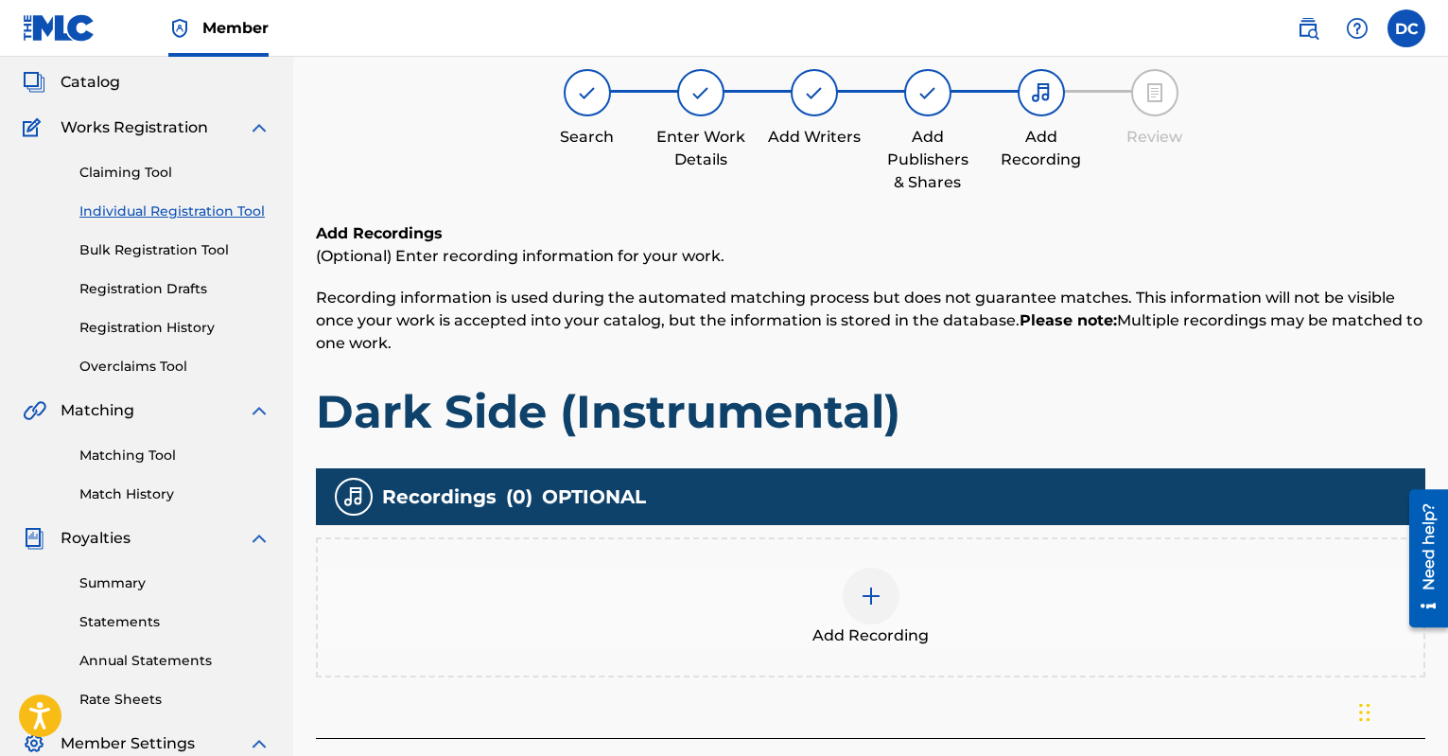
scroll to position [149, 0]
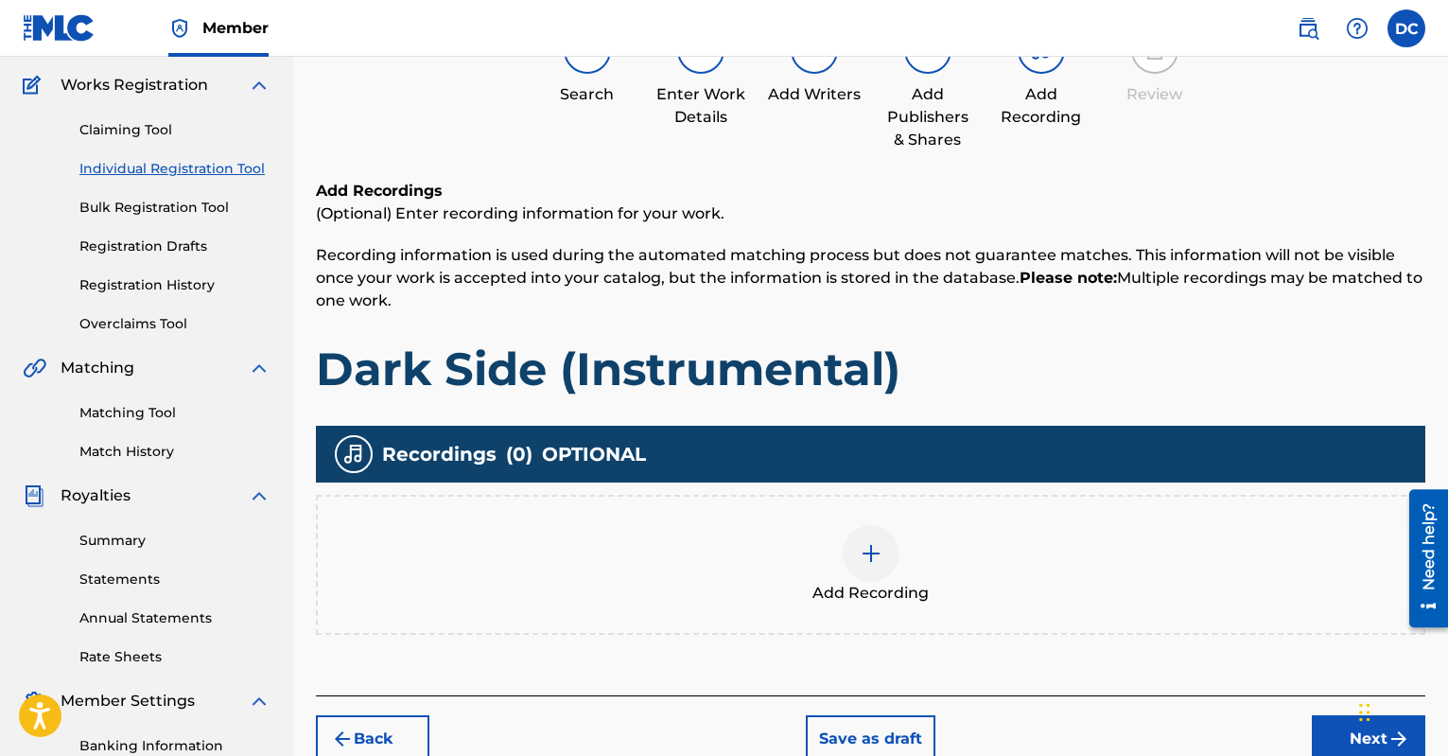
click at [863, 545] on img at bounding box center [871, 553] width 23 height 23
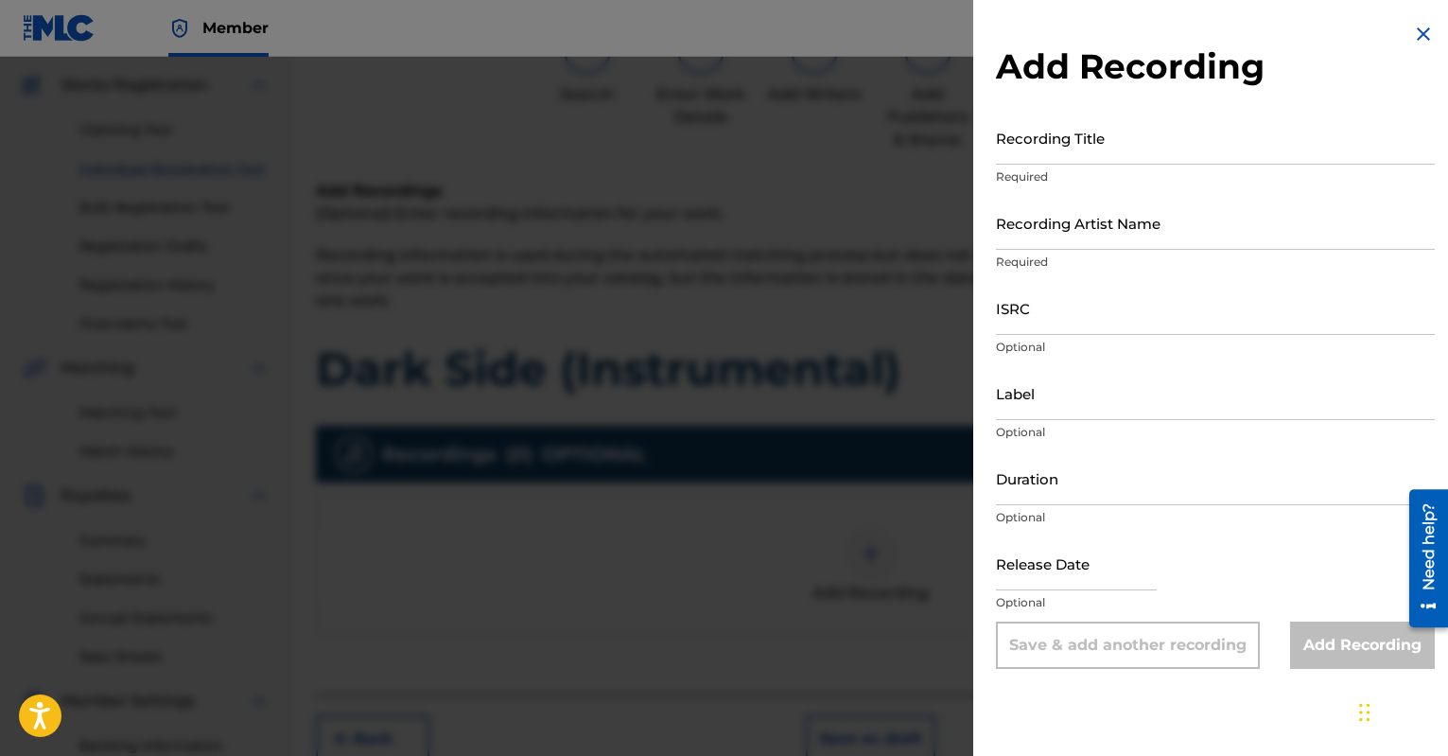
click at [1090, 132] on input "Recording Title" at bounding box center [1215, 138] width 439 height 54
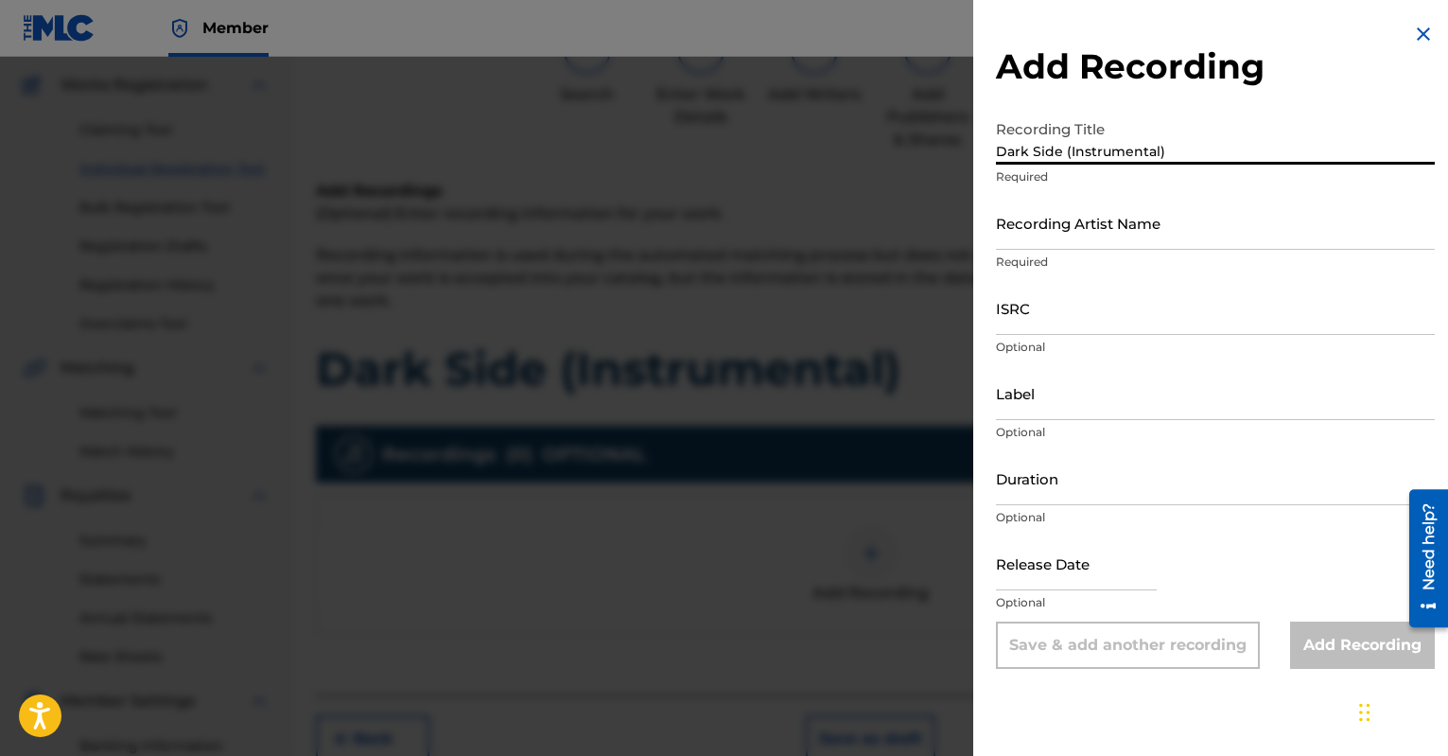
type input "Dark Side (Instrumental)"
click at [1173, 225] on input "Recording Artist Name" at bounding box center [1215, 223] width 439 height 54
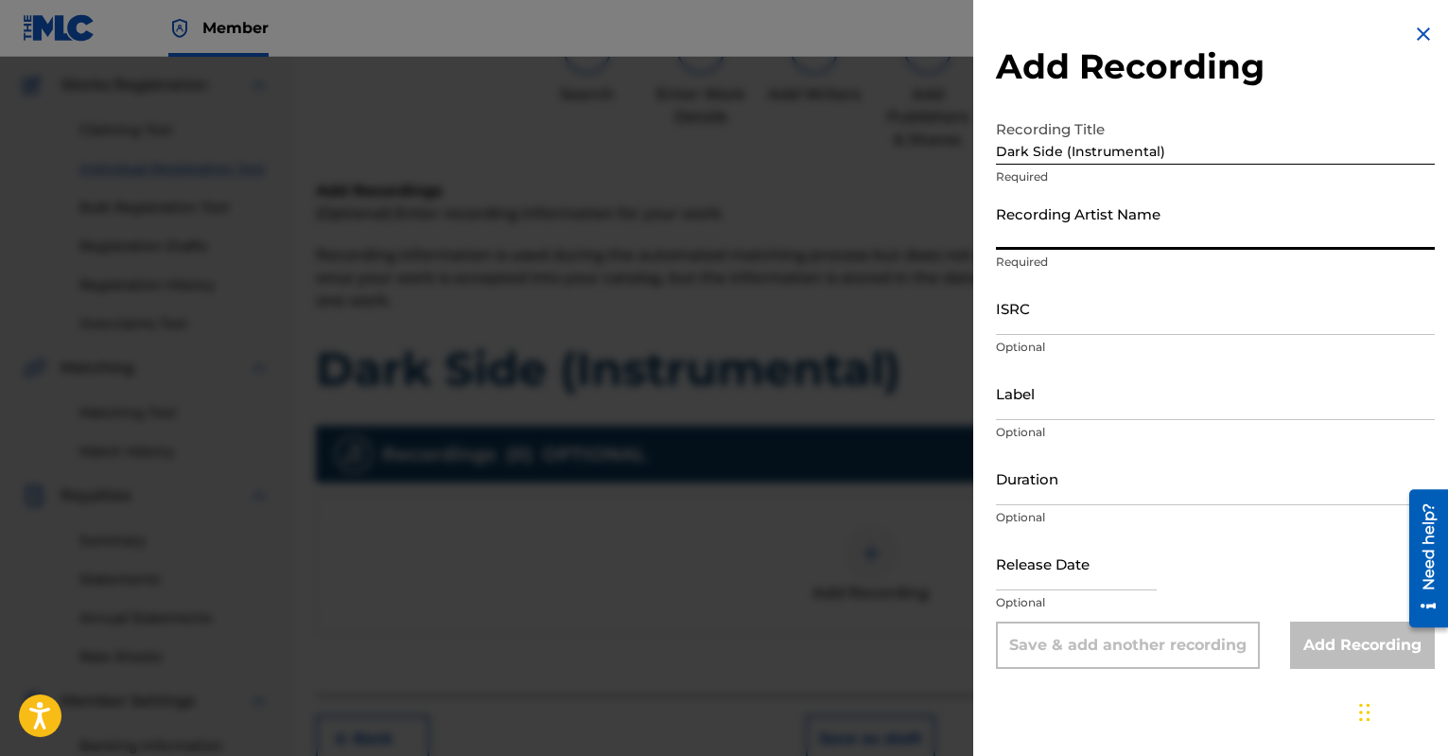
type input "Dkollbeatz"
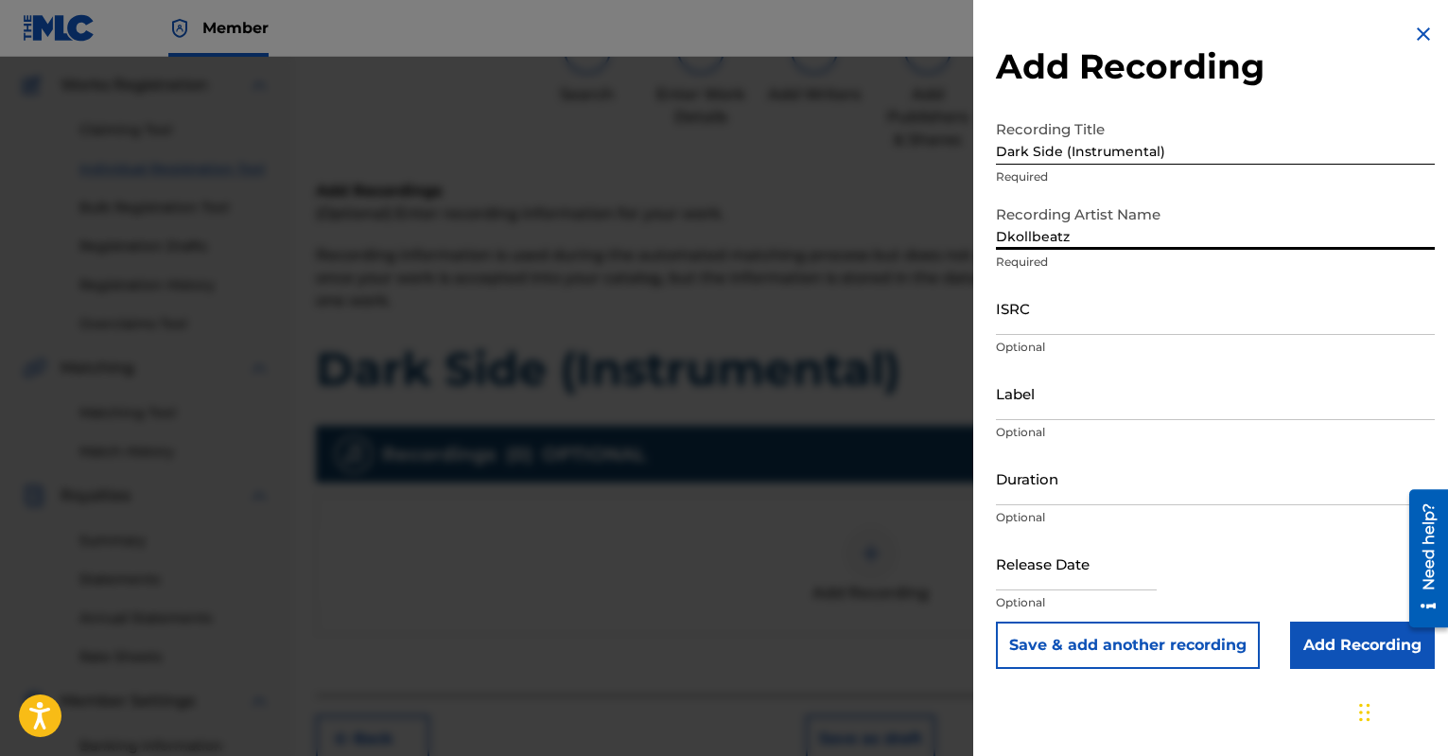
click at [1140, 317] on input "ISRC" at bounding box center [1215, 308] width 439 height 54
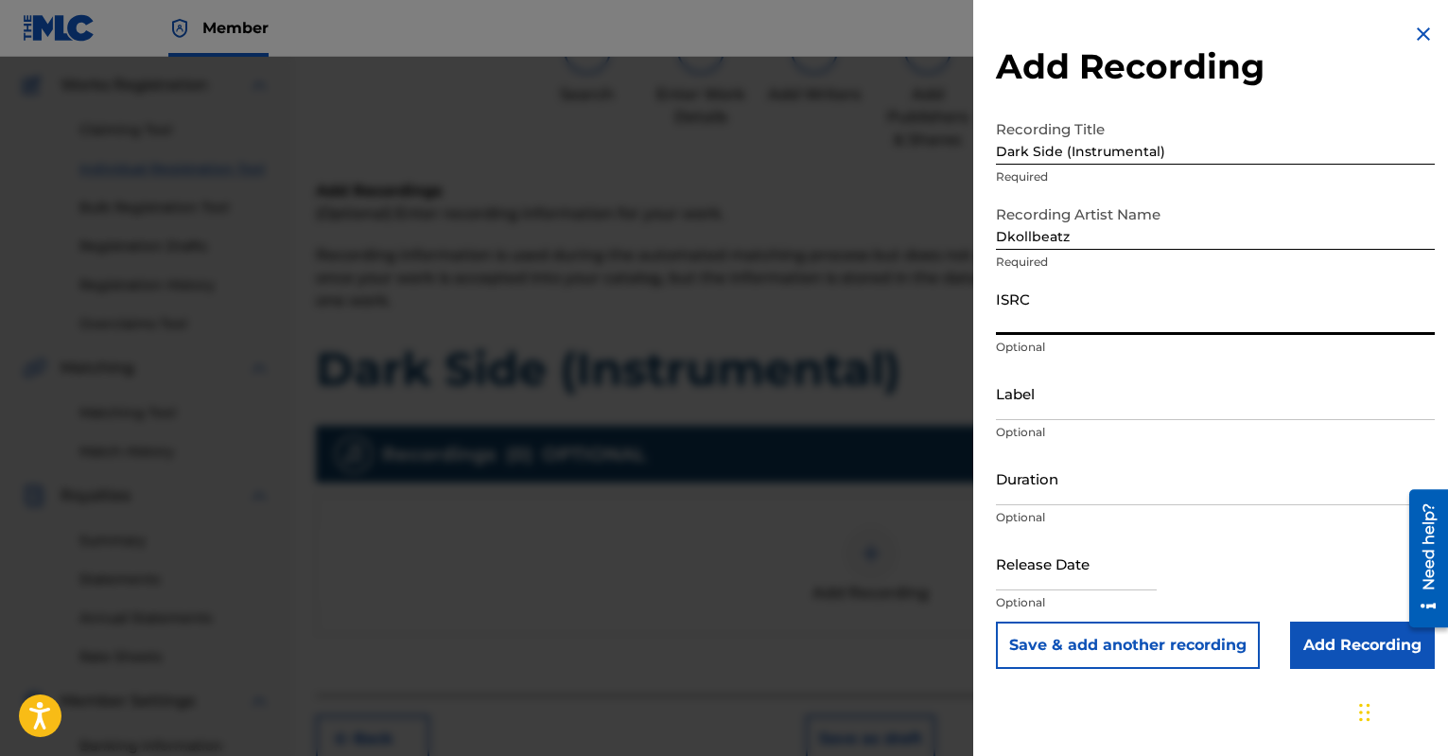
paste input "QZNMV2575649"
type input "QZNMV2575649"
click at [1087, 404] on input "Label" at bounding box center [1215, 393] width 439 height 54
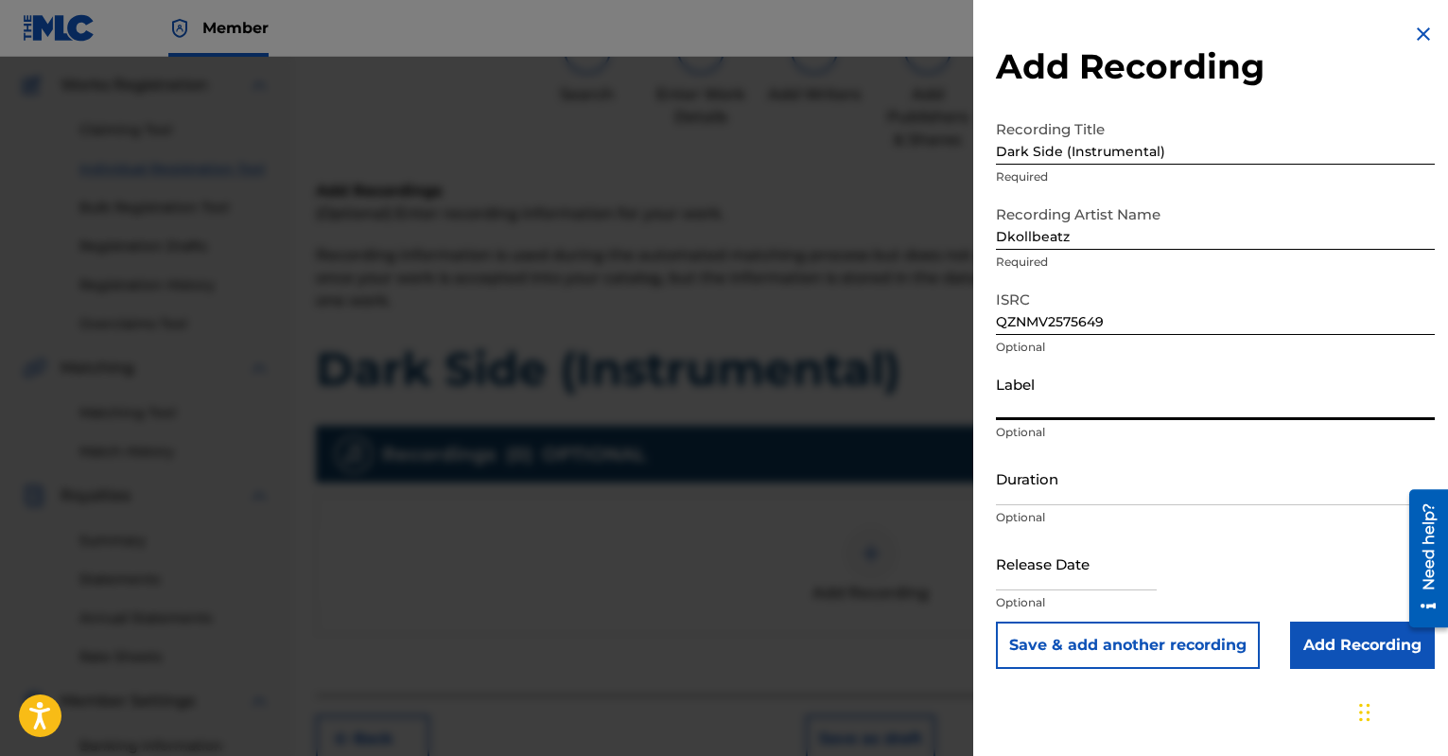
type input "Dkollbeatz"
click at [998, 406] on input "Dkollbeatz" at bounding box center [1215, 393] width 439 height 54
drag, startPoint x: 1097, startPoint y: 415, endPoint x: 967, endPoint y: 402, distance: 131.2
click at [970, 402] on div "Add Recording Recording Title Dark Side (Instrumental) Required Recording Artis…" at bounding box center [724, 406] width 1448 height 699
type input "Dkollbeatz"
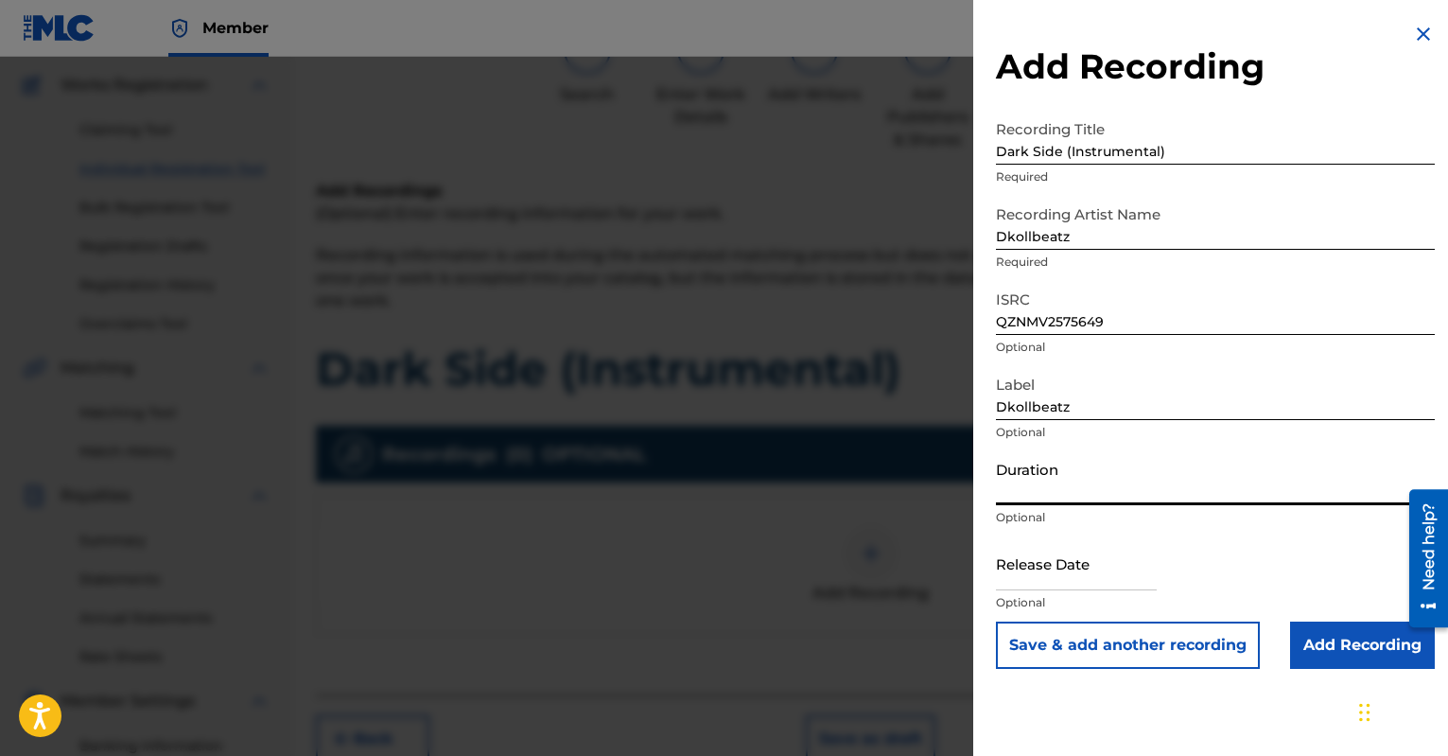
click at [1091, 487] on input "Duration" at bounding box center [1215, 478] width 439 height 54
type input "02:45"
click at [1118, 583] on input "text" at bounding box center [1076, 563] width 161 height 54
select select "7"
select select "2025"
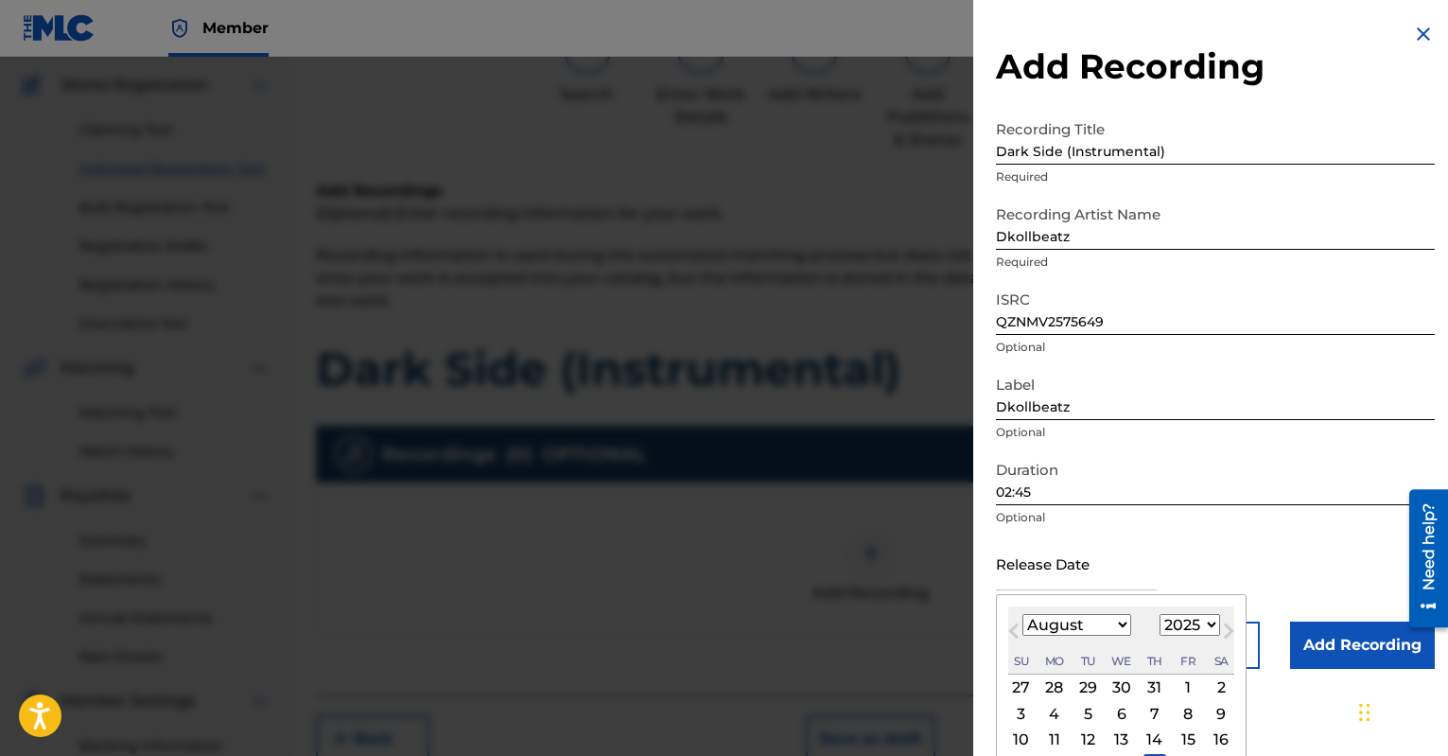
click at [1219, 531] on div "Duration 02:45 Optional" at bounding box center [1215, 493] width 439 height 85
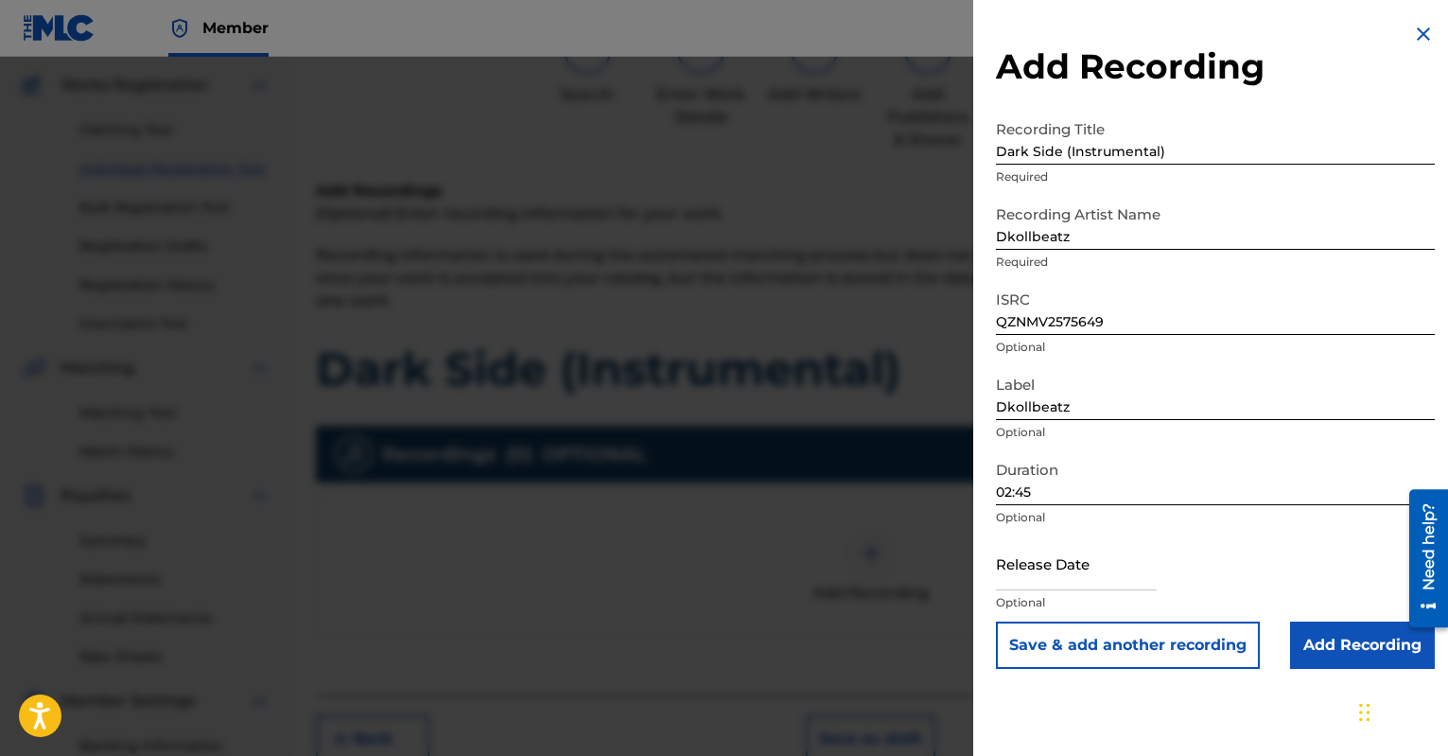
select select "7"
select select "2025"
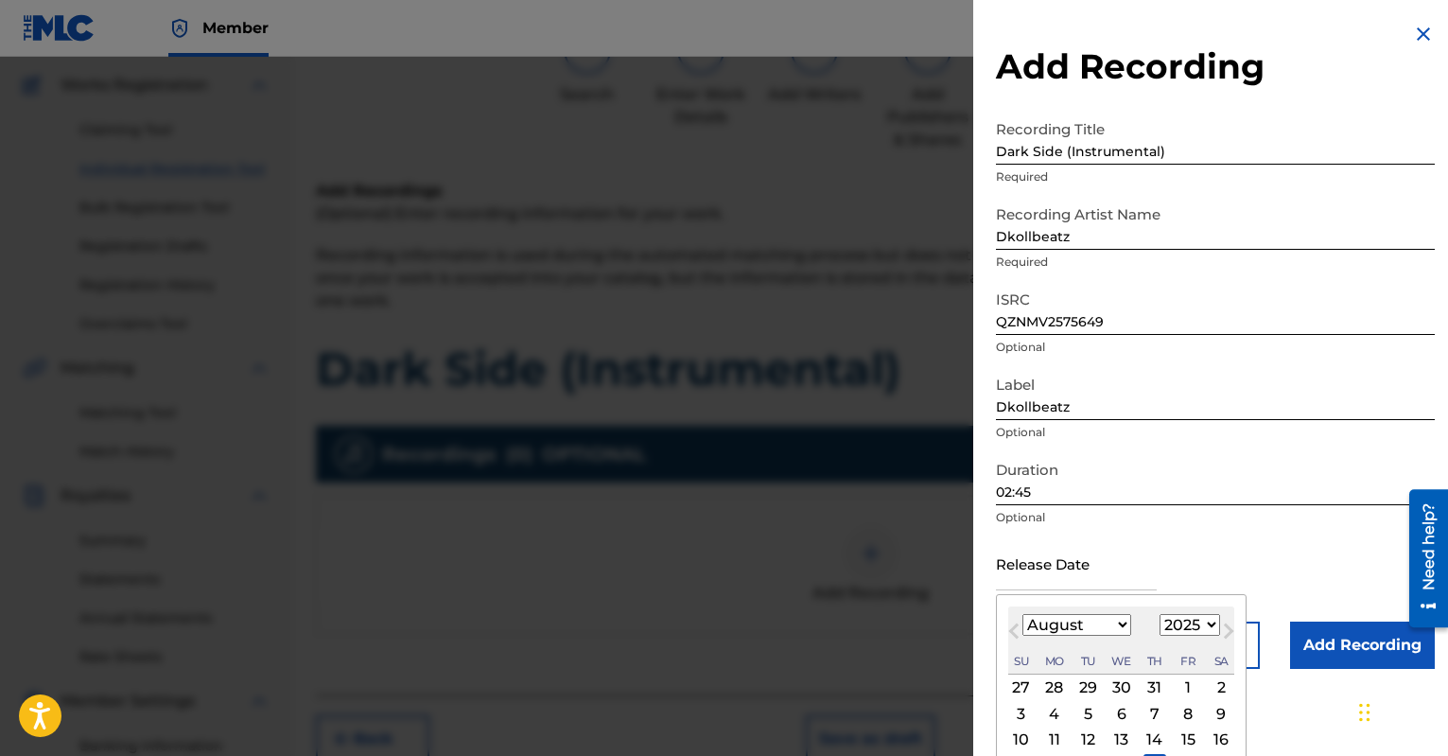
click at [1101, 560] on input "text" at bounding box center [1076, 563] width 161 height 54
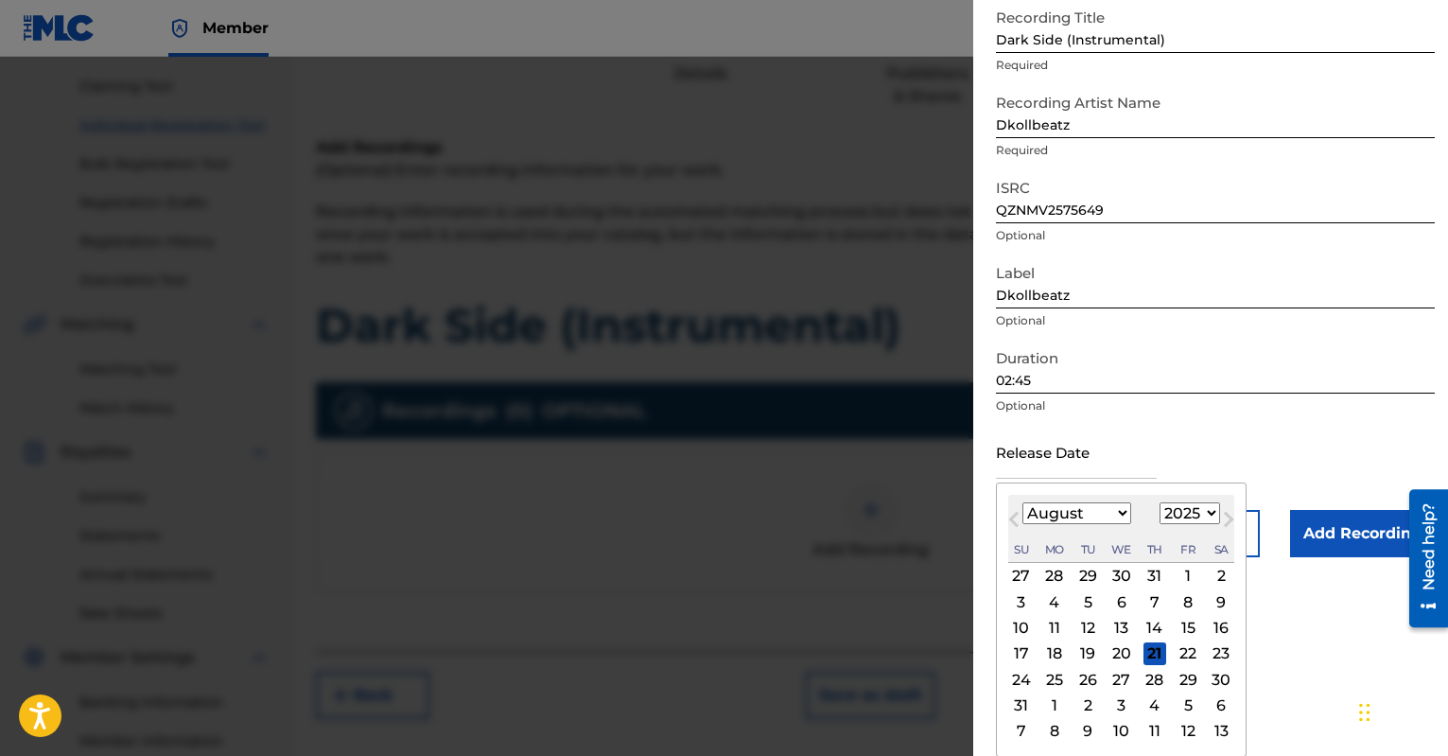
scroll to position [220, 0]
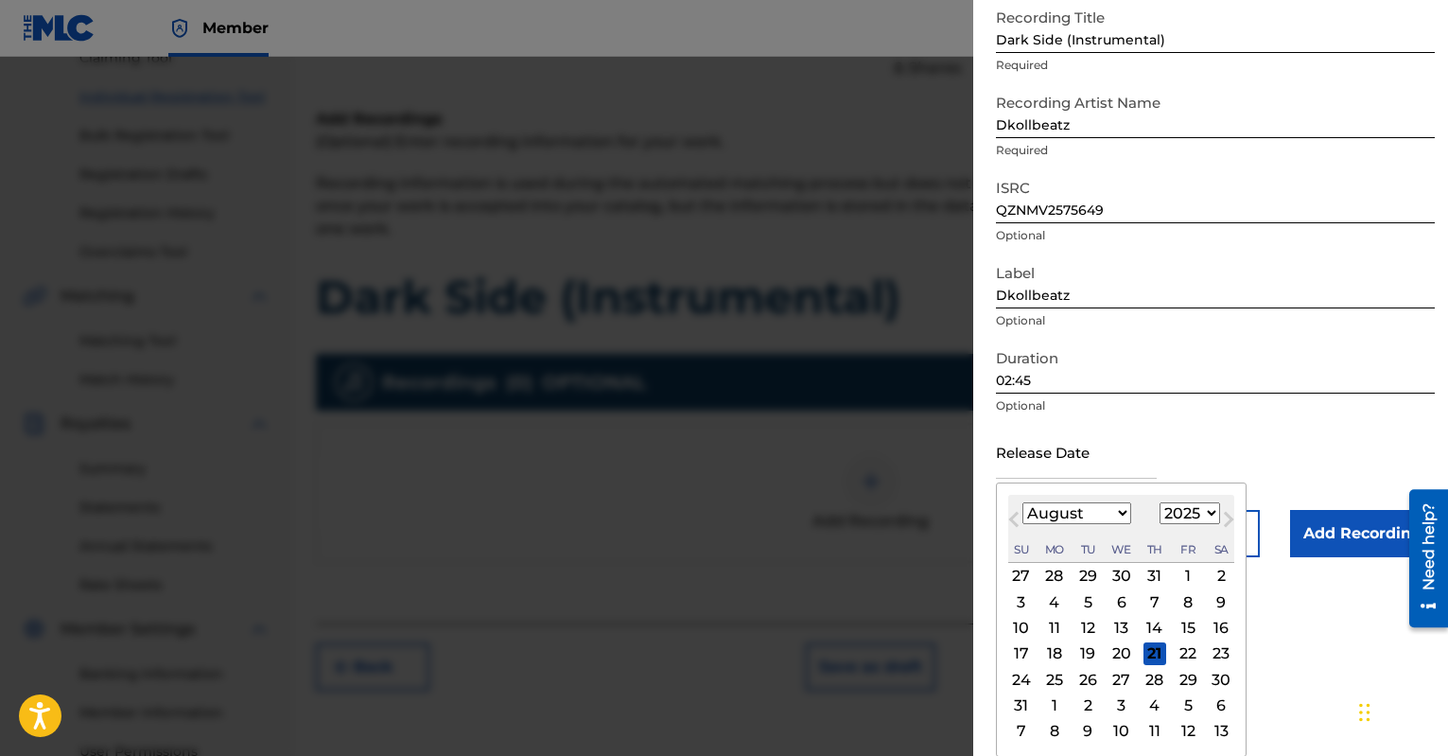
click at [1118, 653] on div "20" at bounding box center [1122, 653] width 23 height 23
type input "[DATE]"
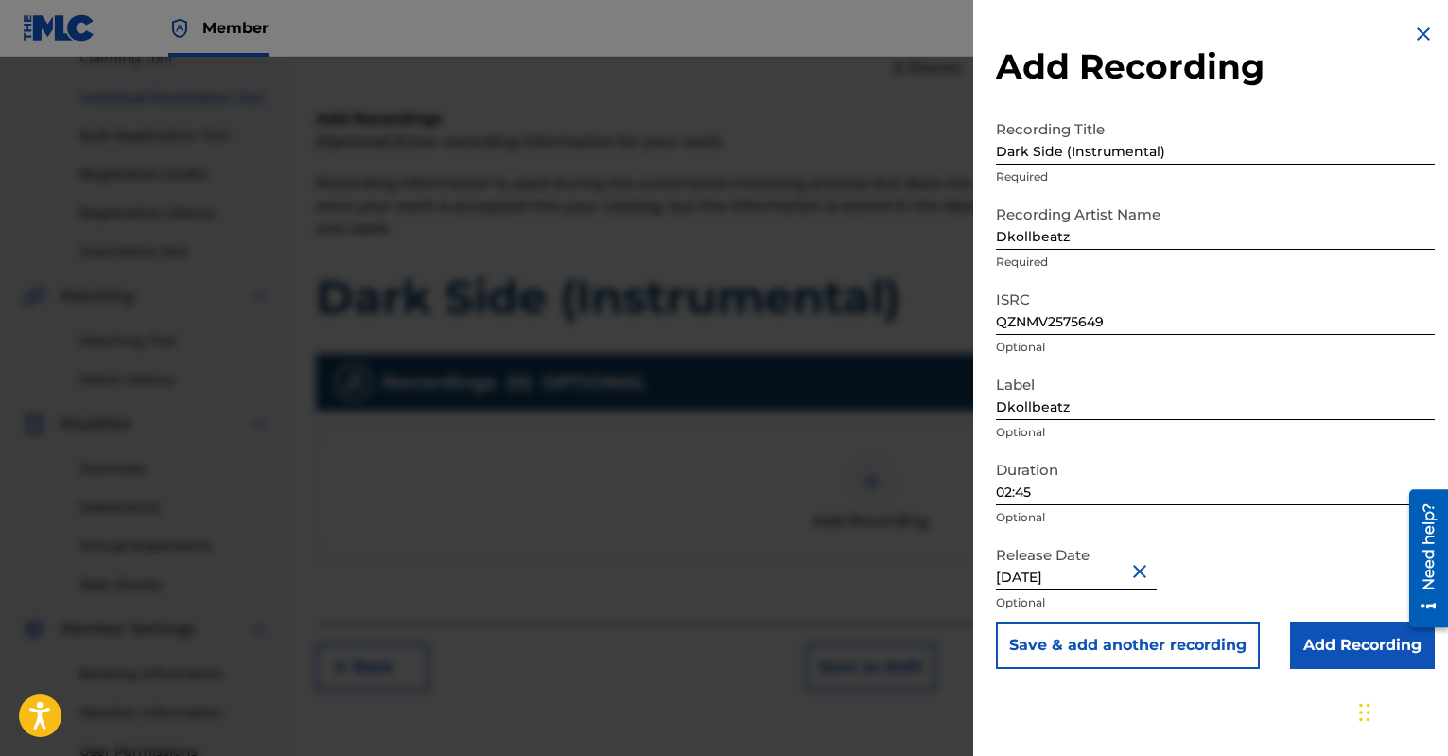
scroll to position [254, 0]
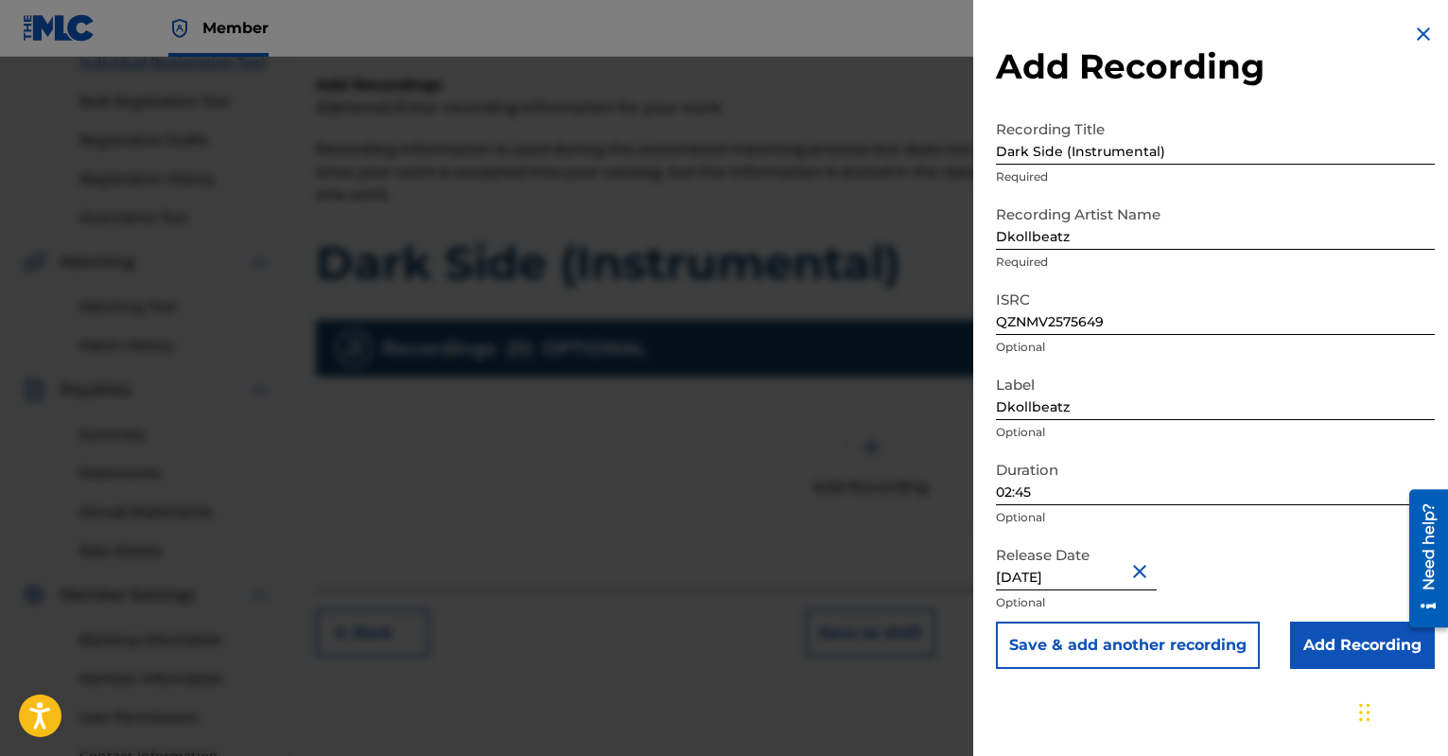
click at [1326, 650] on input "Add Recording" at bounding box center [1362, 644] width 145 height 47
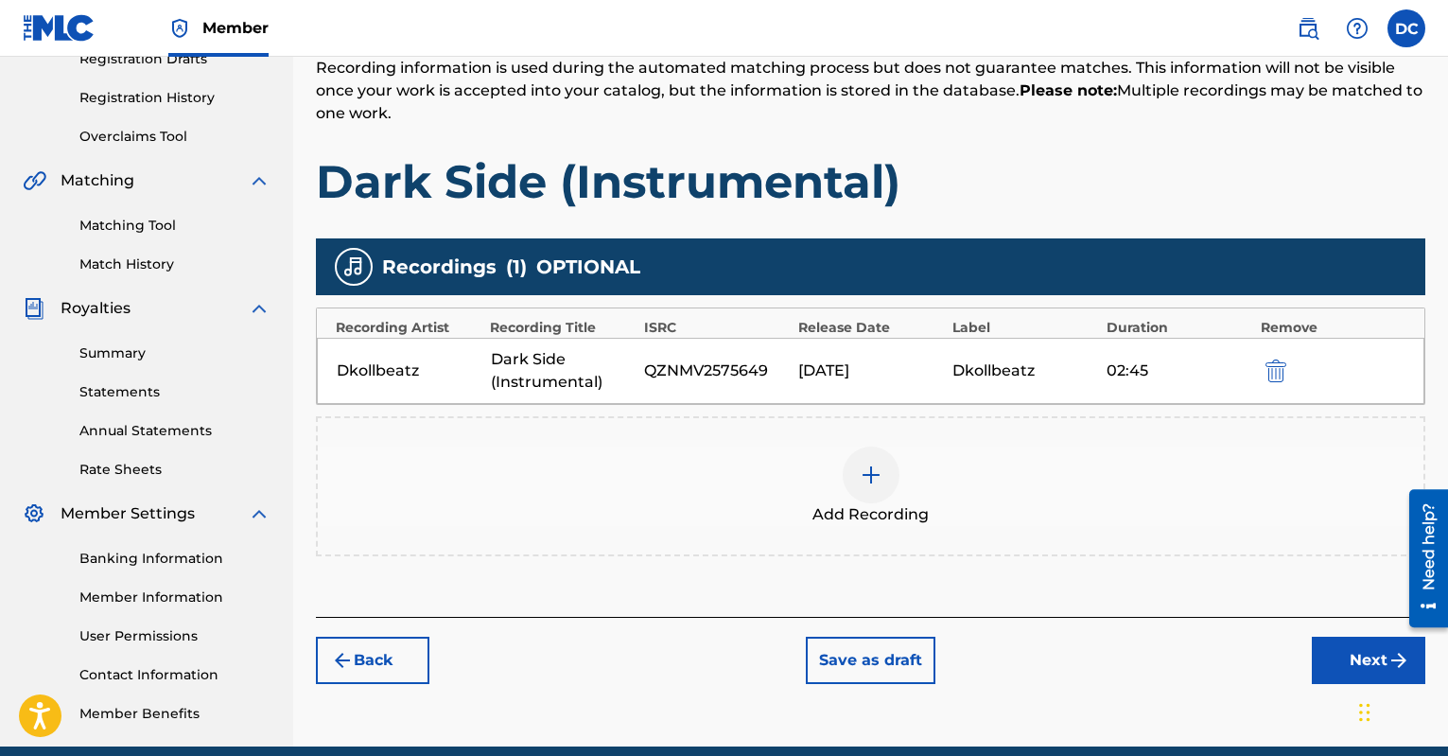
scroll to position [417, 0]
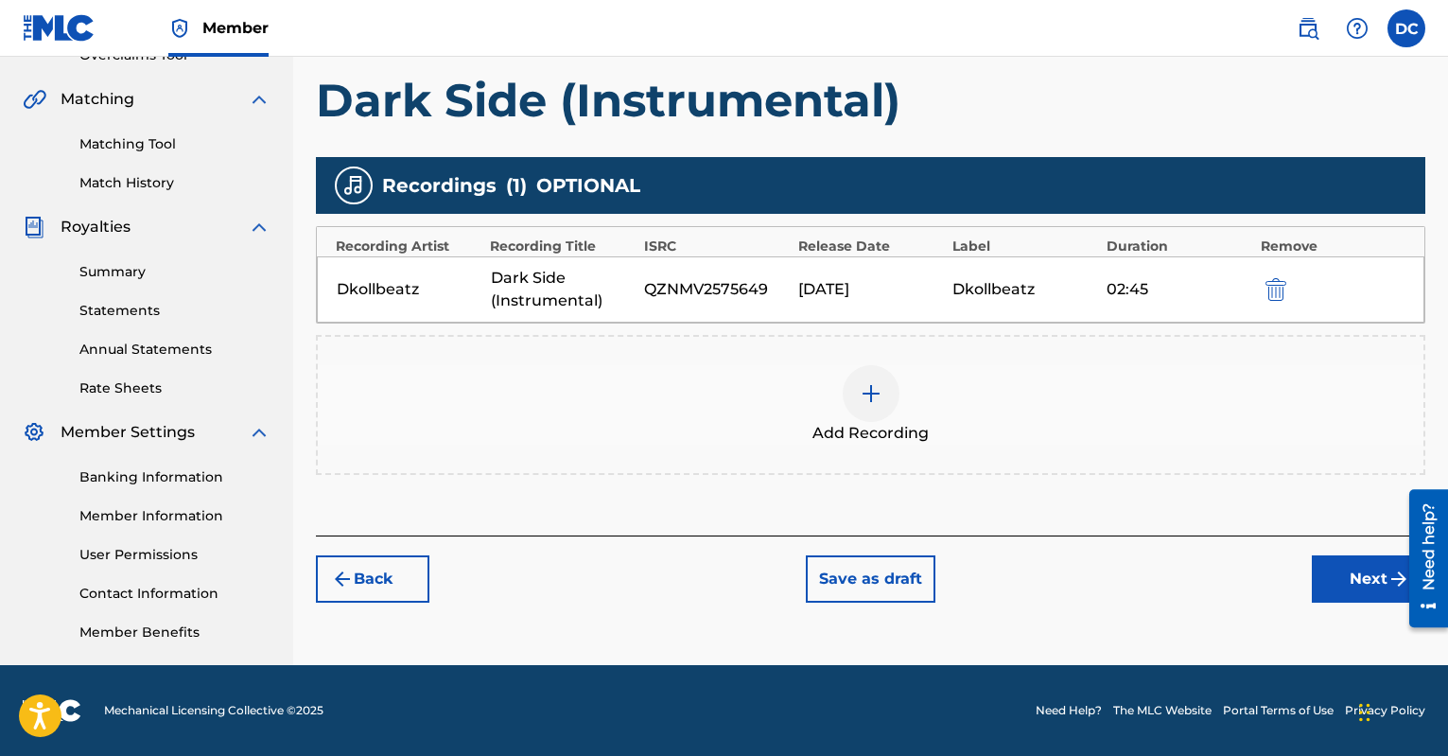
click at [1347, 580] on button "Next" at bounding box center [1369, 578] width 114 height 47
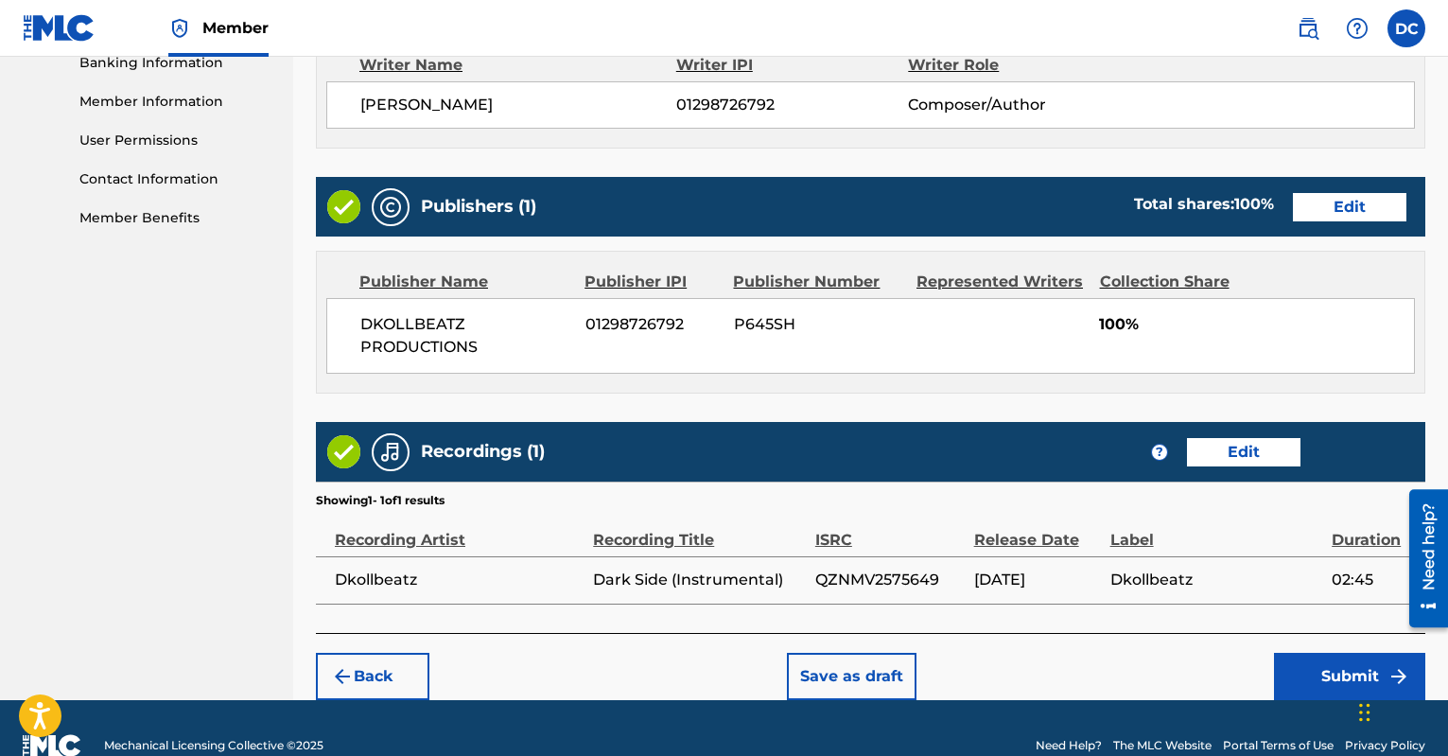
scroll to position [865, 0]
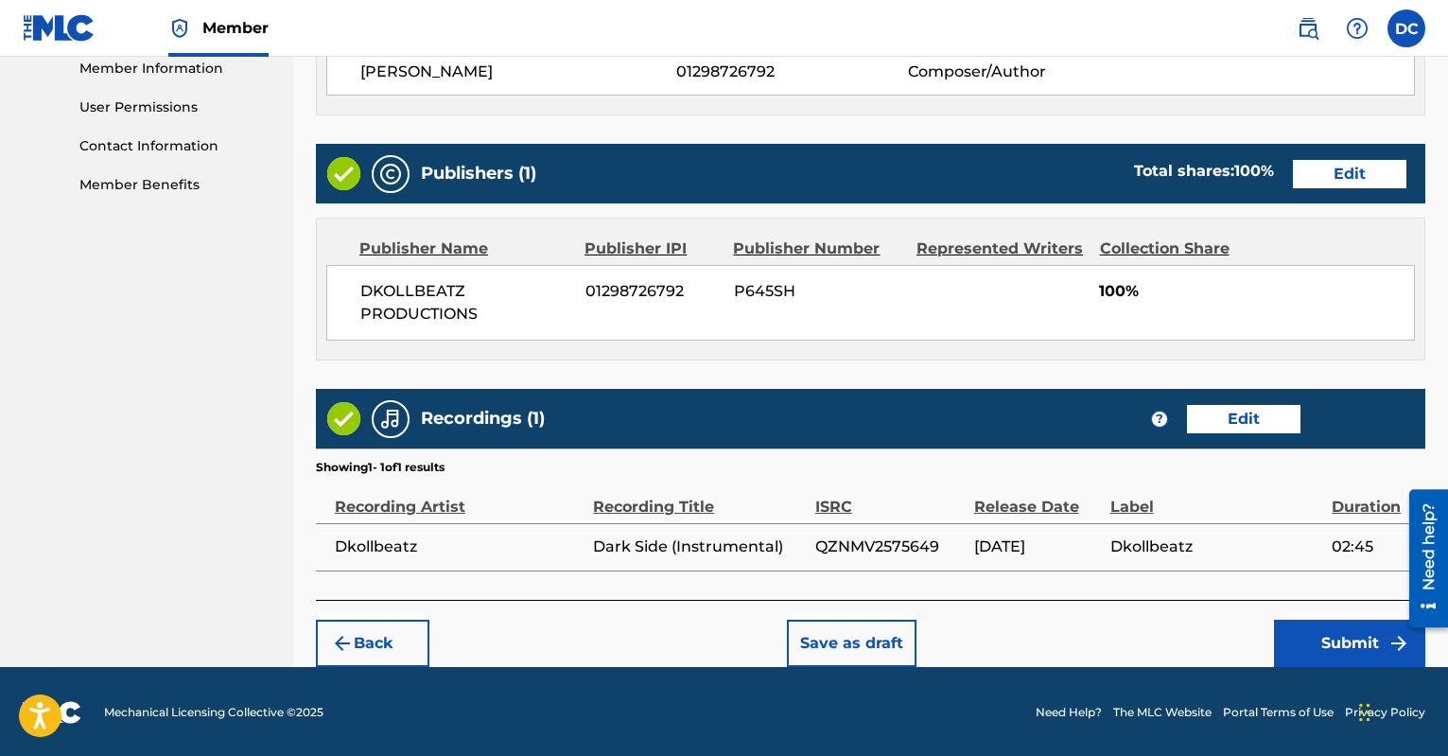
click at [1324, 631] on button "Submit" at bounding box center [1349, 643] width 151 height 47
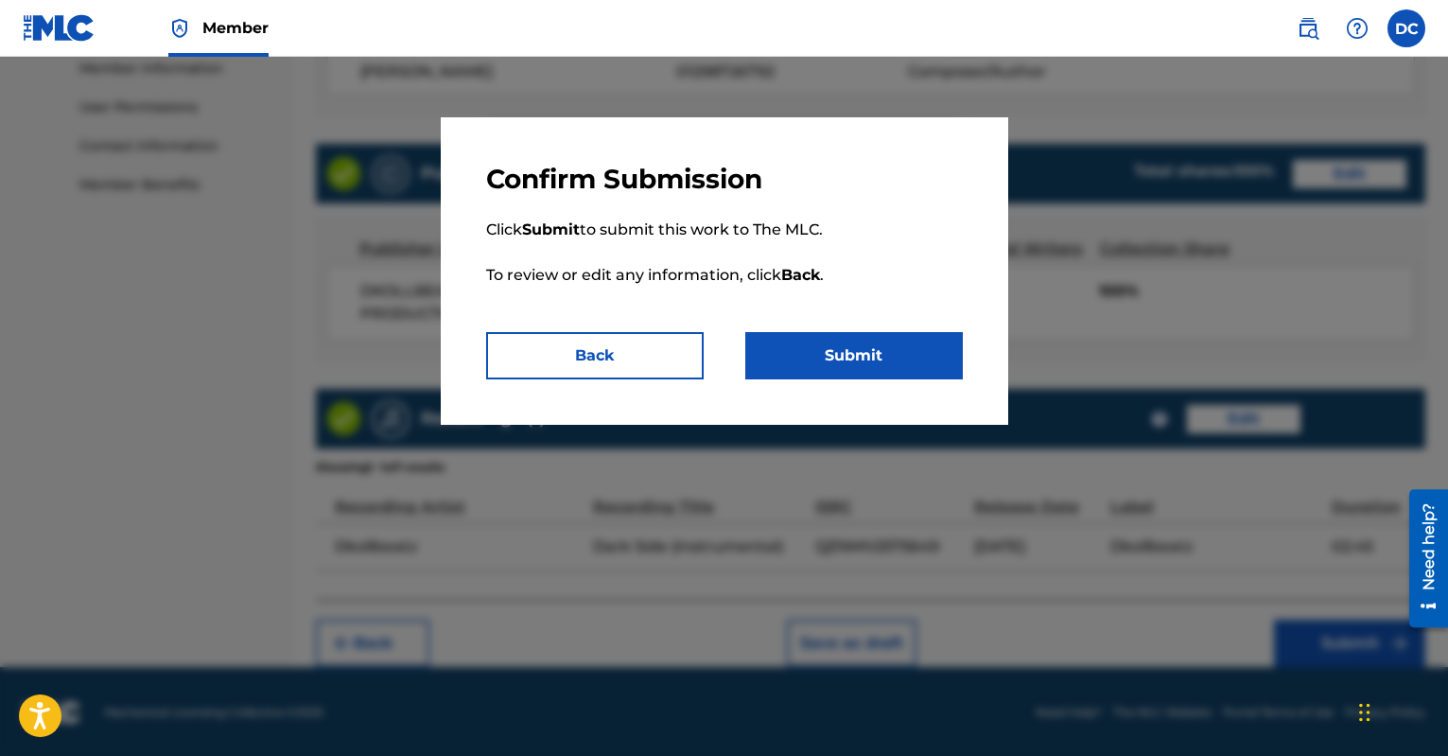
click at [914, 366] on button "Submit" at bounding box center [854, 355] width 218 height 47
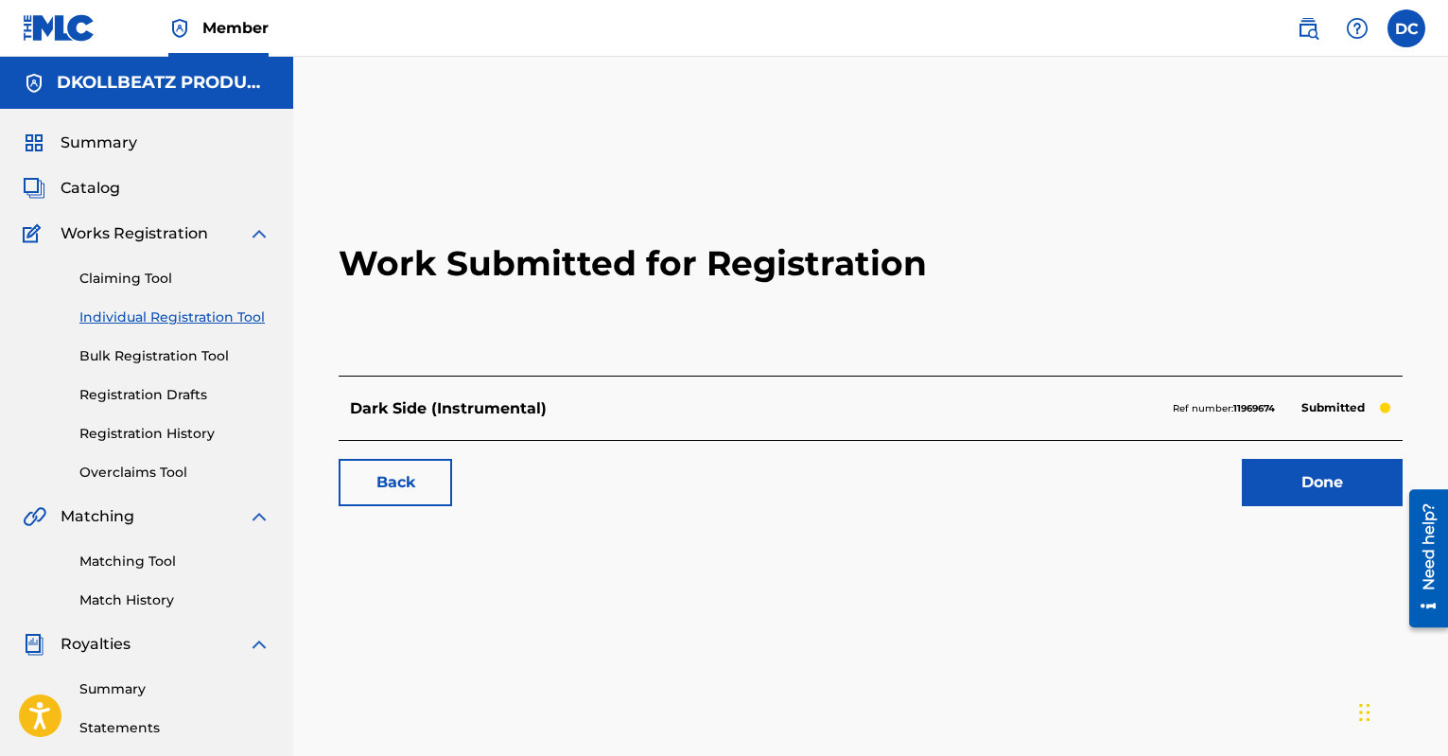
click at [1309, 460] on link "Done" at bounding box center [1322, 482] width 161 height 47
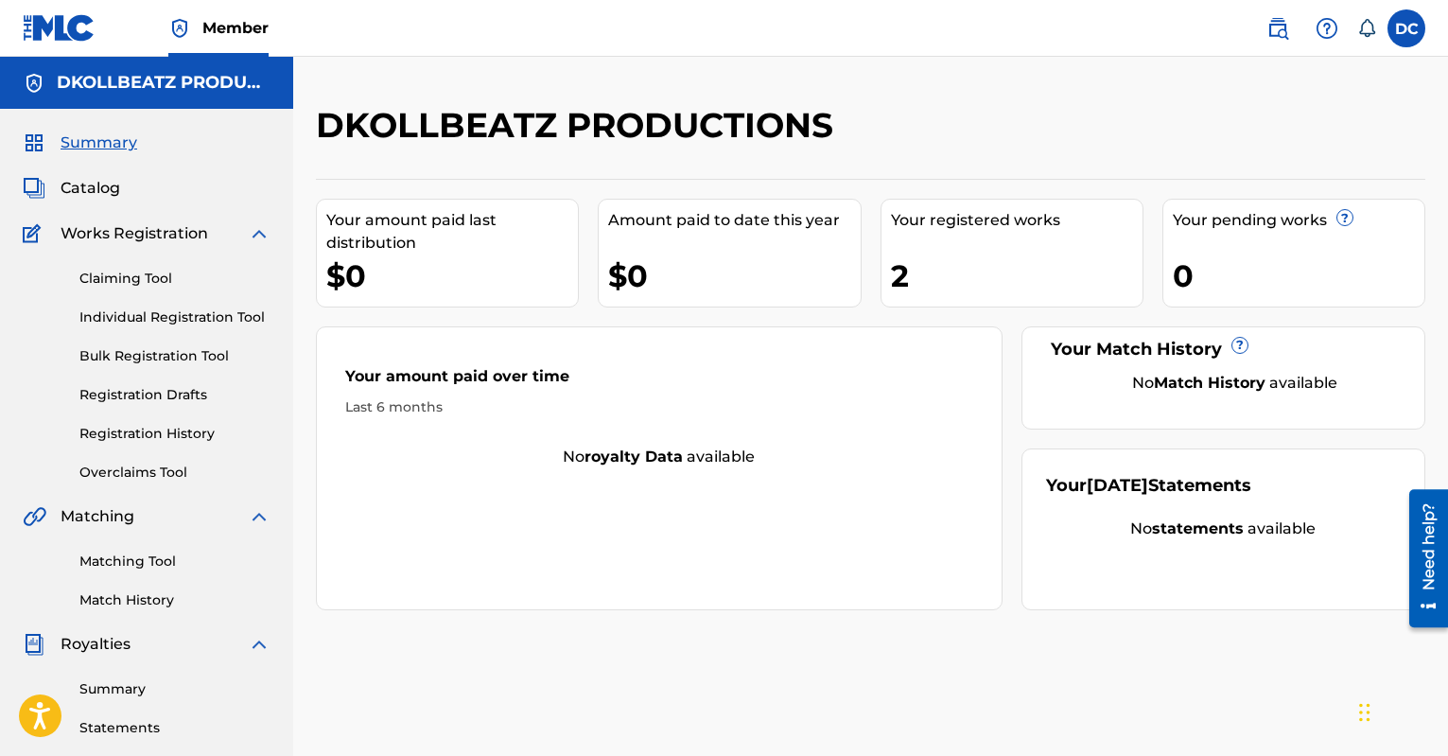
click at [142, 286] on link "Claiming Tool" at bounding box center [174, 279] width 191 height 20
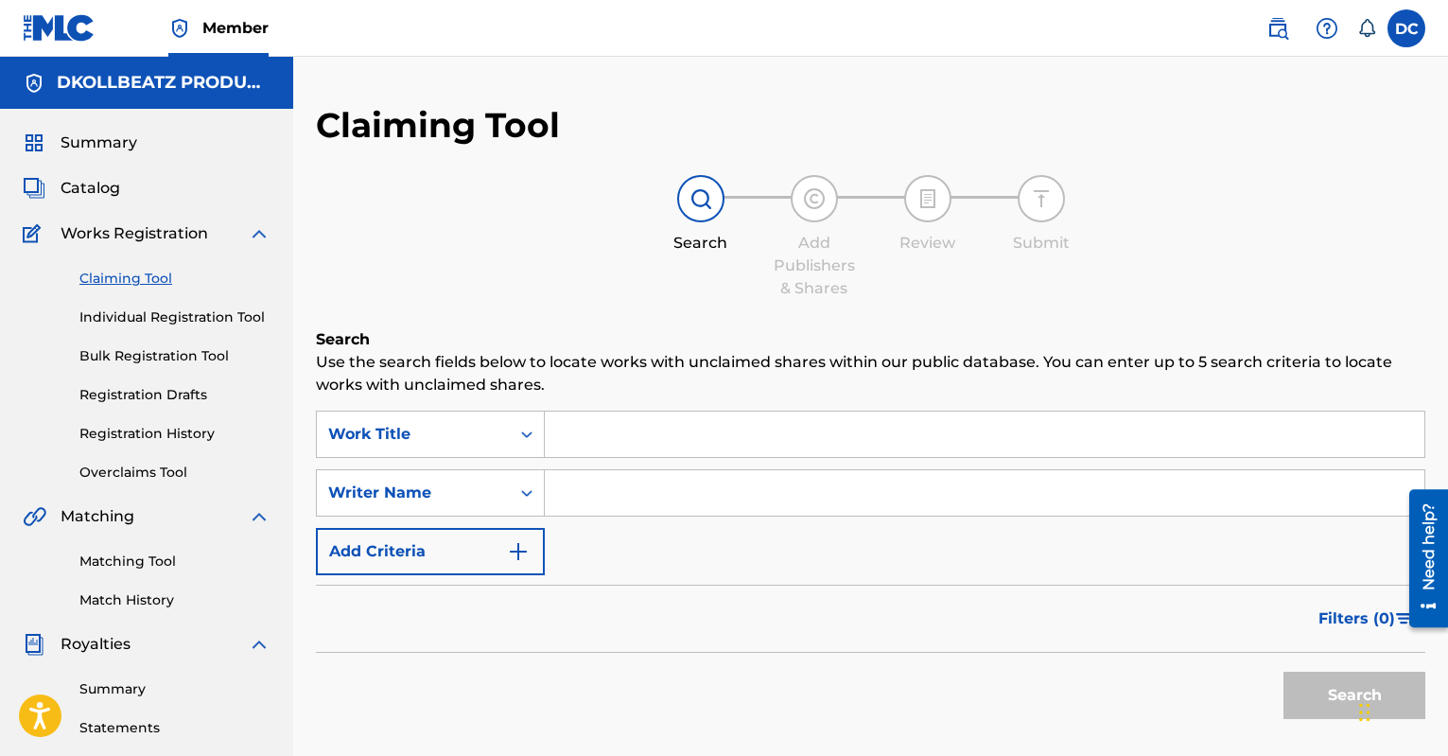
click at [161, 322] on link "Individual Registration Tool" at bounding box center [174, 317] width 191 height 20
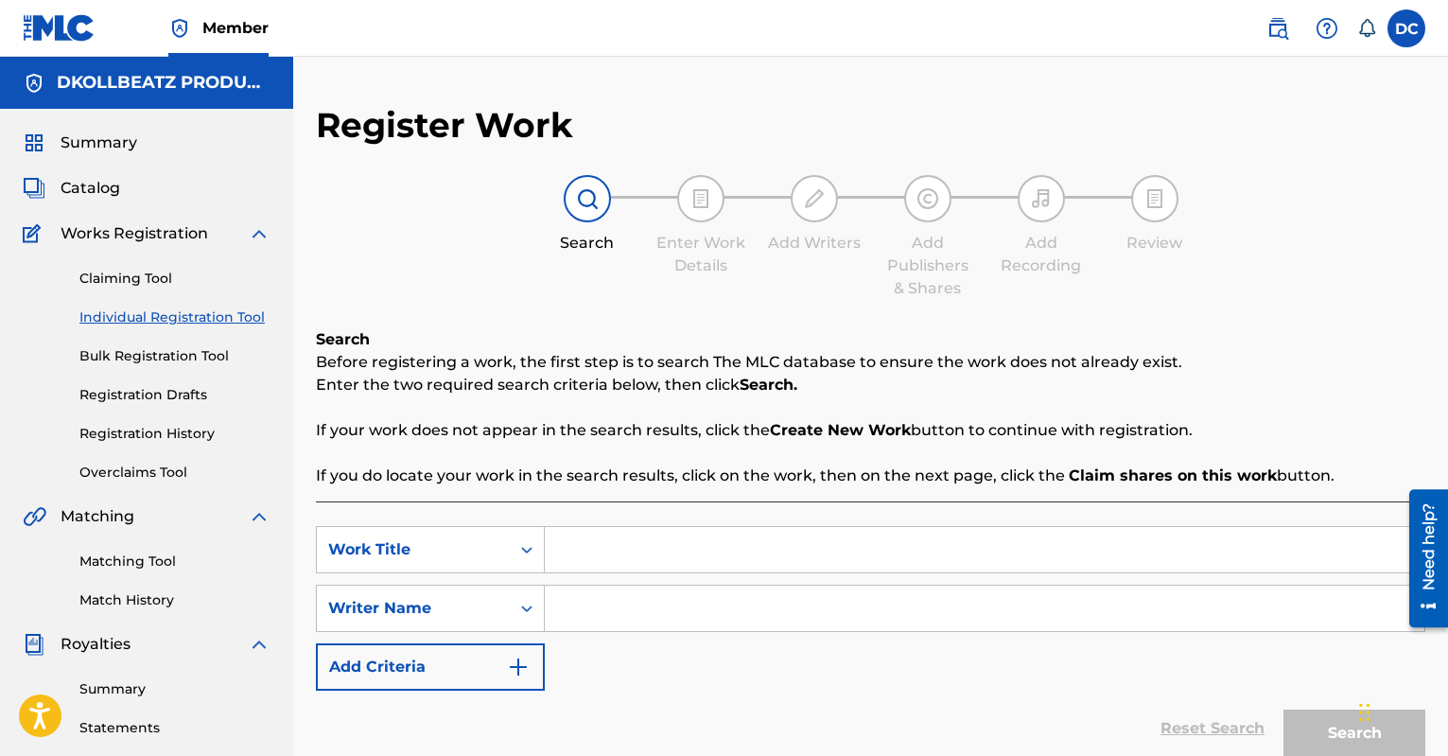
click at [174, 360] on link "Bulk Registration Tool" at bounding box center [174, 356] width 191 height 20
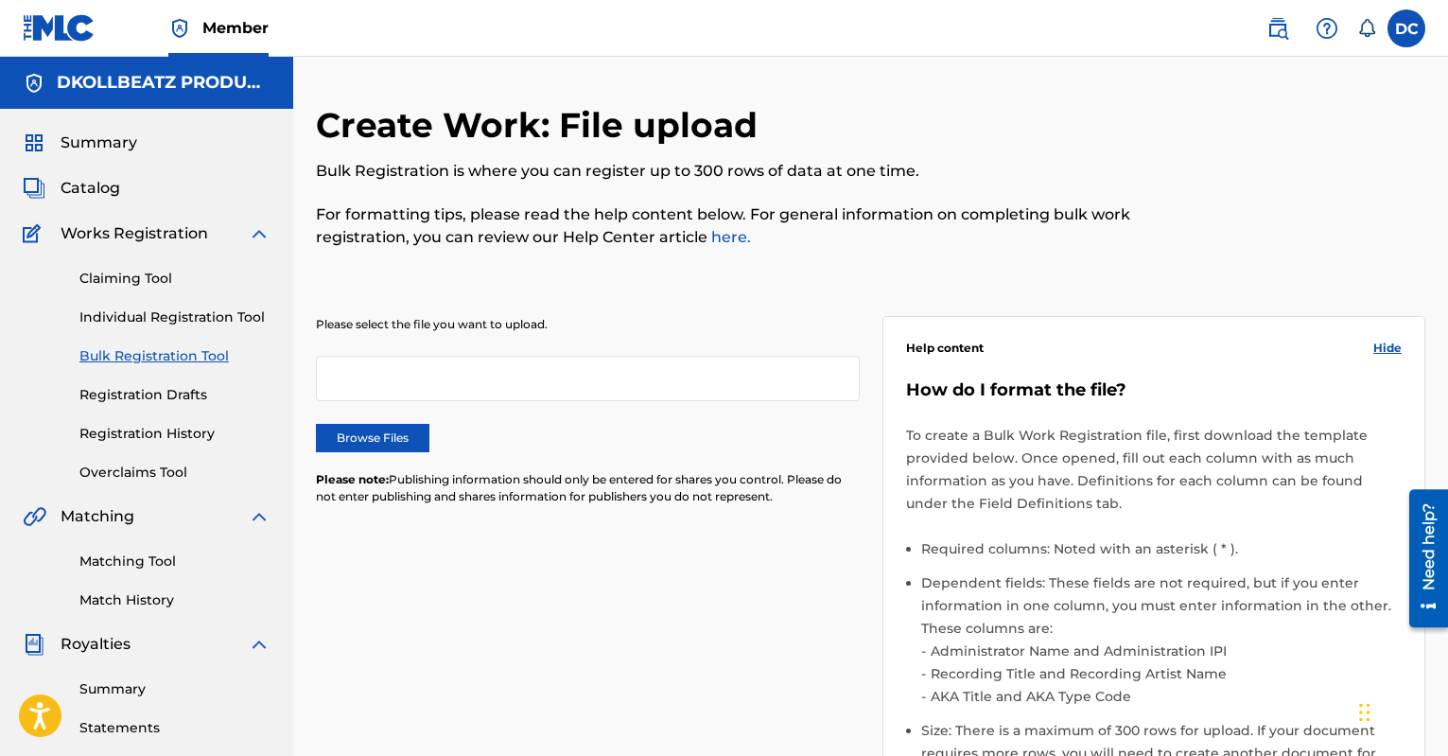
click at [186, 437] on link "Registration History" at bounding box center [174, 434] width 191 height 20
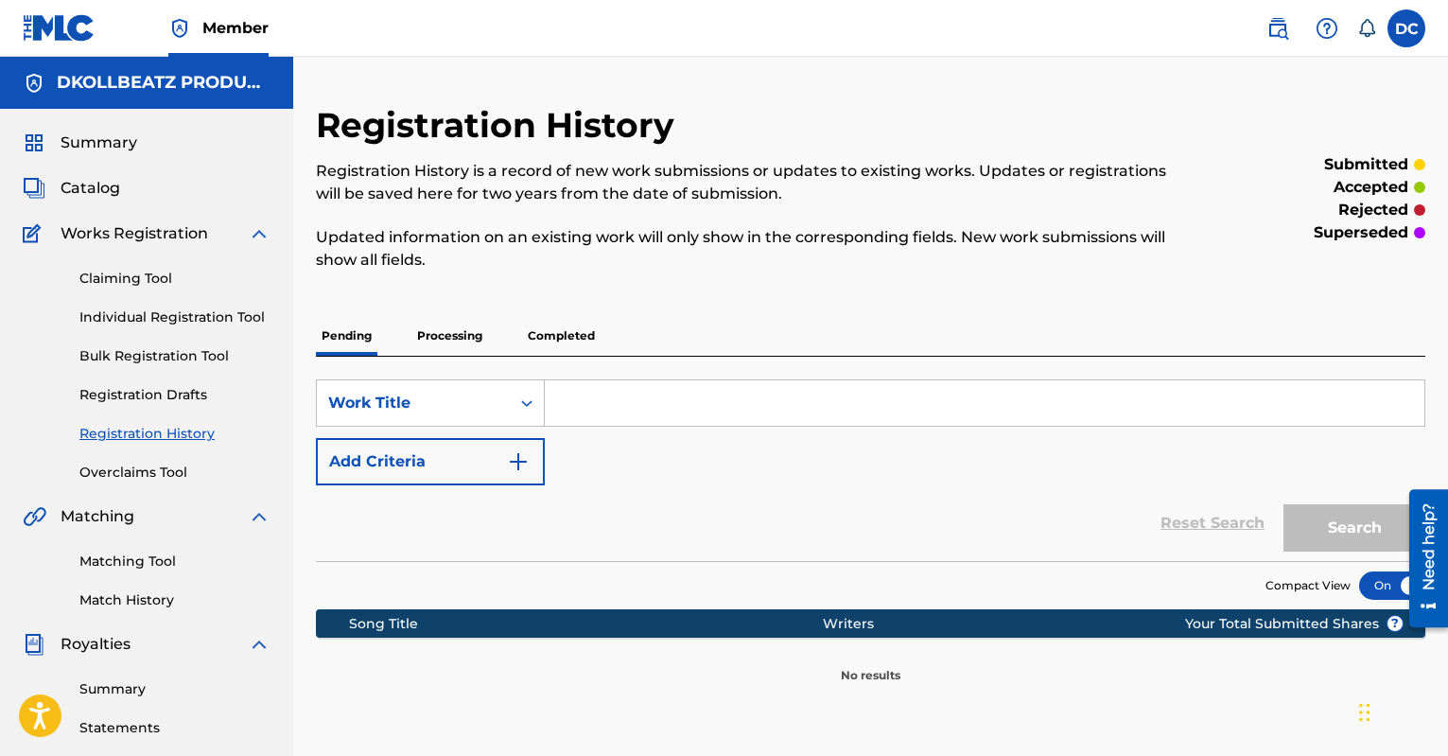
click at [145, 481] on link "Overclaims Tool" at bounding box center [174, 473] width 191 height 20
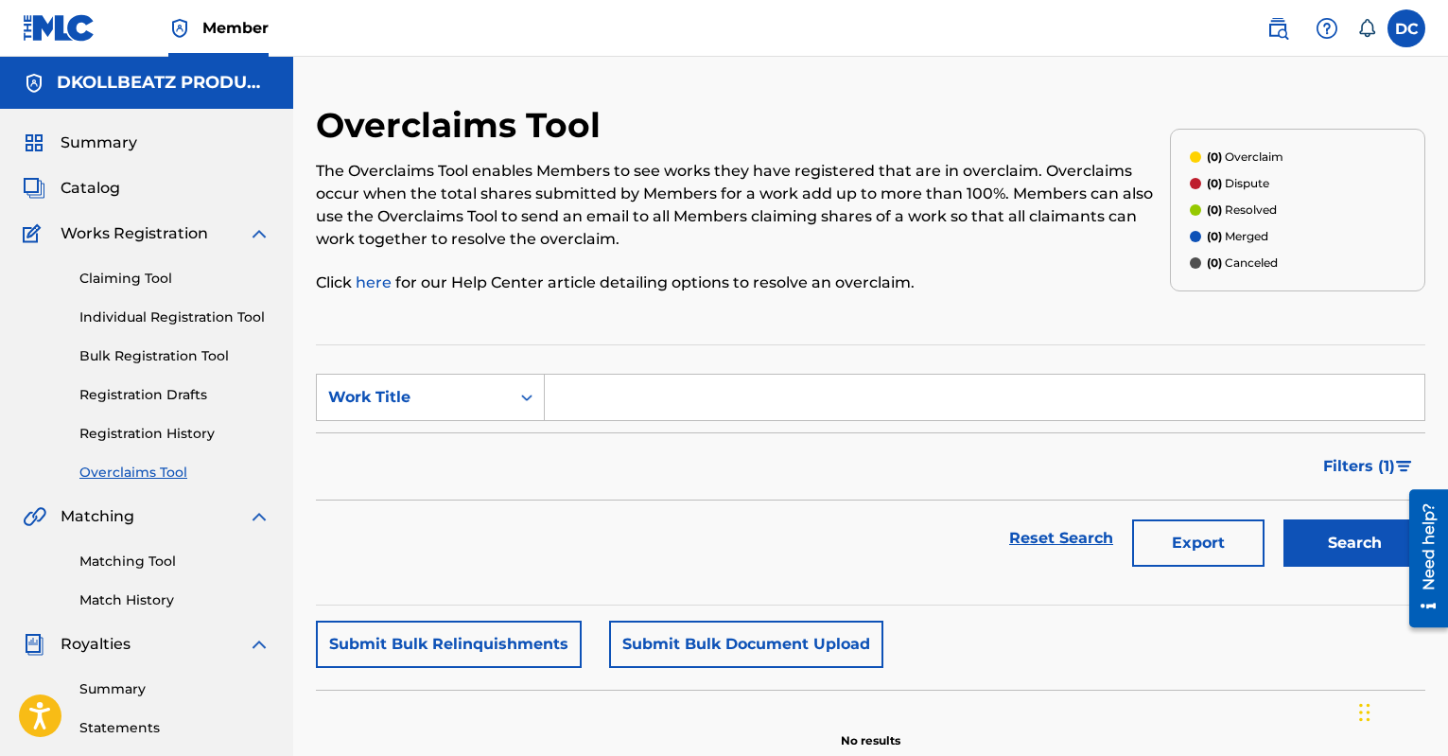
click at [113, 175] on div "Summary Catalog Works Registration Claiming Tool Individual Registration Tool B…" at bounding box center [146, 595] width 293 height 973
click at [106, 189] on span "Catalog" at bounding box center [91, 188] width 60 height 23
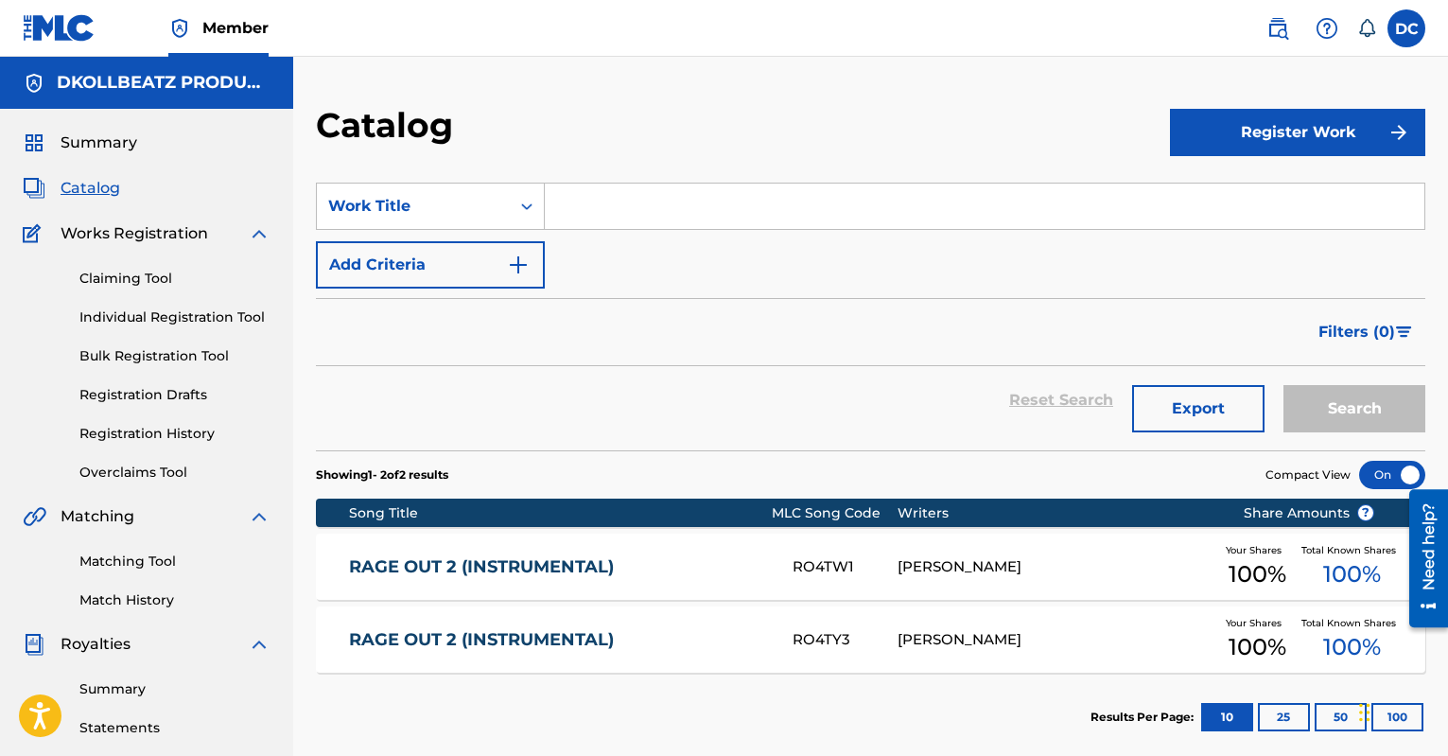
drag, startPoint x: 904, startPoint y: 559, endPoint x: 1022, endPoint y: 565, distance: 117.4
click at [1022, 565] on div "[PERSON_NAME]" at bounding box center [1056, 567] width 316 height 22
click at [957, 634] on div "[PERSON_NAME]" at bounding box center [1056, 640] width 316 height 22
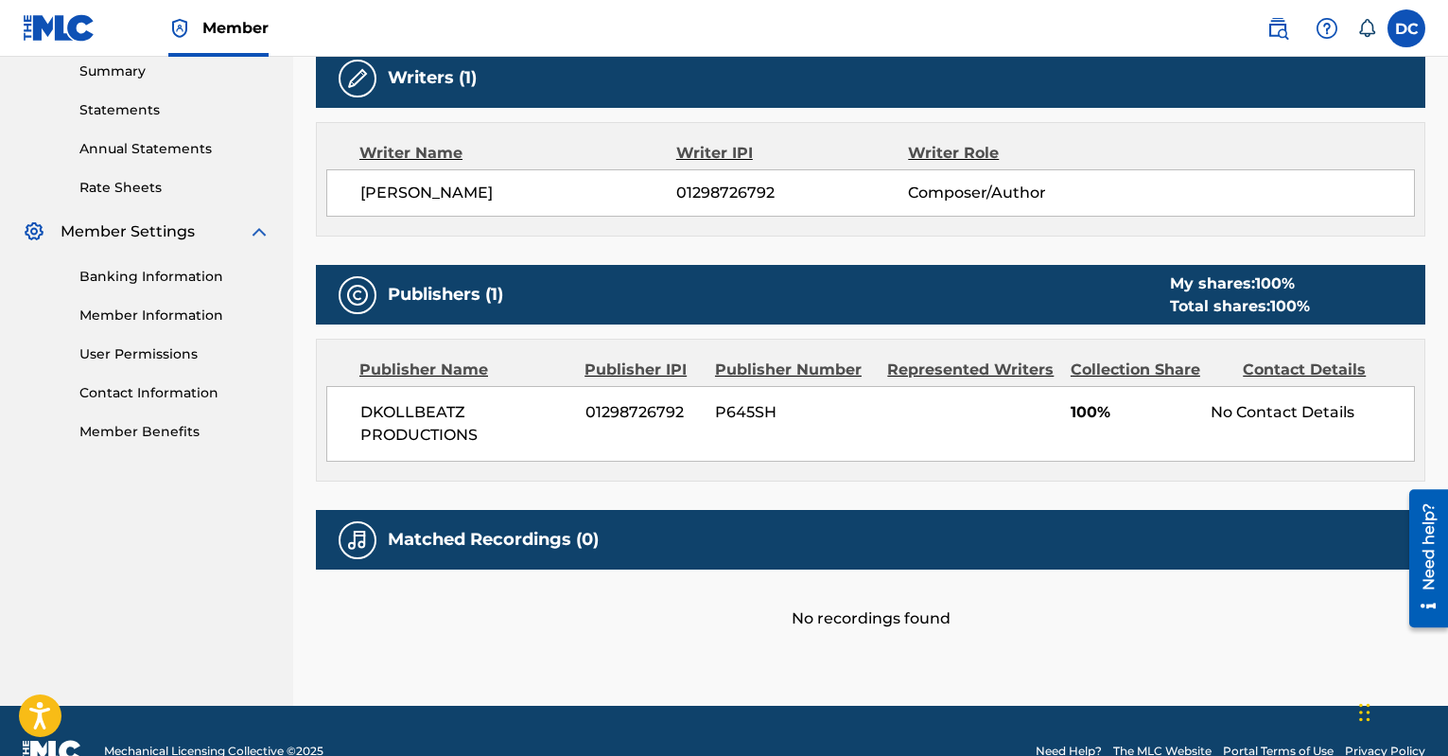
scroll to position [617, 0]
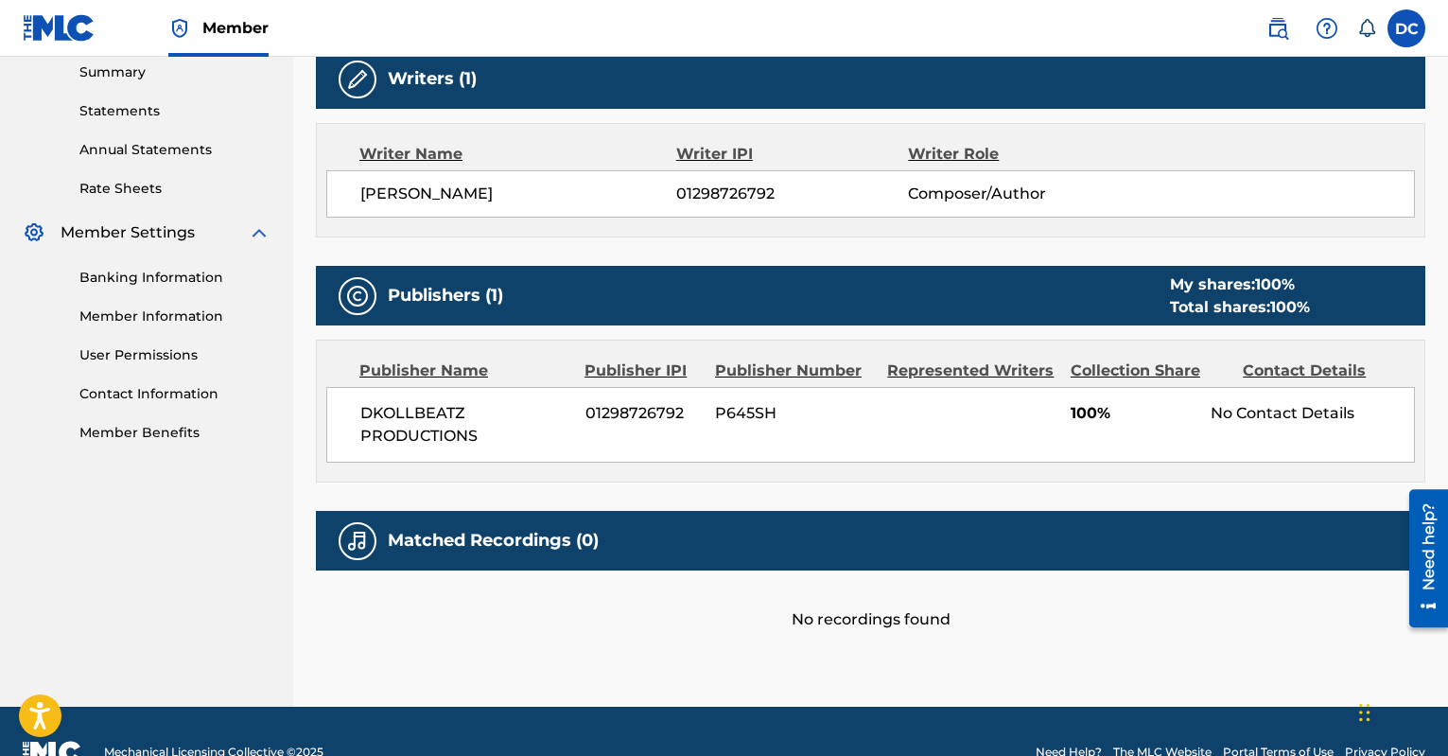
drag, startPoint x: 785, startPoint y: 198, endPoint x: 673, endPoint y: 193, distance: 111.7
click at [674, 193] on div "DARIUS COLLINS 01298726792 Composer/Author" at bounding box center [887, 194] width 1054 height 23
click at [822, 310] on div "Publishers (1) My shares: 100 % Total shares: 100 %" at bounding box center [871, 296] width 1110 height 60
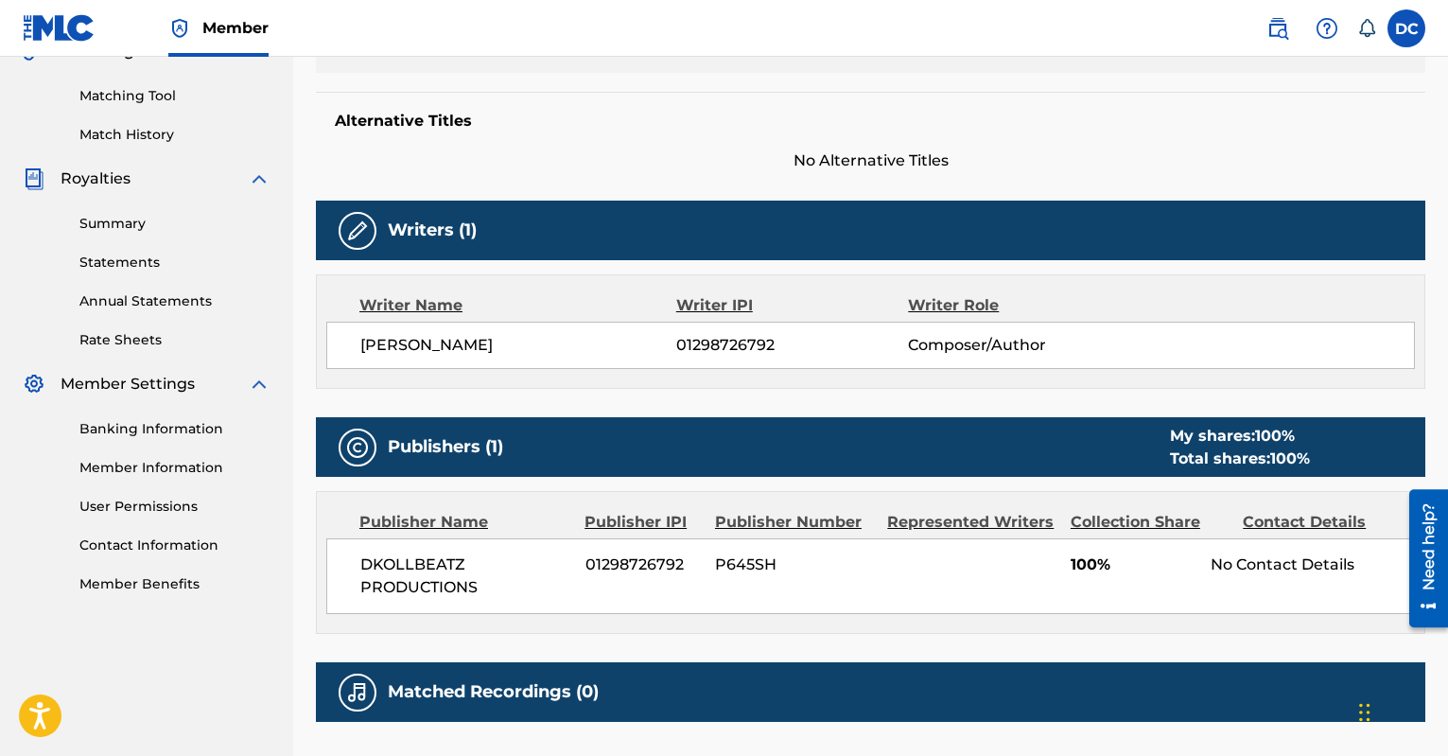
scroll to position [464, 0]
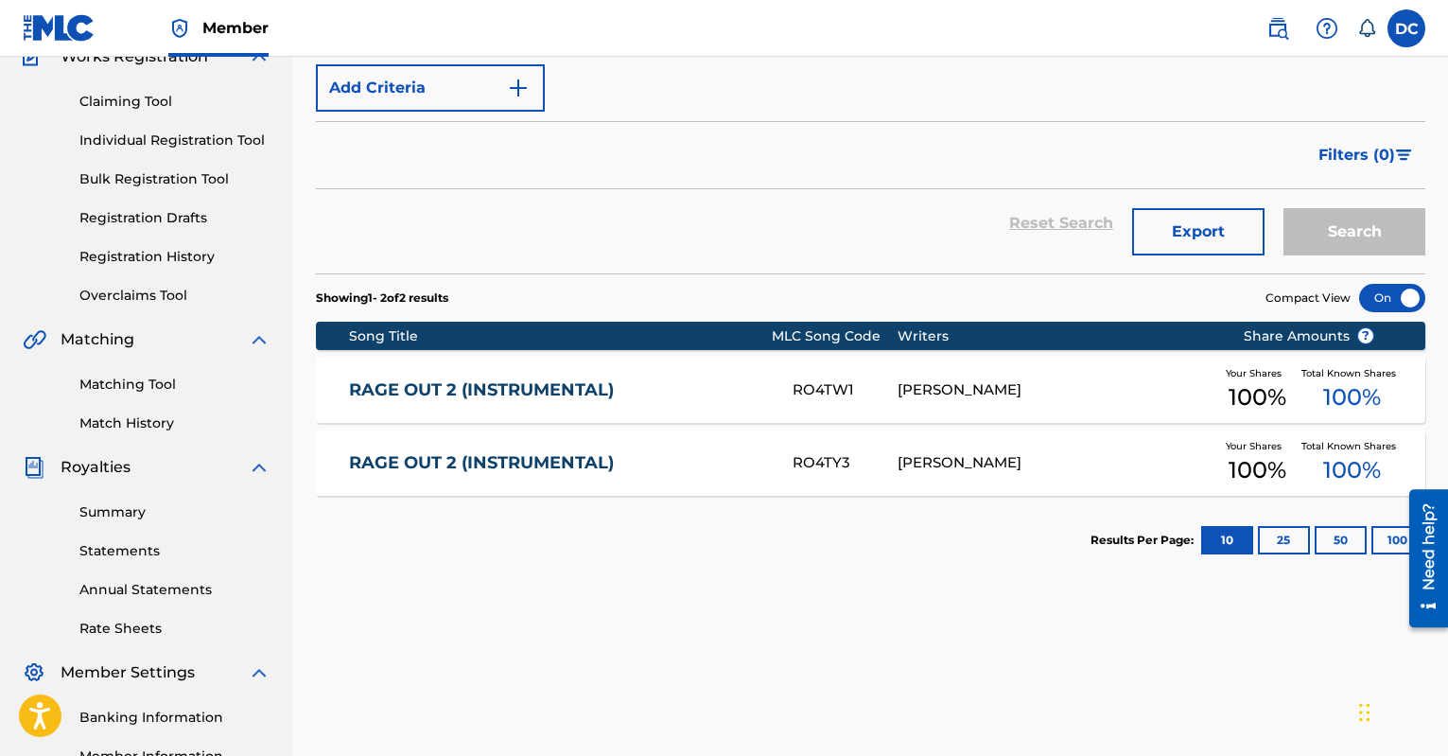
scroll to position [268, 0]
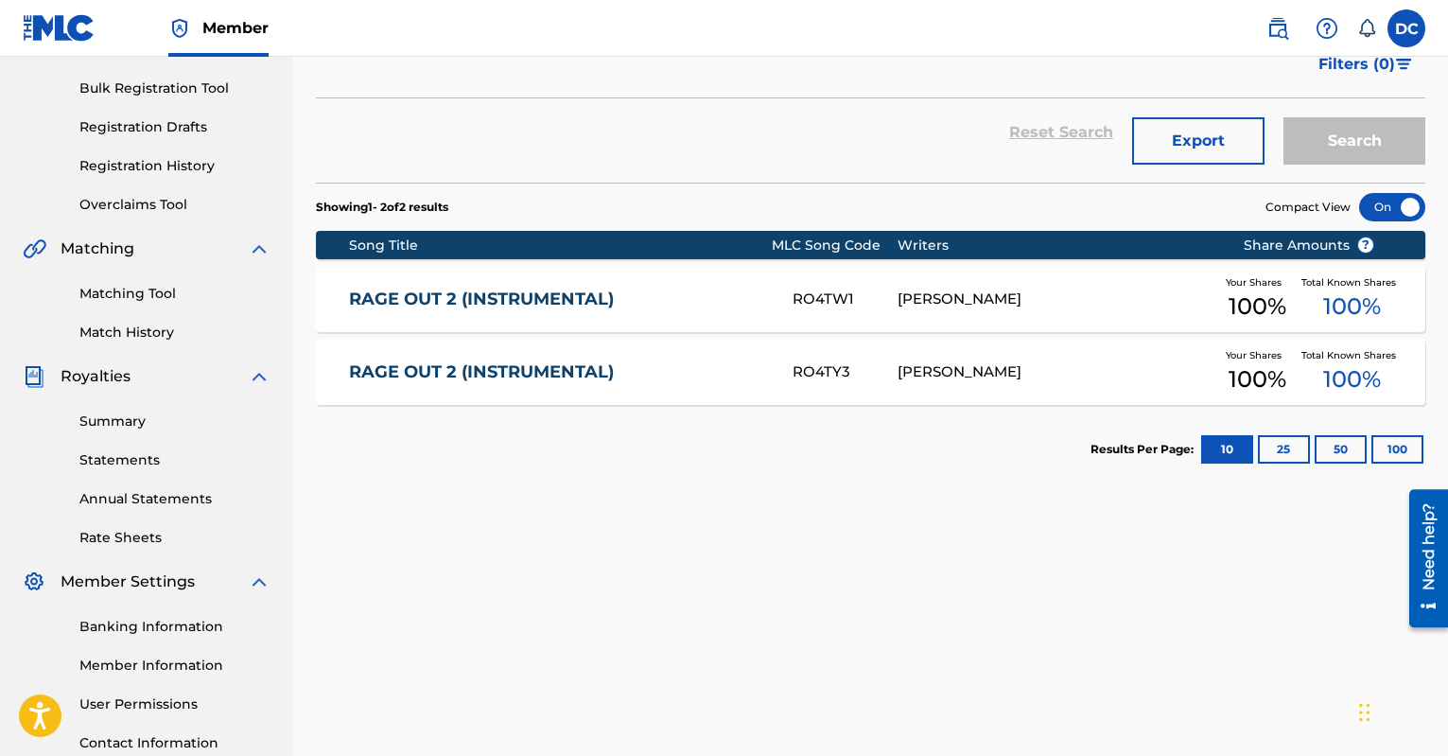
click at [919, 371] on div "[PERSON_NAME]" at bounding box center [1056, 372] width 316 height 22
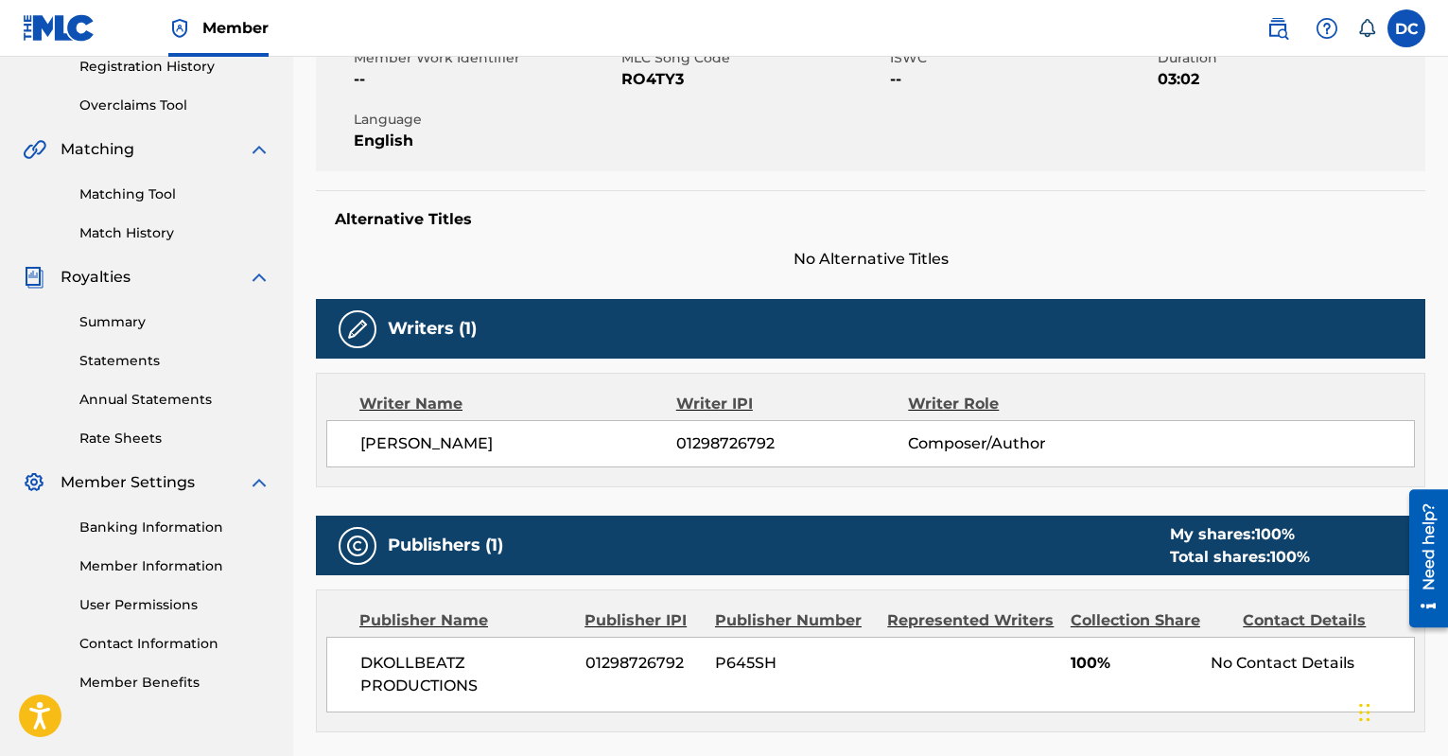
scroll to position [370, 0]
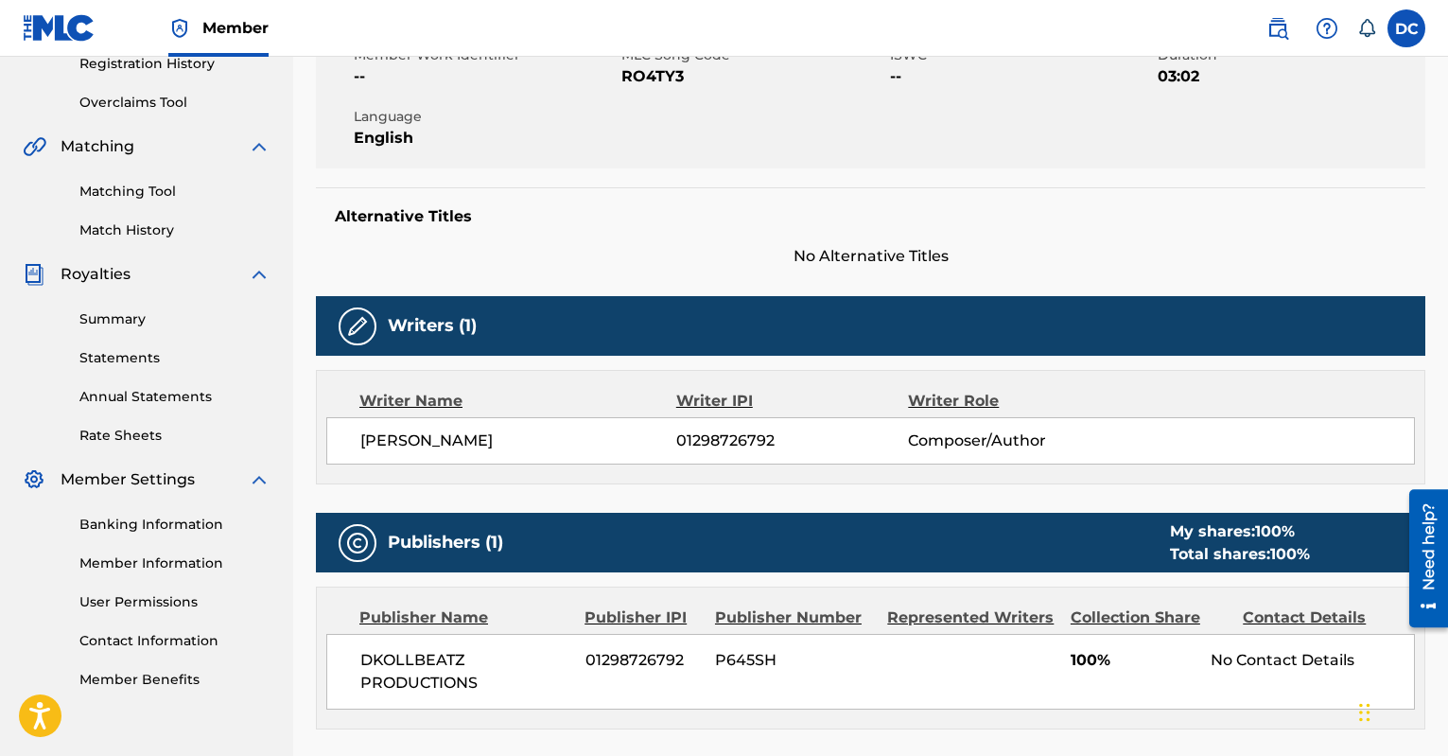
drag, startPoint x: 675, startPoint y: 433, endPoint x: 765, endPoint y: 438, distance: 90.0
click at [765, 438] on span "01298726792" at bounding box center [792, 440] width 232 height 23
drag, startPoint x: 777, startPoint y: 435, endPoint x: 637, endPoint y: 436, distance: 140.0
click at [637, 436] on div "DARIUS COLLINS 01298726792 Composer/Author" at bounding box center [887, 440] width 1054 height 23
copy div "01298726792"
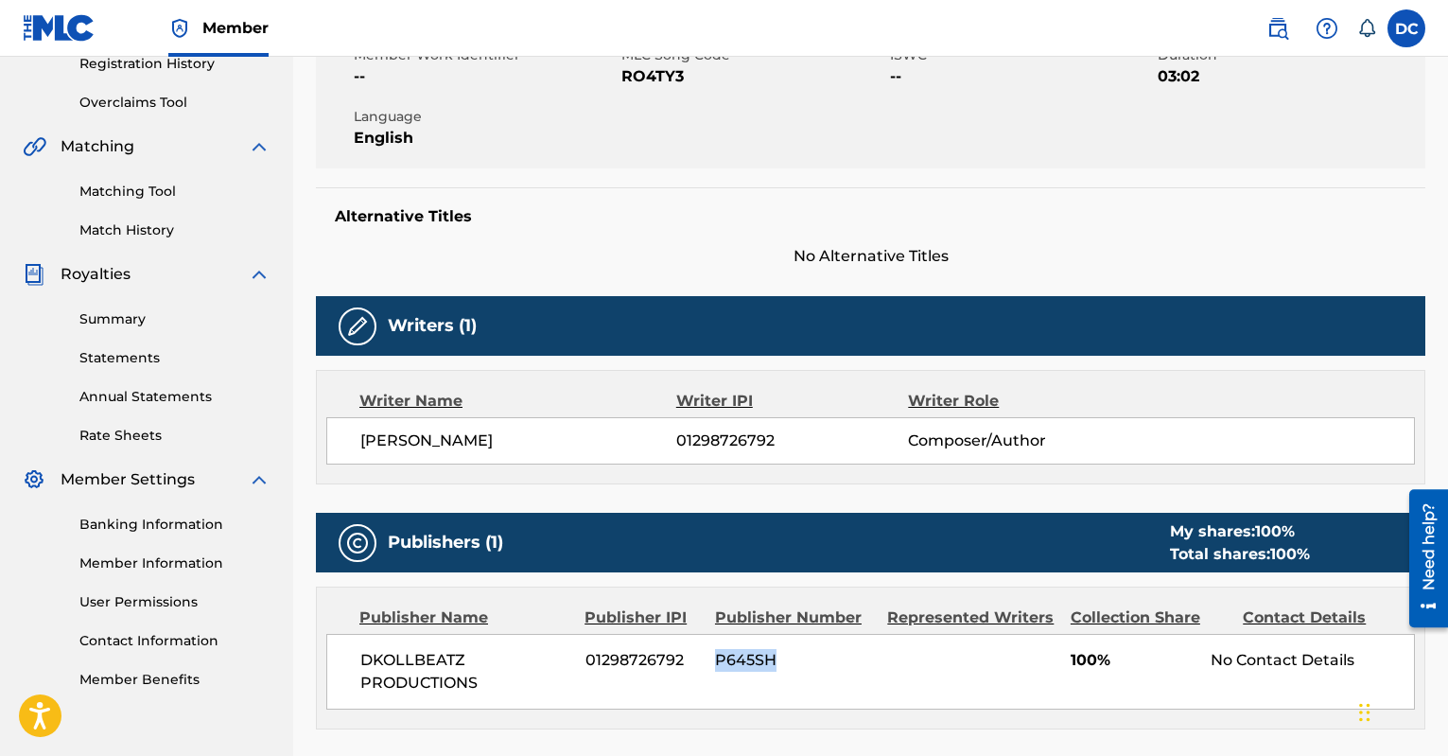
drag, startPoint x: 784, startPoint y: 660, endPoint x: 711, endPoint y: 658, distance: 72.9
click at [711, 658] on div "DKOLLBEATZ PRODUCTIONS 01298726792 P645SH 100% No Contact Details" at bounding box center [870, 672] width 1089 height 76
copy span "P645SH"
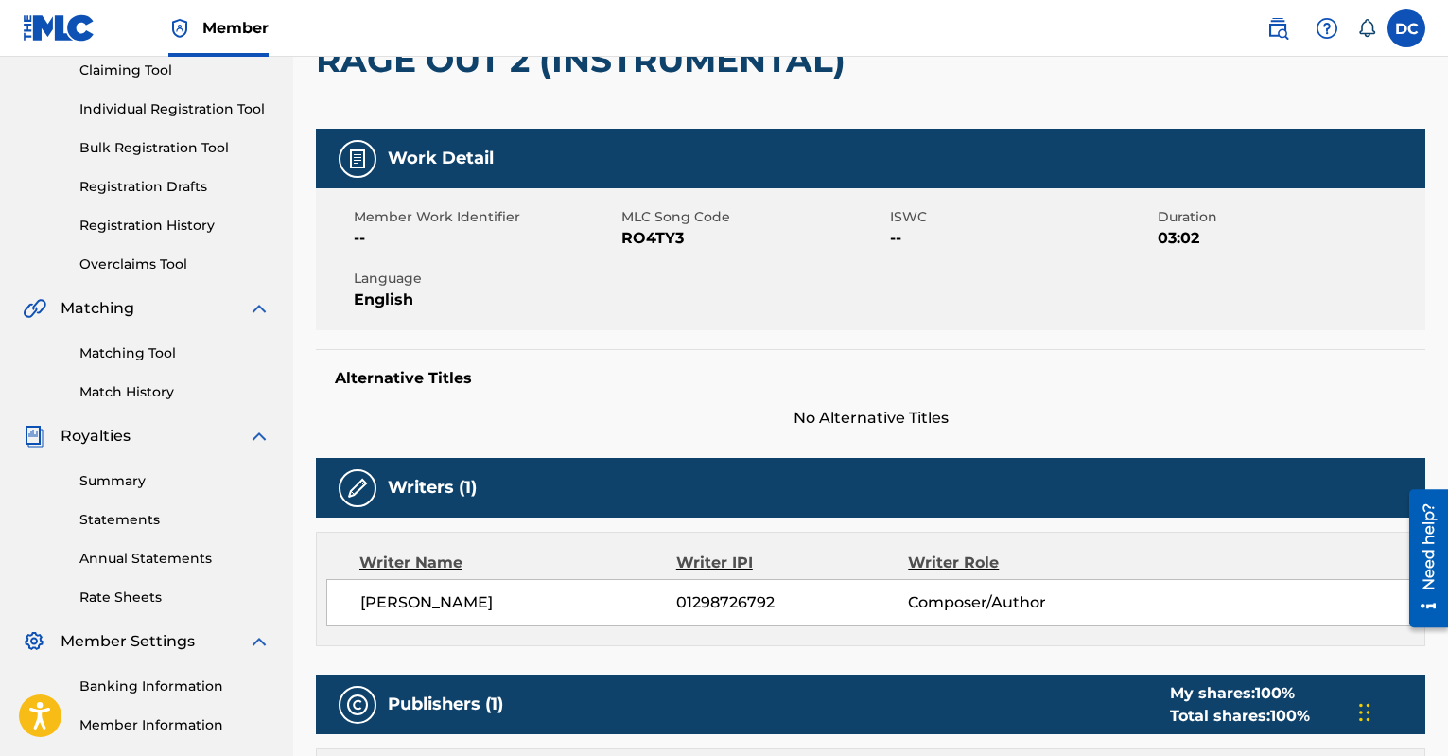
scroll to position [190, 0]
